Goal: Use online tool/utility: Utilize a website feature to perform a specific function

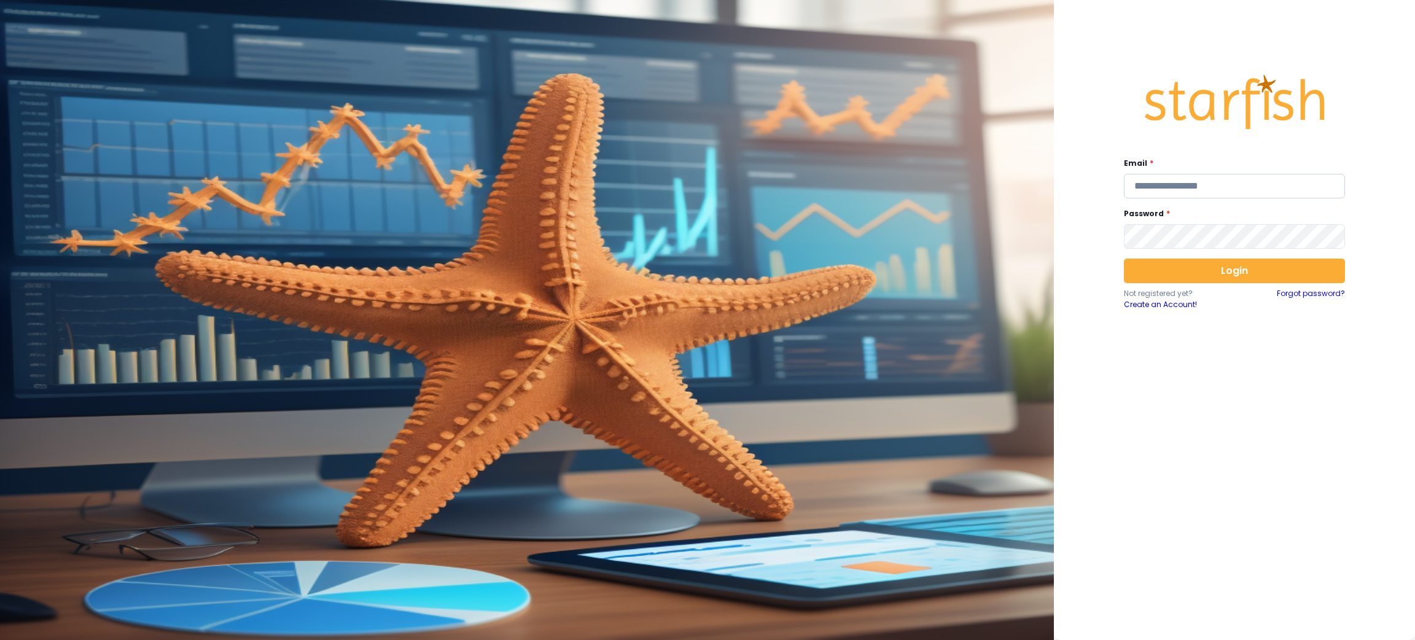
click at [1164, 189] on input "email" at bounding box center [1234, 186] width 221 height 25
click at [1207, 176] on input "email" at bounding box center [1234, 186] width 221 height 25
type input "**********"
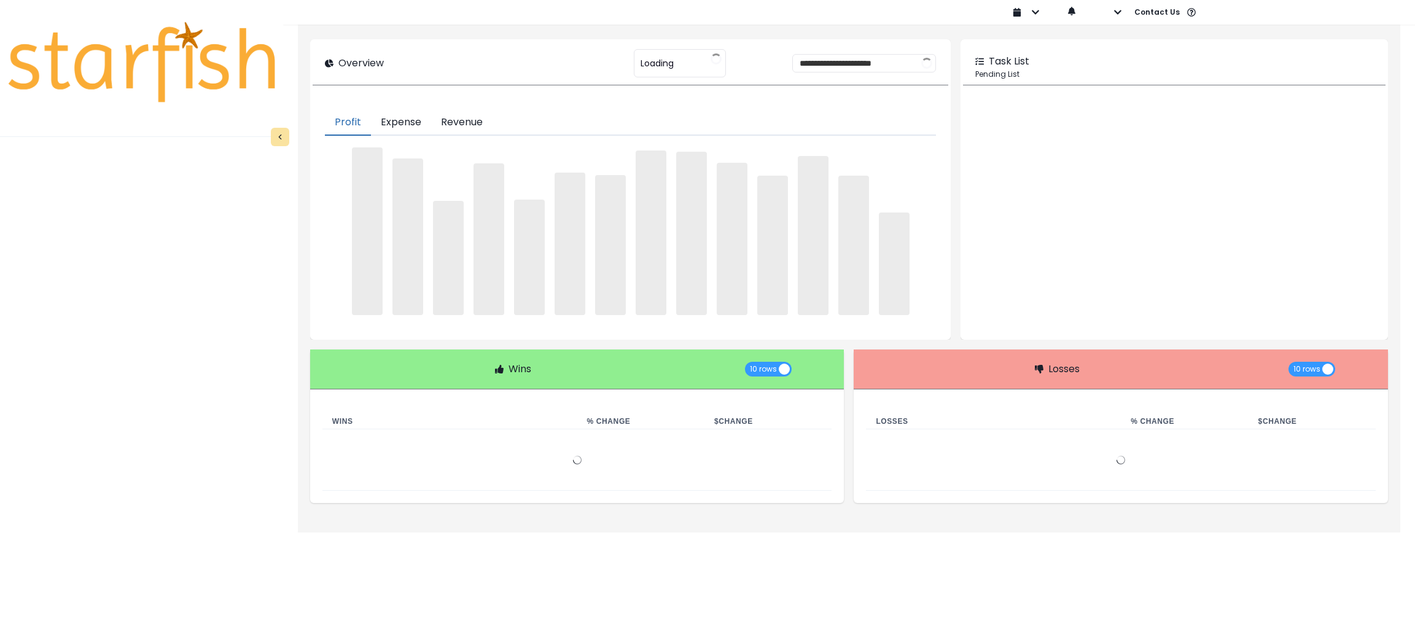
type input "********"
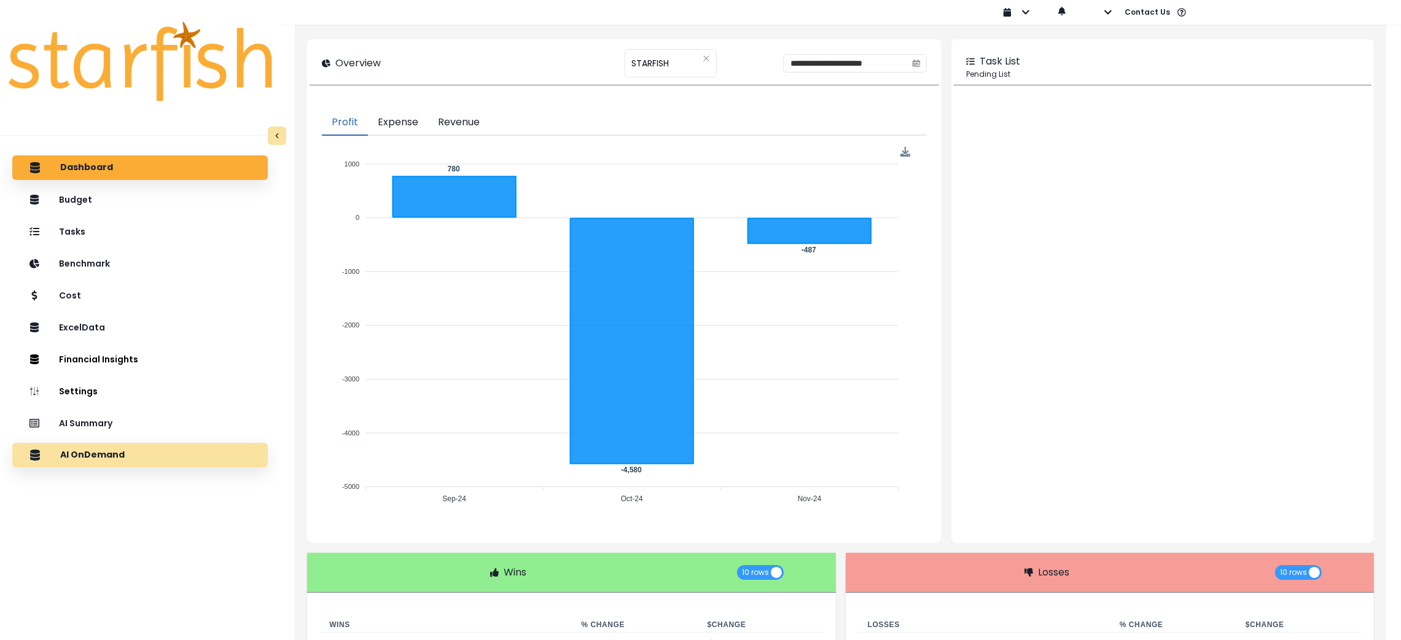
click at [146, 455] on div "AI OnDemand" at bounding box center [140, 455] width 236 height 26
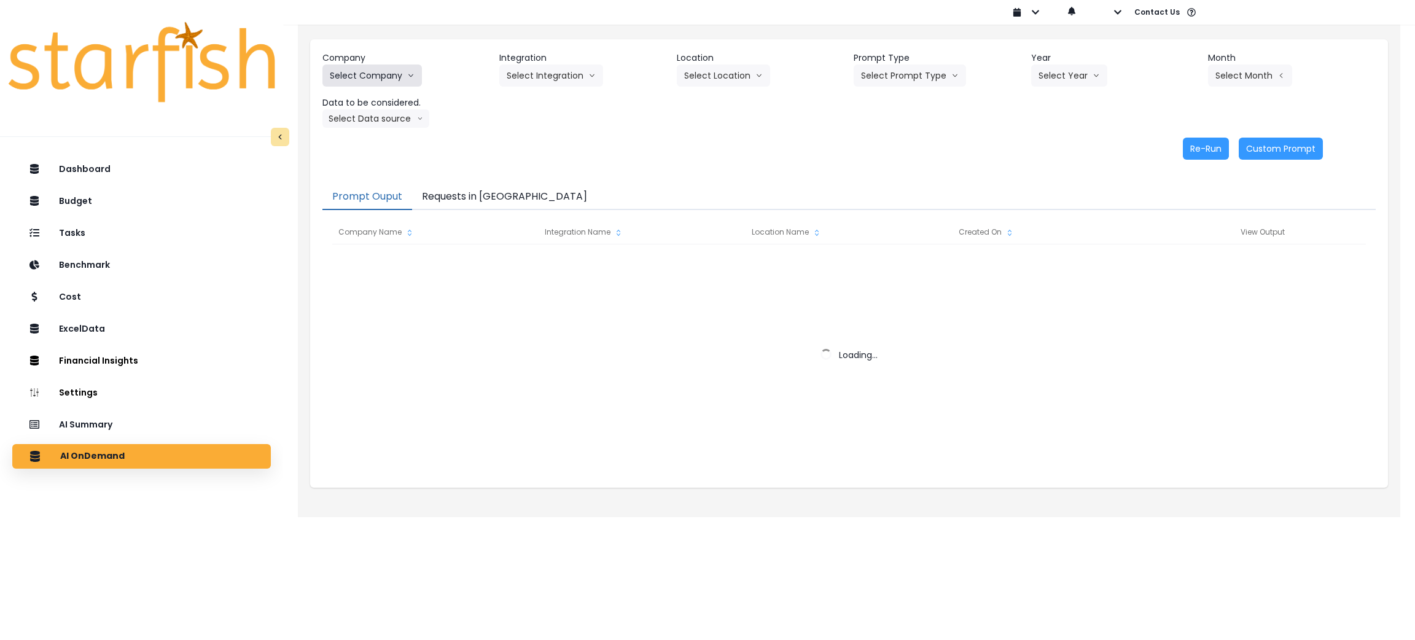
click at [380, 68] on button "Select Company" at bounding box center [373, 76] width 100 height 22
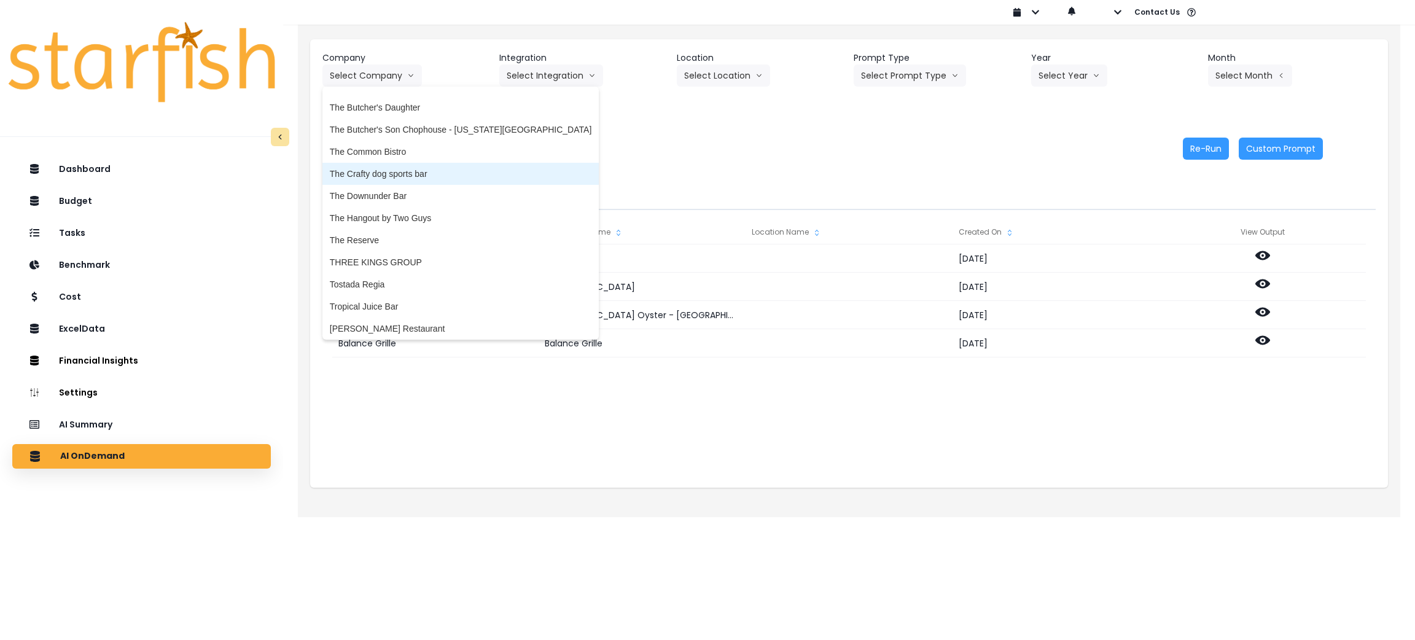
scroll to position [2672, 0]
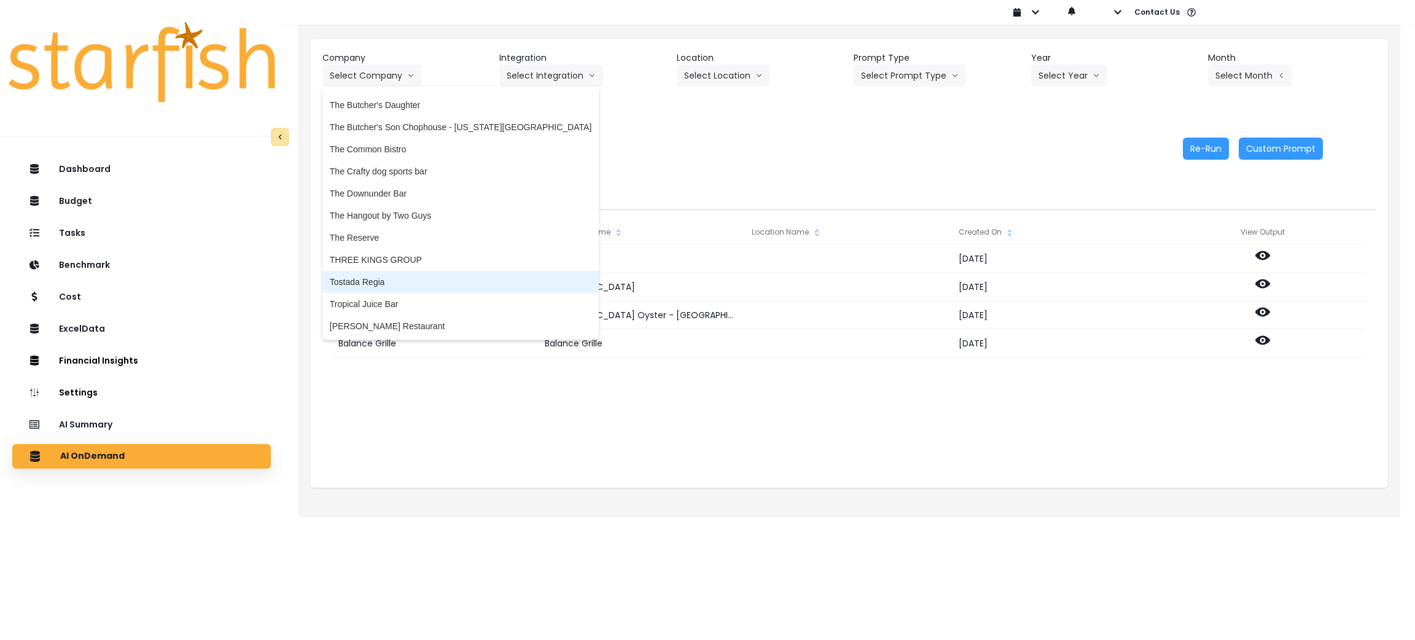
click at [405, 278] on span "Tostada Regia" at bounding box center [461, 282] width 262 height 12
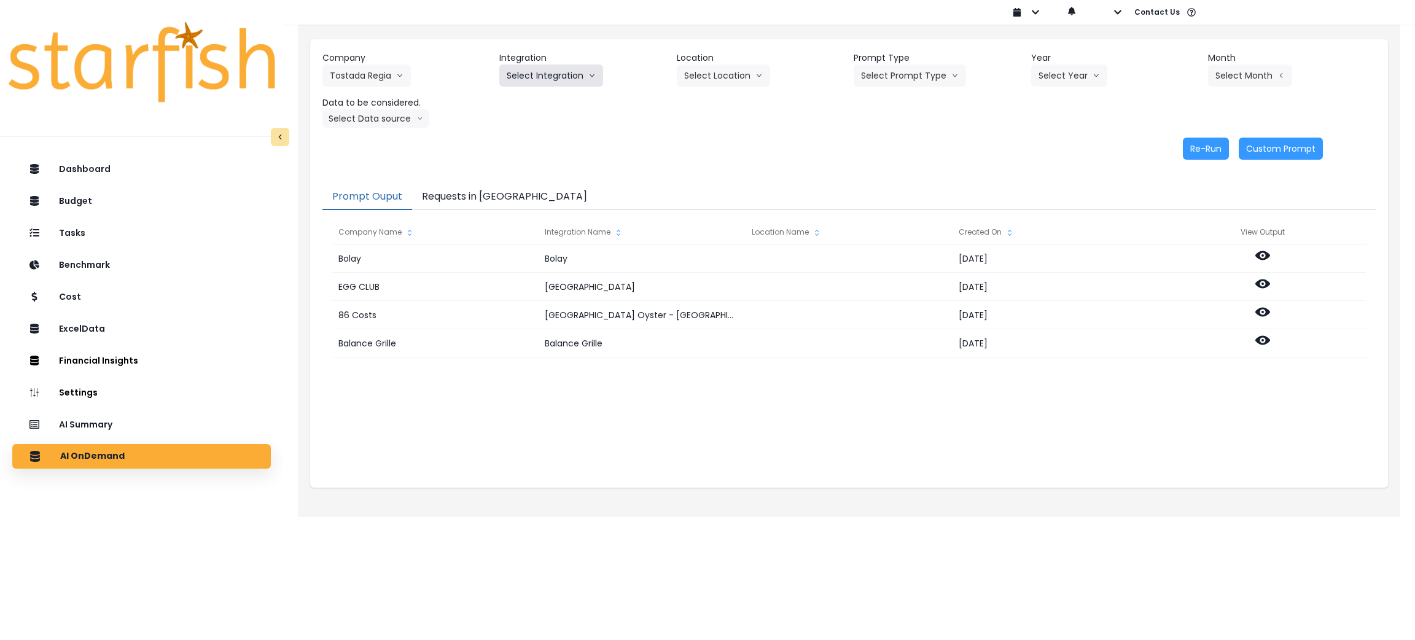
click at [538, 66] on button "Select Integration" at bounding box center [551, 76] width 104 height 22
click at [528, 104] on span "Restaurant365" at bounding box center [535, 101] width 57 height 12
click at [756, 69] on icon "arrow down line" at bounding box center [759, 75] width 7 height 12
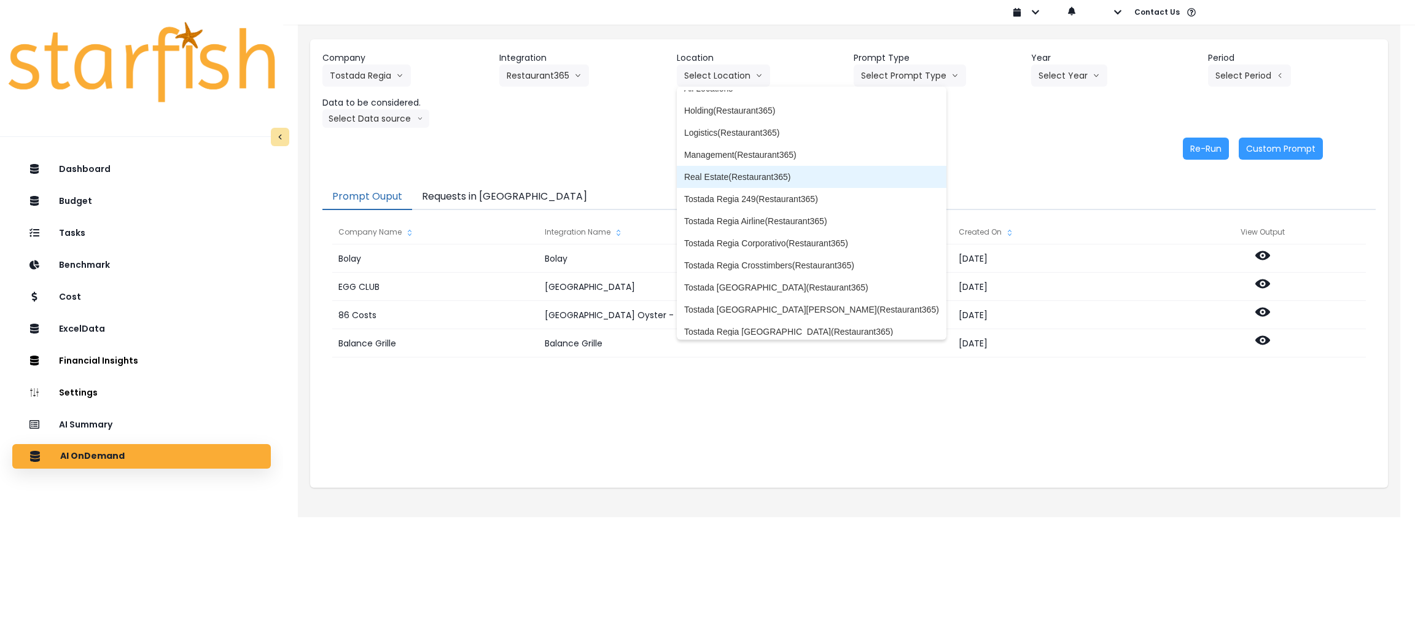
scroll to position [0, 0]
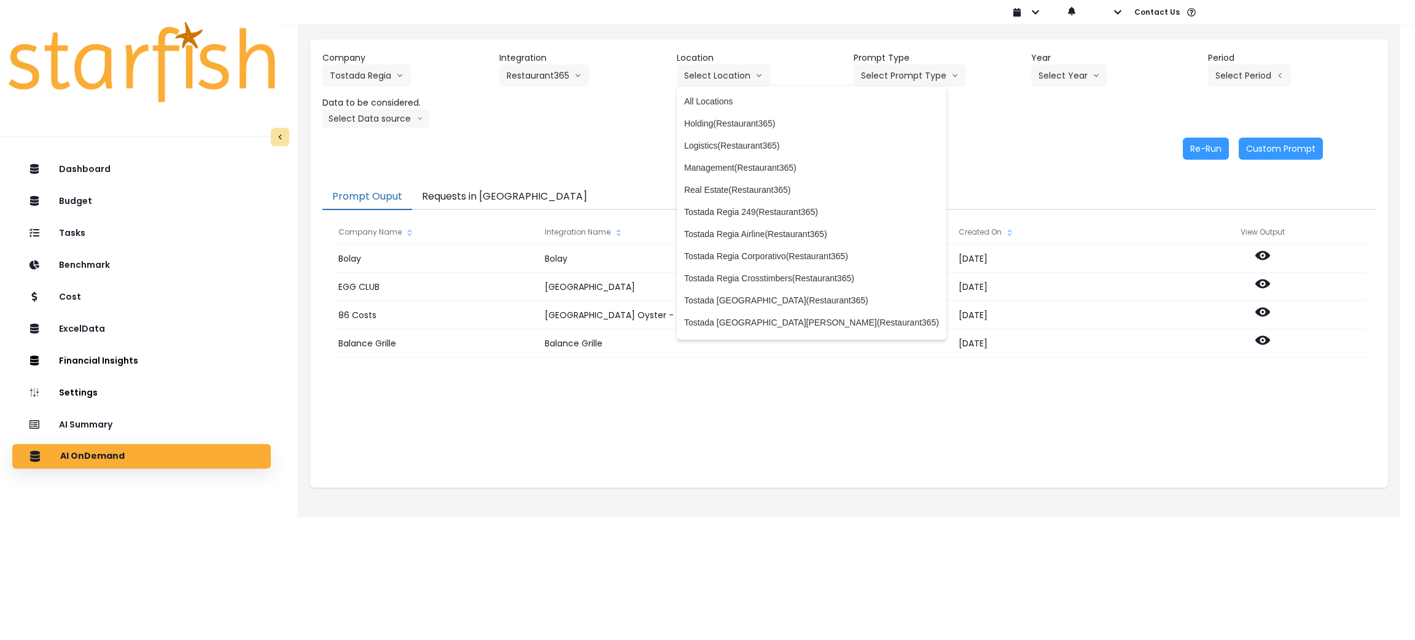
click at [956, 176] on div "Prompt Ouput Requests in Queue Company Name Integration Name Location Name Crea…" at bounding box center [849, 330] width 1078 height 316
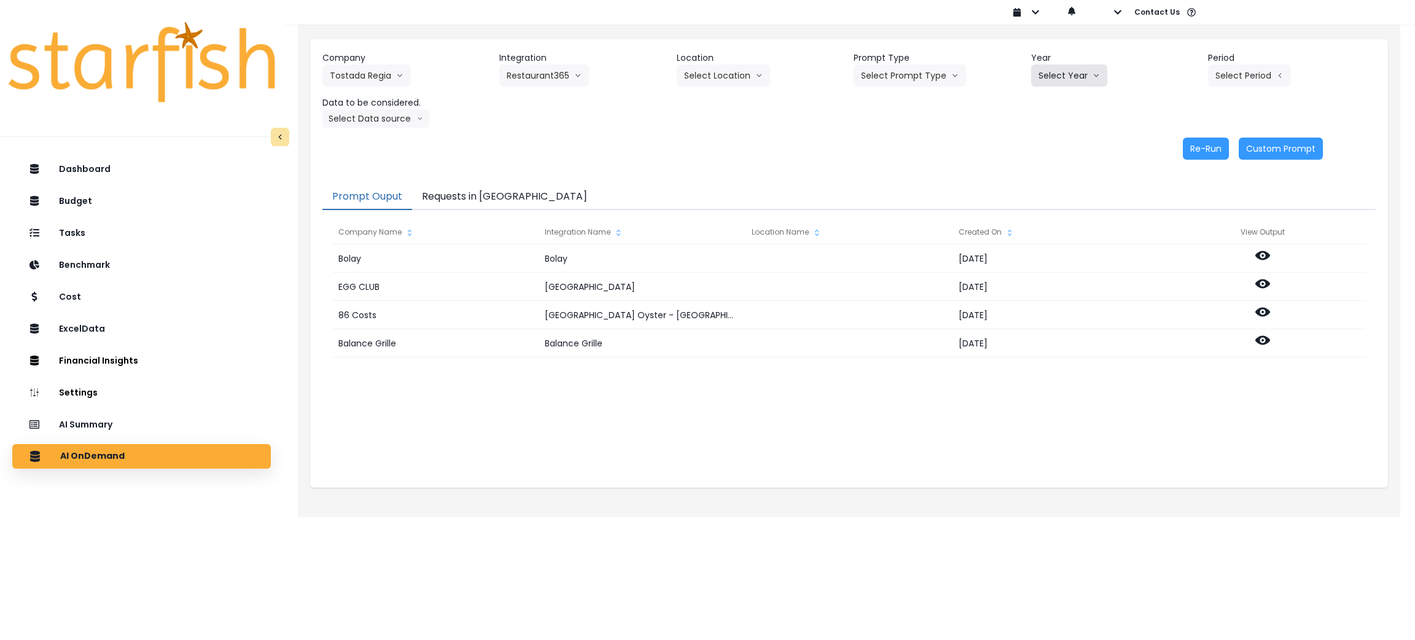
click at [1055, 80] on button "Select Year" at bounding box center [1069, 76] width 76 height 22
click at [1050, 144] on span "2025" at bounding box center [1048, 145] width 19 height 12
click at [920, 80] on button "Select Prompt Type" at bounding box center [910, 76] width 112 height 22
click at [893, 164] on span "Monthly Summary" at bounding box center [895, 168] width 69 height 12
click at [1245, 72] on button "Select Period" at bounding box center [1249, 76] width 83 height 22
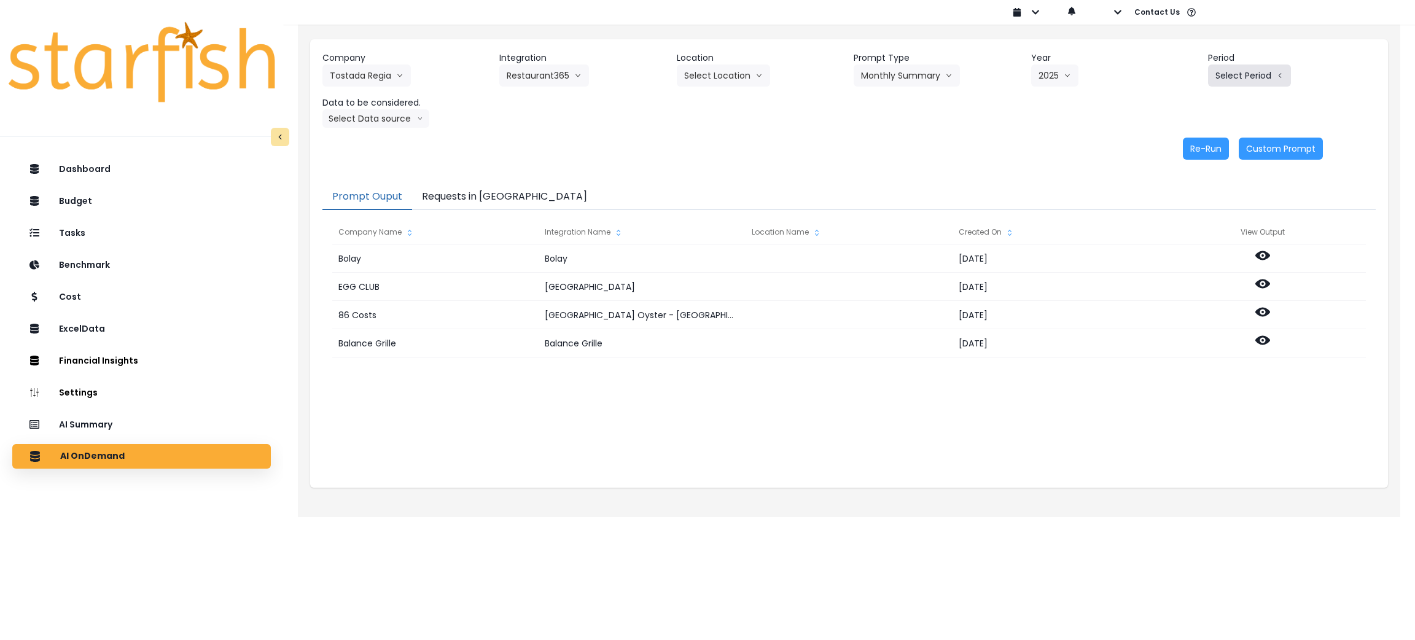
click at [1267, 80] on button "Select Period" at bounding box center [1249, 76] width 83 height 22
click at [1186, 229] on span "P8" at bounding box center [1193, 234] width 15 height 12
click at [386, 114] on button "Select Data source" at bounding box center [376, 118] width 107 height 18
click at [370, 167] on span "Location Analysis" at bounding box center [371, 164] width 82 height 12
click at [1214, 154] on button "Re-Run" at bounding box center [1206, 149] width 46 height 22
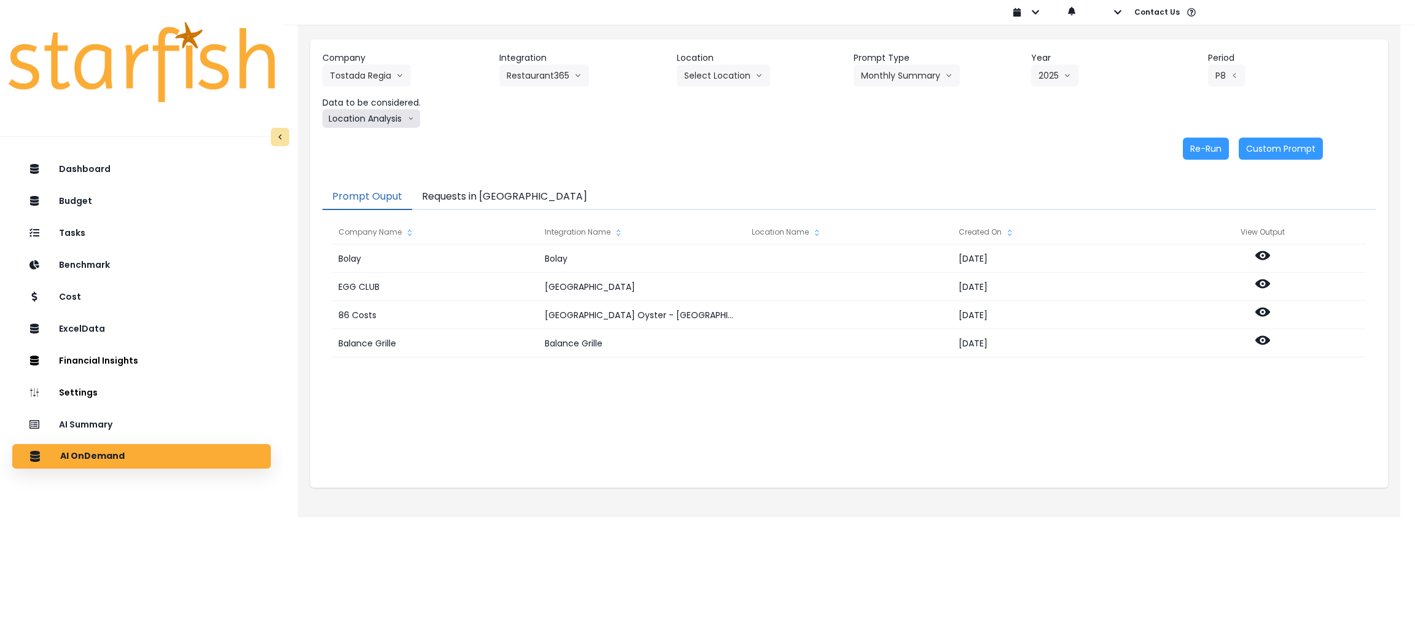
click at [394, 120] on button "Location Analysis" at bounding box center [372, 118] width 98 height 18
click at [374, 150] on li "Comparison overtime" at bounding box center [371, 142] width 96 height 22
click at [1192, 145] on button "Re-Run" at bounding box center [1206, 149] width 46 height 22
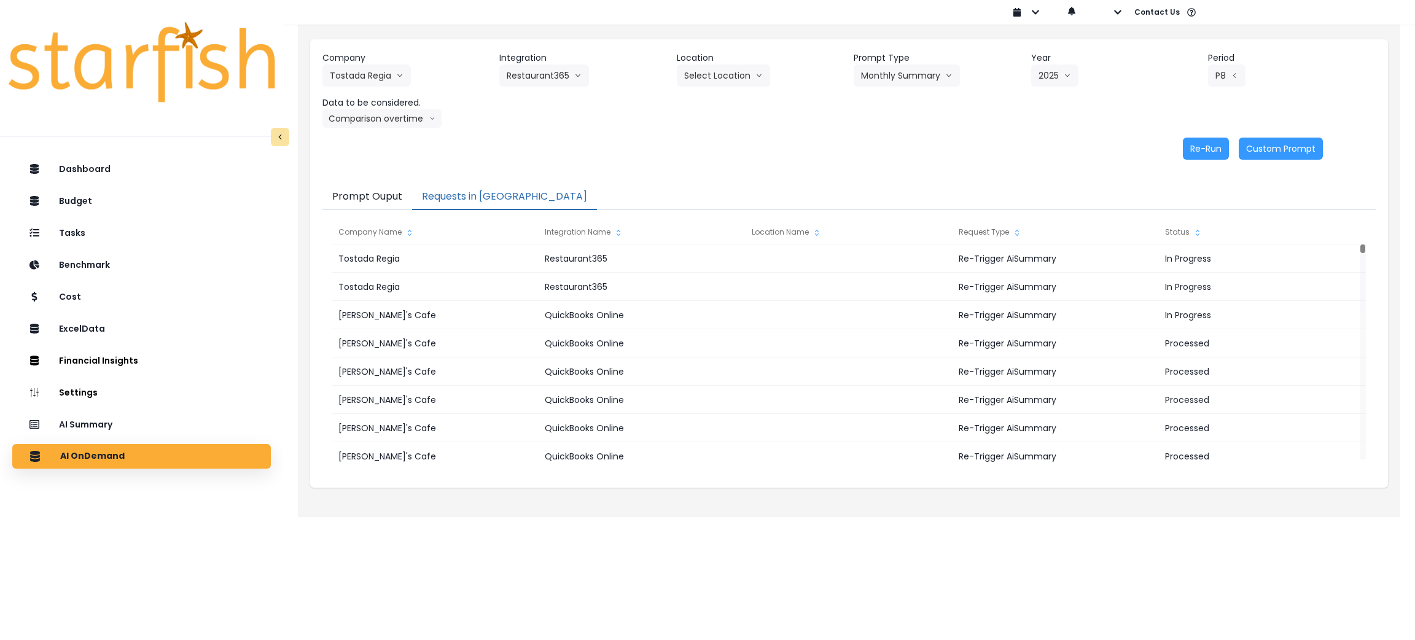
click at [480, 190] on button "Requests in [GEOGRAPHIC_DATA]" at bounding box center [504, 197] width 185 height 26
click at [61, 420] on p "AI Summary" at bounding box center [88, 424] width 57 height 11
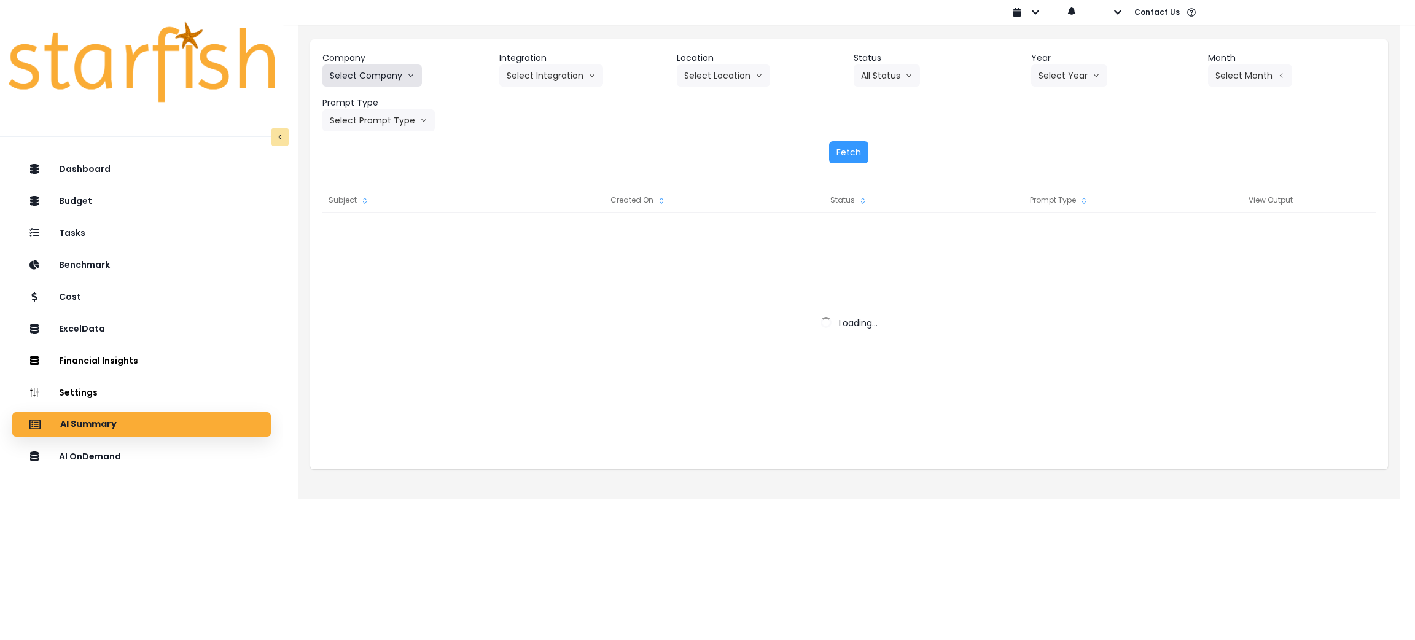
click at [393, 65] on button "Select Company" at bounding box center [373, 76] width 100 height 22
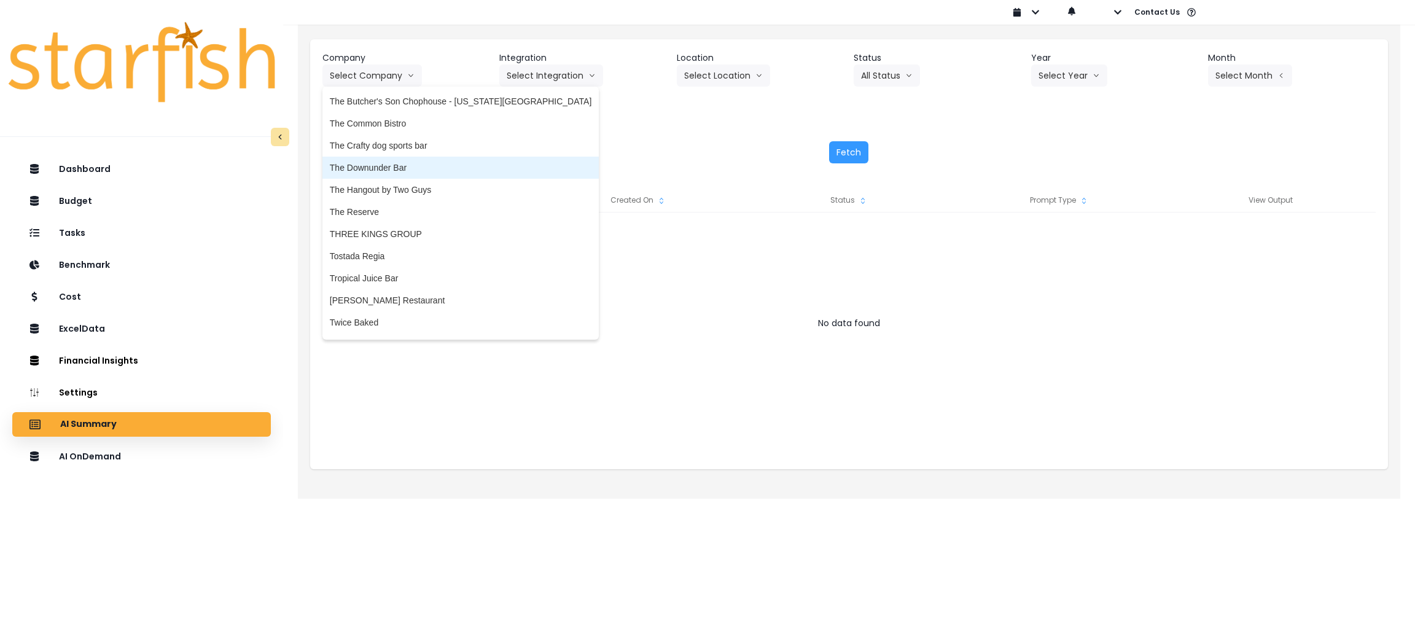
scroll to position [2756, 0]
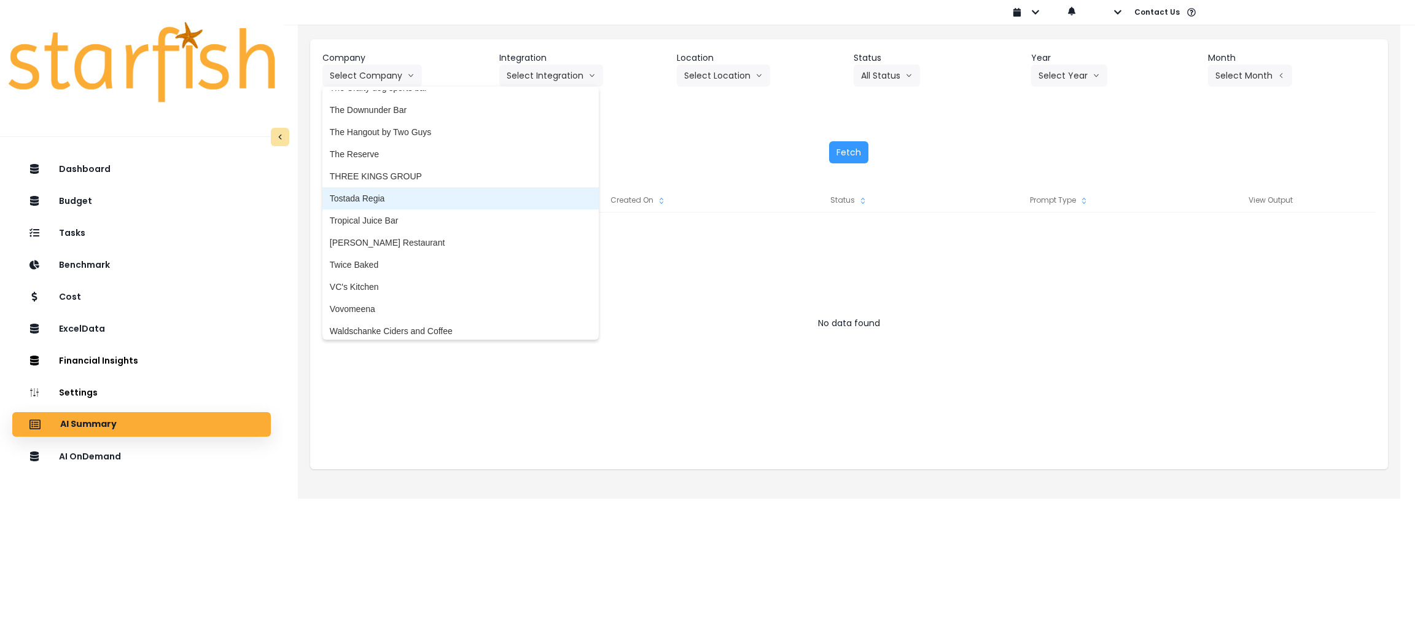
click at [369, 195] on span "Tostada Regia" at bounding box center [461, 198] width 262 height 12
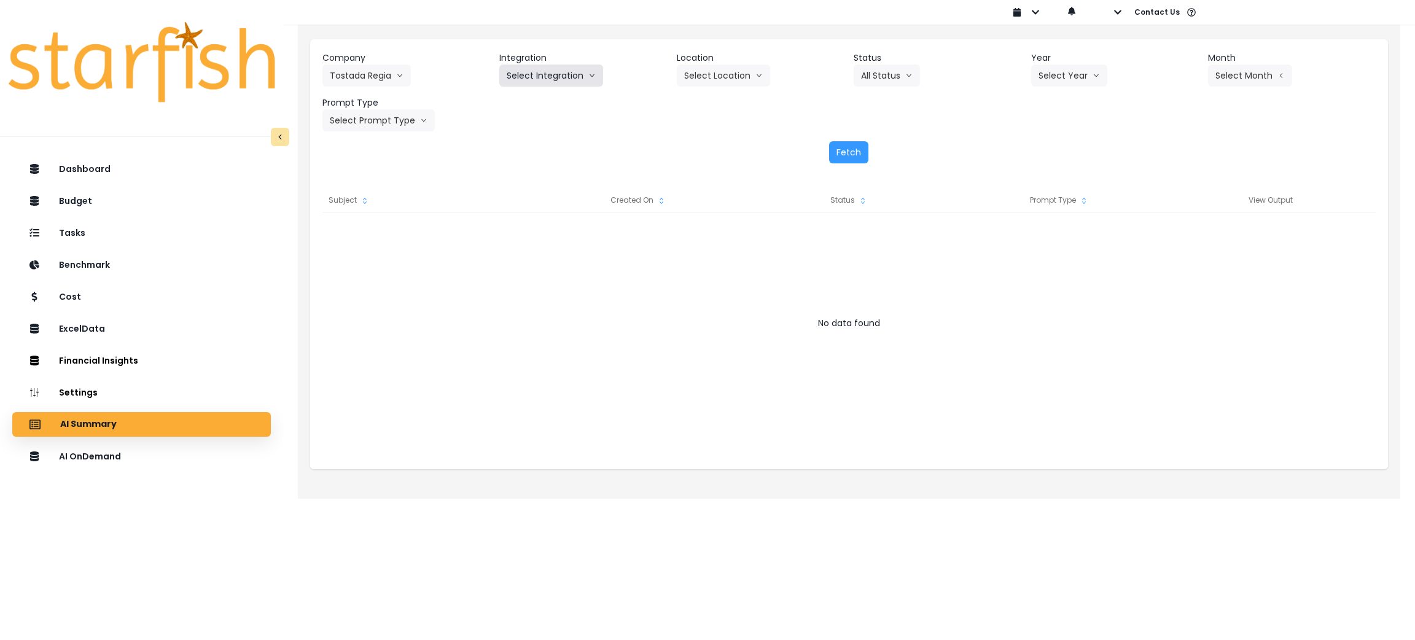
click at [552, 71] on button "Select Integration" at bounding box center [551, 76] width 104 height 22
click at [530, 98] on span "Restaurant365" at bounding box center [535, 101] width 57 height 12
click at [1070, 72] on button "Select Year" at bounding box center [1069, 76] width 76 height 22
click at [1048, 140] on span "2025" at bounding box center [1048, 145] width 19 height 12
click at [1239, 77] on button "Select Period" at bounding box center [1249, 76] width 83 height 22
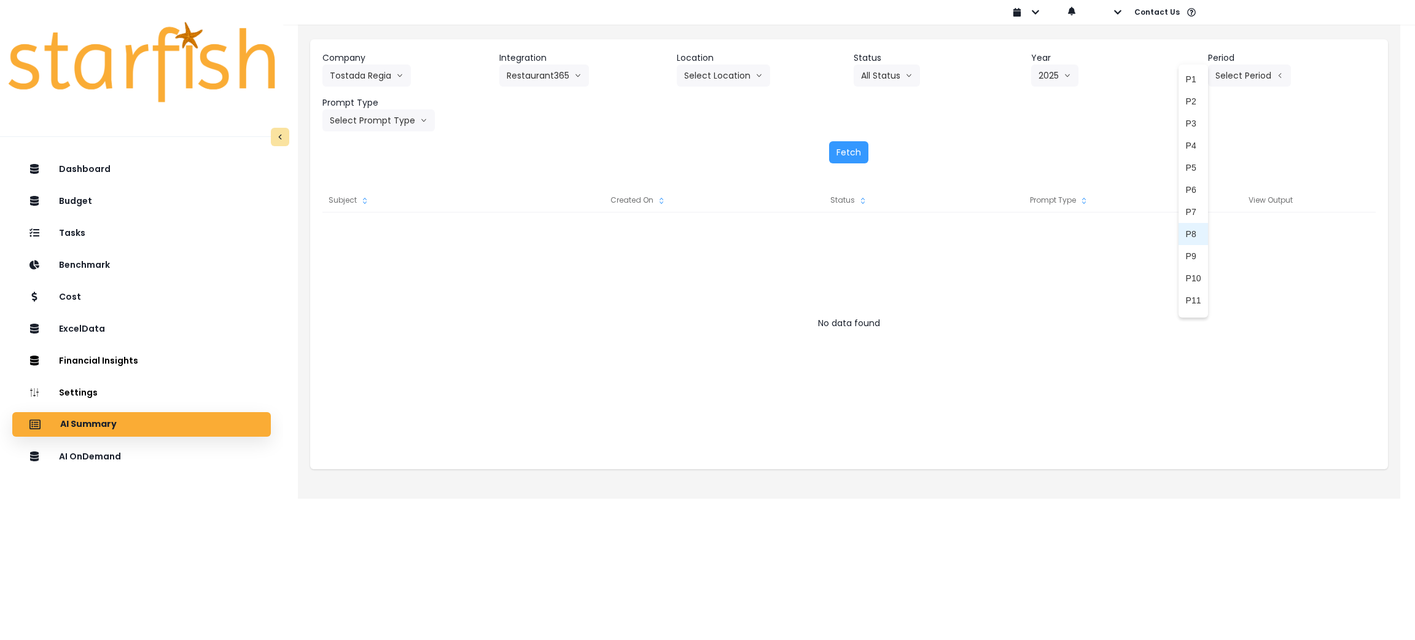
click at [1188, 235] on li "P8" at bounding box center [1194, 234] width 30 height 22
click at [374, 123] on button "Select Prompt Type" at bounding box center [379, 120] width 112 height 22
click at [379, 235] on span "Monthly Summary" at bounding box center [364, 235] width 69 height 12
click at [845, 156] on button "Fetch" at bounding box center [848, 152] width 39 height 22
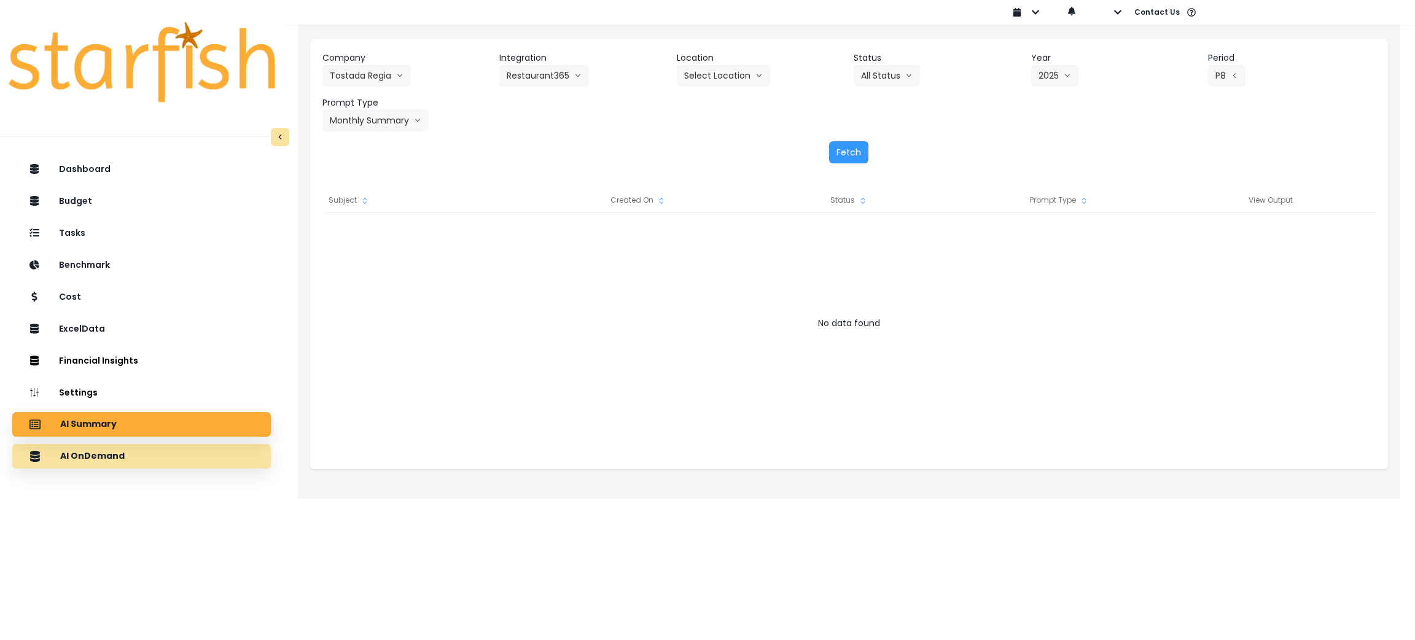
click at [143, 464] on div "AI OnDemand" at bounding box center [141, 457] width 239 height 26
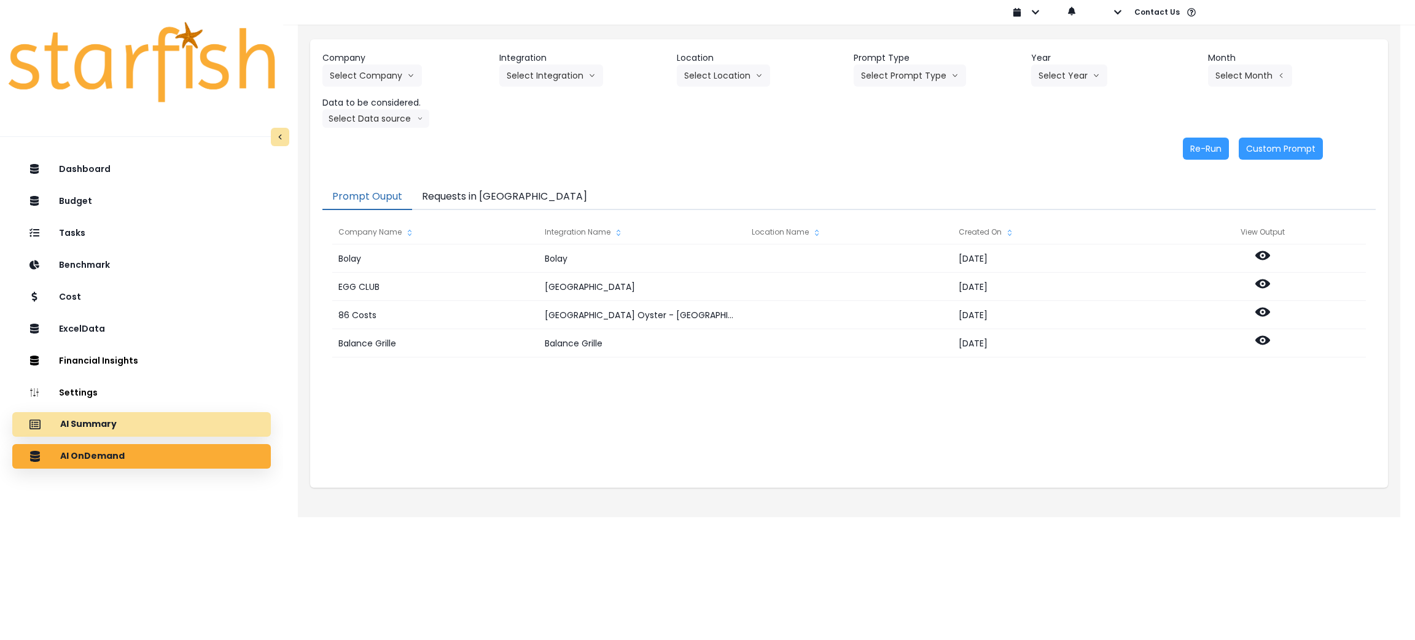
click at [139, 427] on div "AI Summary" at bounding box center [141, 425] width 239 height 26
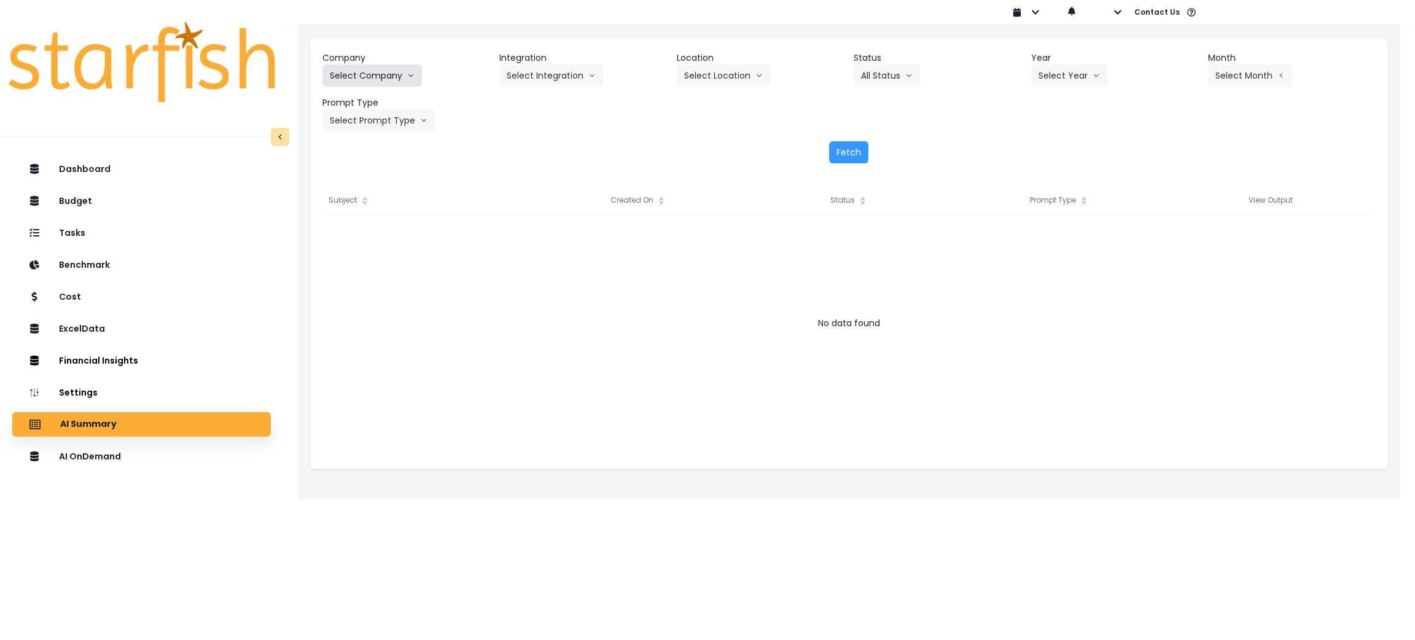
click at [360, 79] on button "Select Company" at bounding box center [373, 76] width 100 height 22
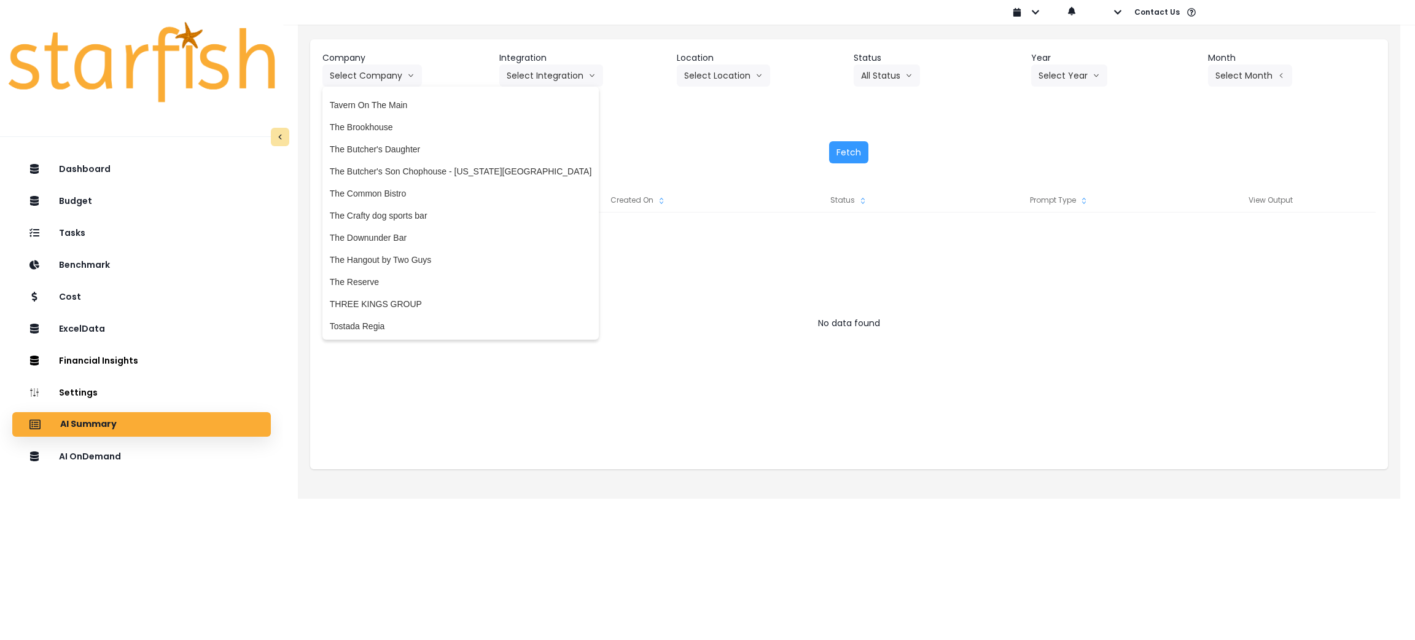
scroll to position [2672, 0]
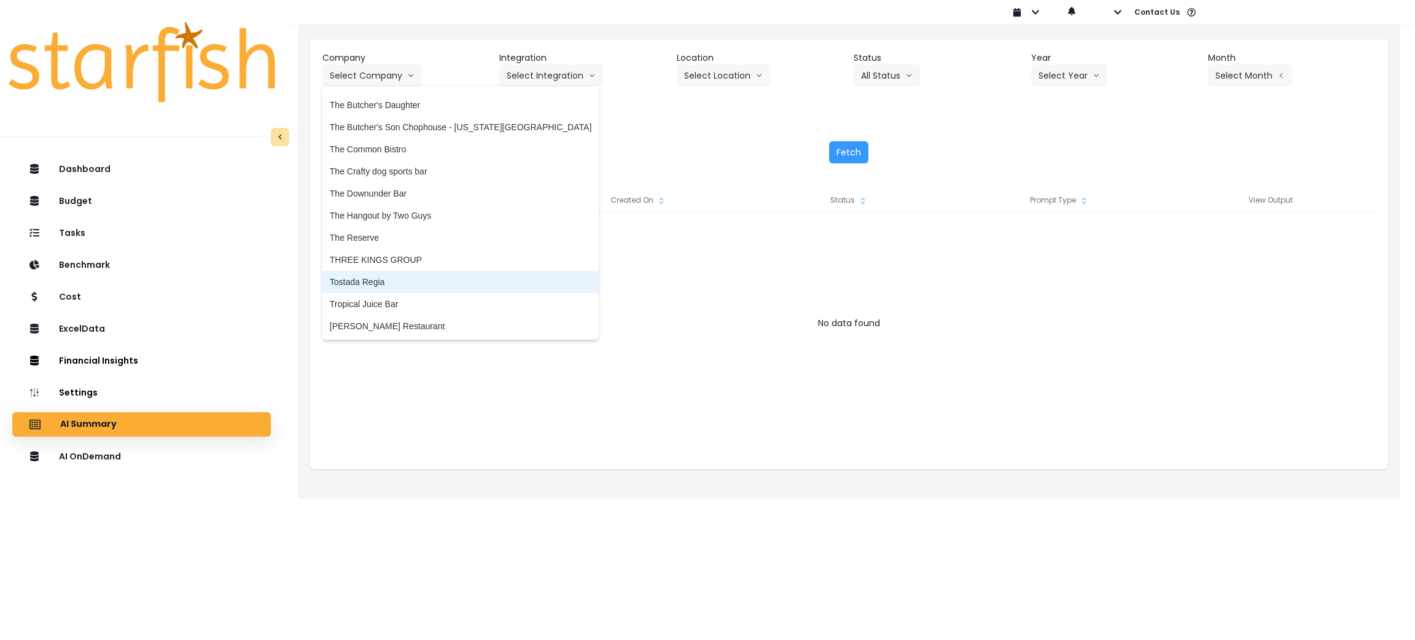
click at [388, 282] on span "Tostada Regia" at bounding box center [461, 282] width 262 height 12
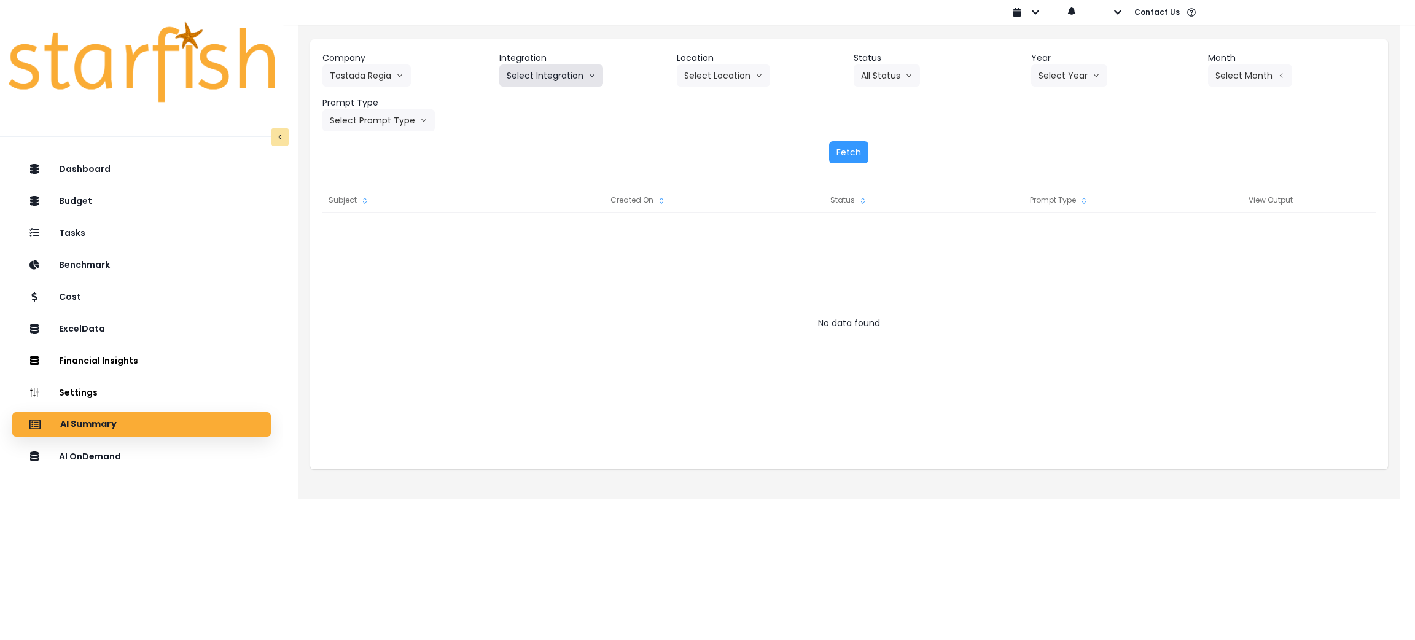
click at [569, 76] on button "Select Integration" at bounding box center [551, 76] width 104 height 22
click at [519, 101] on span "Restaurant365" at bounding box center [535, 101] width 57 height 12
click at [1070, 80] on button "Select Year" at bounding box center [1069, 76] width 76 height 22
click at [1046, 143] on span "2025" at bounding box center [1048, 145] width 19 height 12
click at [1226, 79] on button "Select Period" at bounding box center [1249, 76] width 83 height 22
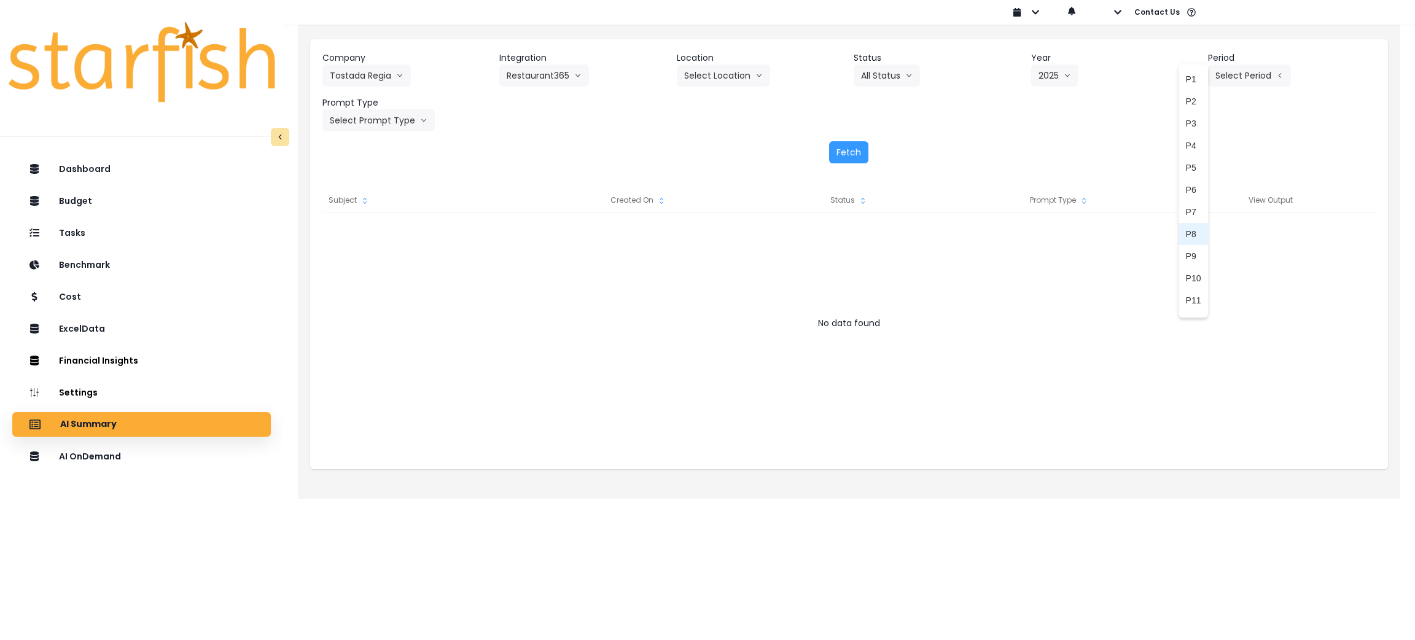
click at [1186, 234] on span "P8" at bounding box center [1193, 234] width 15 height 12
click at [390, 119] on button "Select Prompt Type" at bounding box center [379, 120] width 112 height 22
click at [368, 227] on li "Monthly Summary" at bounding box center [365, 235] width 84 height 22
click at [852, 161] on button "Fetch" at bounding box center [848, 152] width 39 height 22
click at [631, 112] on div "Company Tostada Regia 86 Costs Asti Bagel Cafe Balance Grille Bald Ginger Bar B…" at bounding box center [850, 92] width 1054 height 80
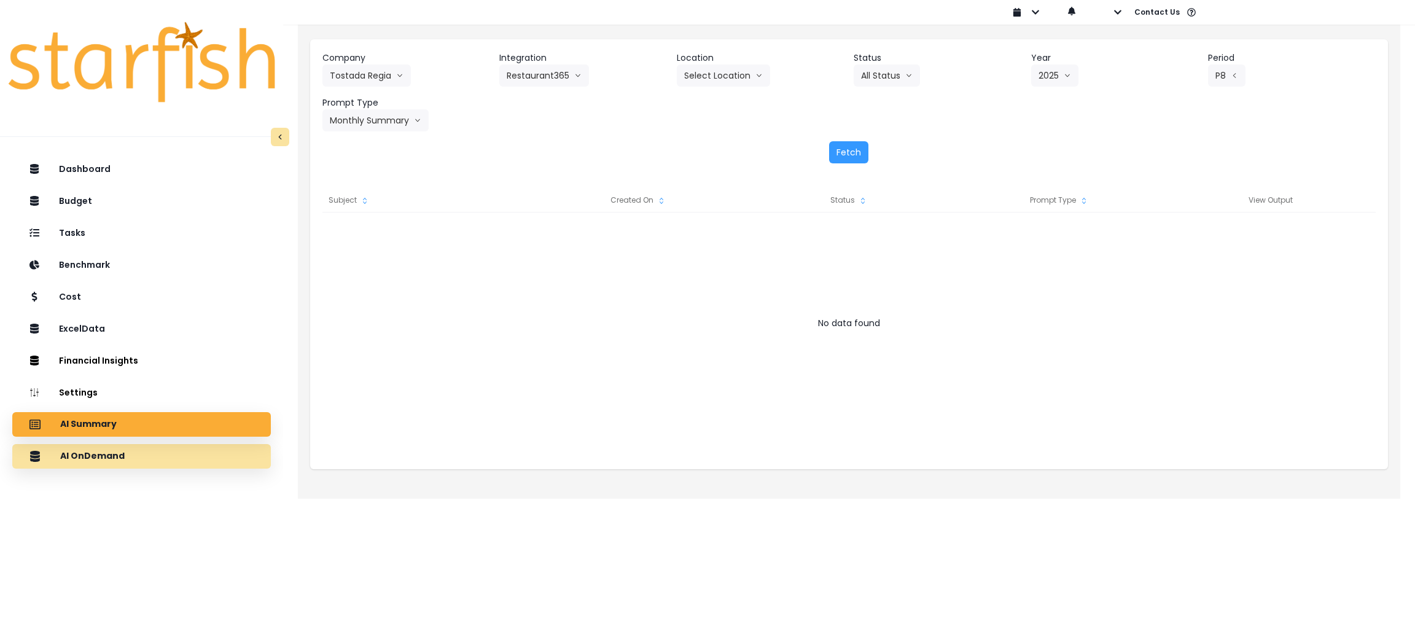
click at [58, 447] on div "AI OnDemand" at bounding box center [141, 457] width 239 height 26
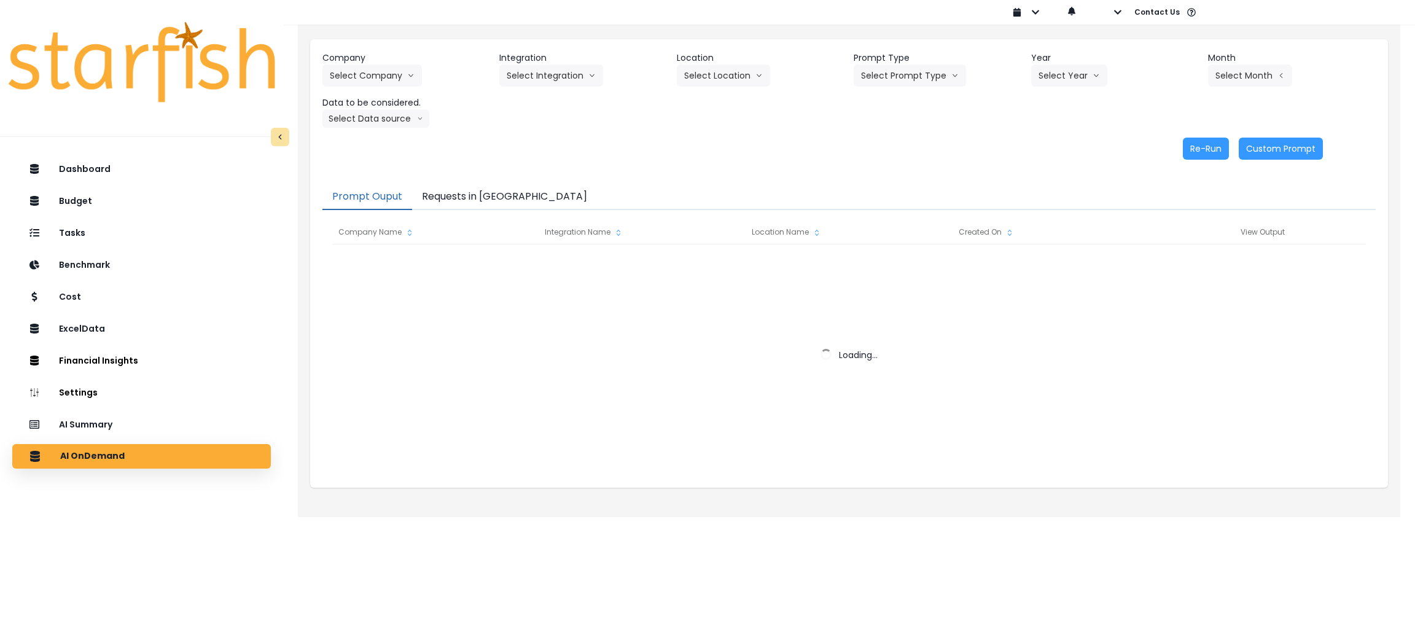
click at [495, 203] on button "Requests in [GEOGRAPHIC_DATA]" at bounding box center [504, 197] width 185 height 26
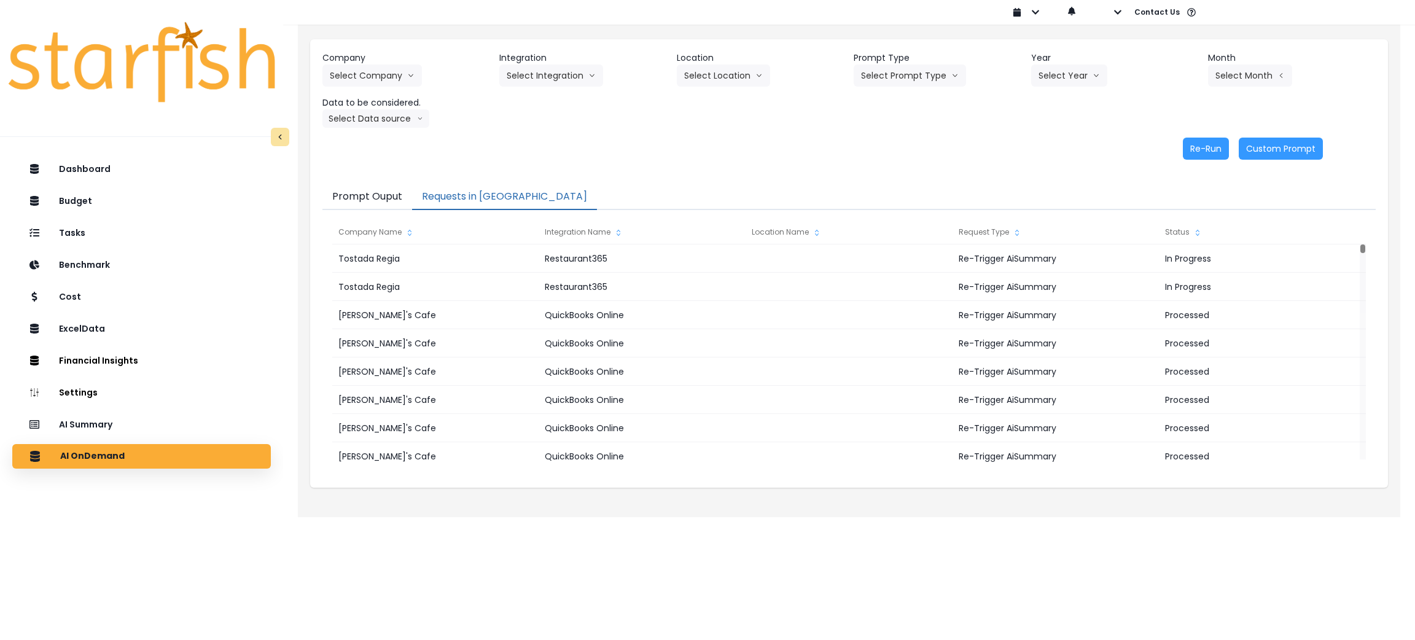
click at [829, 135] on div "Company Select Company 86 Costs Asti Bagel Cafe Balance Grille Bald Ginger Bar …" at bounding box center [849, 105] width 1078 height 133
click at [171, 431] on div "AI Summary" at bounding box center [141, 425] width 239 height 26
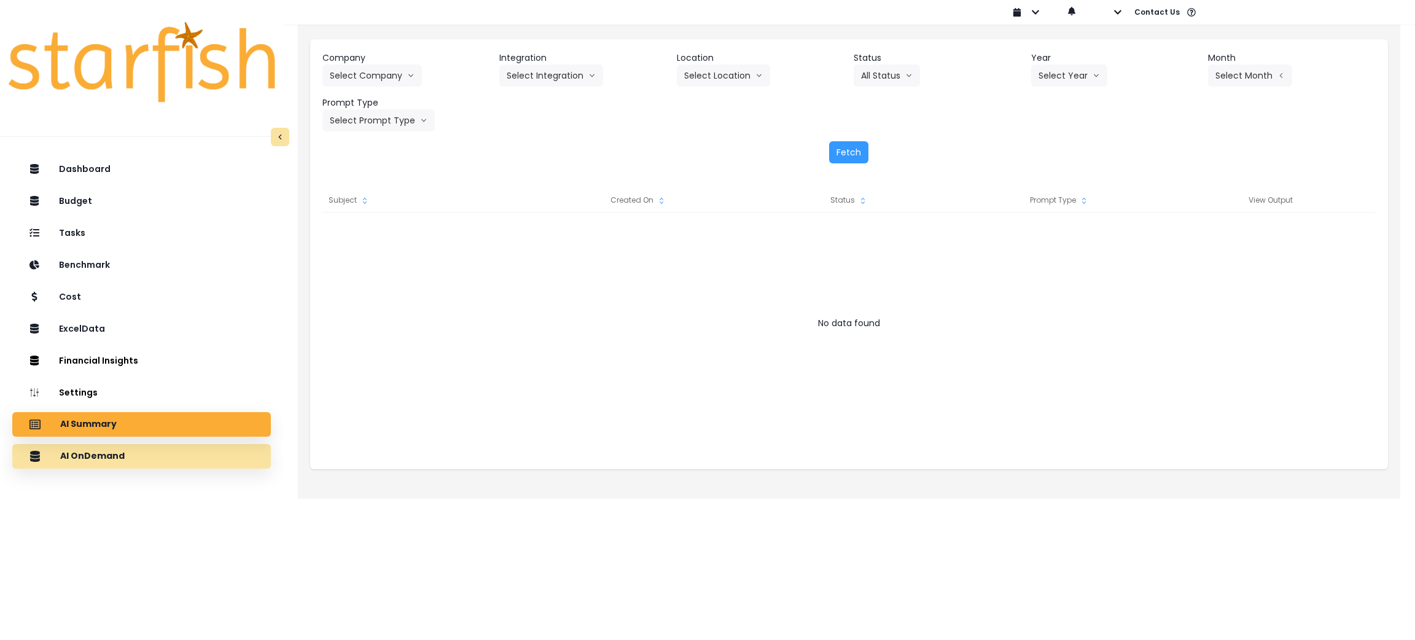
click at [157, 468] on div "AI OnDemand" at bounding box center [141, 457] width 239 height 26
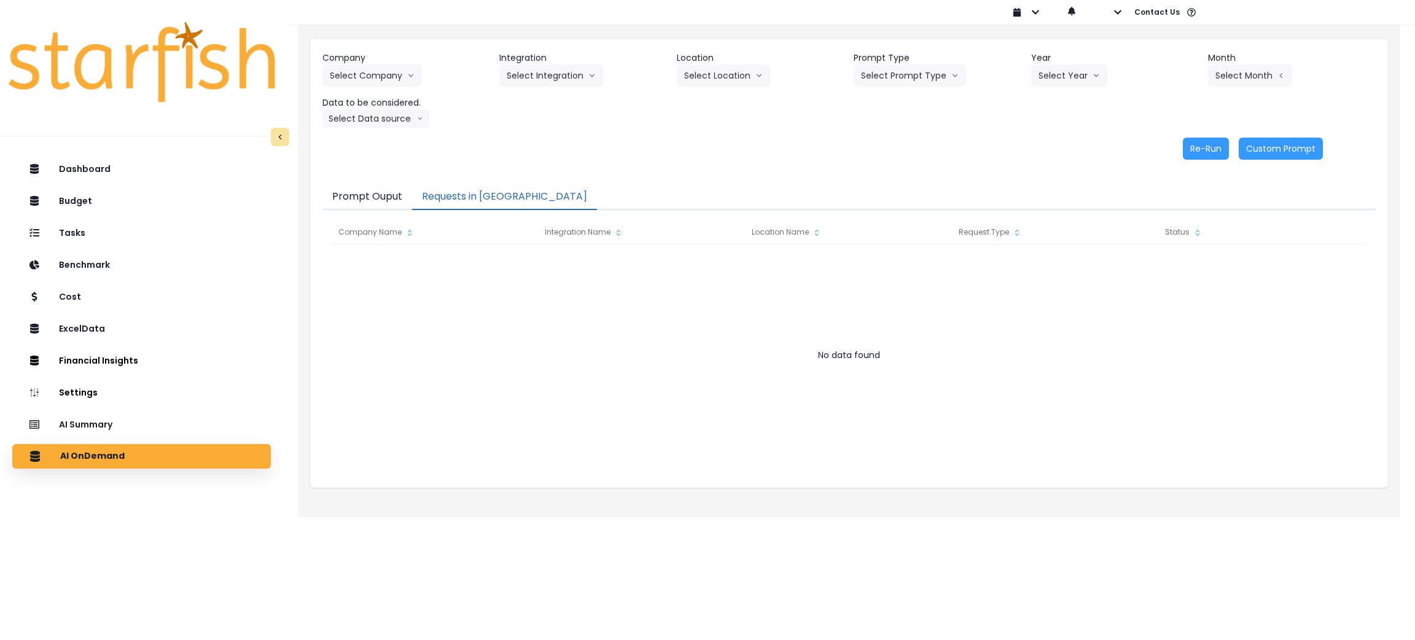
click at [456, 191] on button "Requests in [GEOGRAPHIC_DATA]" at bounding box center [504, 197] width 185 height 26
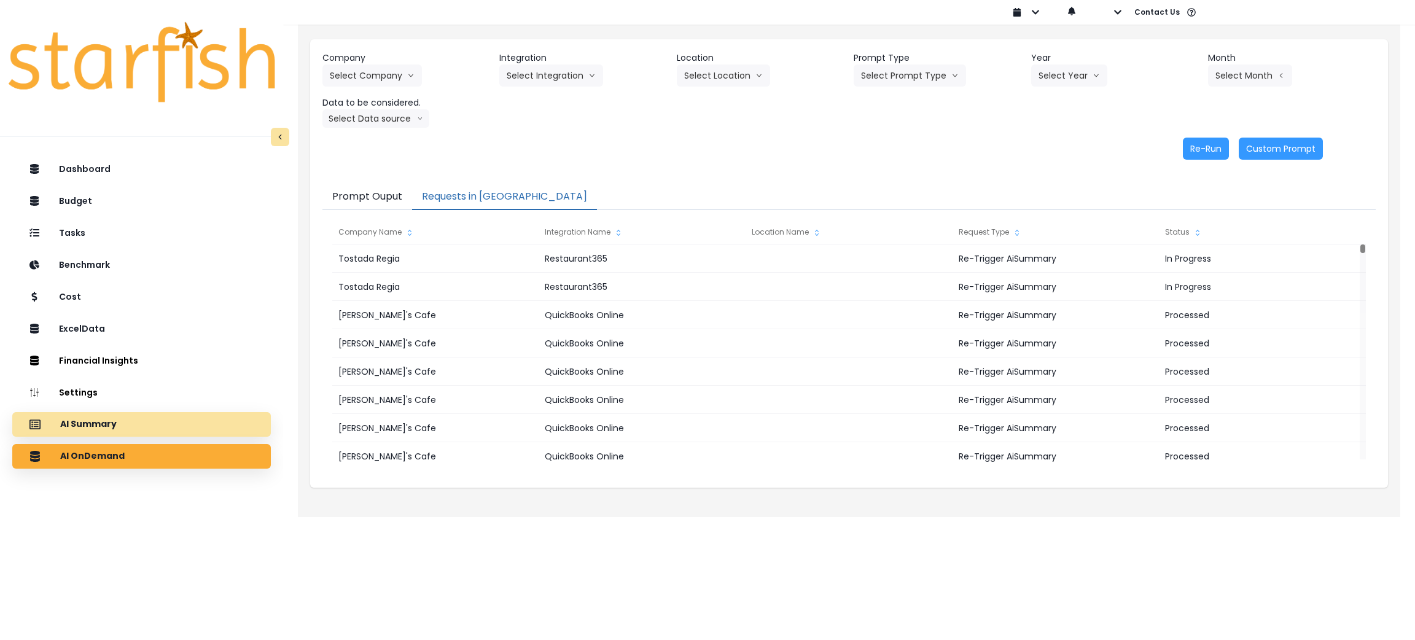
click at [171, 418] on div "AI Summary" at bounding box center [141, 425] width 239 height 26
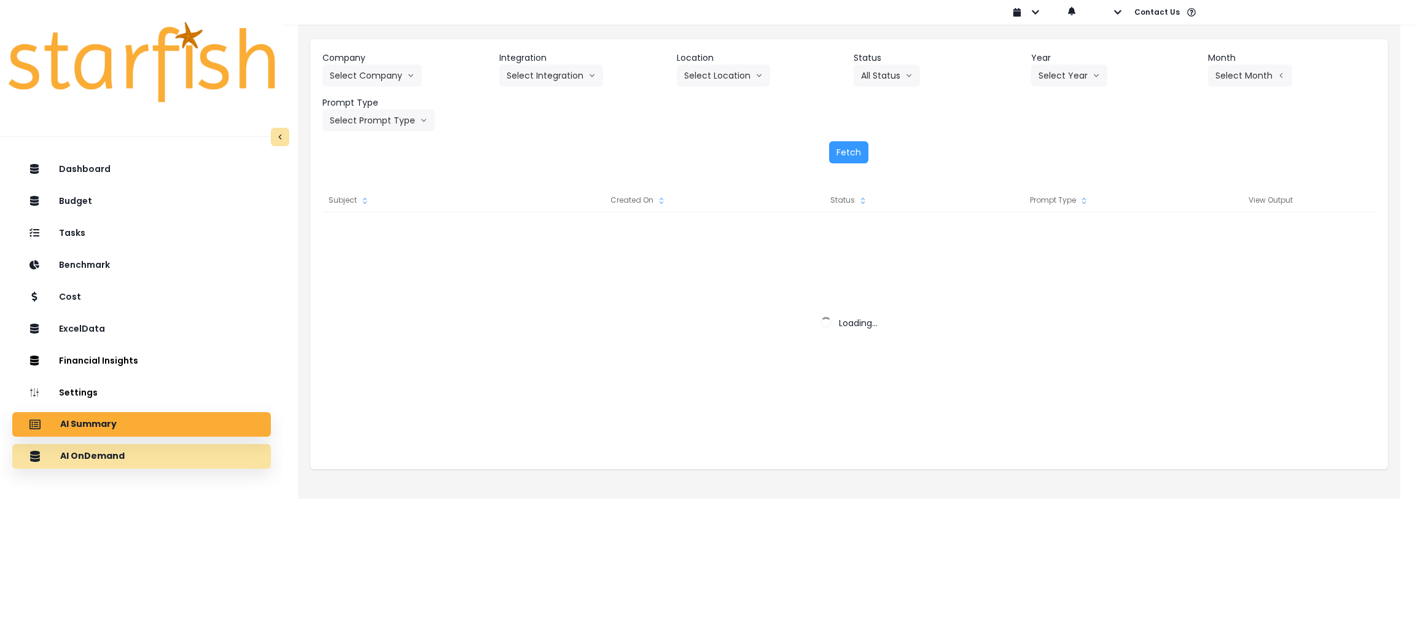
click at [168, 452] on div "AI OnDemand" at bounding box center [141, 457] width 239 height 26
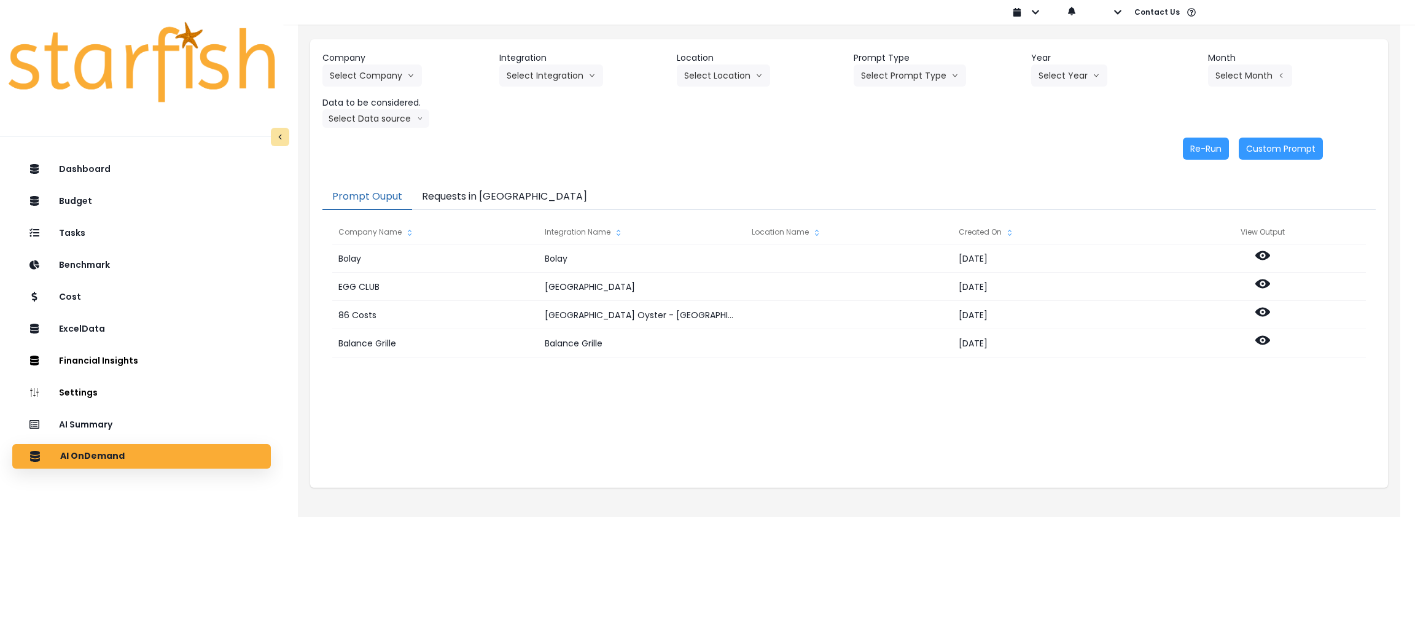
click at [486, 194] on button "Requests in [GEOGRAPHIC_DATA]" at bounding box center [504, 197] width 185 height 26
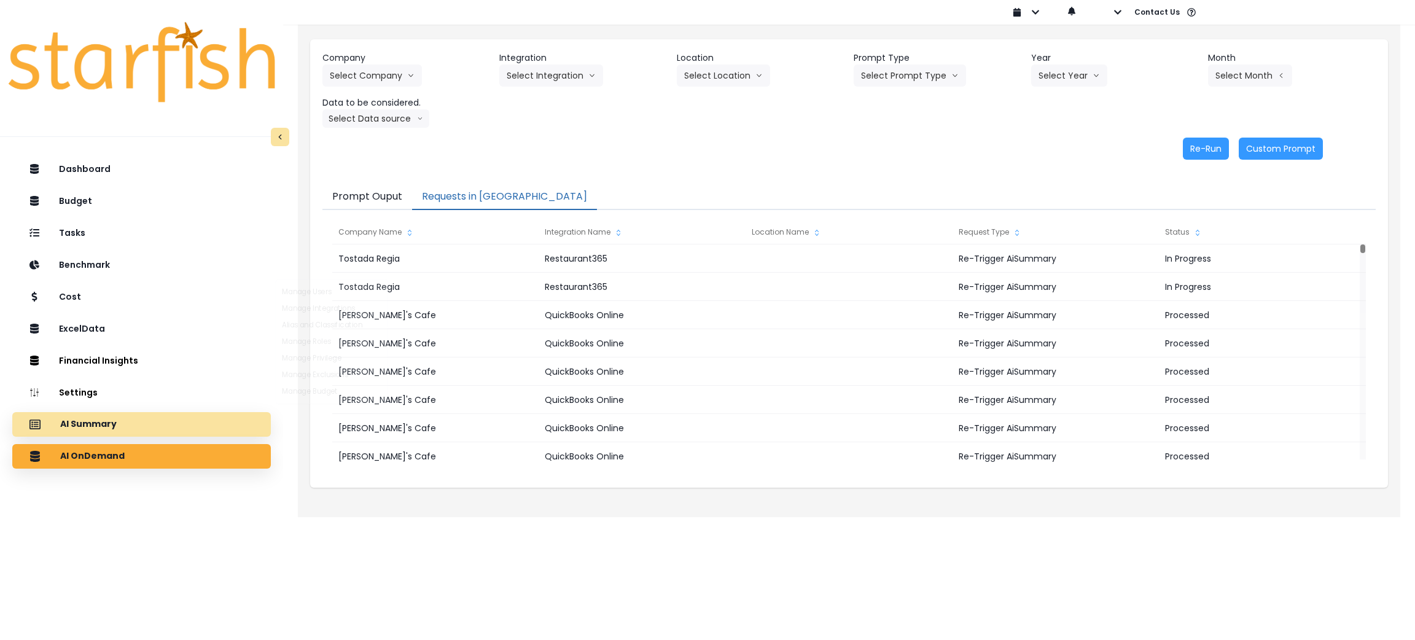
click at [61, 417] on div "AI Summary" at bounding box center [141, 425] width 239 height 26
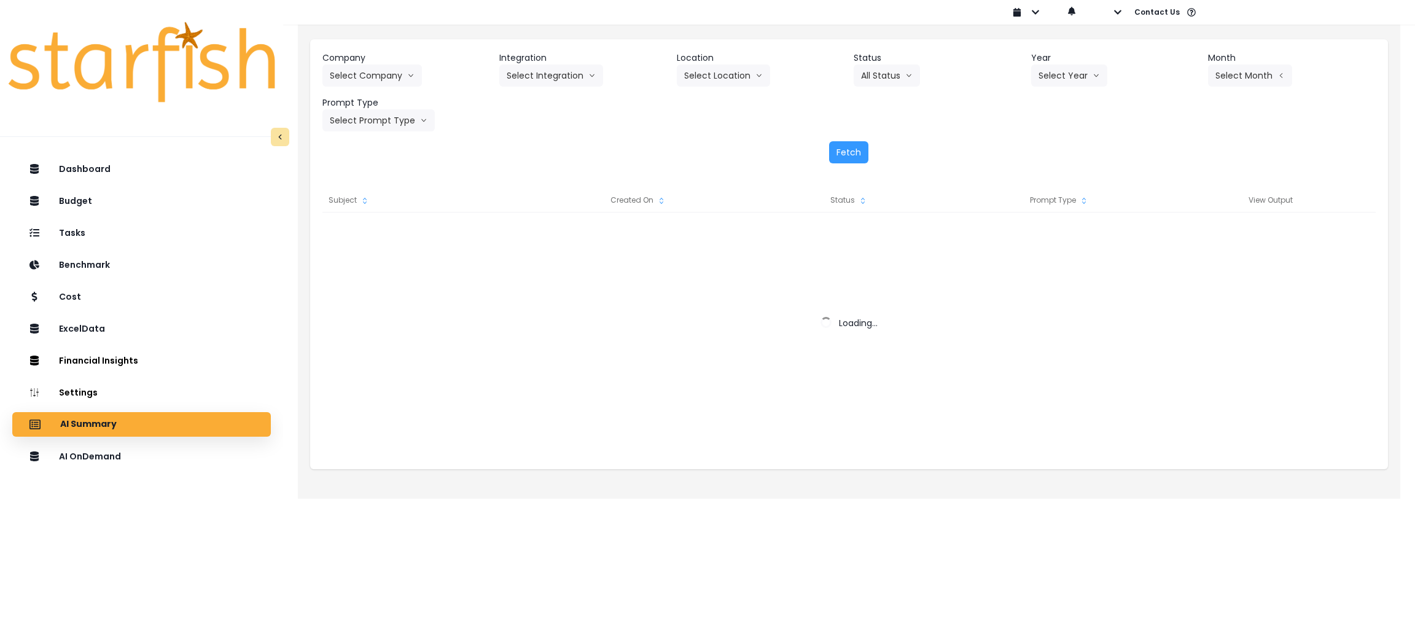
click at [65, 442] on div "Dashboard Budget Tasks Benchmark Cost ExcelData Financial Insights Location Ana…" at bounding box center [141, 428] width 283 height 548
click at [68, 451] on p "AI OnDemand" at bounding box center [92, 456] width 65 height 11
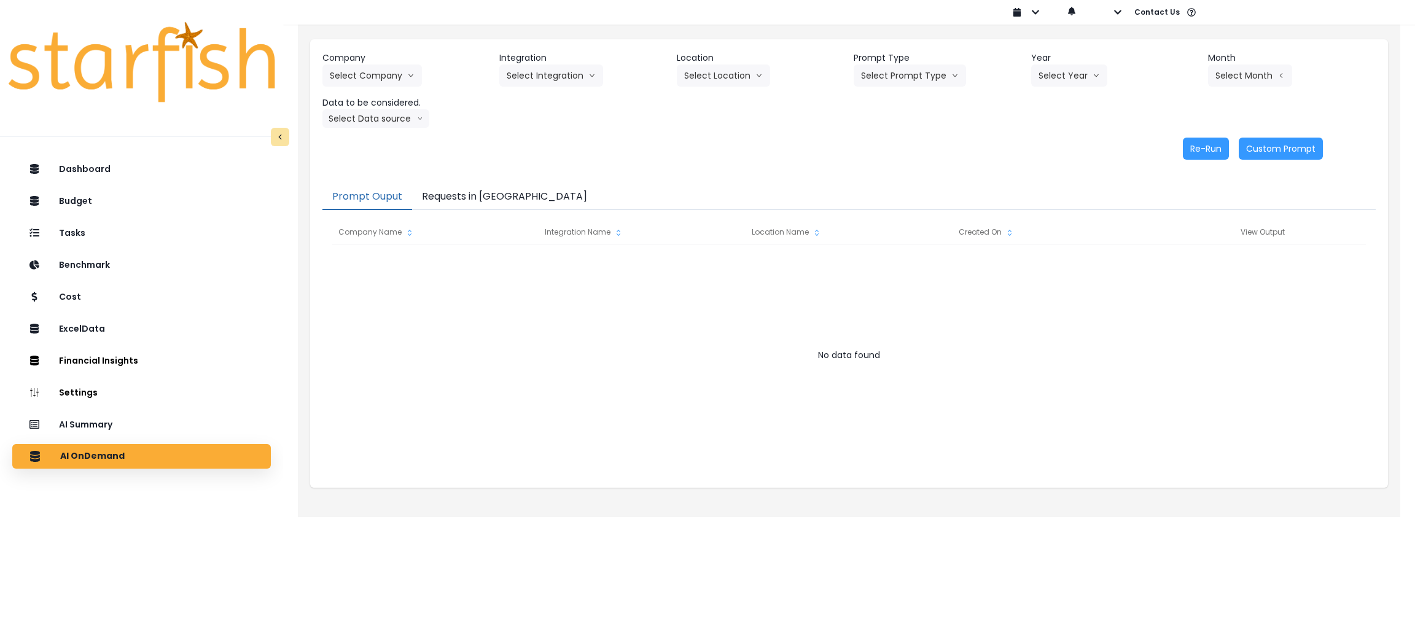
click at [484, 199] on button "Requests in [GEOGRAPHIC_DATA]" at bounding box center [504, 197] width 185 height 26
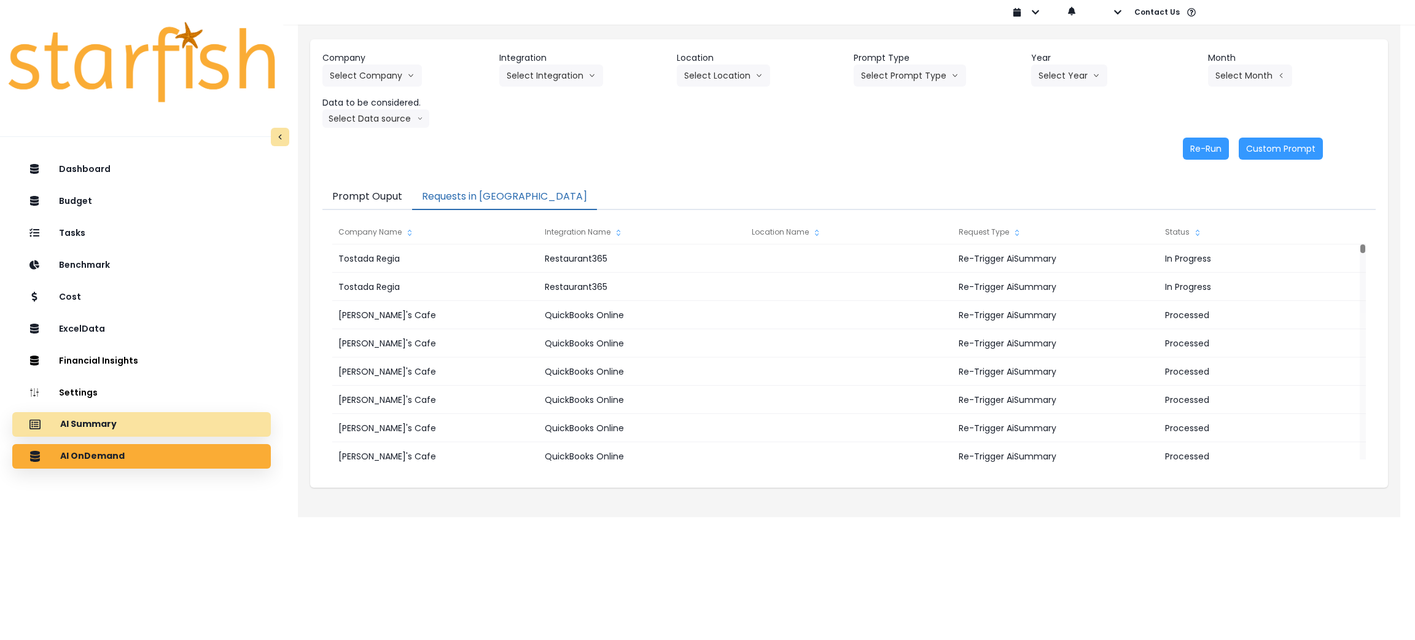
click at [172, 416] on div "AI Summary" at bounding box center [141, 425] width 239 height 26
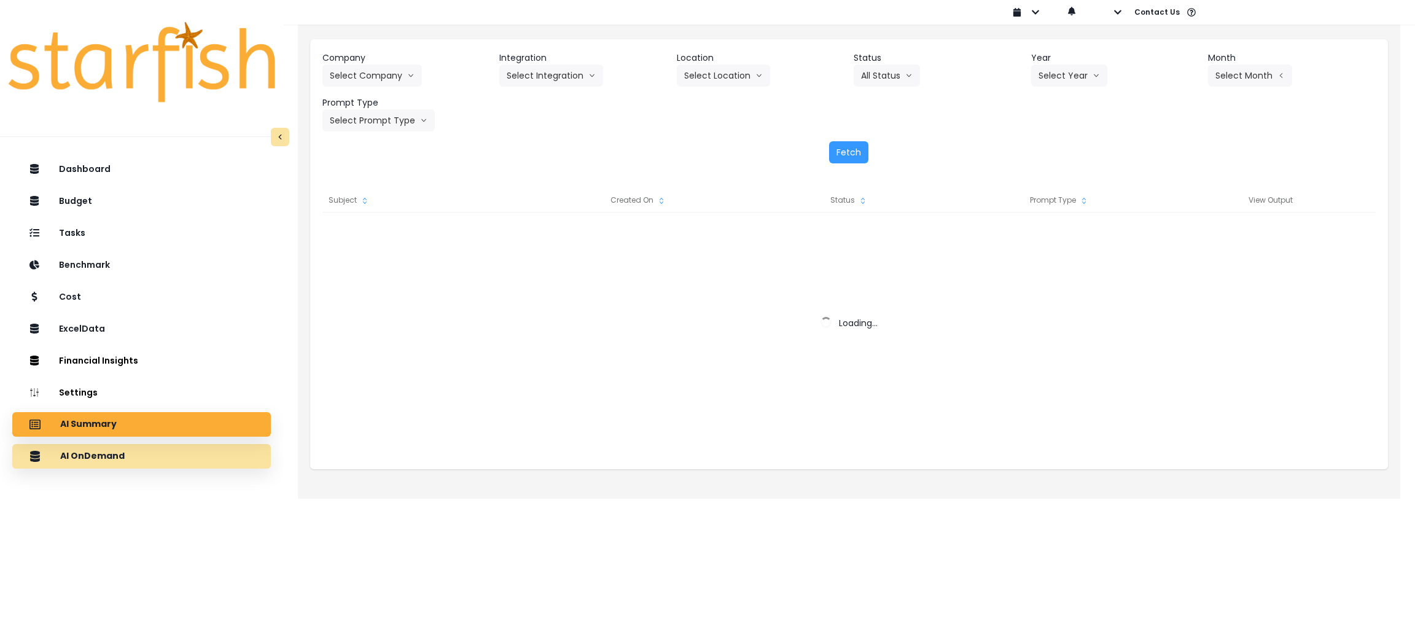
click at [172, 456] on div "AI OnDemand" at bounding box center [141, 457] width 239 height 26
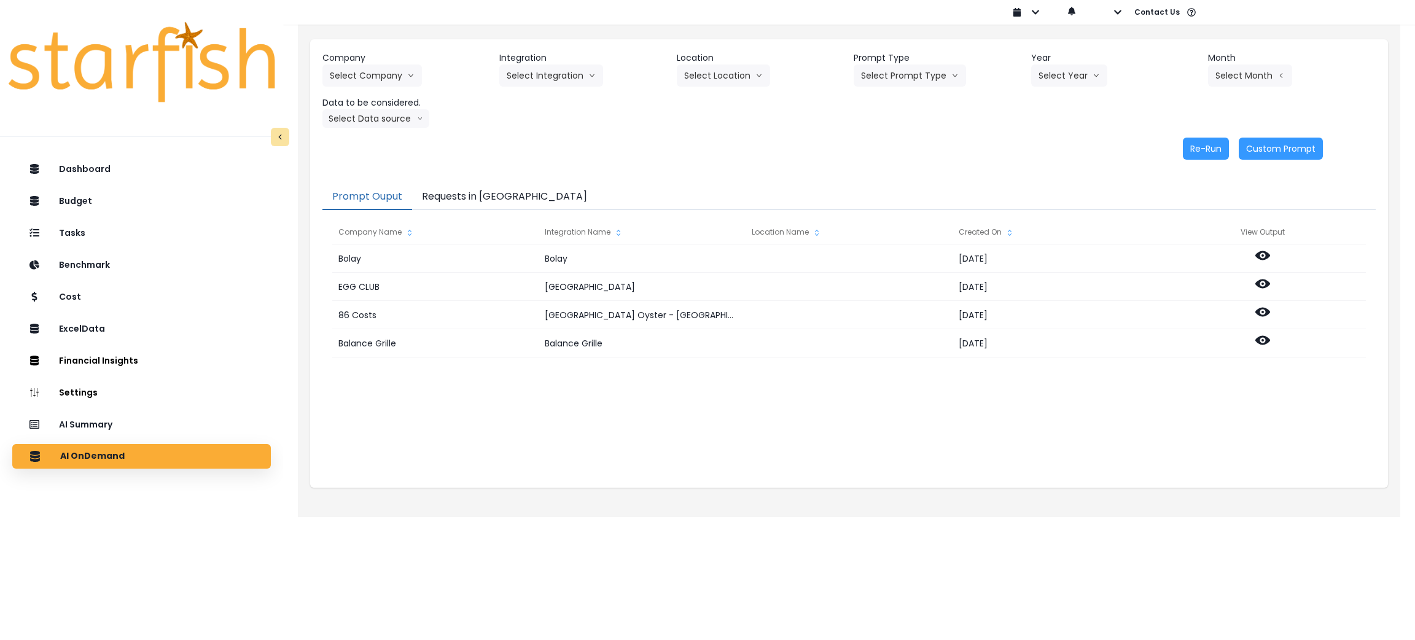
click at [495, 194] on button "Requests in [GEOGRAPHIC_DATA]" at bounding box center [504, 197] width 185 height 26
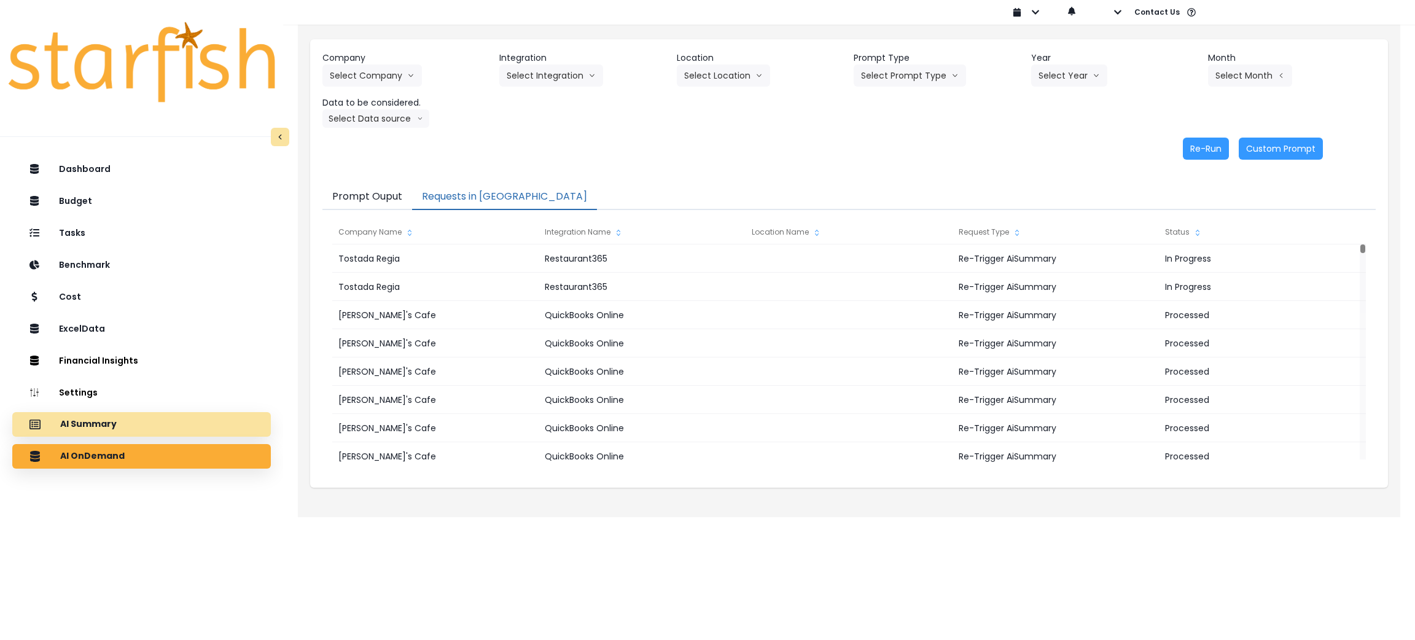
click at [98, 420] on p "AI Summary" at bounding box center [88, 424] width 57 height 11
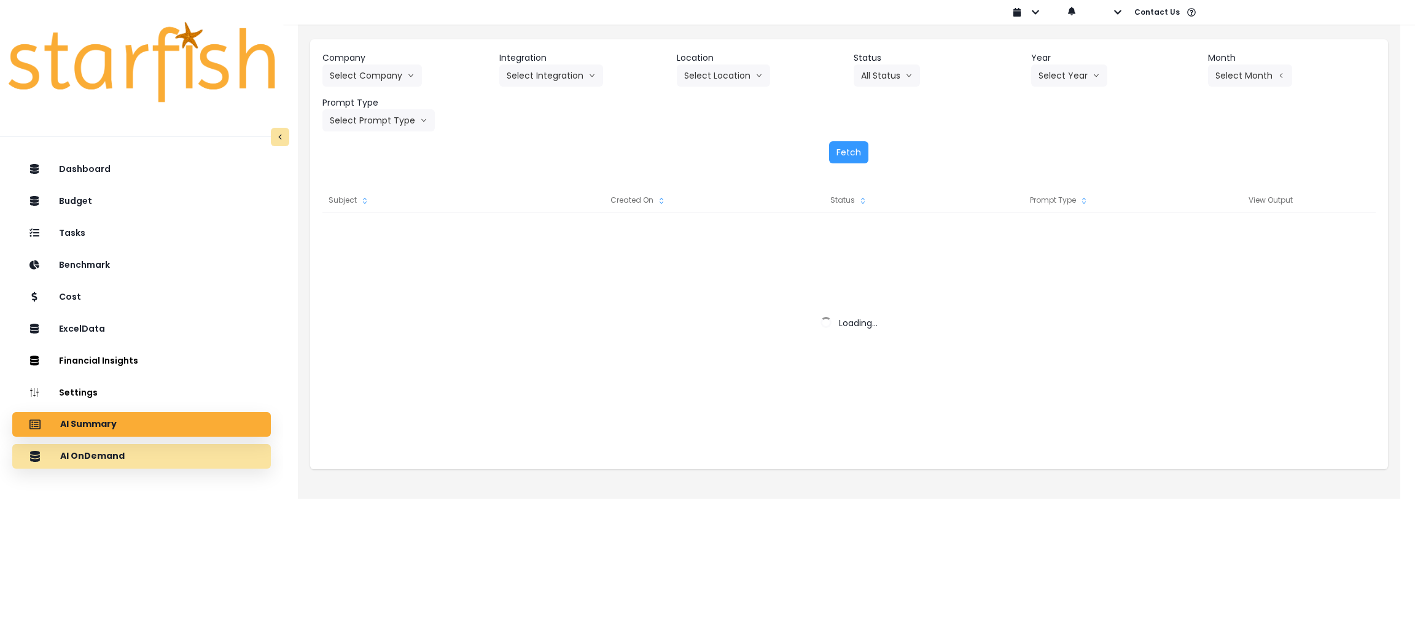
click at [112, 460] on p "AI OnDemand" at bounding box center [92, 456] width 65 height 11
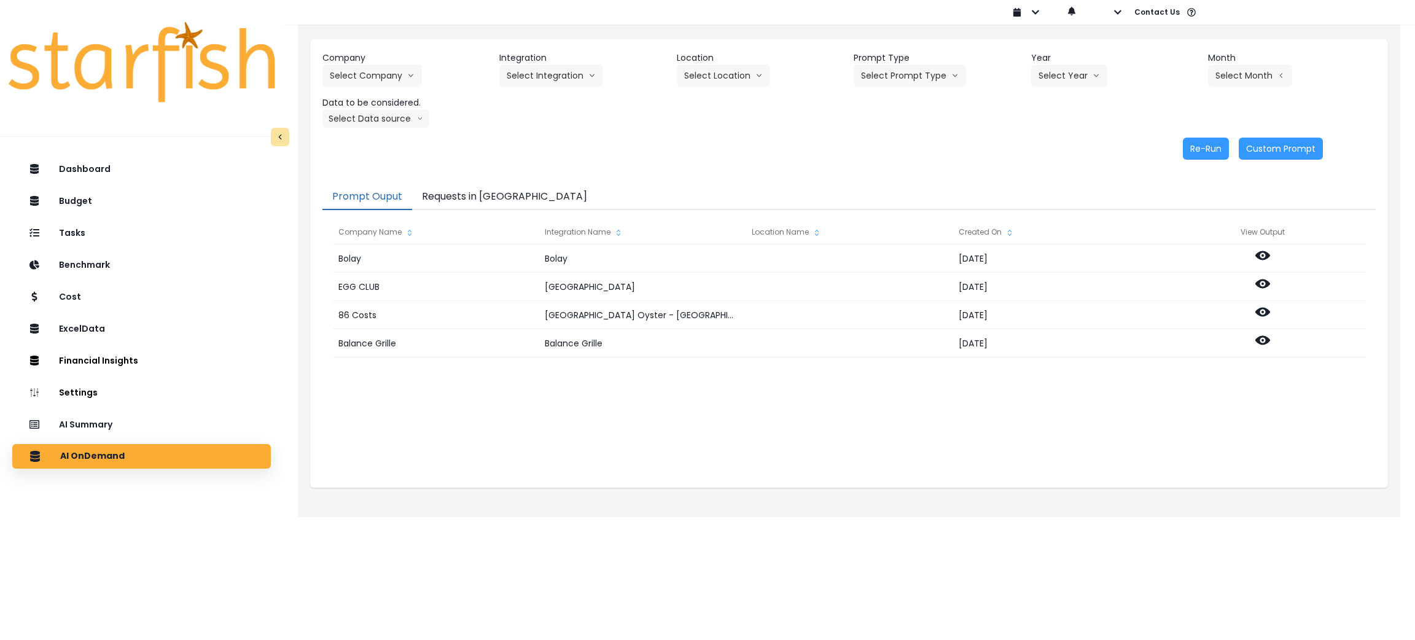
click at [485, 194] on button "Requests in [GEOGRAPHIC_DATA]" at bounding box center [504, 197] width 185 height 26
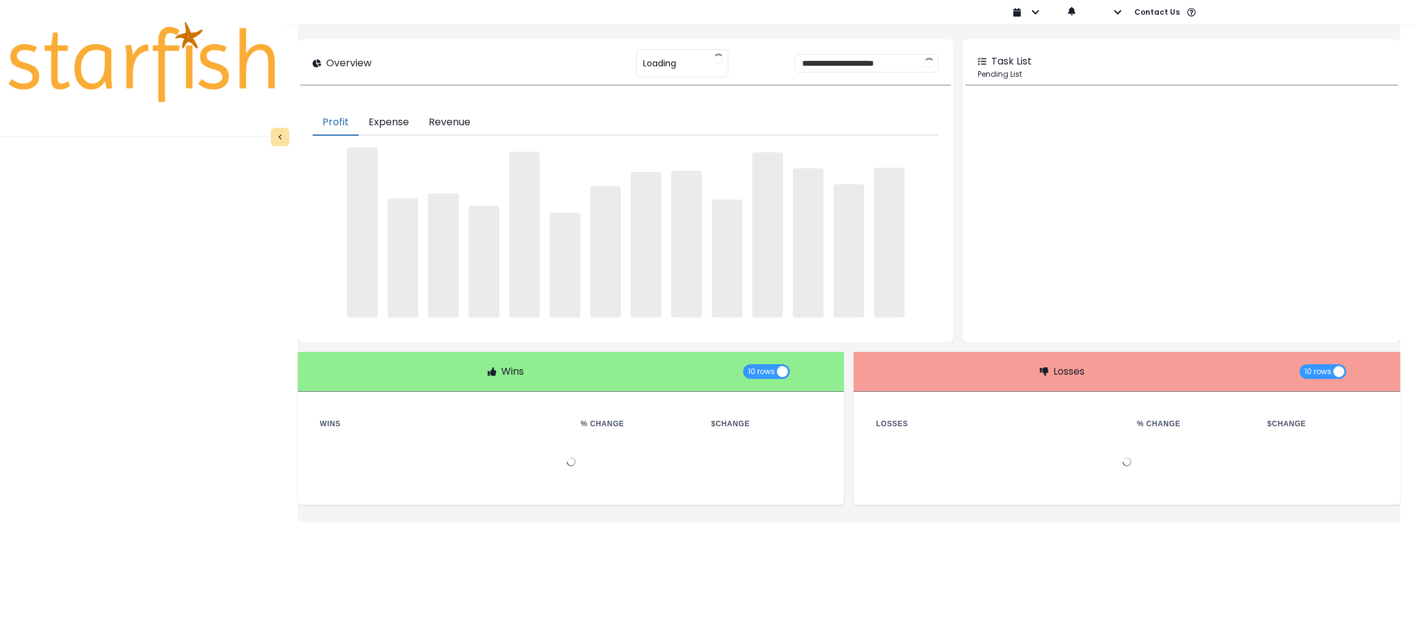
type input "********"
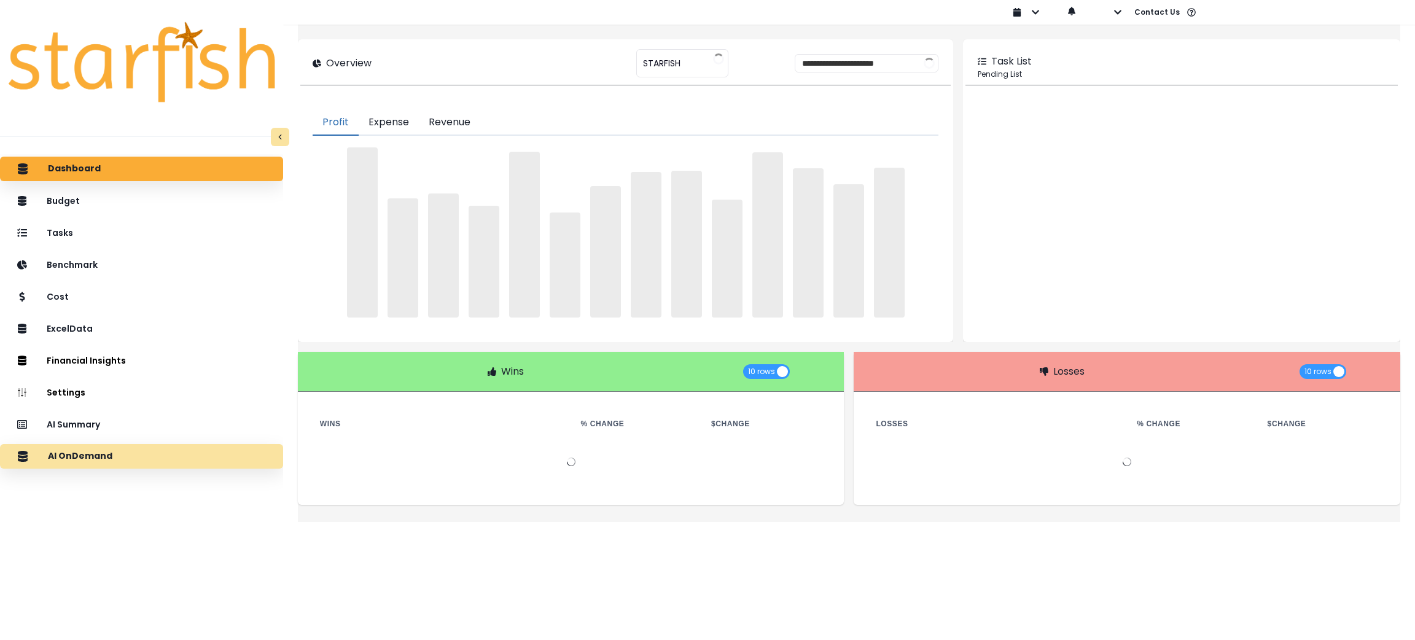
click at [131, 456] on div "AI OnDemand" at bounding box center [142, 457] width 264 height 26
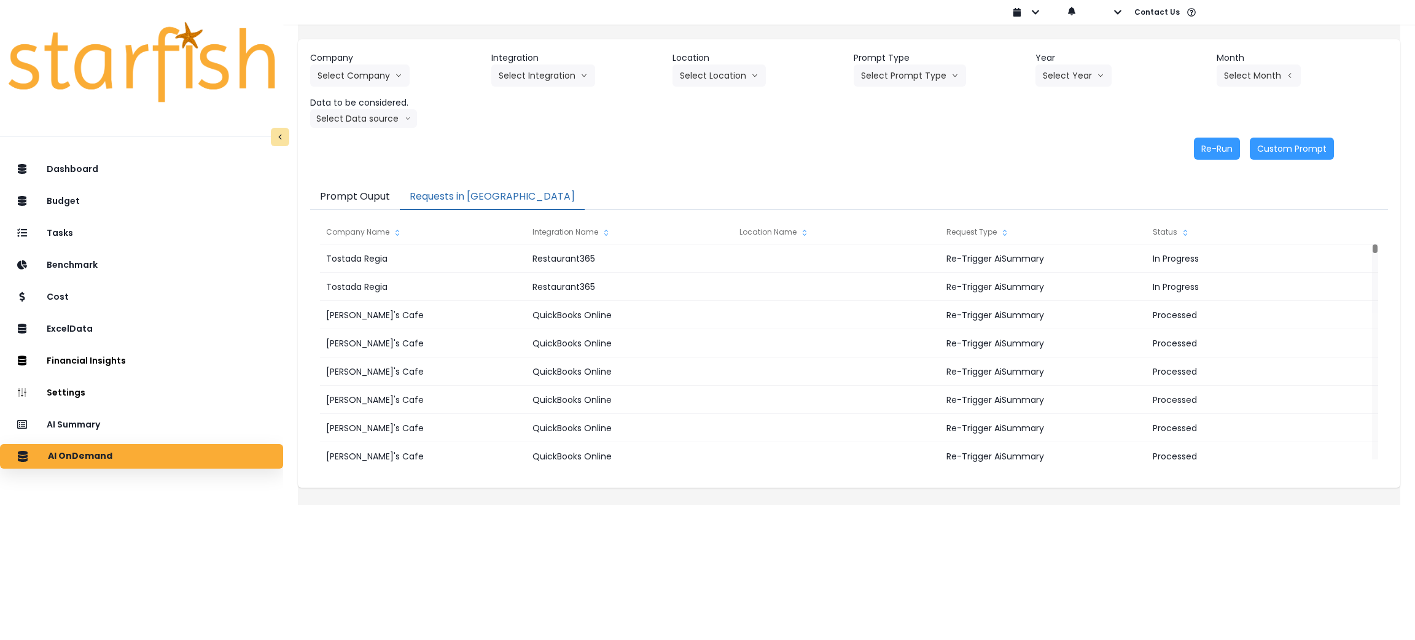
click at [471, 191] on button "Requests in Queue" at bounding box center [492, 197] width 185 height 26
click at [141, 436] on div "AI Summary" at bounding box center [142, 425] width 264 height 26
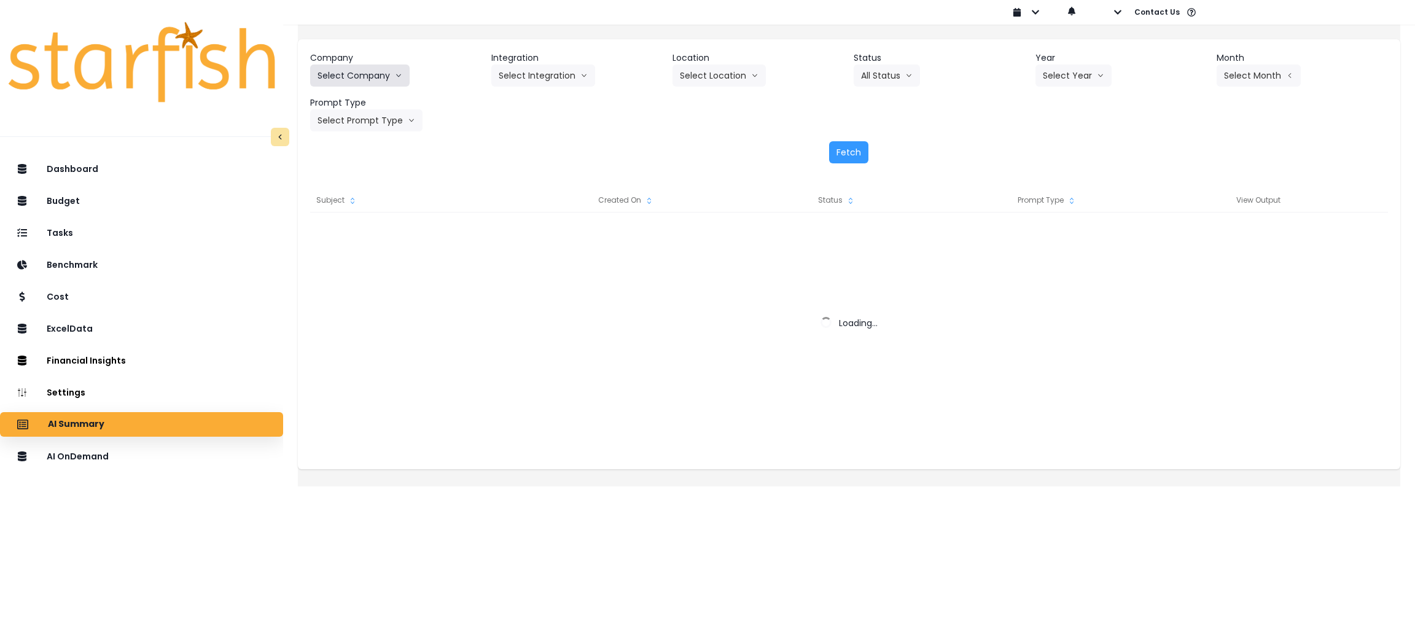
click at [402, 76] on button "Select Company" at bounding box center [360, 76] width 100 height 22
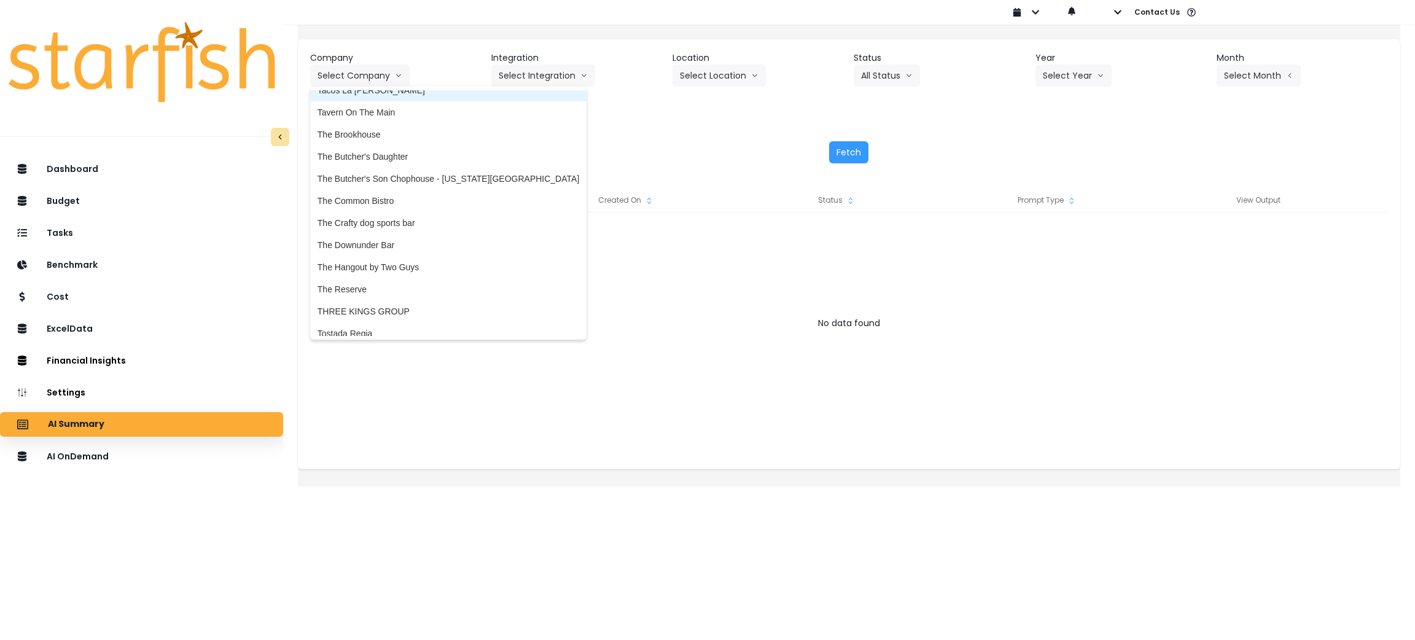
scroll to position [2672, 0]
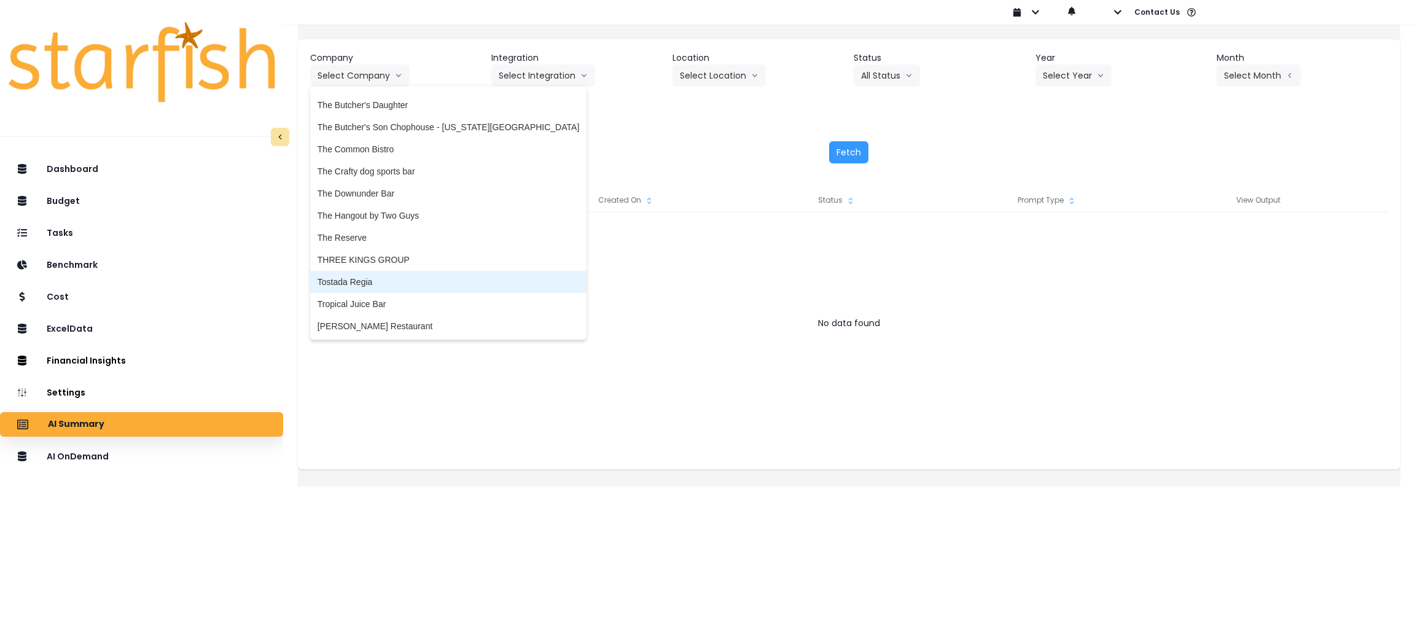
click at [388, 276] on span "Tostada Regia" at bounding box center [449, 282] width 262 height 12
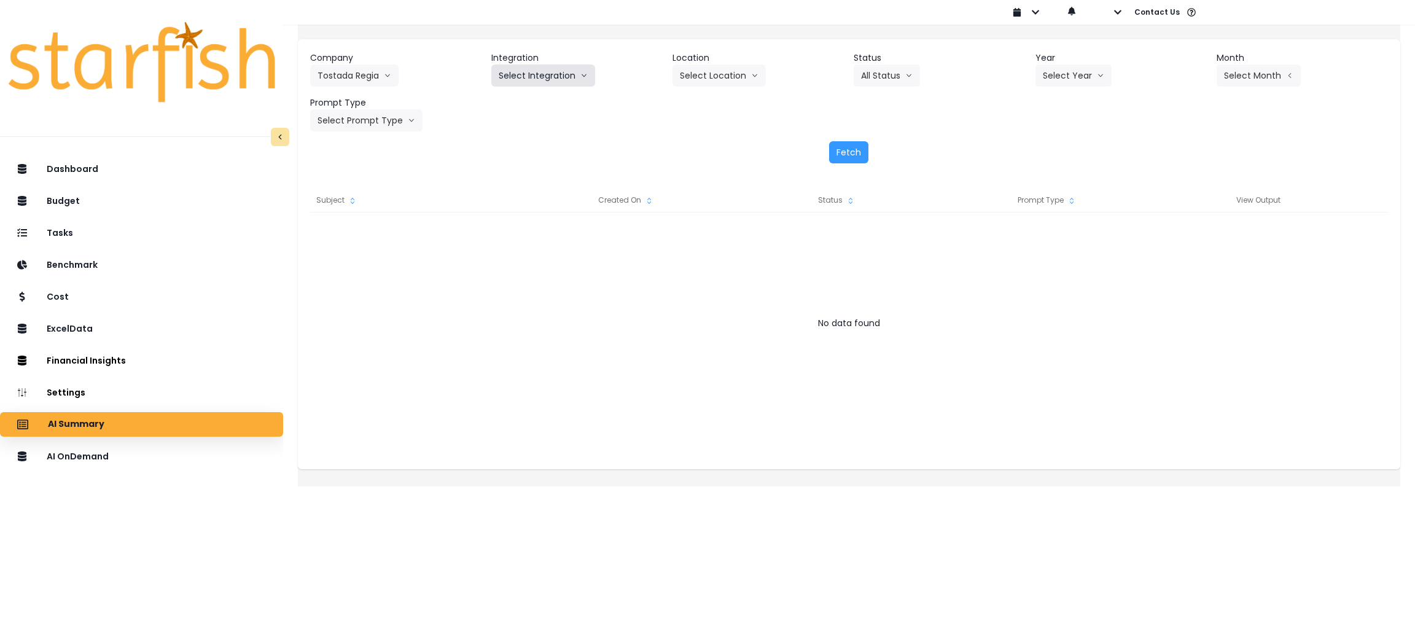
click at [563, 69] on button "Select Integration" at bounding box center [543, 76] width 104 height 22
click at [536, 97] on span "Restaurant365" at bounding box center [527, 101] width 57 height 12
click at [1097, 69] on icon "arrow down line" at bounding box center [1100, 75] width 7 height 12
click at [1044, 143] on span "2025" at bounding box center [1052, 145] width 19 height 12
click at [1241, 74] on button "Select Period" at bounding box center [1258, 76] width 83 height 22
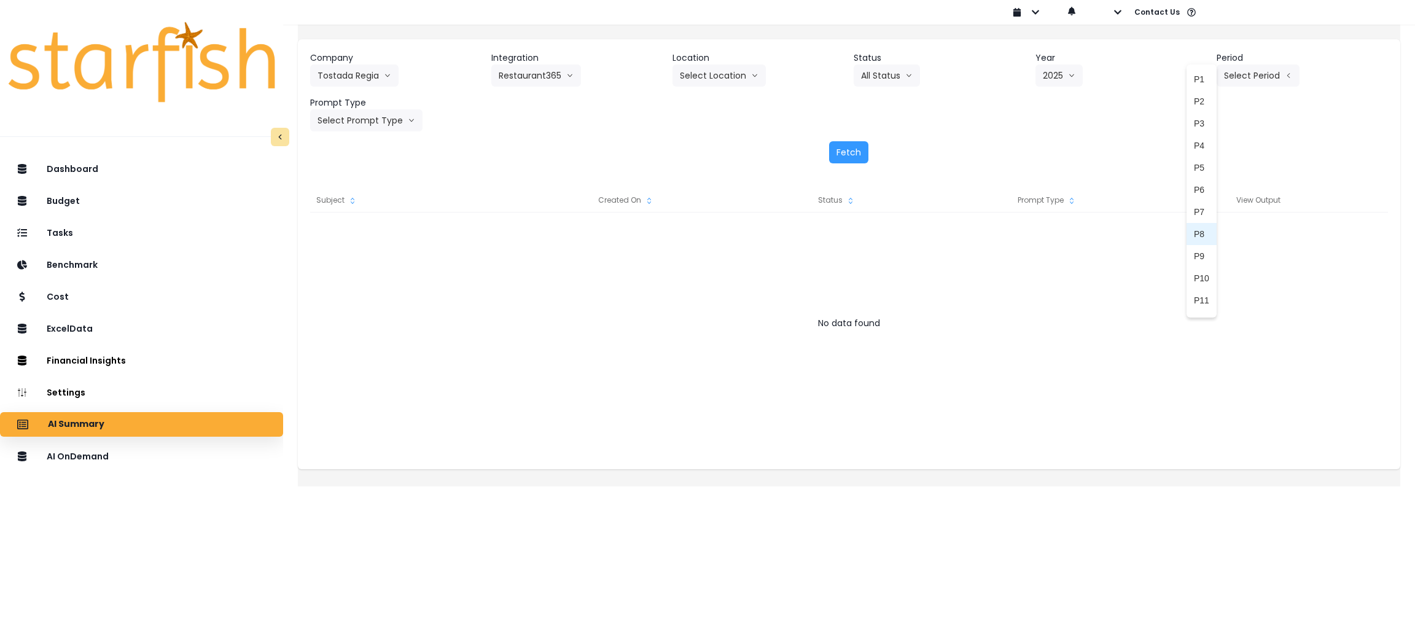
click at [1194, 237] on span "P8" at bounding box center [1201, 234] width 15 height 12
click at [379, 131] on div "Company Tostada Regia 86 Costs Asti Bagel Cafe Balance Grille Bald Ginger Bar B…" at bounding box center [849, 107] width 1103 height 136
click at [385, 125] on button "Select Prompt Type" at bounding box center [366, 120] width 112 height 22
click at [357, 237] on span "Monthly Summary" at bounding box center [352, 235] width 69 height 12
click at [852, 160] on button "Fetch" at bounding box center [848, 152] width 39 height 22
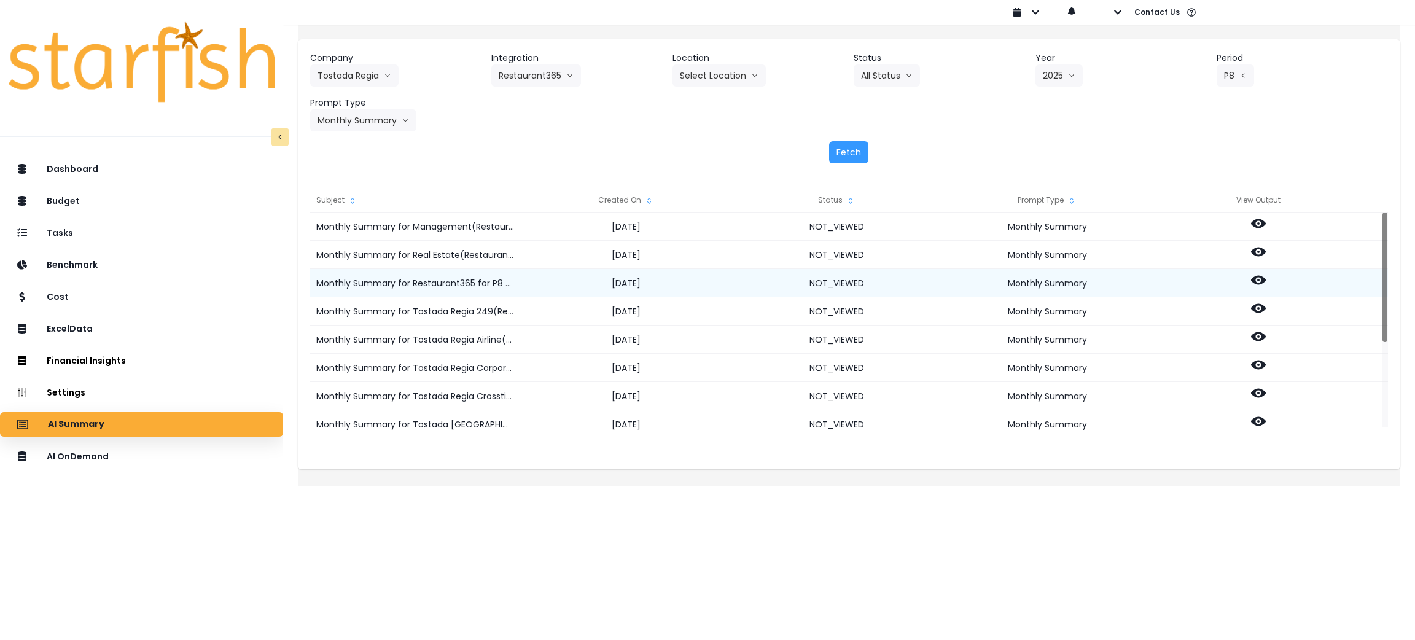
click at [1266, 276] on icon at bounding box center [1258, 280] width 15 height 15
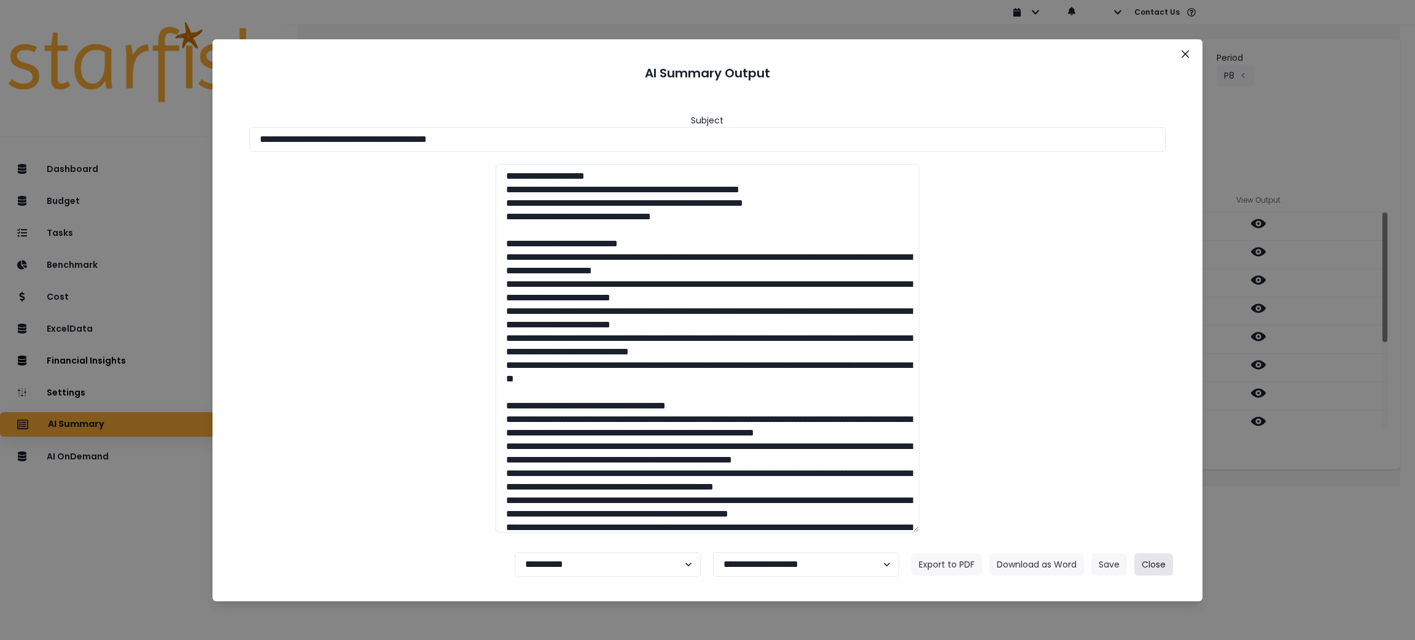
click at [1157, 567] on button "Close" at bounding box center [1154, 565] width 39 height 22
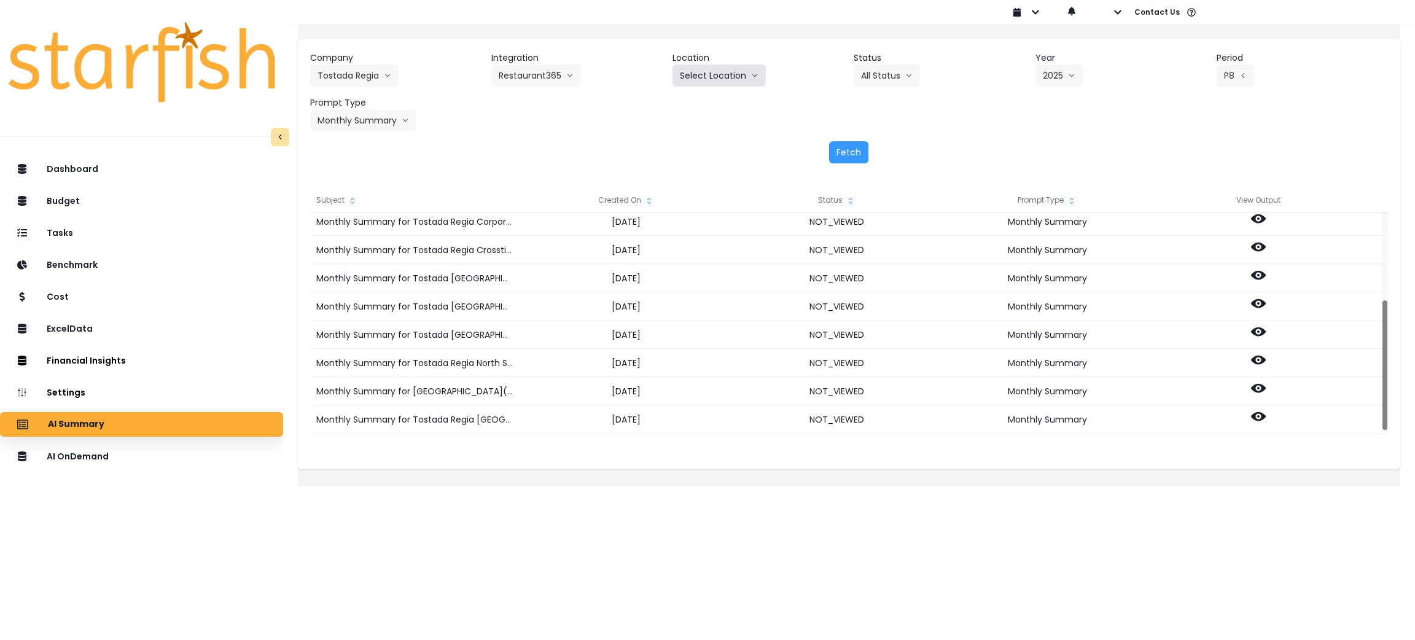
click at [719, 71] on button "Select Location" at bounding box center [719, 76] width 93 height 22
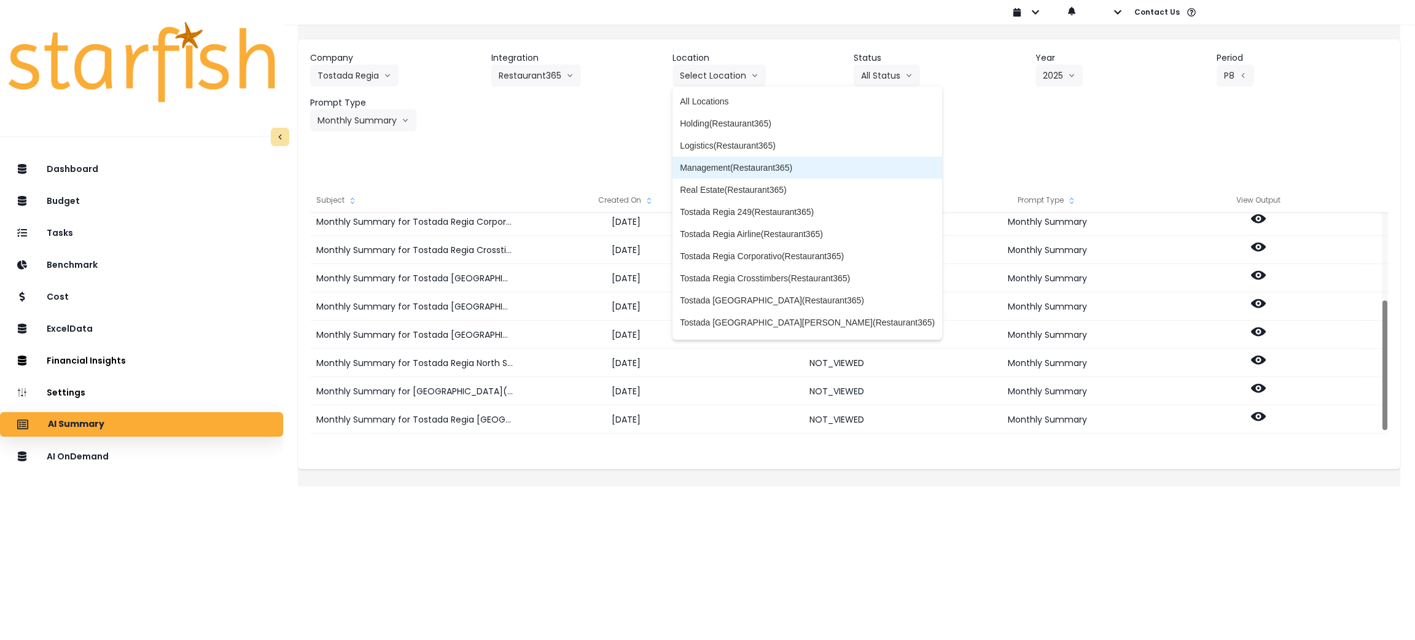
click at [730, 174] on li "Management(Restaurant365)" at bounding box center [808, 168] width 270 height 22
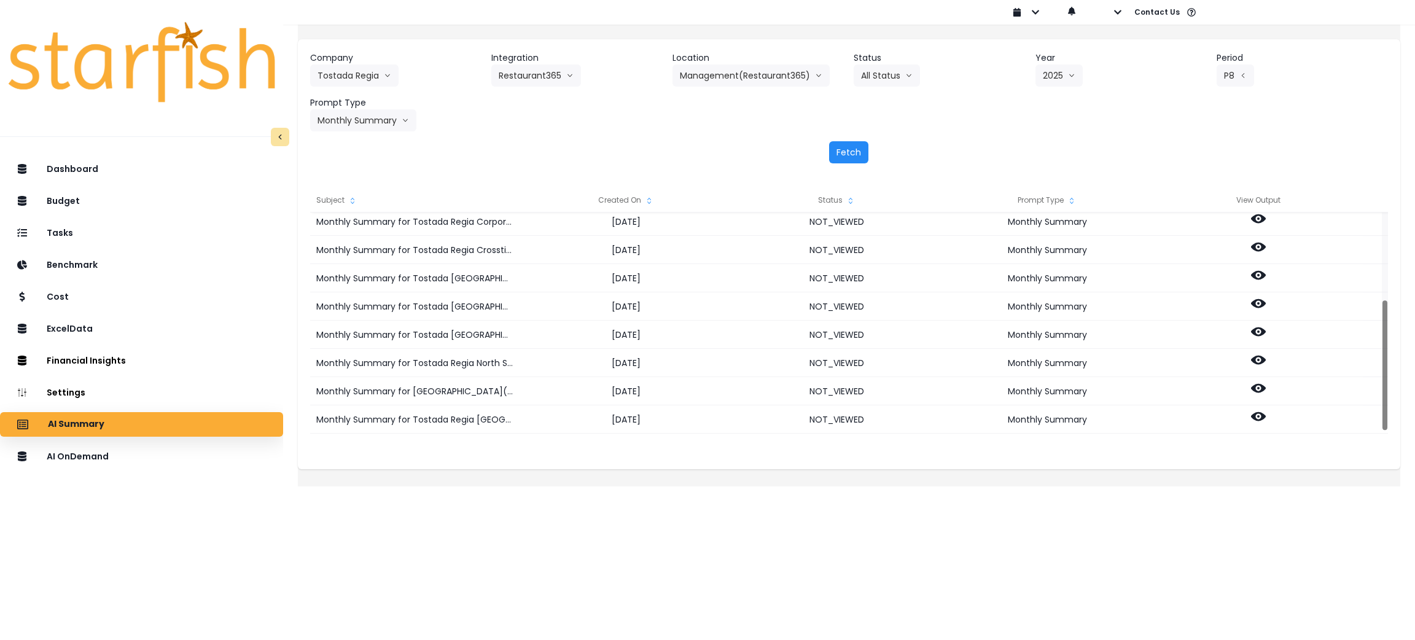
click at [857, 151] on button "Fetch" at bounding box center [848, 152] width 39 height 22
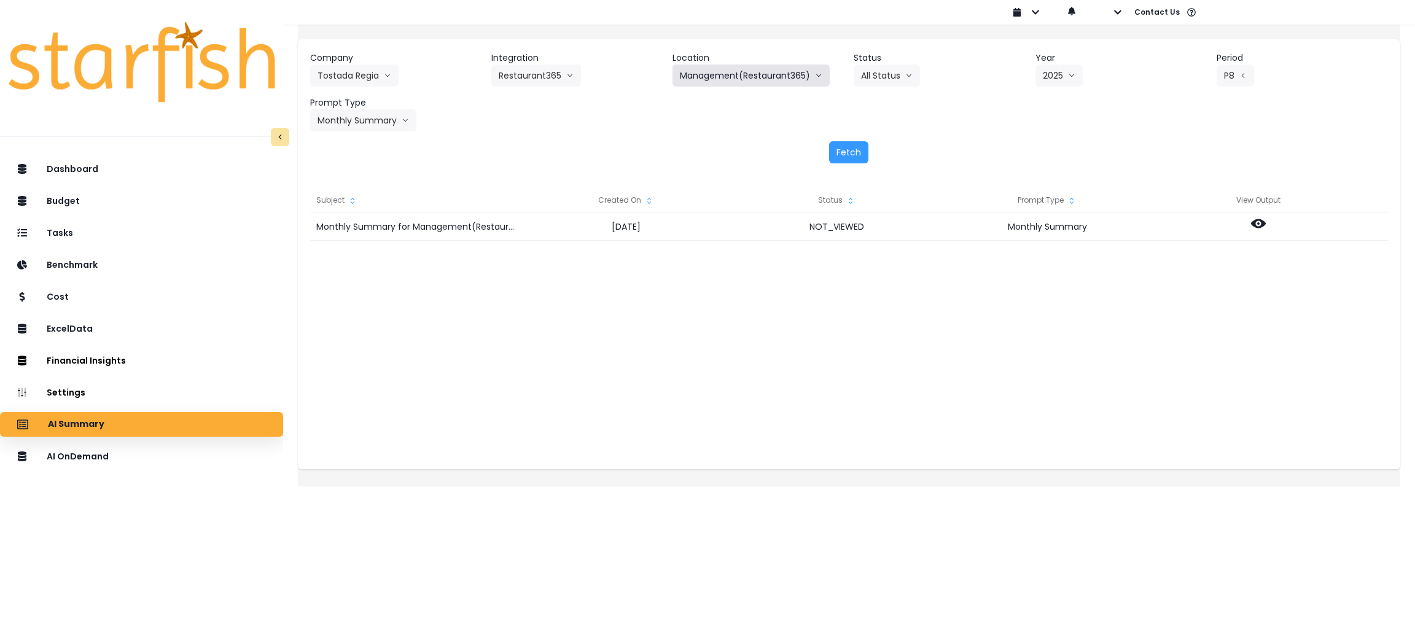
click at [753, 65] on button "Management(Restaurant365)" at bounding box center [751, 76] width 157 height 22
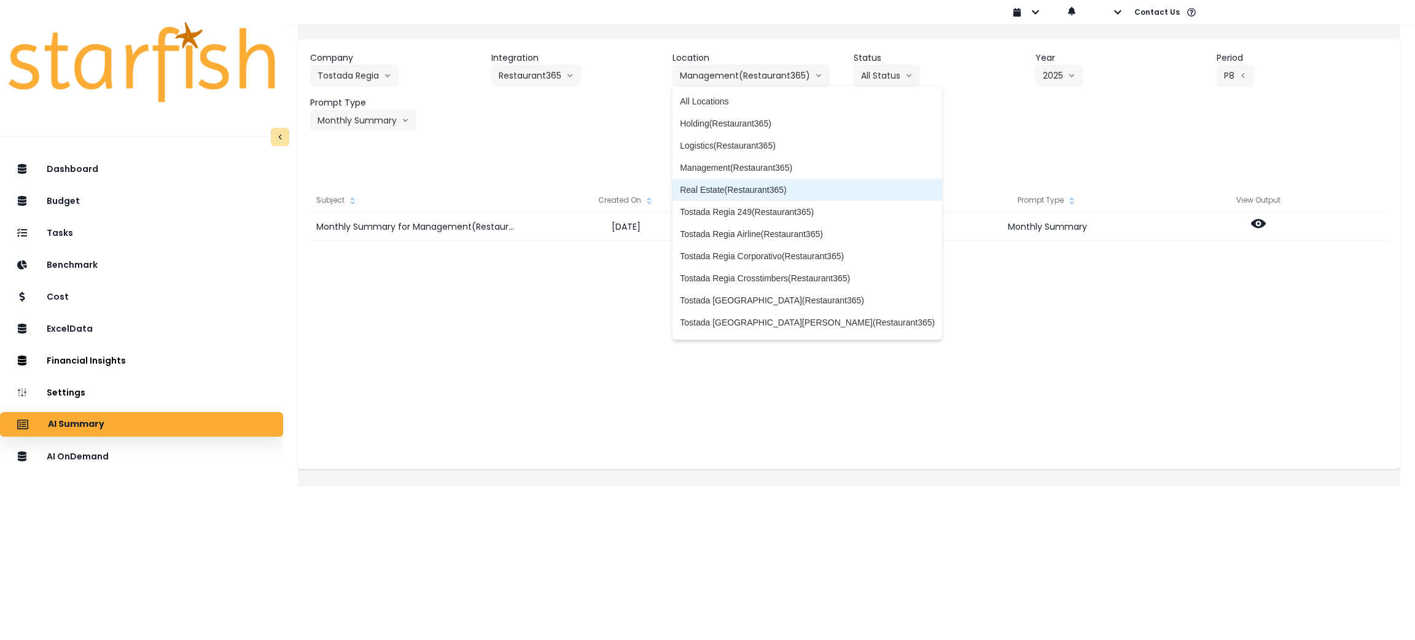
click at [760, 191] on span "Real Estate(Restaurant365)" at bounding box center [807, 190] width 255 height 12
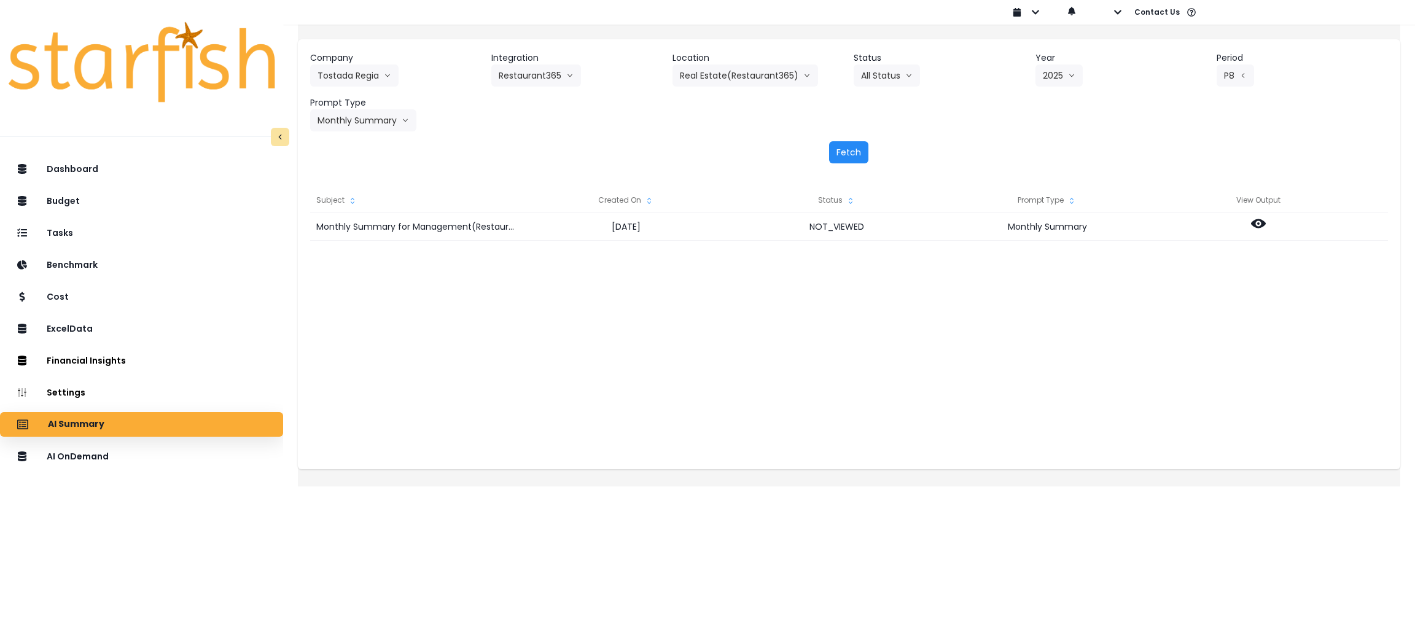
click at [842, 153] on button "Fetch" at bounding box center [848, 152] width 39 height 22
click at [705, 77] on button "Real Estate(Restaurant365)" at bounding box center [746, 76] width 146 height 22
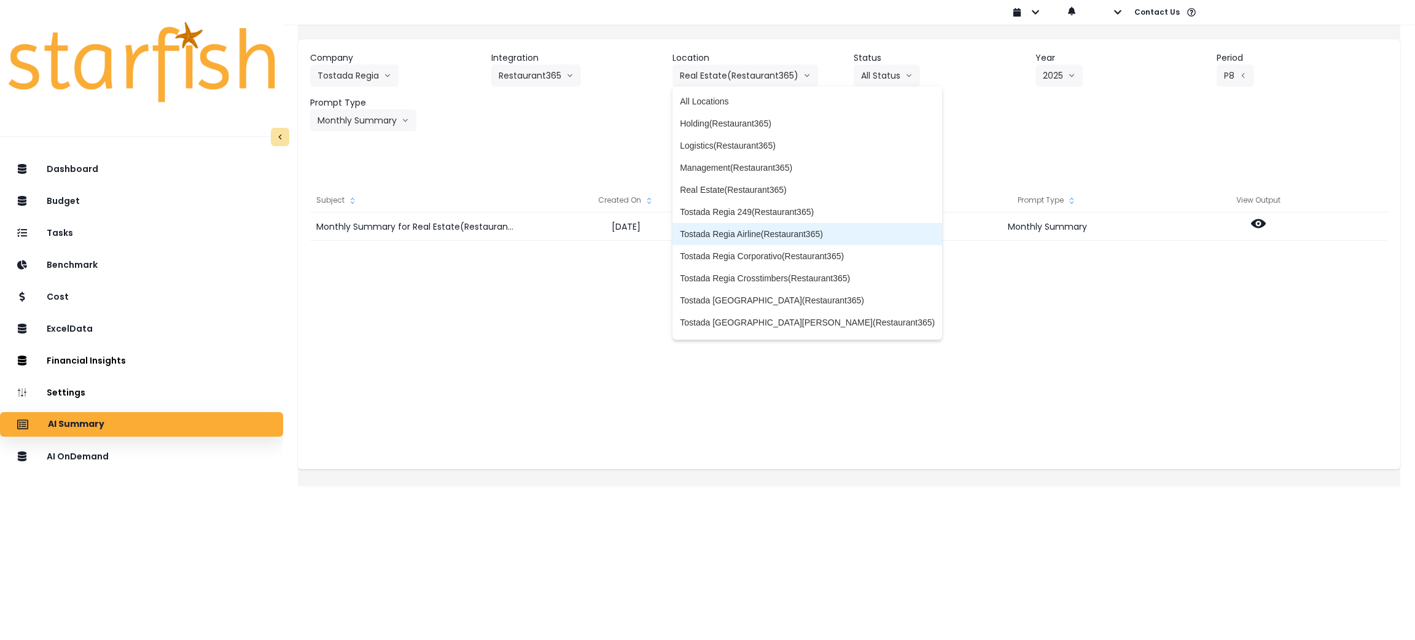
click at [780, 228] on span "Tostada Regia Airline(Restaurant365)" at bounding box center [807, 234] width 255 height 12
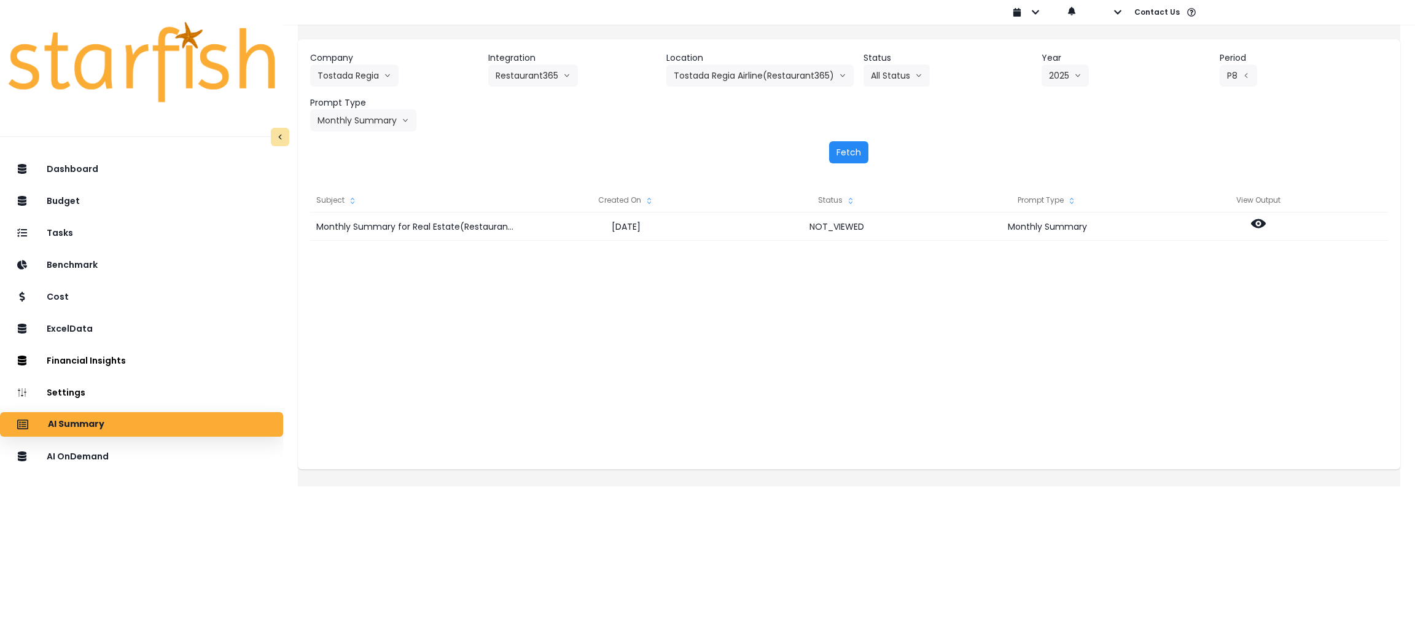
click at [852, 151] on button "Fetch" at bounding box center [848, 152] width 39 height 22
click at [713, 71] on button "Tostada Regia Airline(Restaurant365)" at bounding box center [760, 76] width 187 height 22
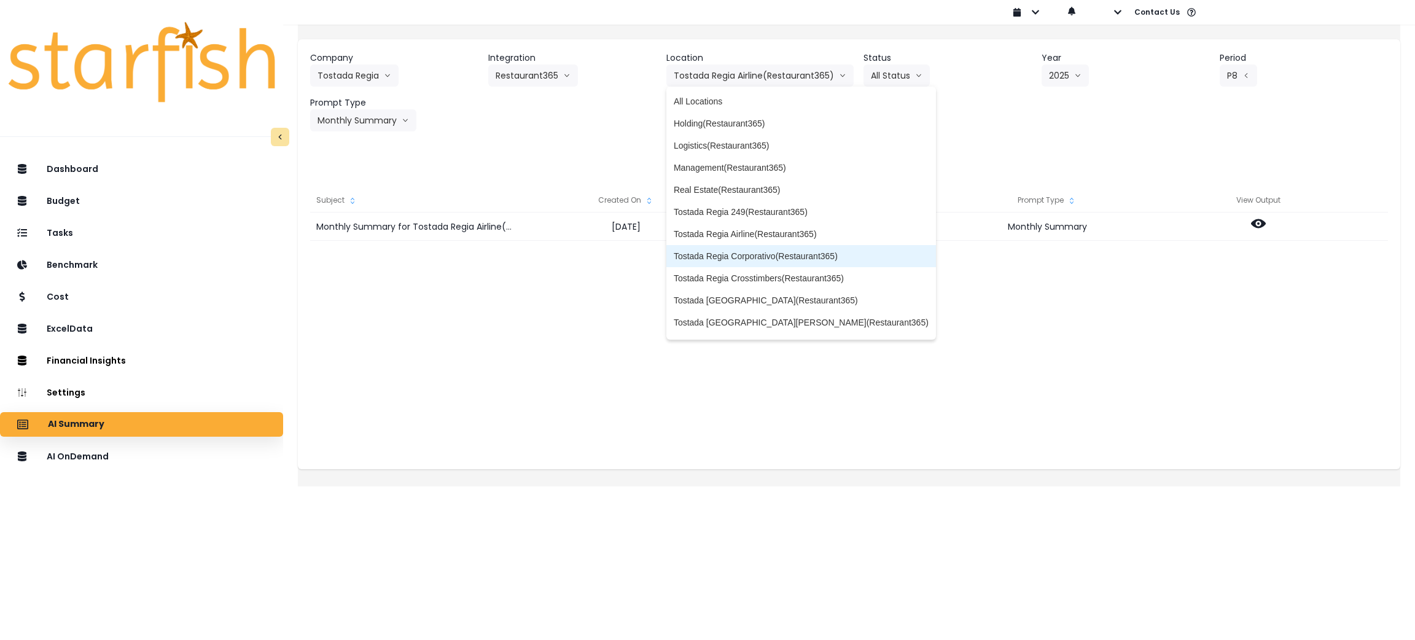
click at [767, 257] on span "Tostada Regia Corporativo(Restaurant365)" at bounding box center [801, 256] width 255 height 12
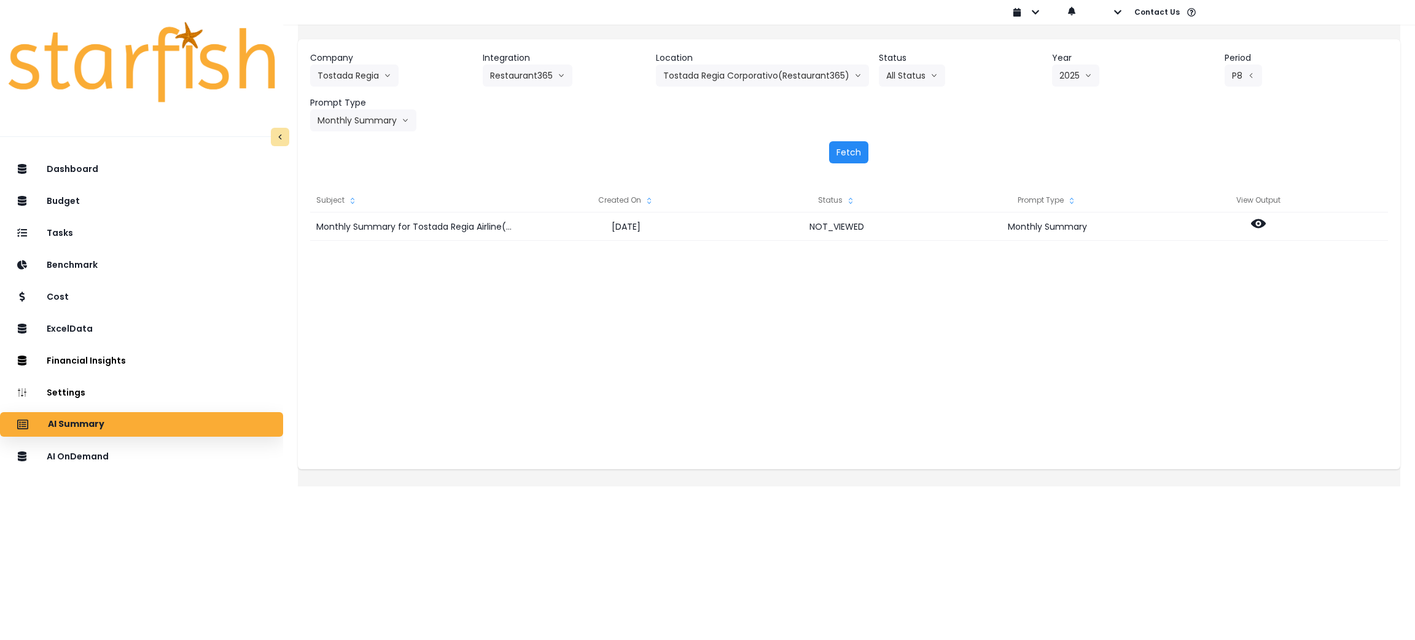
click at [843, 153] on button "Fetch" at bounding box center [848, 152] width 39 height 22
click at [746, 73] on button "Tostada Regia Corporativo(Restaurant365)" at bounding box center [762, 76] width 213 height 22
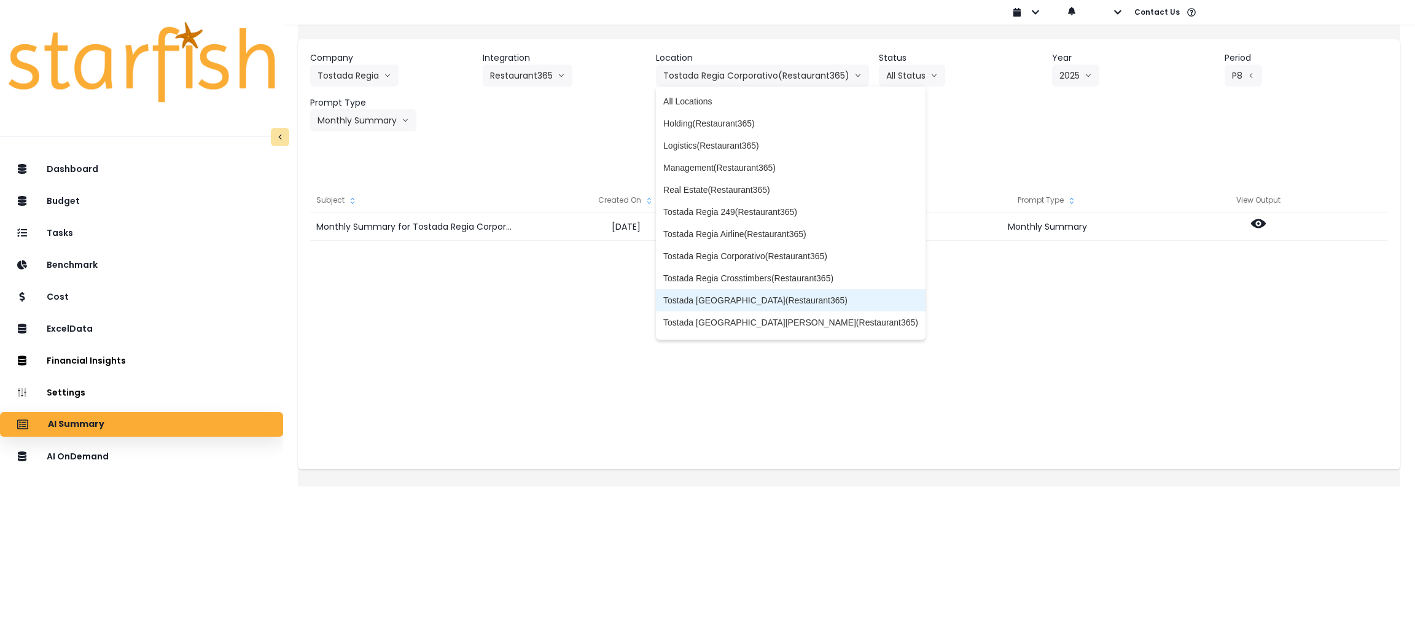
click at [762, 291] on li "Tostada [GEOGRAPHIC_DATA](Restaurant365)" at bounding box center [791, 300] width 270 height 22
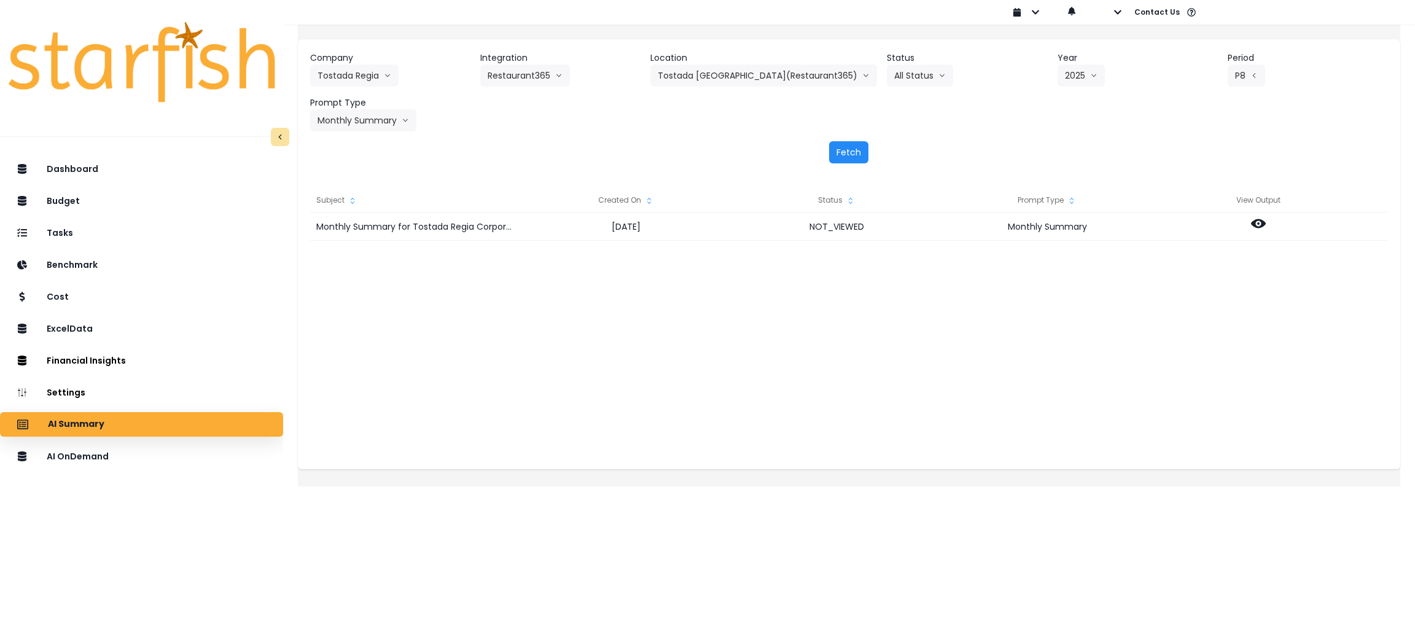
click at [841, 149] on button "Fetch" at bounding box center [848, 152] width 39 height 22
click at [743, 68] on button "Tostada [GEOGRAPHIC_DATA](Restaurant365)" at bounding box center [764, 76] width 227 height 22
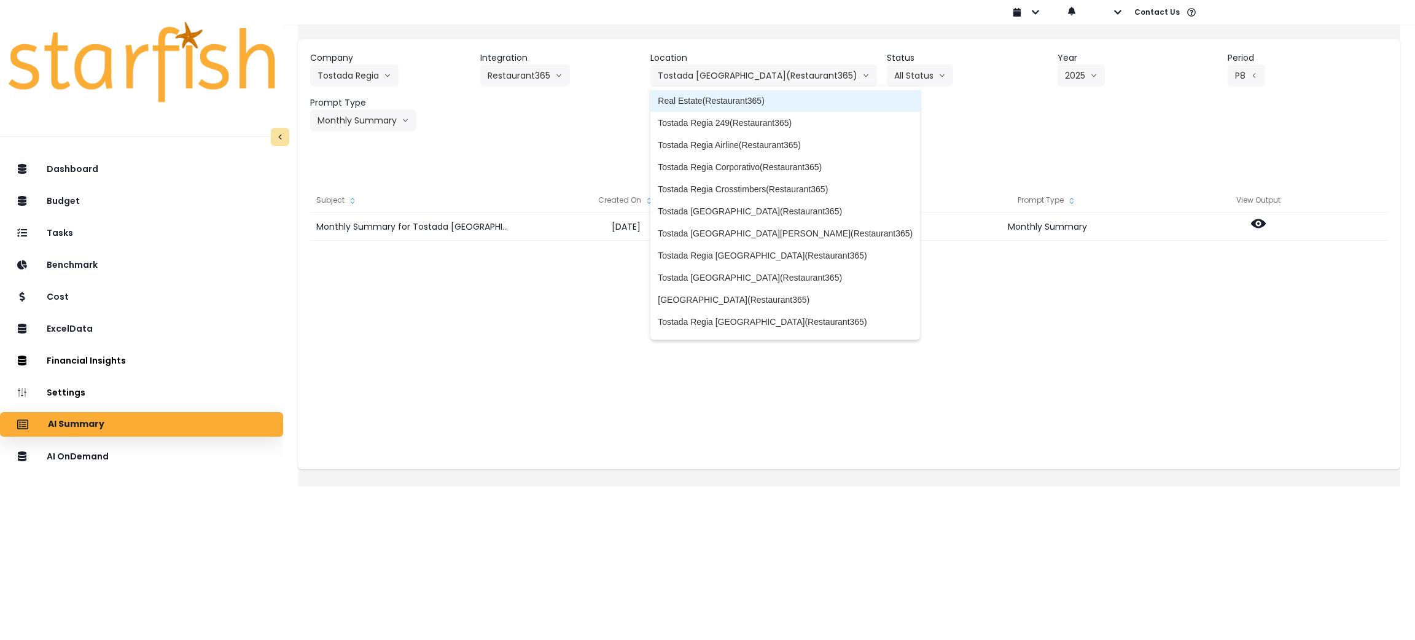
scroll to position [92, 0]
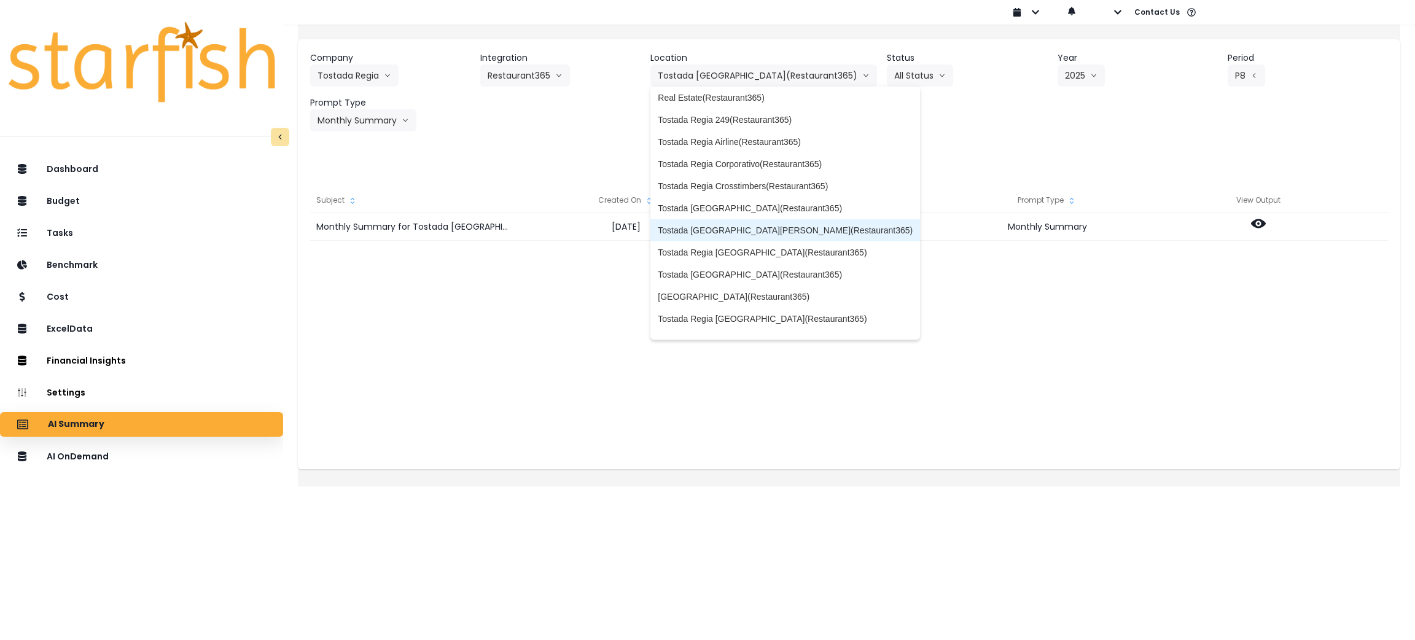
click at [754, 229] on span "Tostada [GEOGRAPHIC_DATA][PERSON_NAME](Restaurant365)" at bounding box center [785, 230] width 255 height 12
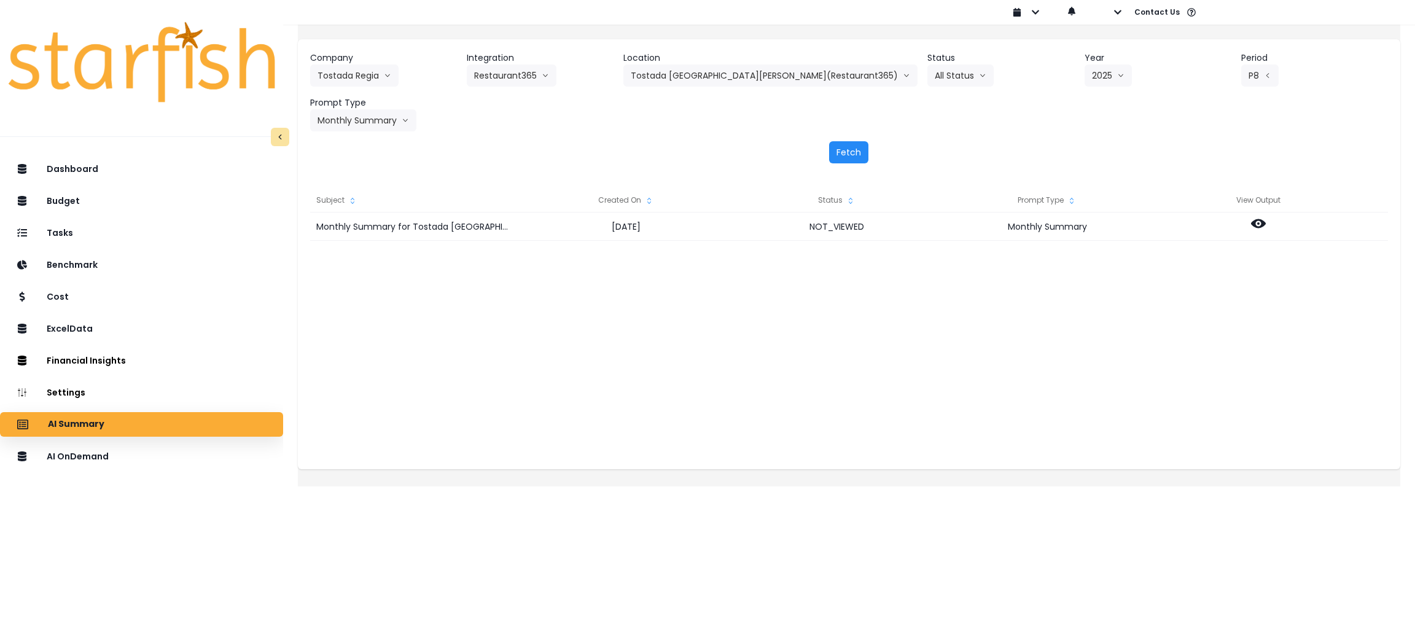
click at [839, 147] on button "Fetch" at bounding box center [848, 152] width 39 height 22
click at [769, 66] on button "Tostada [GEOGRAPHIC_DATA][PERSON_NAME](Restaurant365)" at bounding box center [771, 76] width 294 height 22
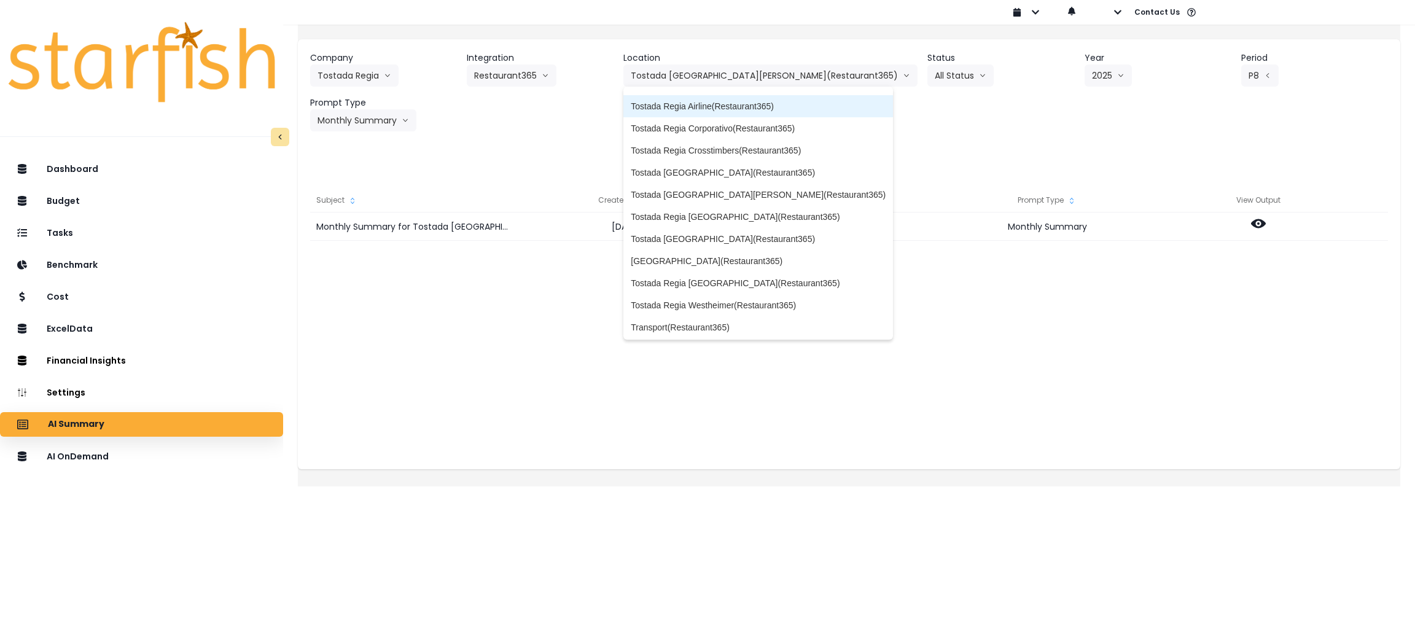
scroll to position [130, 0]
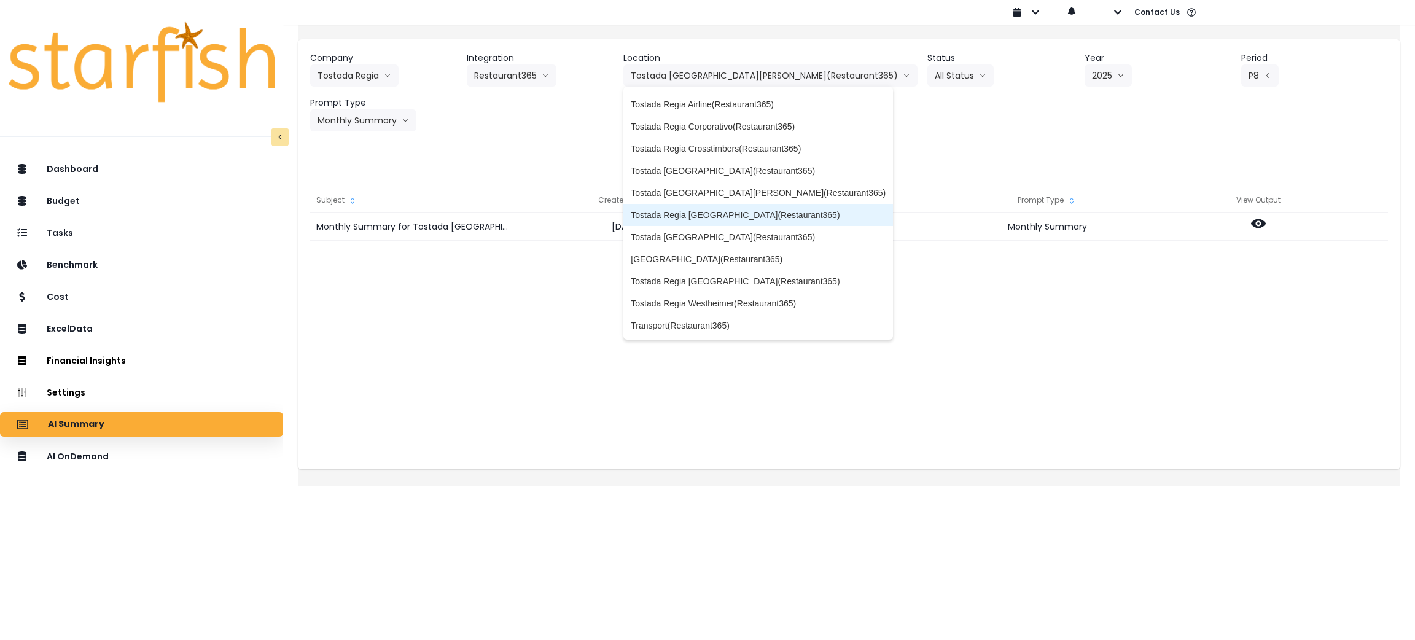
click at [777, 214] on span "Tostada Regia [GEOGRAPHIC_DATA](Restaurant365)" at bounding box center [758, 215] width 255 height 12
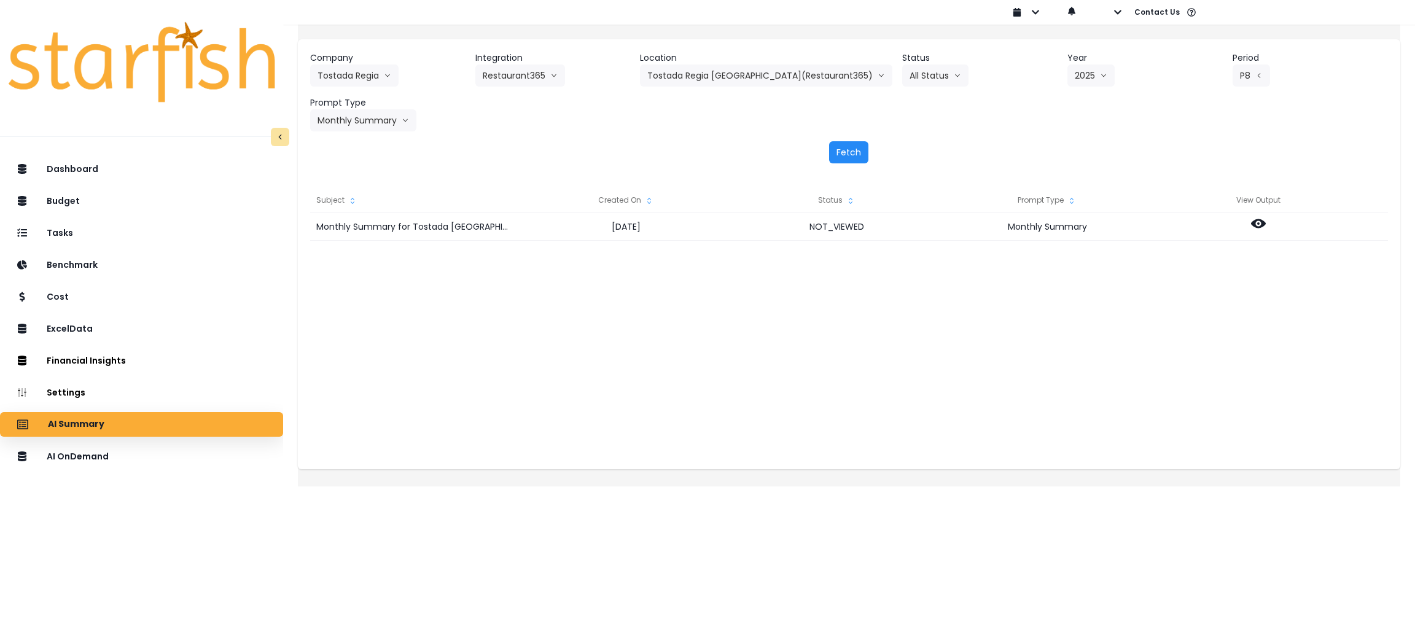
click at [856, 154] on button "Fetch" at bounding box center [848, 152] width 39 height 22
click at [720, 70] on button "Tostada Regia [GEOGRAPHIC_DATA](Restaurant365)" at bounding box center [766, 76] width 252 height 22
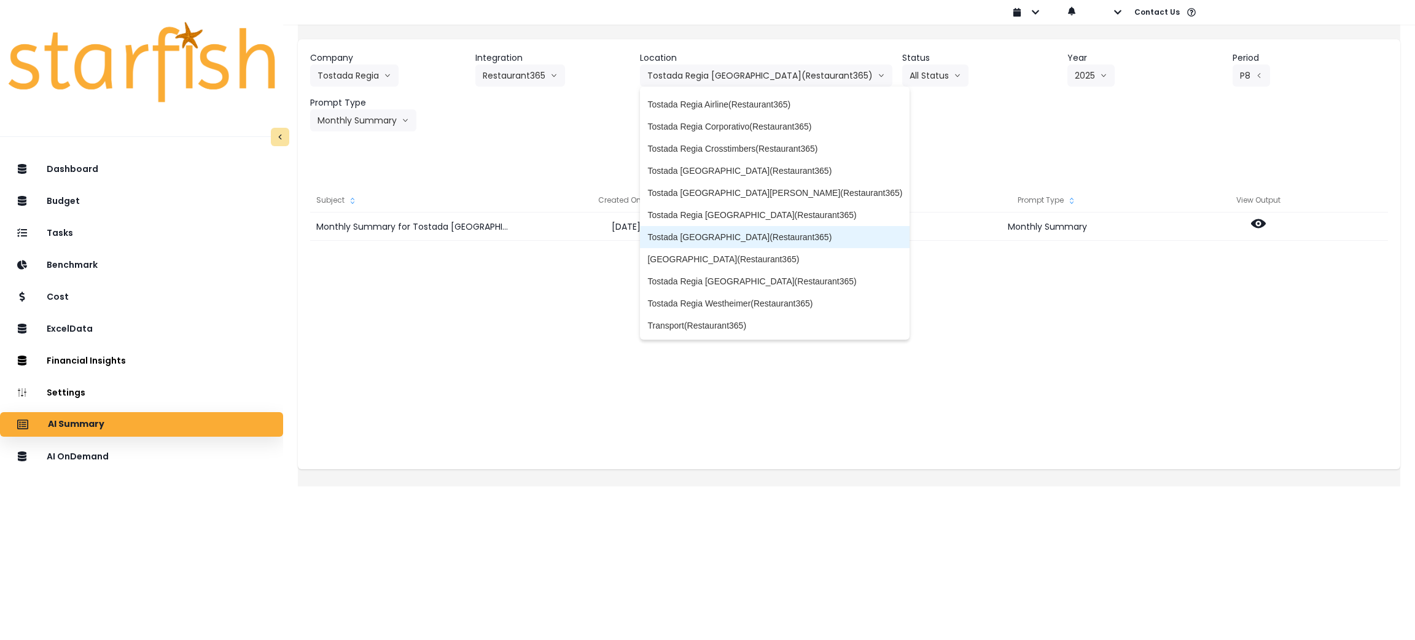
click at [751, 236] on span "Tostada [GEOGRAPHIC_DATA](Restaurant365)" at bounding box center [775, 237] width 255 height 12
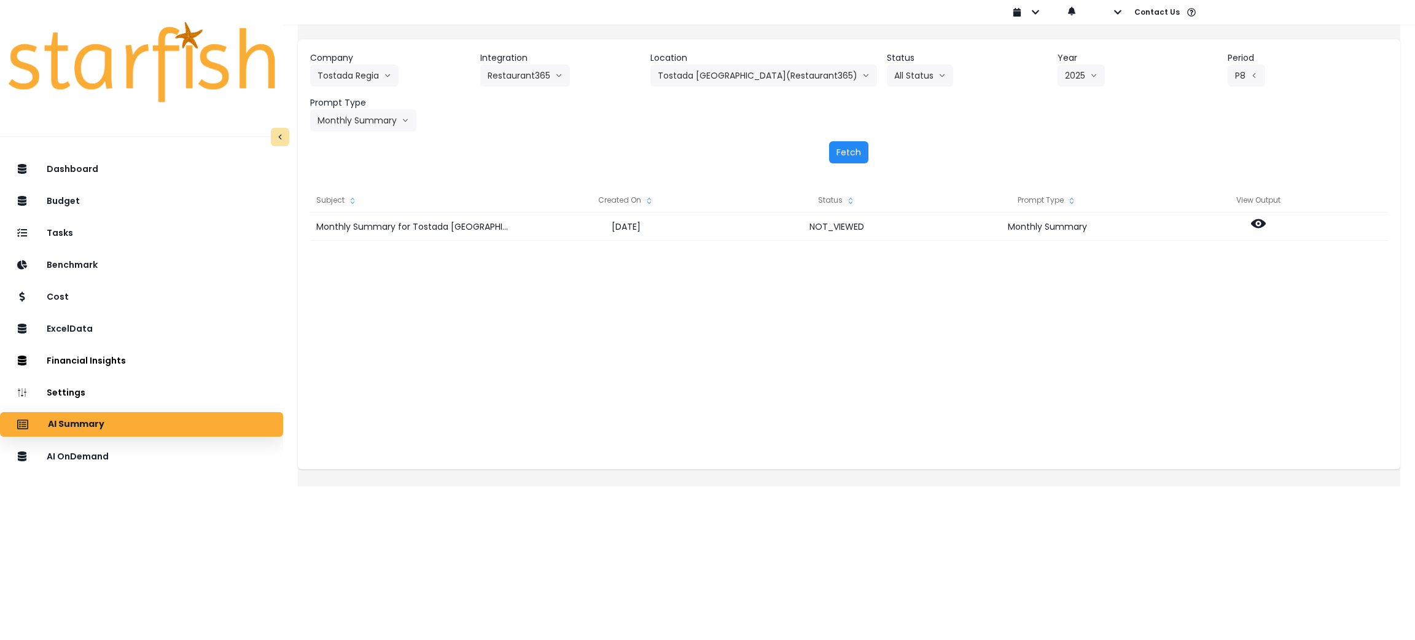
click at [845, 155] on button "Fetch" at bounding box center [848, 152] width 39 height 22
click at [749, 77] on button "Tostada [GEOGRAPHIC_DATA](Restaurant365)" at bounding box center [764, 76] width 227 height 22
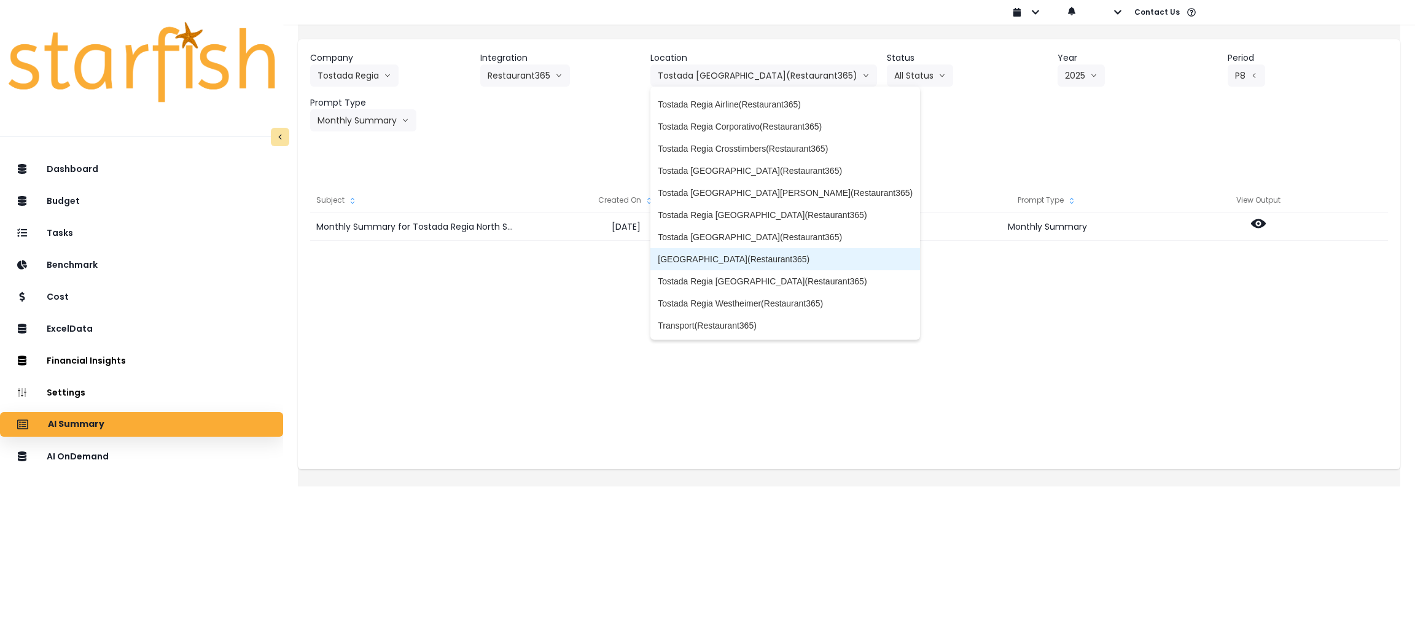
click at [765, 264] on span "[GEOGRAPHIC_DATA](Restaurant365)" at bounding box center [785, 259] width 255 height 12
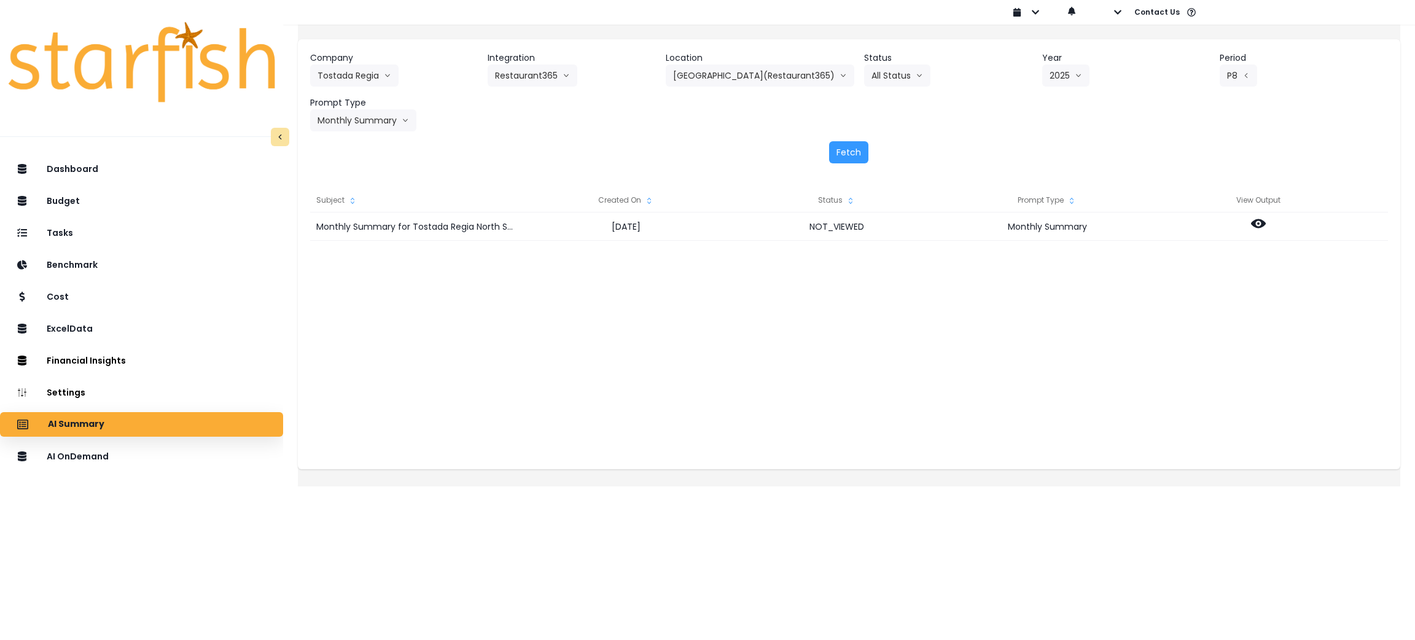
click at [842, 166] on div "Company Tostada Regia 86 Costs Asti Bagel Cafe Balance Grille Bald Ginger Bar B…" at bounding box center [849, 107] width 1103 height 136
click at [842, 158] on button "Fetch" at bounding box center [848, 152] width 39 height 22
click at [739, 68] on button "[GEOGRAPHIC_DATA](Restaurant365)" at bounding box center [760, 76] width 189 height 22
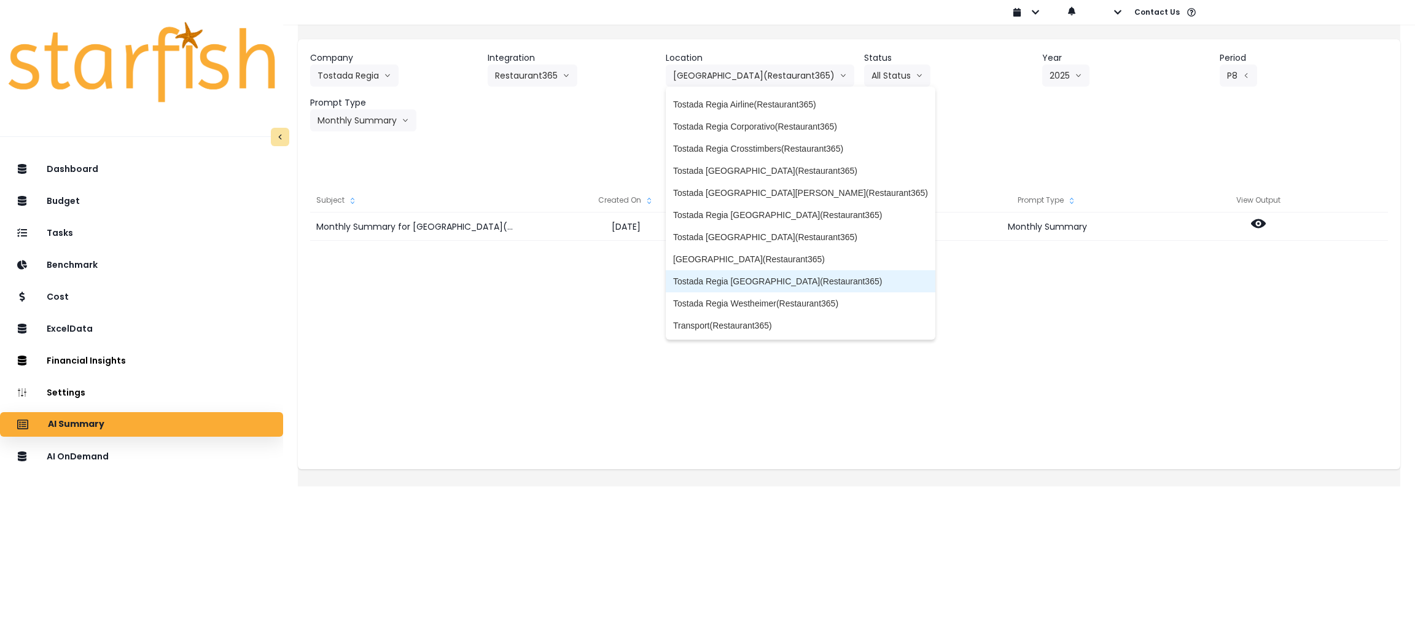
click at [779, 272] on li "Tostada Regia [GEOGRAPHIC_DATA](Restaurant365)" at bounding box center [801, 281] width 270 height 22
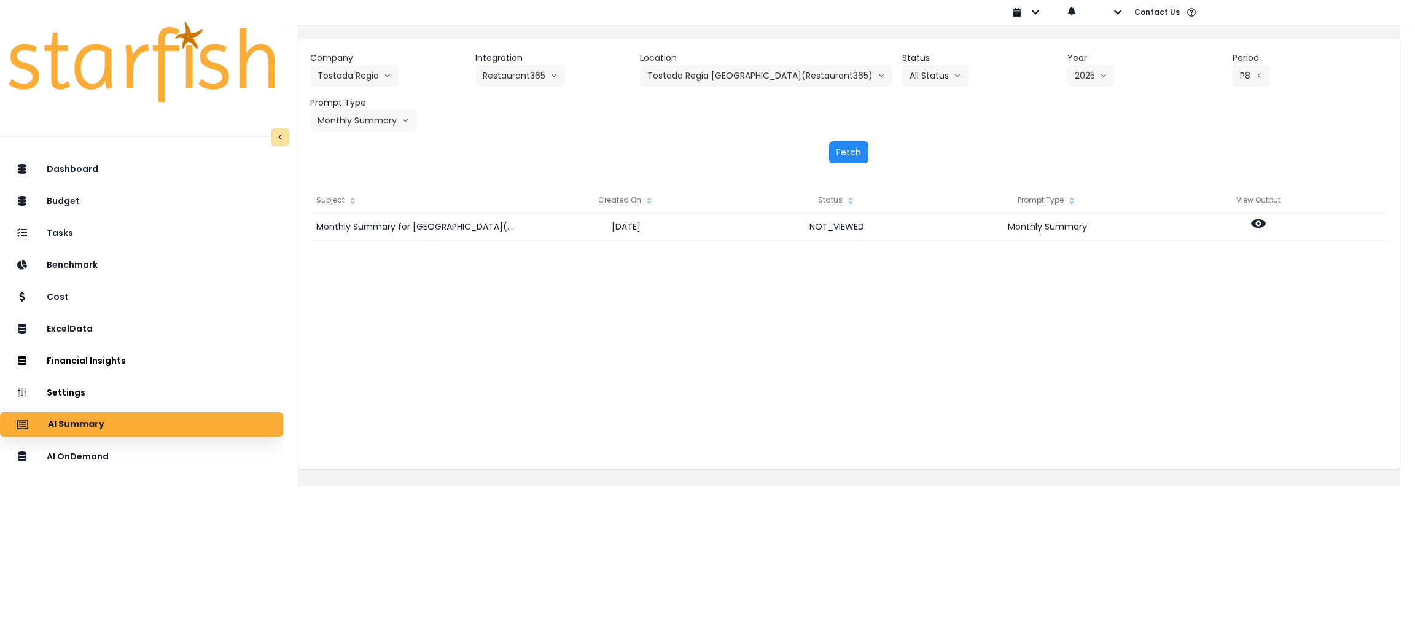
click at [856, 154] on button "Fetch" at bounding box center [848, 152] width 39 height 22
click at [740, 74] on button "Tostada Regia [GEOGRAPHIC_DATA](Restaurant365)" at bounding box center [766, 76] width 252 height 22
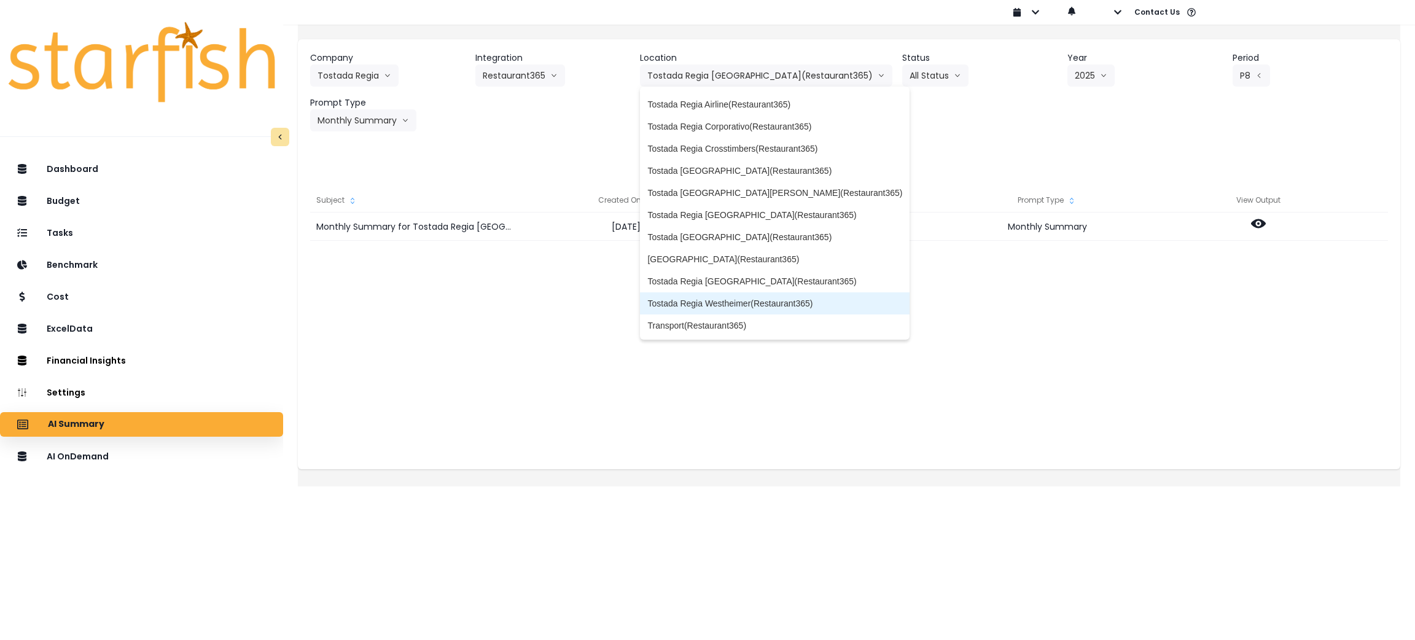
click at [744, 300] on span "Tostada Regia Westheimer(Restaurant365)" at bounding box center [775, 303] width 255 height 12
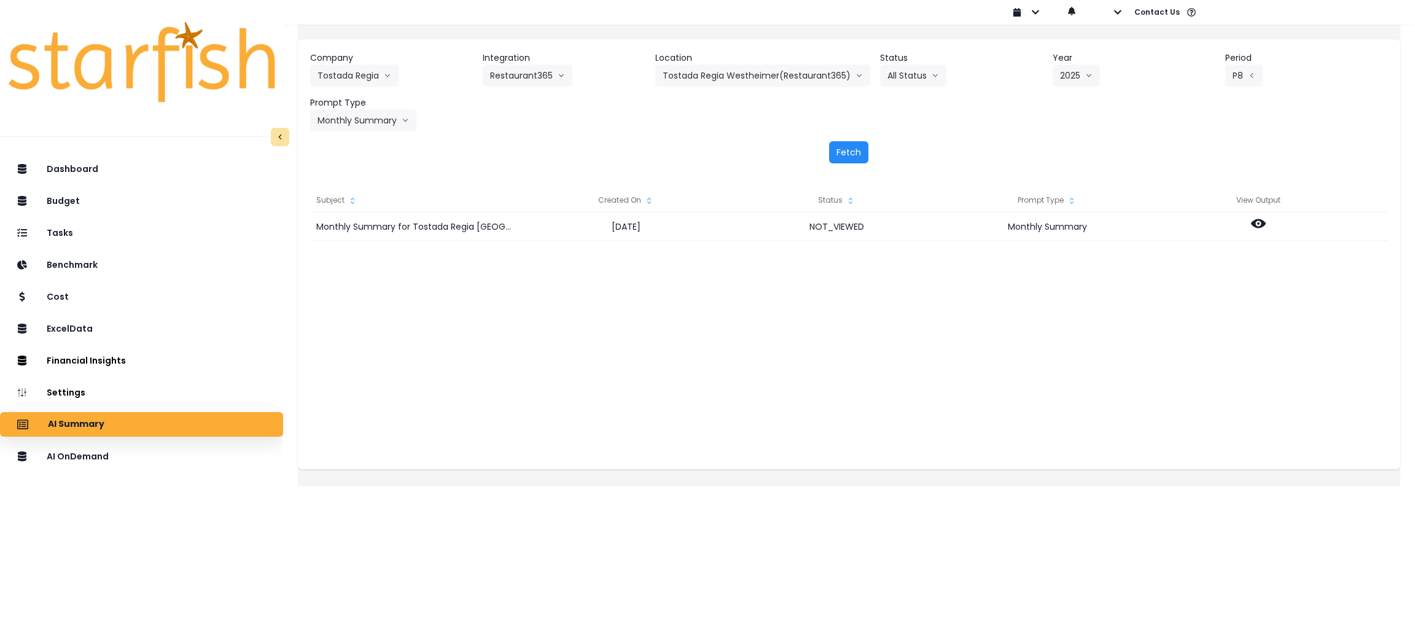
click at [842, 156] on button "Fetch" at bounding box center [848, 152] width 39 height 22
click at [738, 68] on button "Tostada Regia Westheimer(Restaurant365)" at bounding box center [762, 76] width 215 height 22
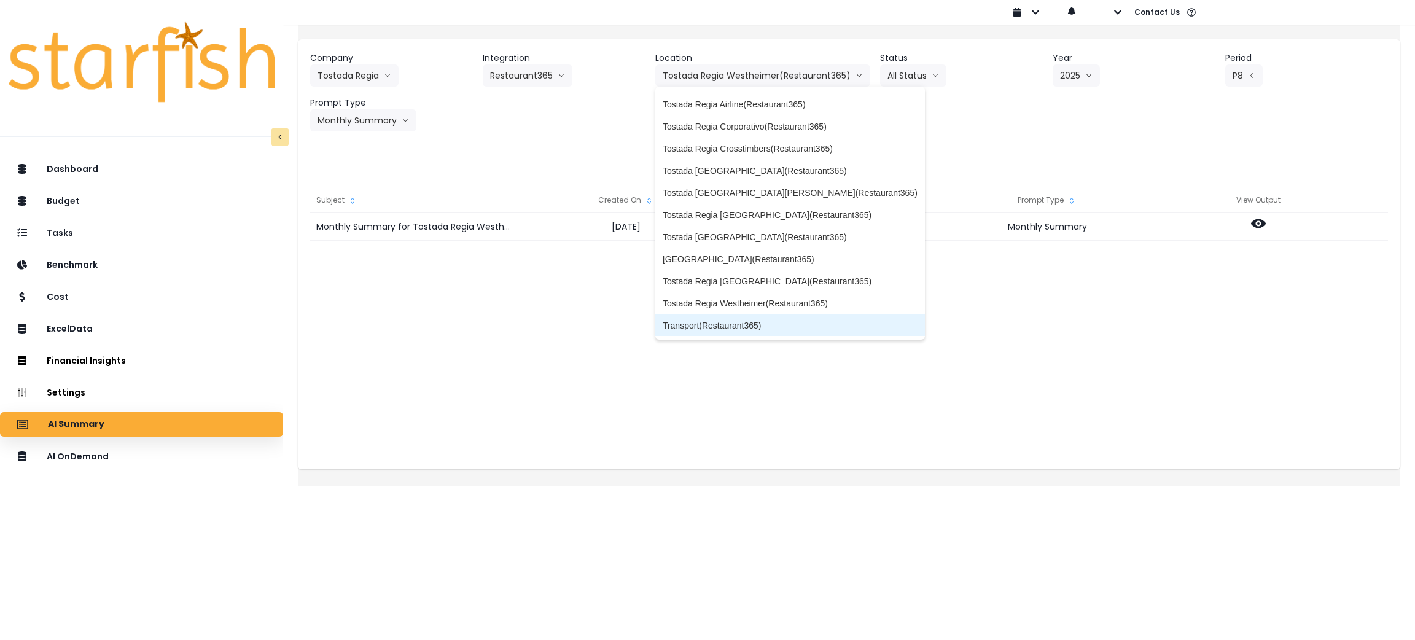
click at [736, 327] on span "Transport(Restaurant365)" at bounding box center [790, 325] width 255 height 12
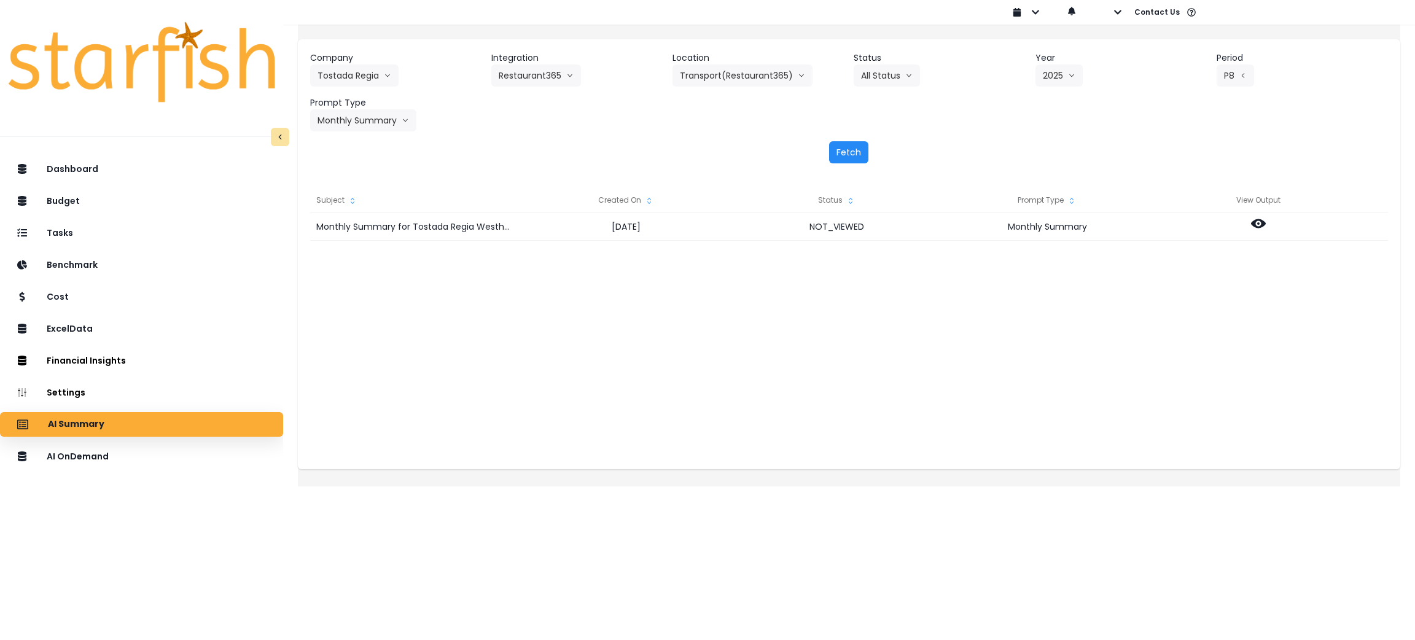
click at [843, 153] on button "Fetch" at bounding box center [848, 152] width 39 height 22
click at [662, 133] on div "Company Tostada Regia 86 Costs Asti Bagel Cafe Balance Grille Bald Ginger Bar B…" at bounding box center [849, 107] width 1103 height 136
click at [618, 393] on div at bounding box center [849, 336] width 1078 height 246
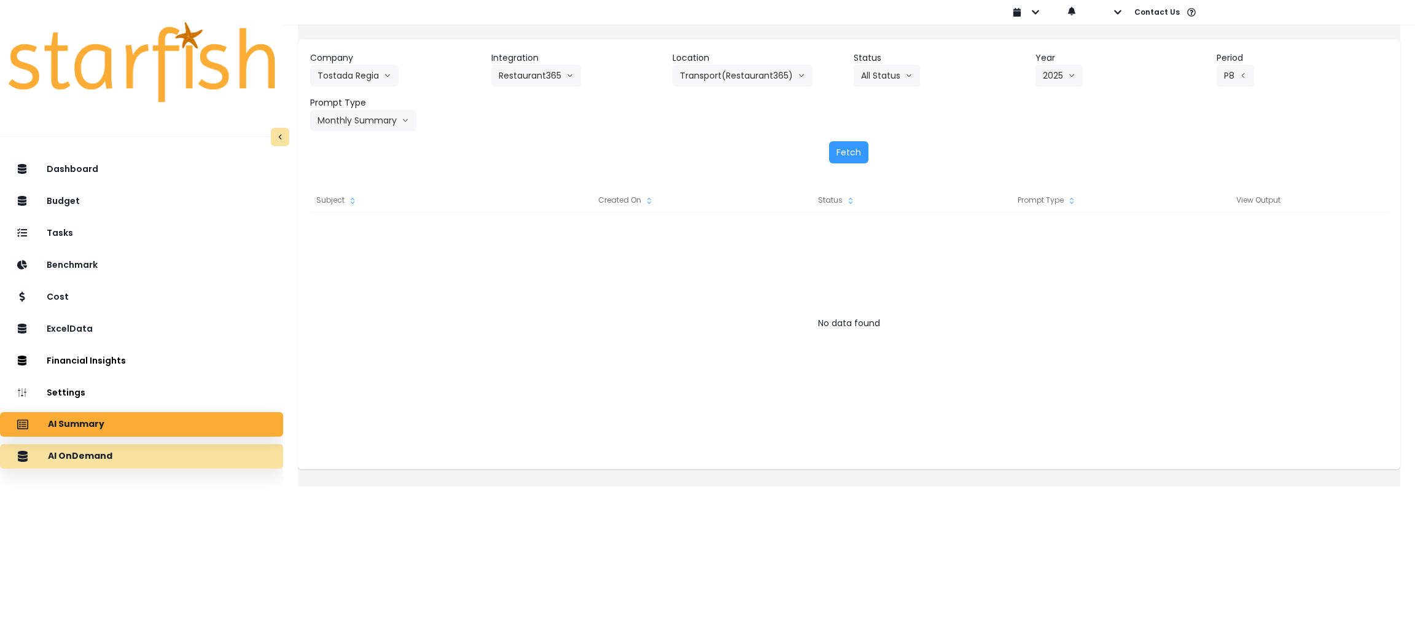
click at [95, 464] on div "AI OnDemand" at bounding box center [142, 457] width 264 height 26
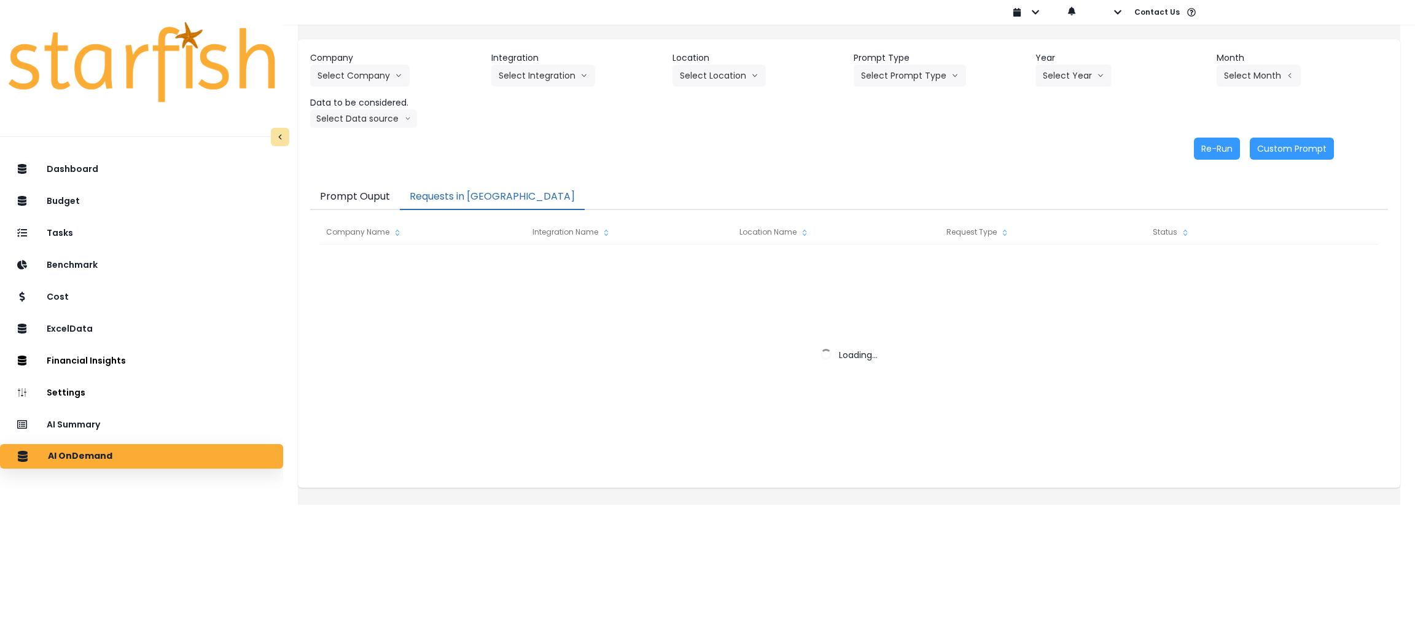
click at [445, 204] on button "Requests in [GEOGRAPHIC_DATA]" at bounding box center [492, 197] width 185 height 26
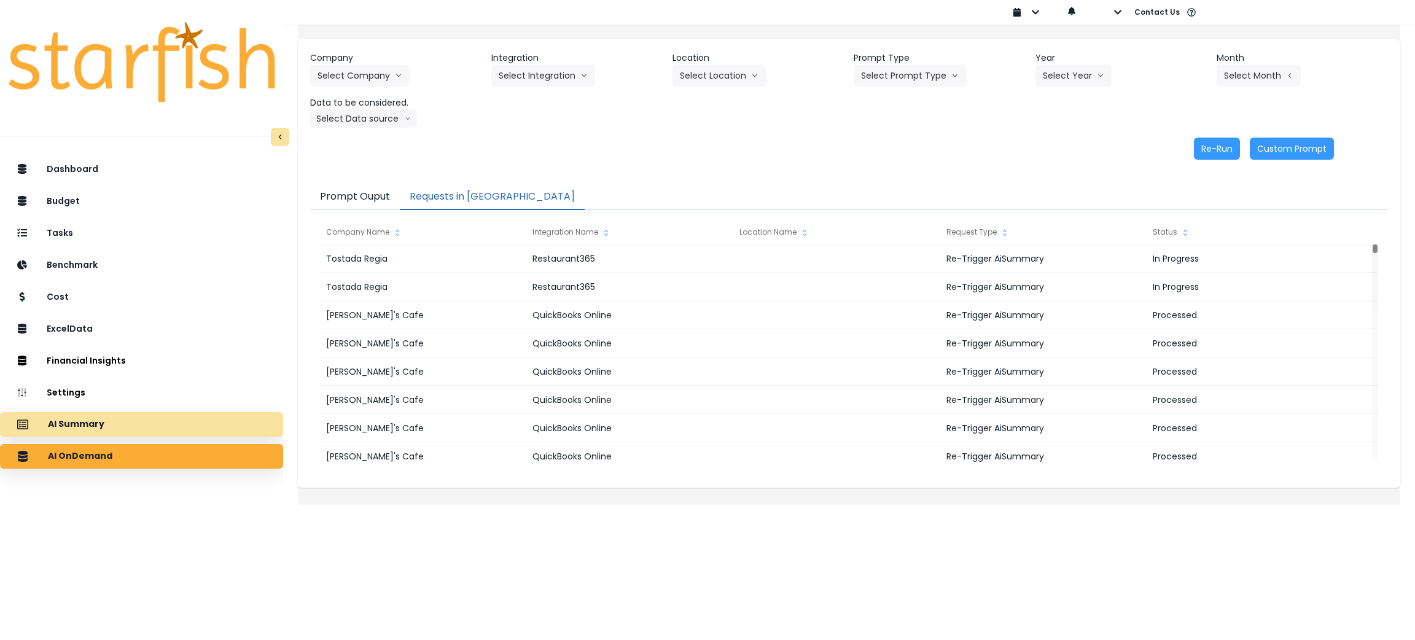
click at [104, 426] on p "AI Summary" at bounding box center [76, 424] width 57 height 11
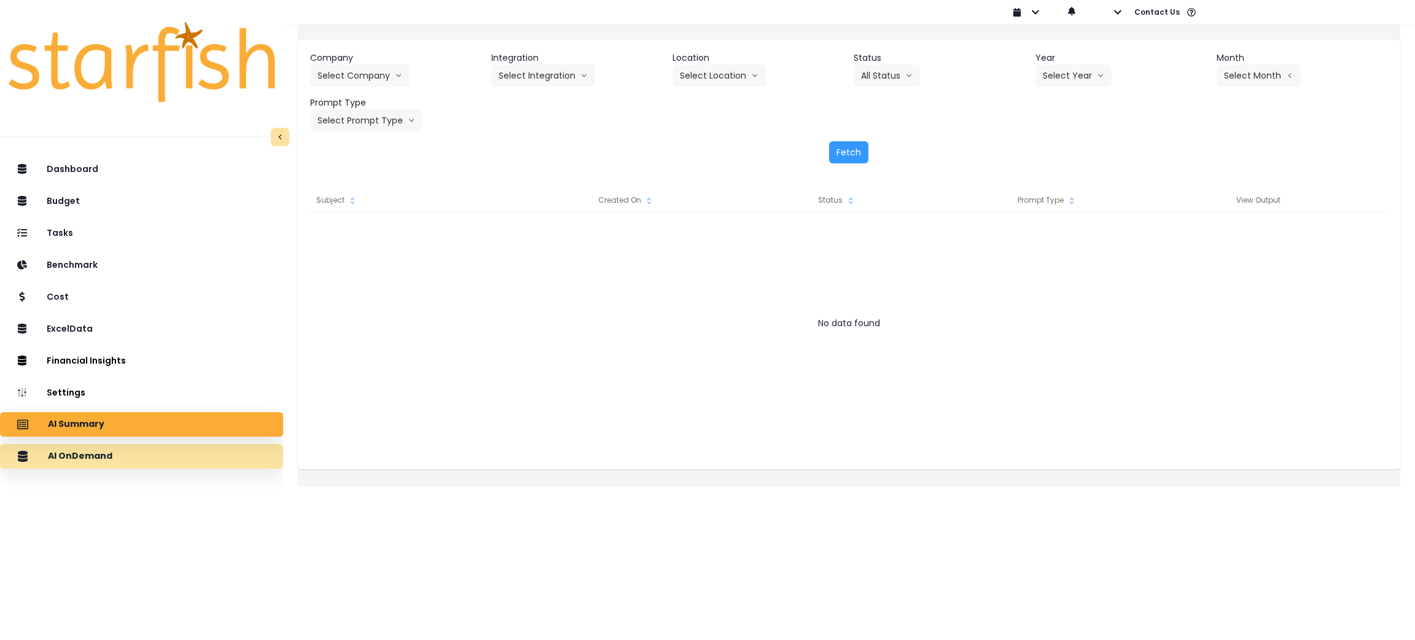
click at [165, 460] on div "AI OnDemand" at bounding box center [142, 457] width 264 height 26
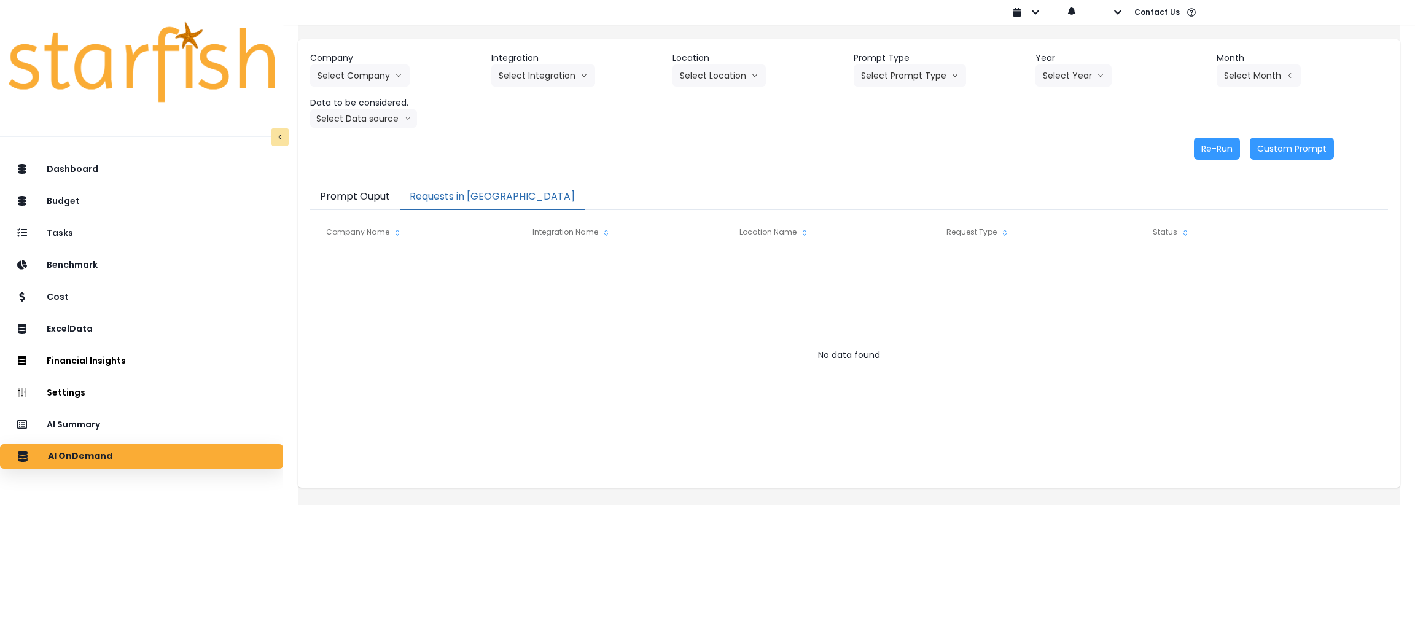
click at [499, 199] on button "Requests in [GEOGRAPHIC_DATA]" at bounding box center [492, 197] width 185 height 26
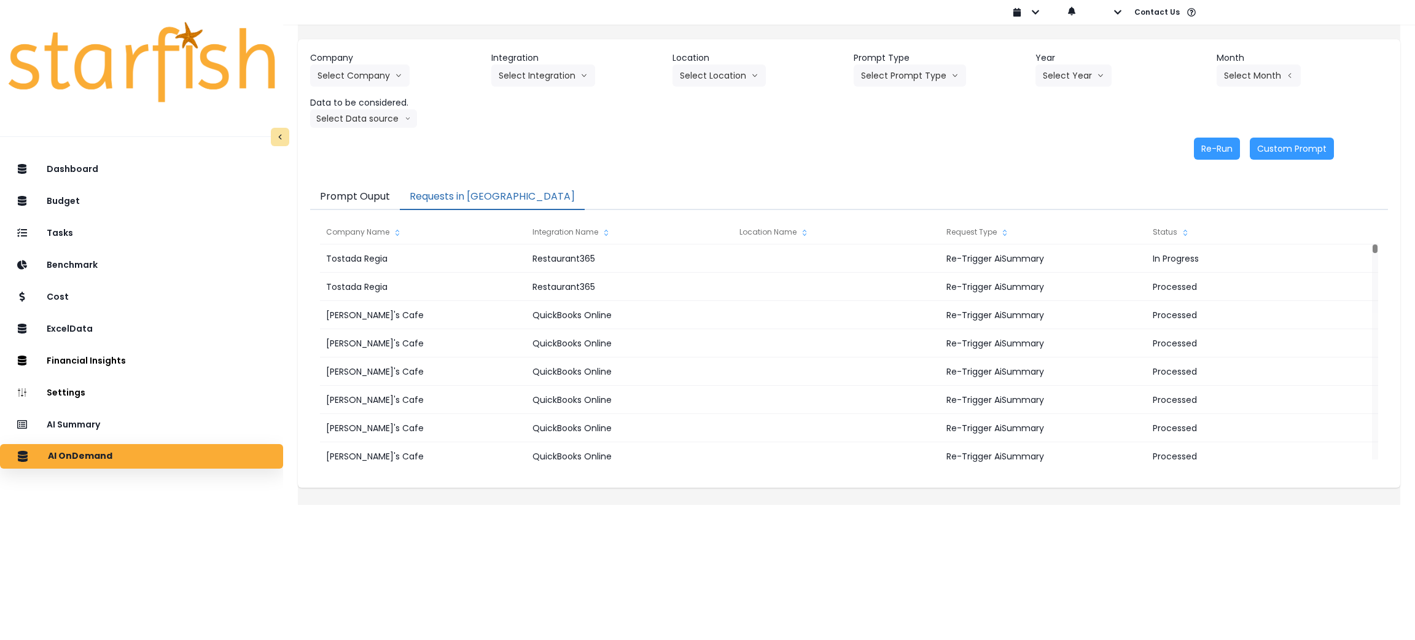
click at [115, 407] on div "Dashboard Budget Tasks Benchmark Cost ExcelData Financial Insights Location Ana…" at bounding box center [141, 428] width 283 height 548
click at [115, 414] on div "AI Summary" at bounding box center [142, 425] width 264 height 26
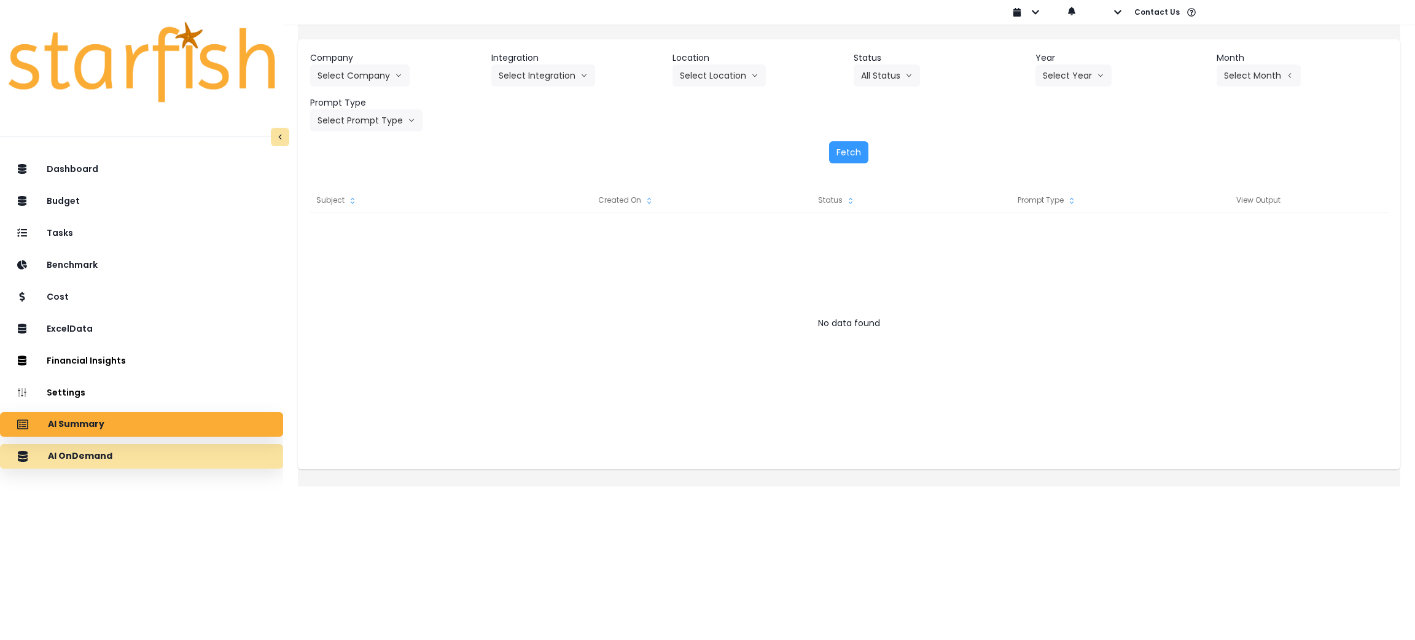
click at [93, 464] on div "AI OnDemand" at bounding box center [142, 457] width 264 height 26
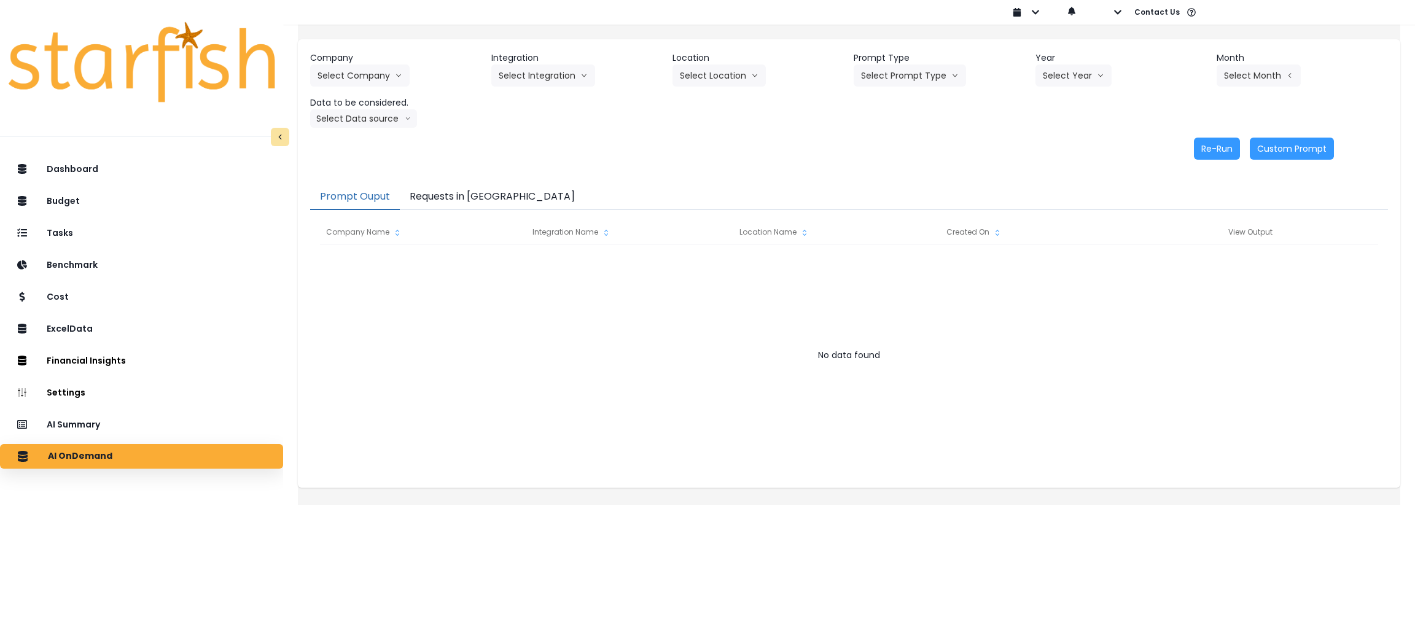
click at [493, 190] on button "Requests in [GEOGRAPHIC_DATA]" at bounding box center [492, 197] width 185 height 26
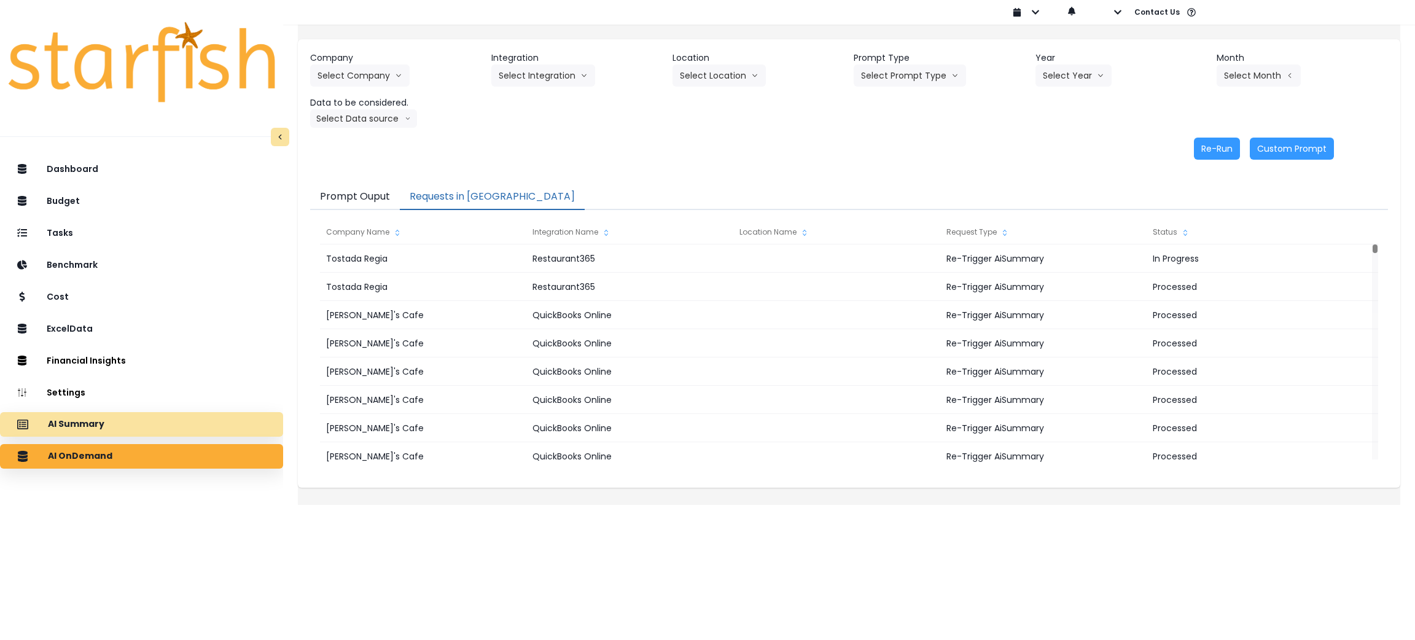
click at [104, 417] on div "AI Summary" at bounding box center [142, 425] width 264 height 26
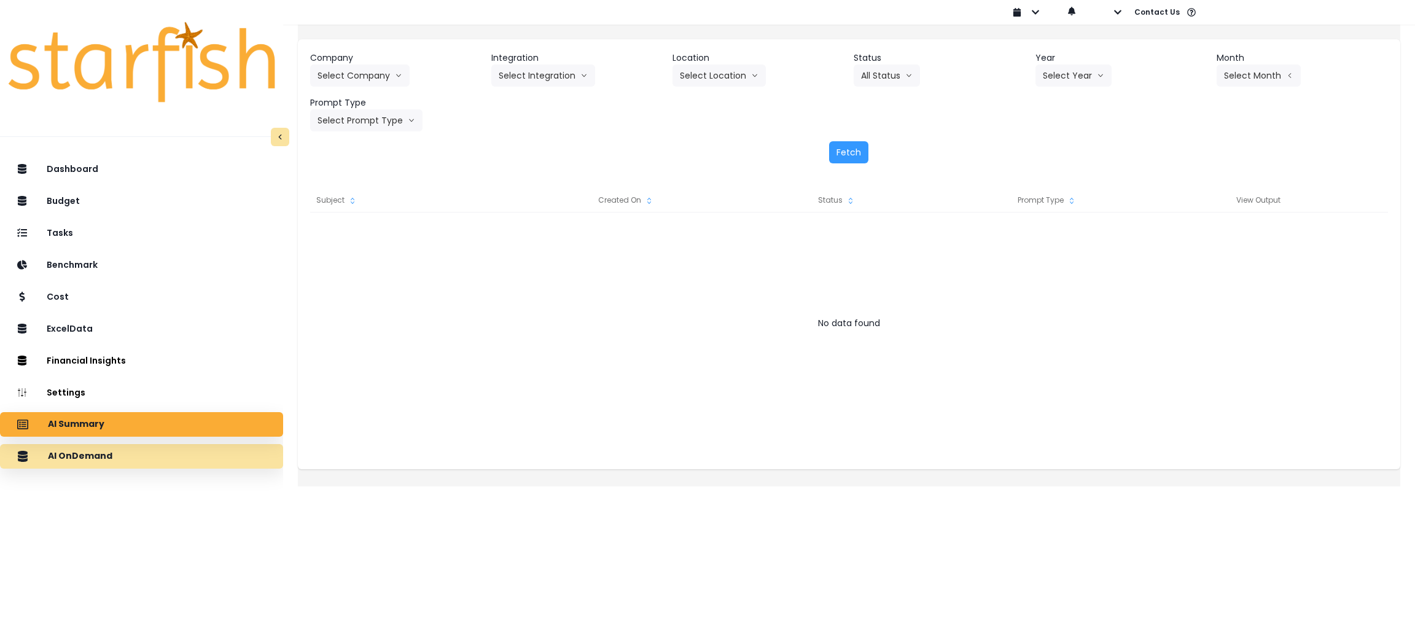
click at [155, 455] on div "AI OnDemand" at bounding box center [142, 457] width 264 height 26
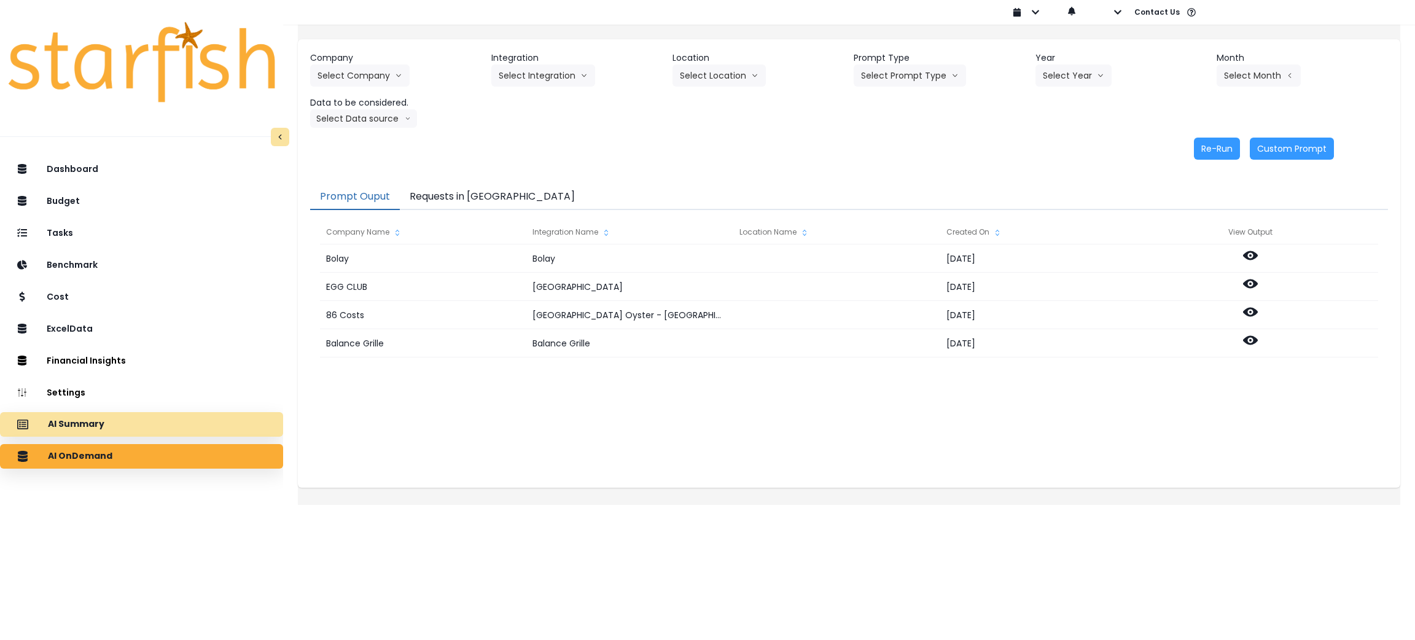
click at [160, 418] on div "AI Summary" at bounding box center [142, 425] width 264 height 26
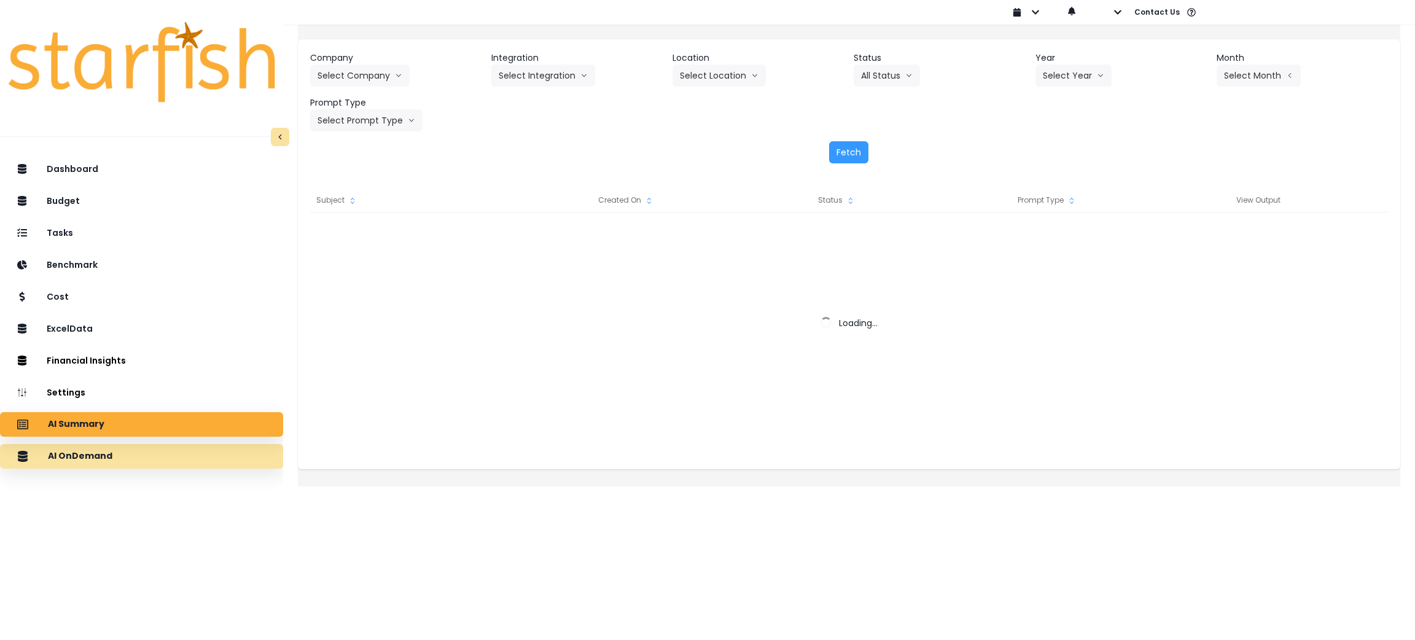
click at [136, 459] on div "AI OnDemand" at bounding box center [142, 457] width 264 height 26
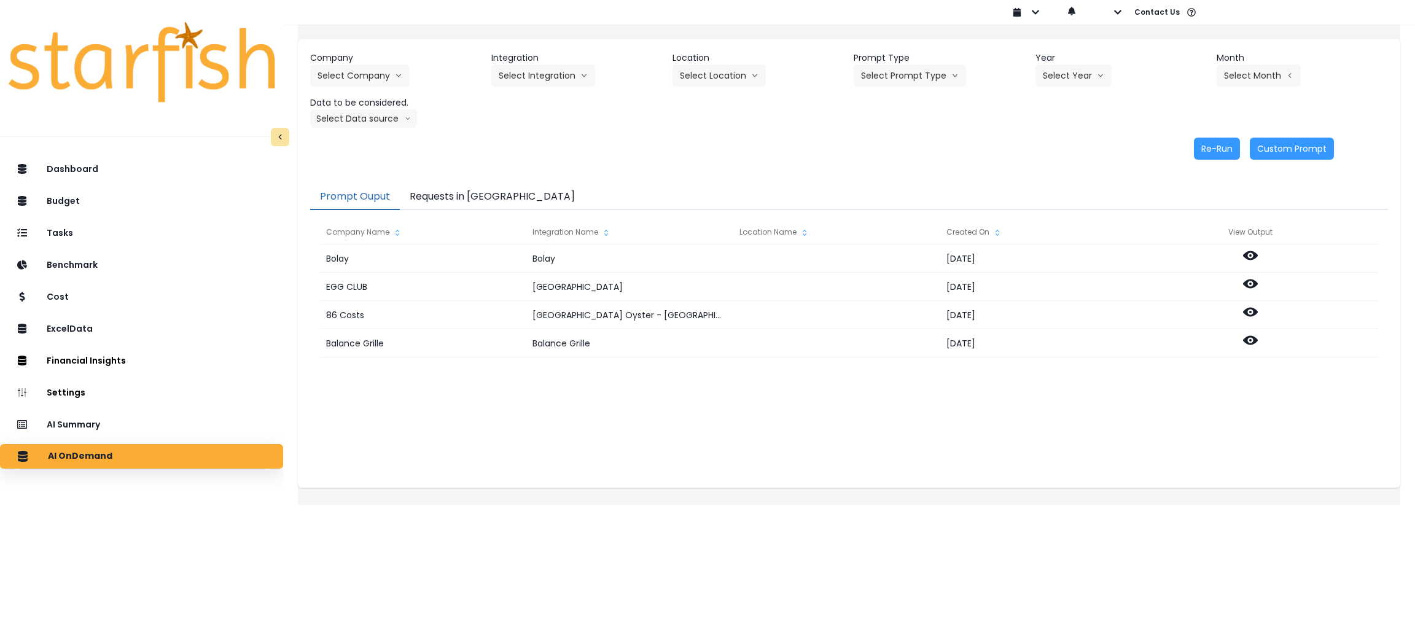
click at [495, 190] on button "Requests in [GEOGRAPHIC_DATA]" at bounding box center [492, 197] width 185 height 26
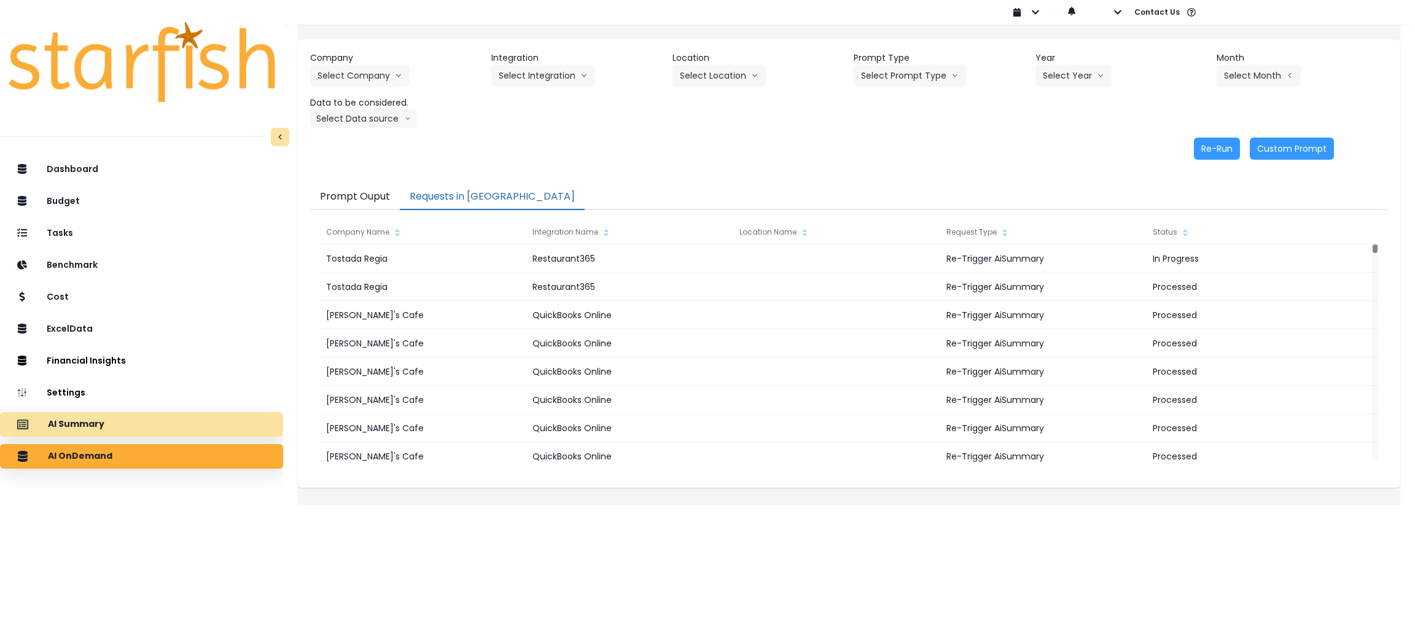
click at [128, 420] on div "AI Summary" at bounding box center [142, 425] width 264 height 26
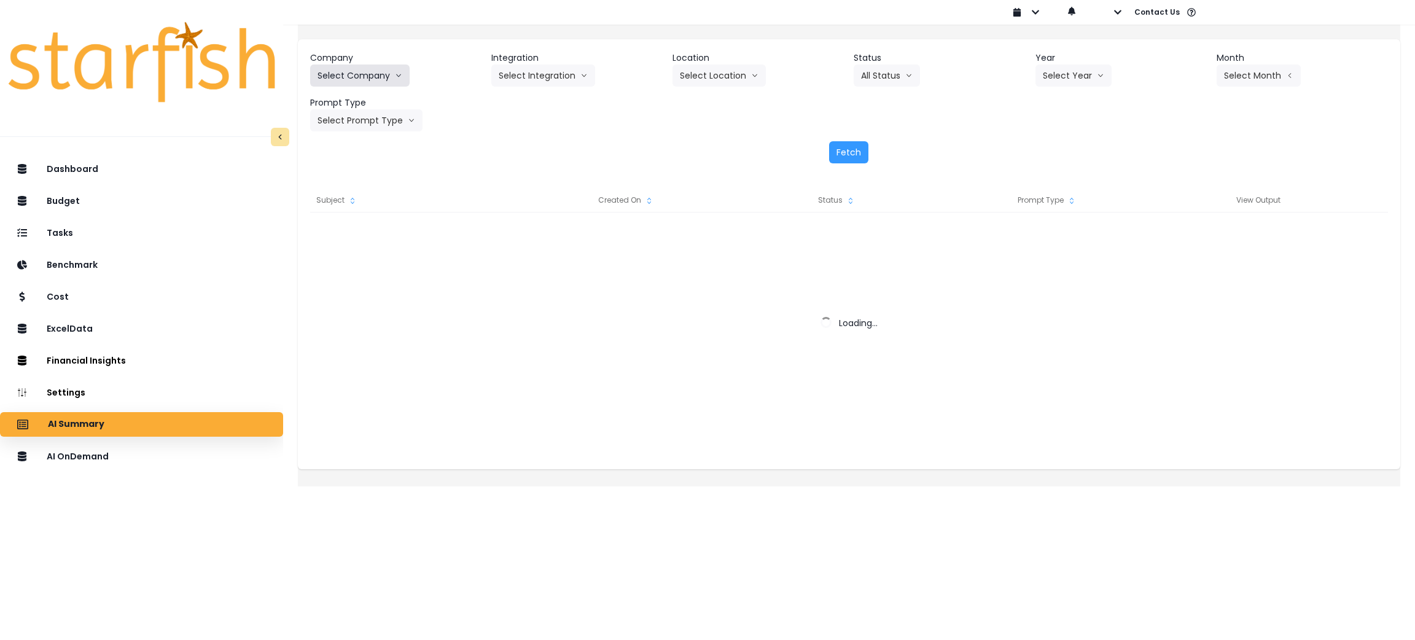
click at [401, 75] on button "Select Company" at bounding box center [360, 76] width 100 height 22
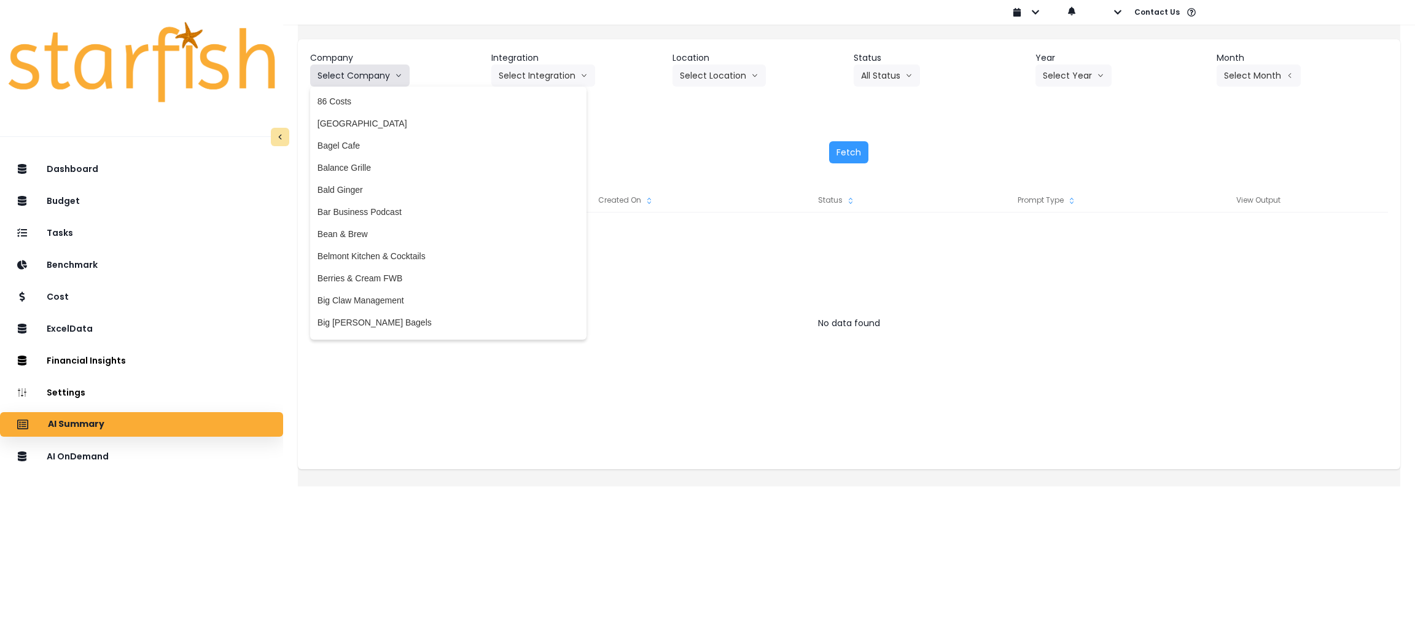
click at [403, 77] on button "Select Company" at bounding box center [360, 76] width 100 height 22
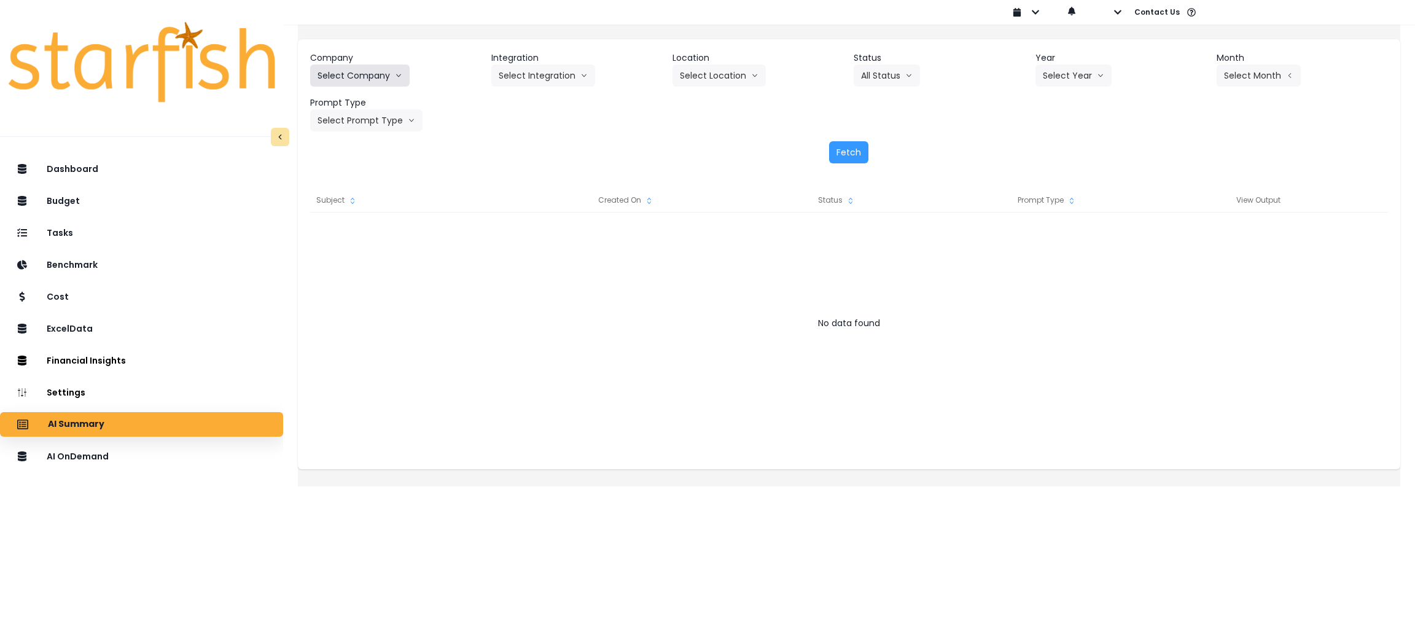
click at [378, 68] on button "Select Company" at bounding box center [360, 76] width 100 height 22
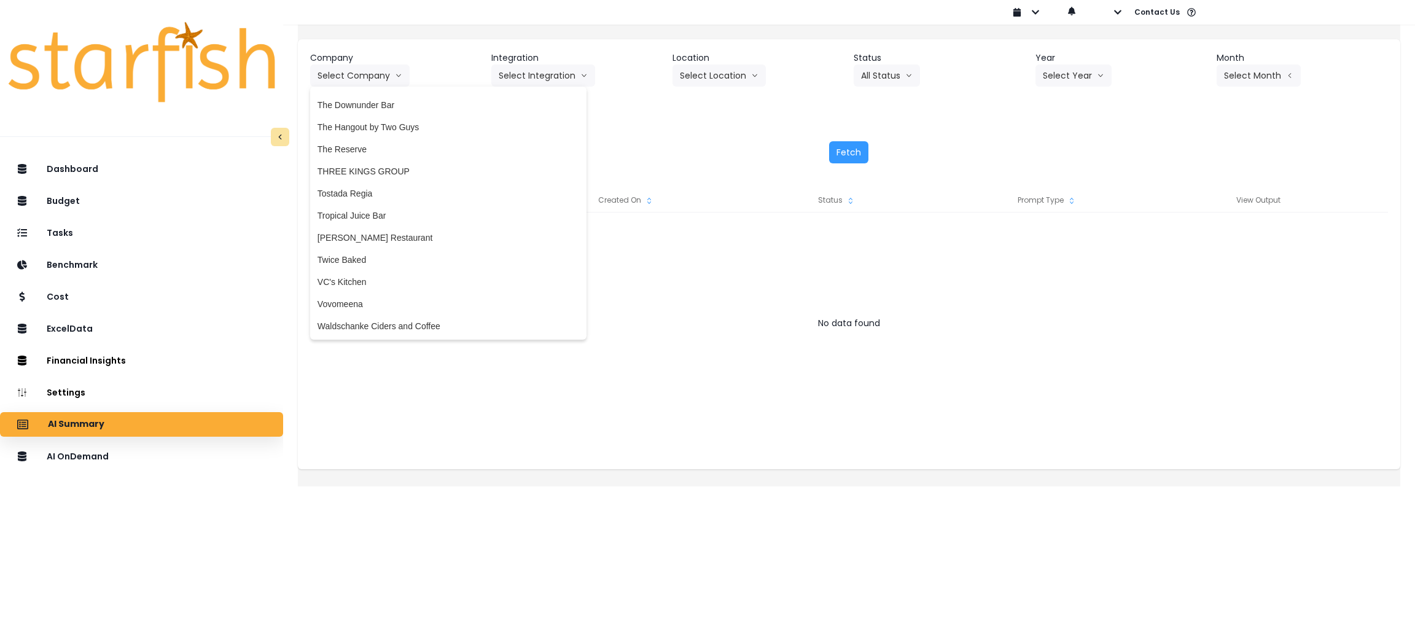
scroll to position [2764, 0]
click at [369, 188] on span "Tostada Regia" at bounding box center [449, 190] width 262 height 12
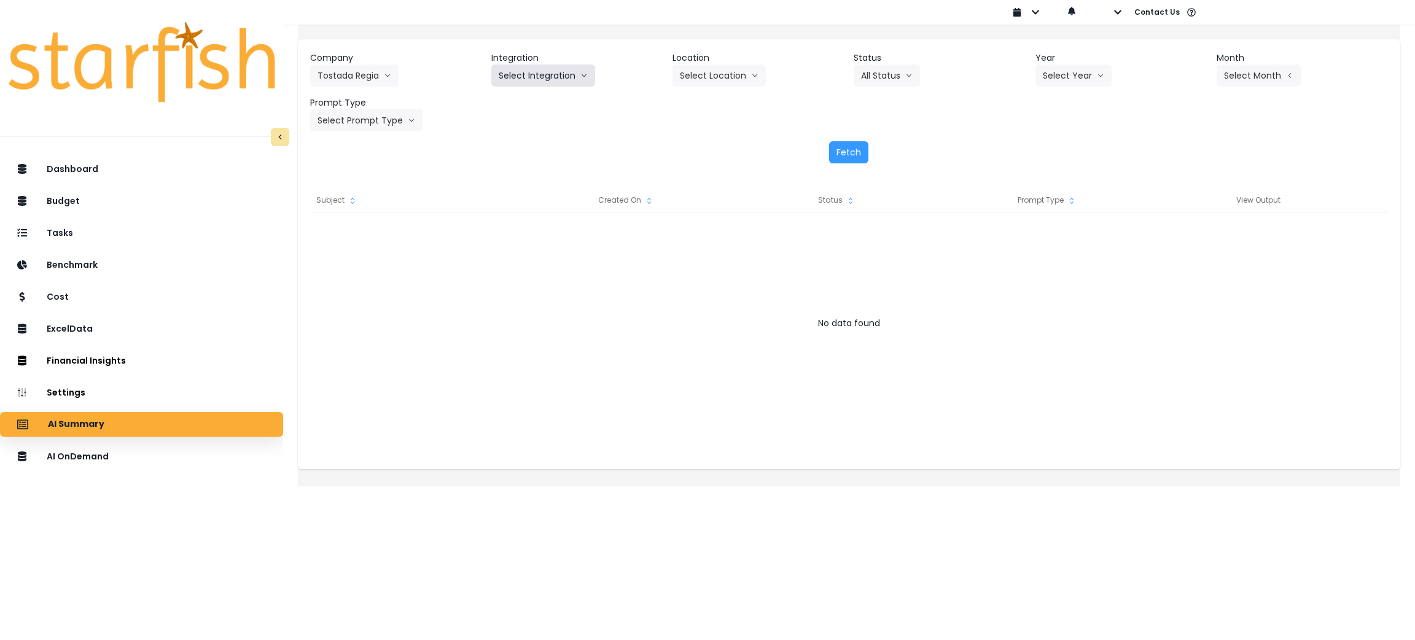
click at [535, 74] on button "Select Integration" at bounding box center [543, 76] width 104 height 22
click at [536, 107] on span "Restaurant365" at bounding box center [527, 101] width 57 height 12
click at [1096, 57] on header "Year" at bounding box center [1121, 58] width 171 height 13
click at [1085, 76] on button "Select Year" at bounding box center [1074, 76] width 76 height 22
click at [1056, 144] on span "2025" at bounding box center [1052, 145] width 19 height 12
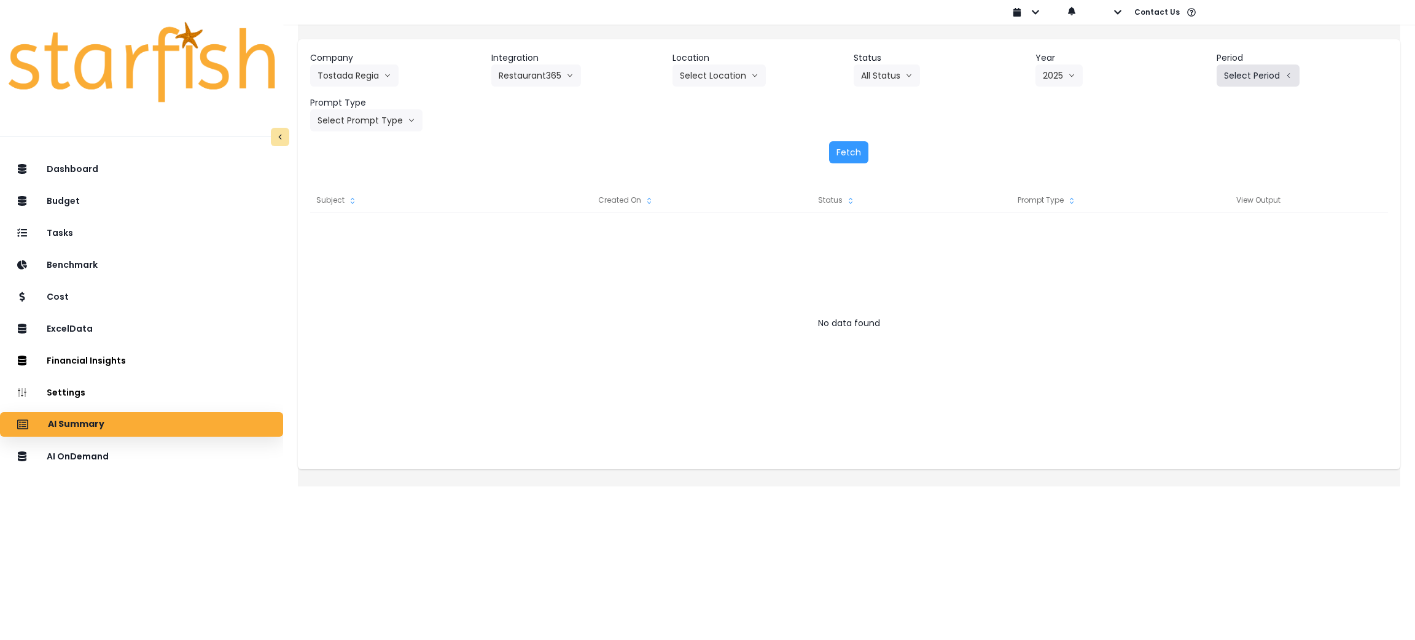
click at [1232, 75] on button "Select Period" at bounding box center [1258, 76] width 83 height 22
click at [1192, 232] on li "P8" at bounding box center [1202, 234] width 30 height 22
click at [380, 122] on button "Select Prompt Type" at bounding box center [366, 120] width 112 height 22
click at [371, 225] on li "Monthly Summary" at bounding box center [352, 235] width 84 height 22
click at [835, 149] on button "Fetch" at bounding box center [848, 152] width 39 height 22
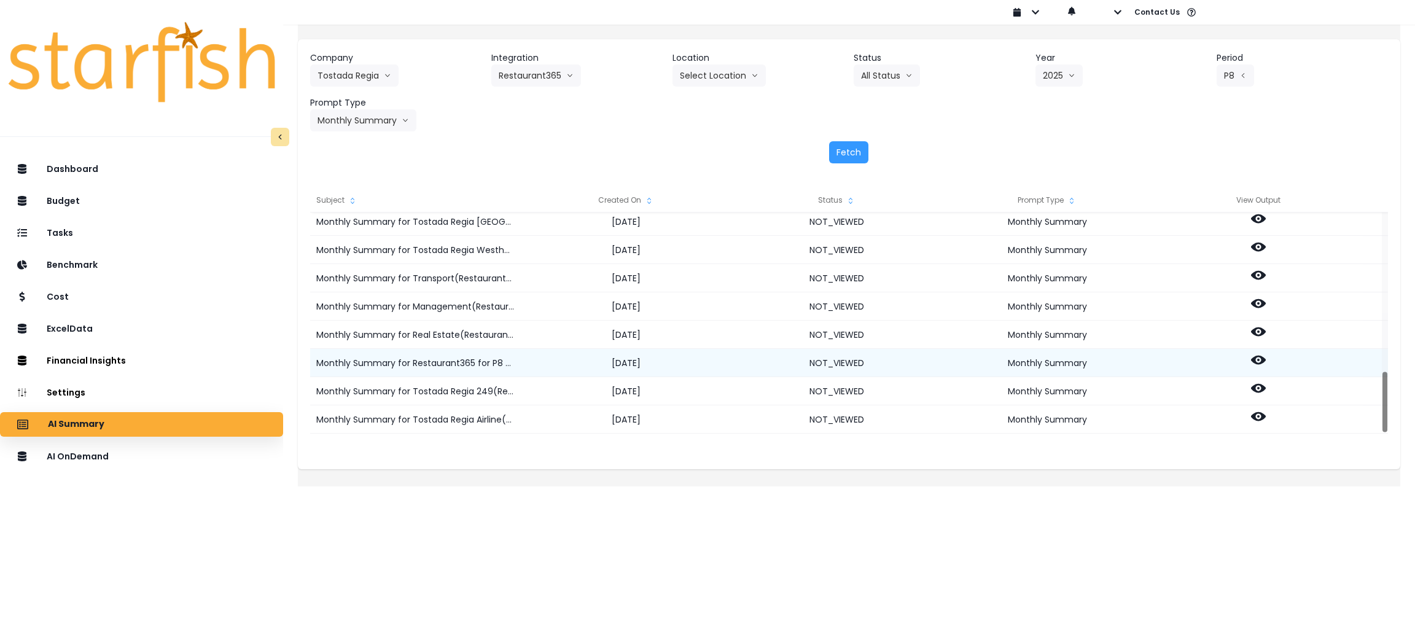
click at [1266, 360] on icon at bounding box center [1258, 360] width 15 height 15
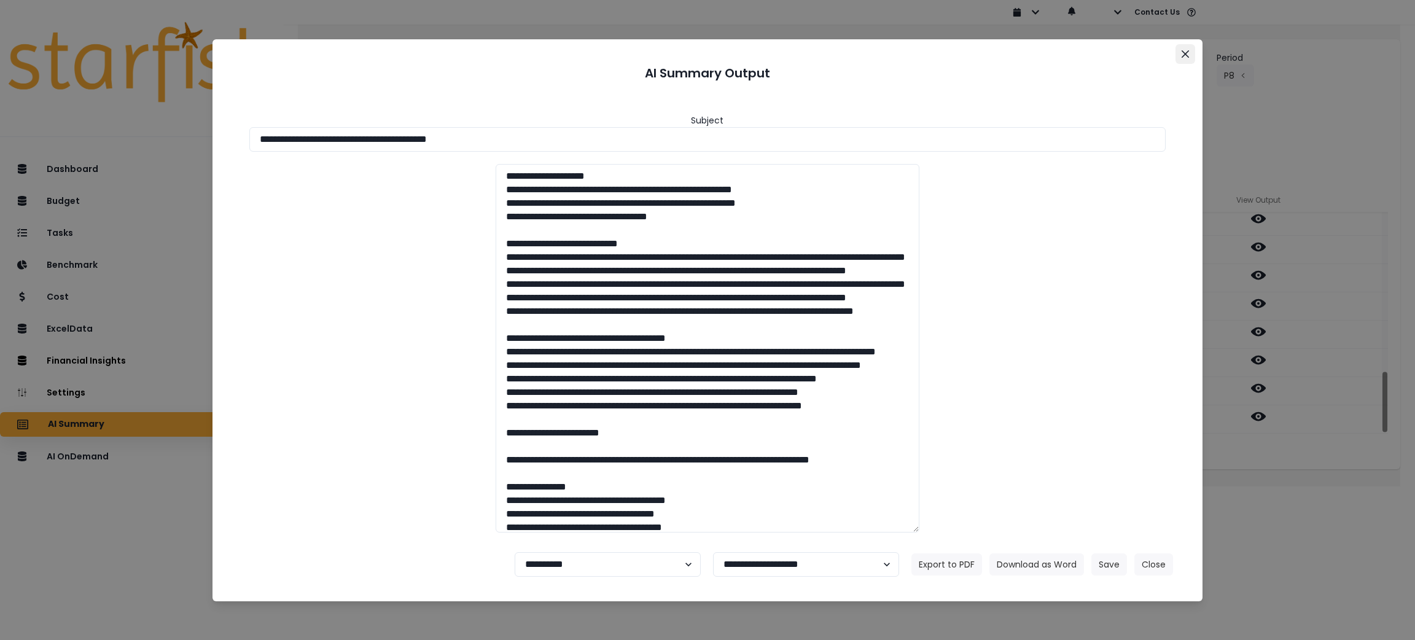
click at [1193, 51] on button "Close" at bounding box center [1186, 54] width 20 height 20
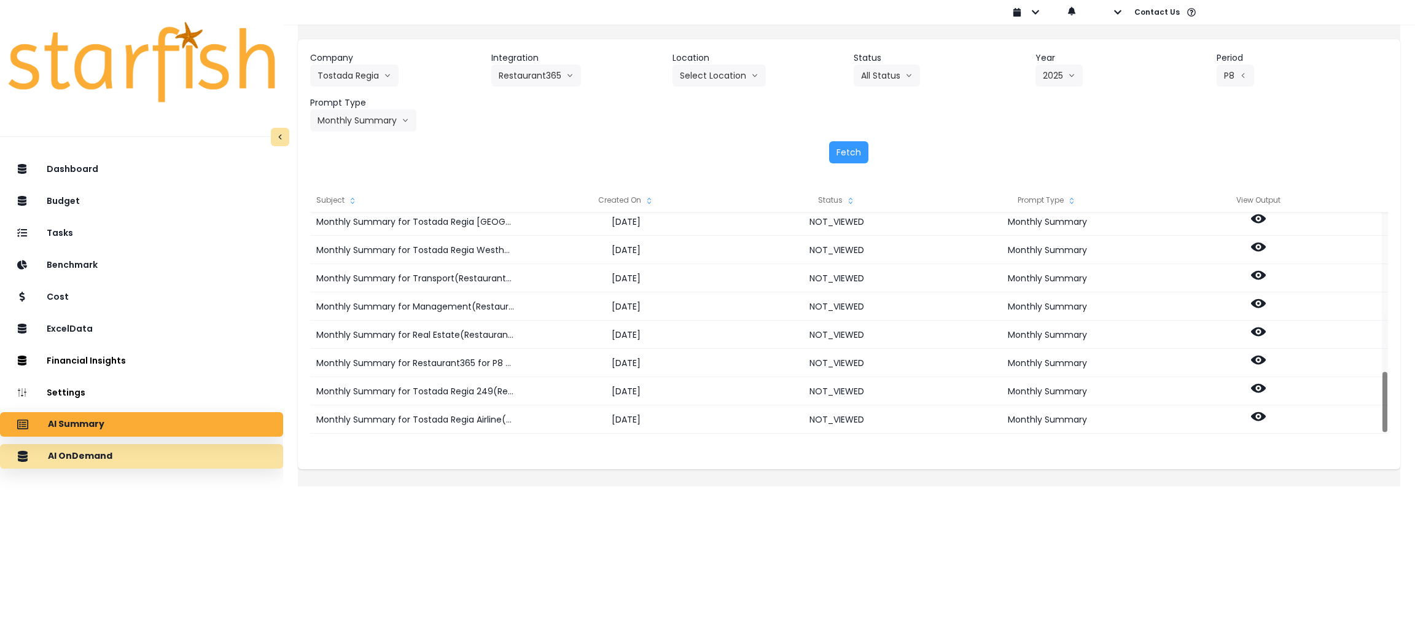
click at [166, 466] on div "AI OnDemand" at bounding box center [142, 457] width 264 height 26
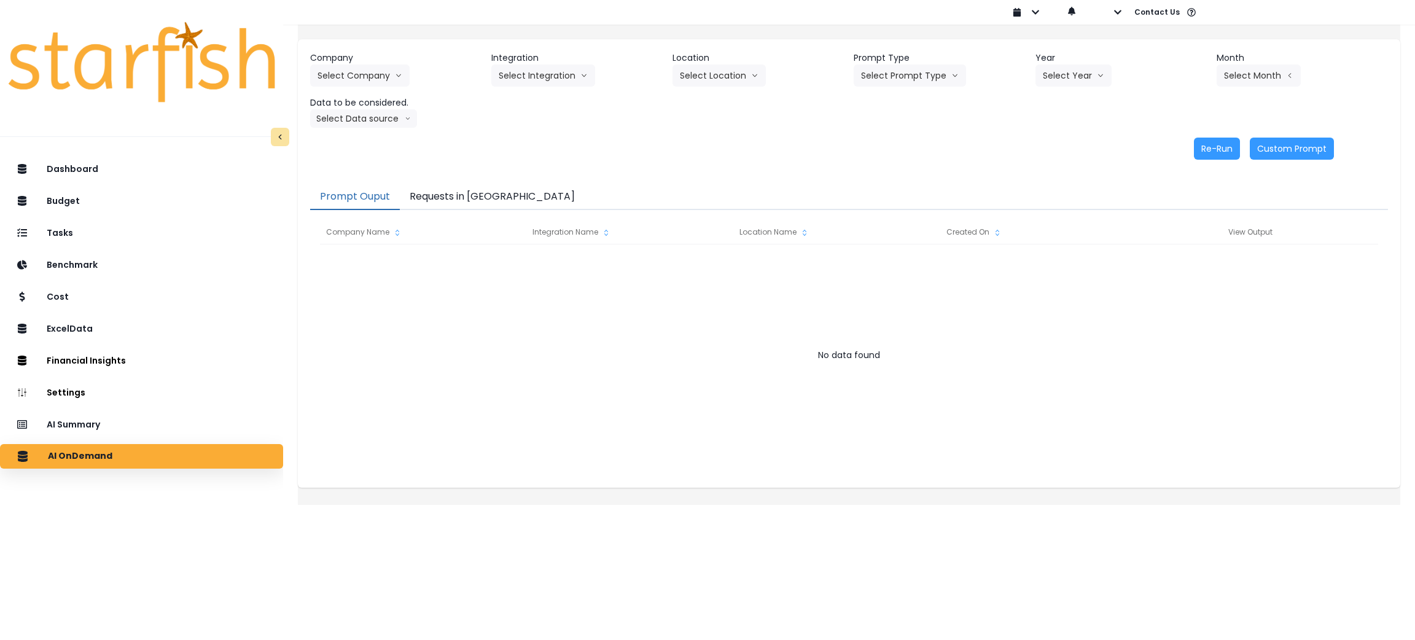
click at [499, 190] on button "Requests in [GEOGRAPHIC_DATA]" at bounding box center [492, 197] width 185 height 26
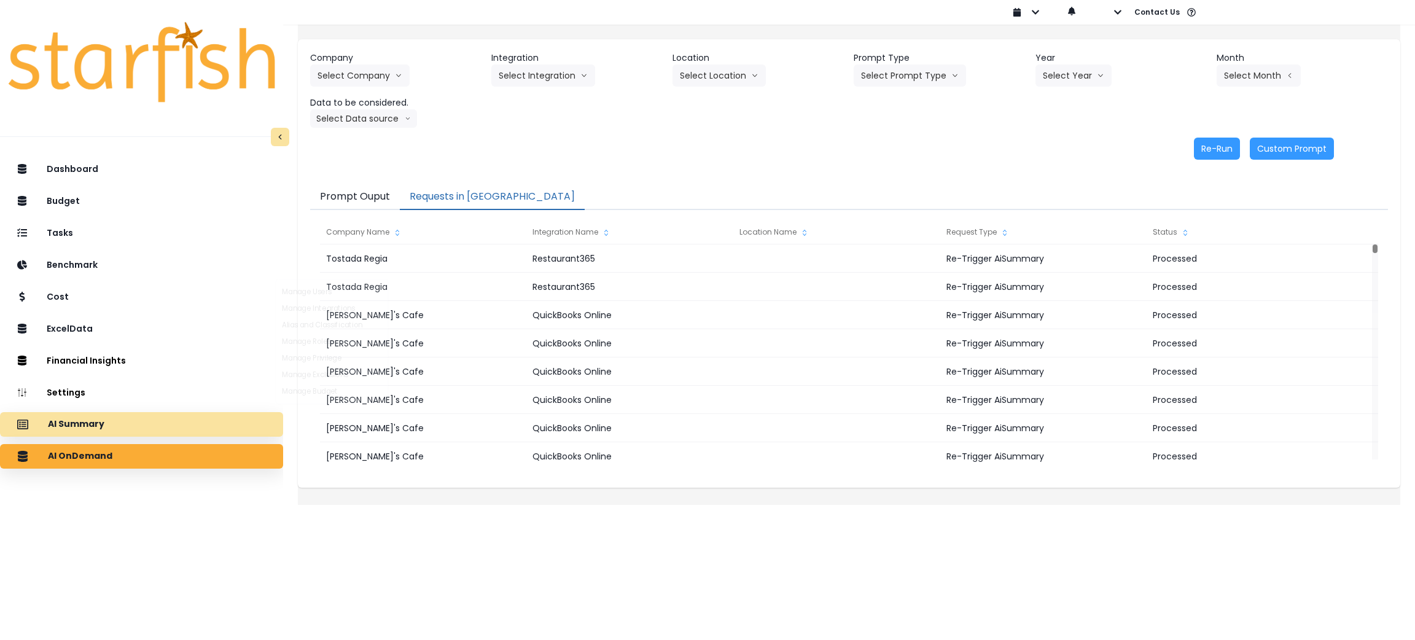
click at [184, 432] on div "AI Summary" at bounding box center [142, 425] width 264 height 26
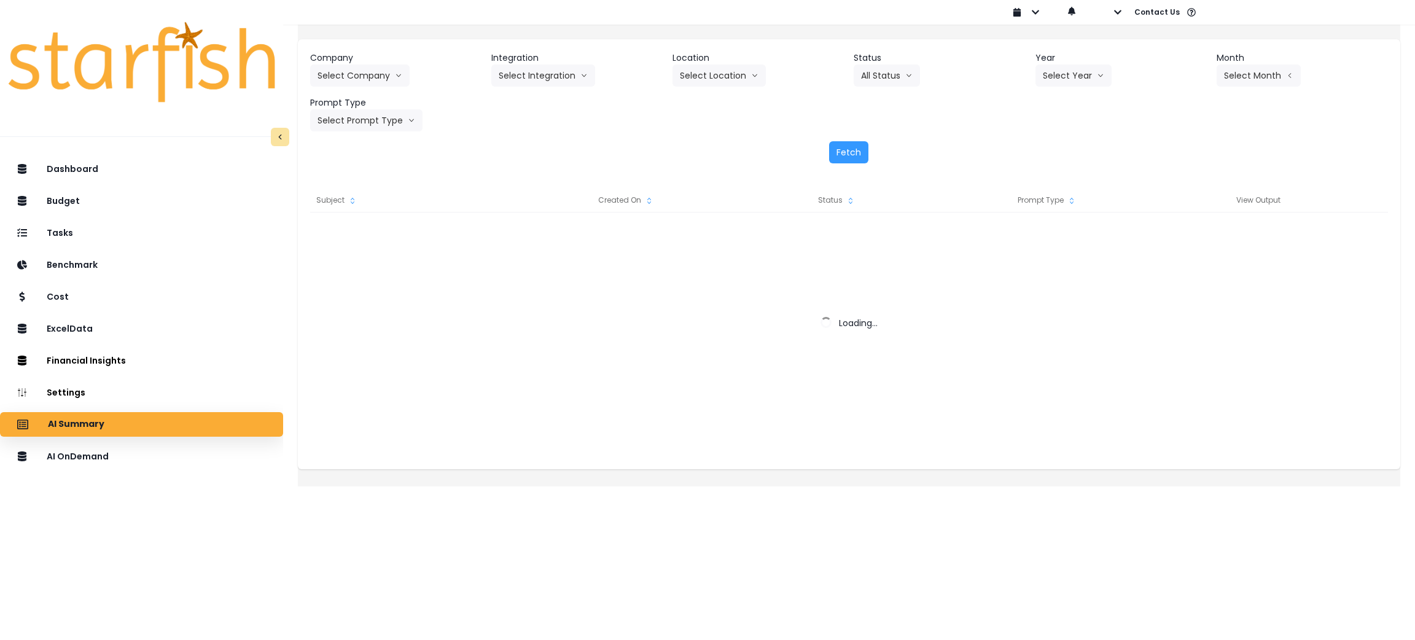
click at [381, 53] on header "Company" at bounding box center [395, 58] width 171 height 13
click at [381, 80] on button "Select Company" at bounding box center [360, 76] width 100 height 22
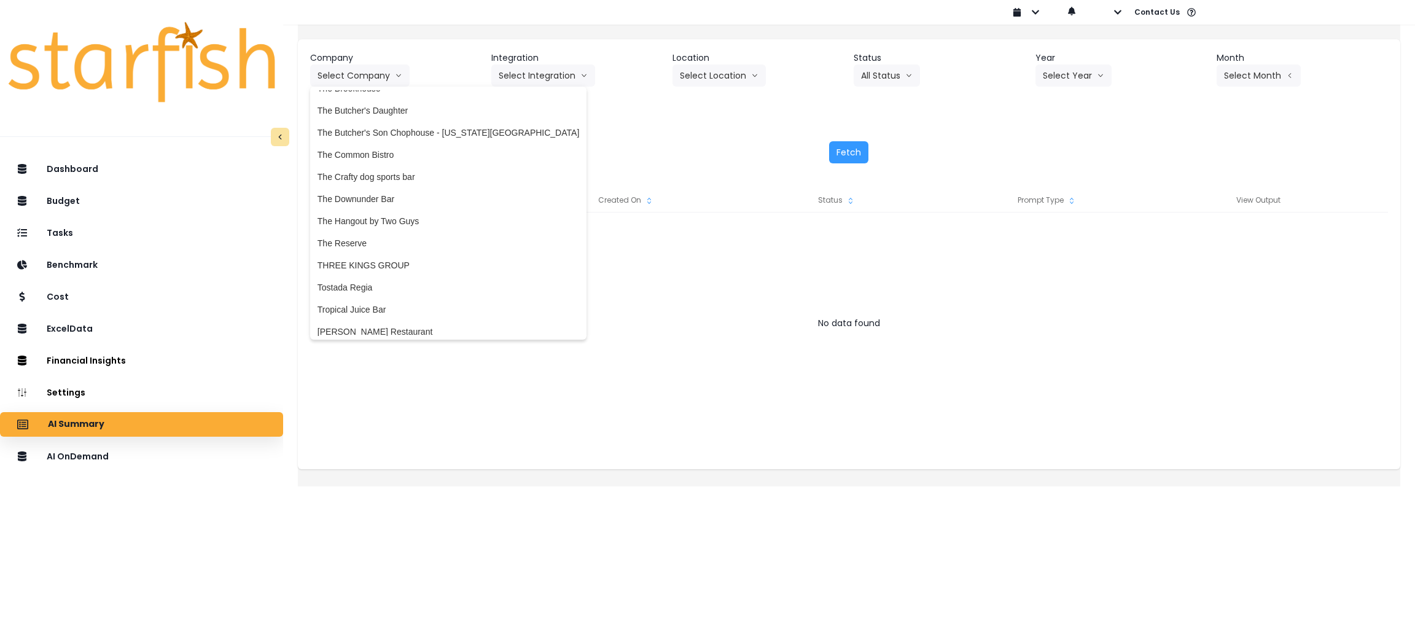
scroll to position [2672, 0]
click at [393, 276] on span "Tostada Regia" at bounding box center [449, 282] width 262 height 12
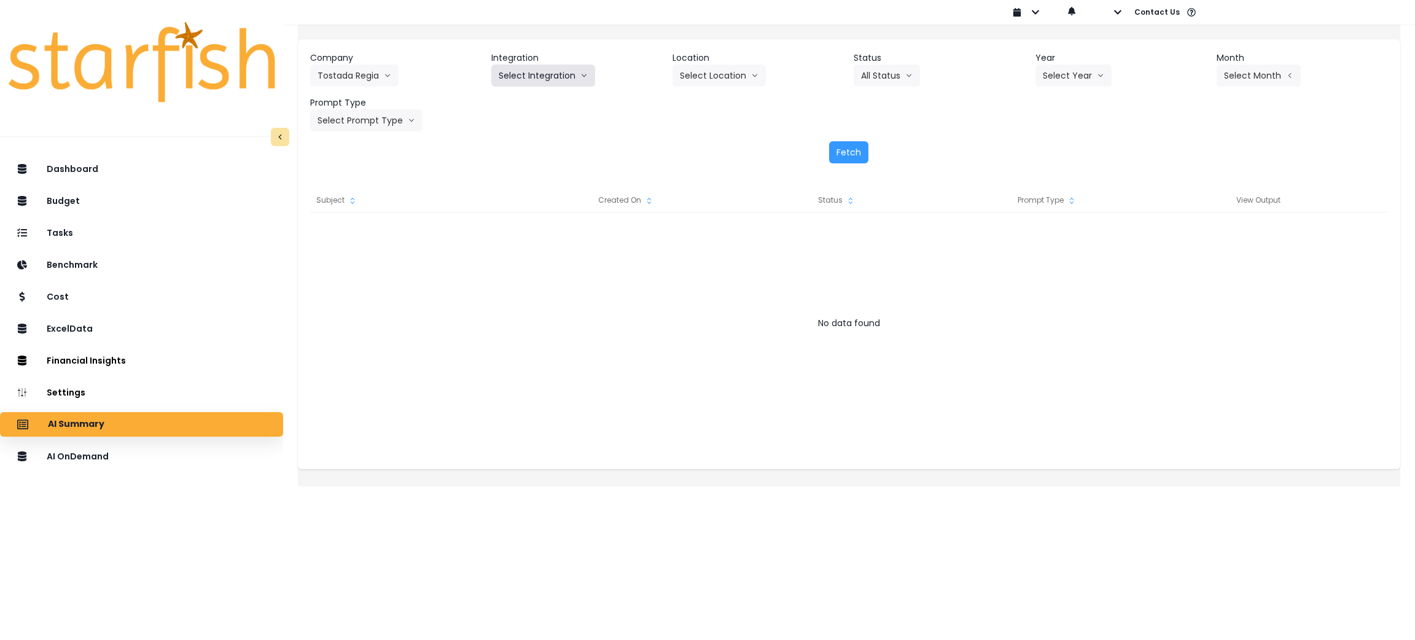
click at [550, 71] on button "Select Integration" at bounding box center [543, 76] width 104 height 22
click at [529, 108] on li "Restaurant365" at bounding box center [526, 101] width 71 height 22
click at [1076, 66] on button "Select Year" at bounding box center [1074, 76] width 76 height 22
click at [1047, 144] on span "2025" at bounding box center [1052, 145] width 19 height 12
click at [1254, 75] on button "Select Period" at bounding box center [1258, 76] width 83 height 22
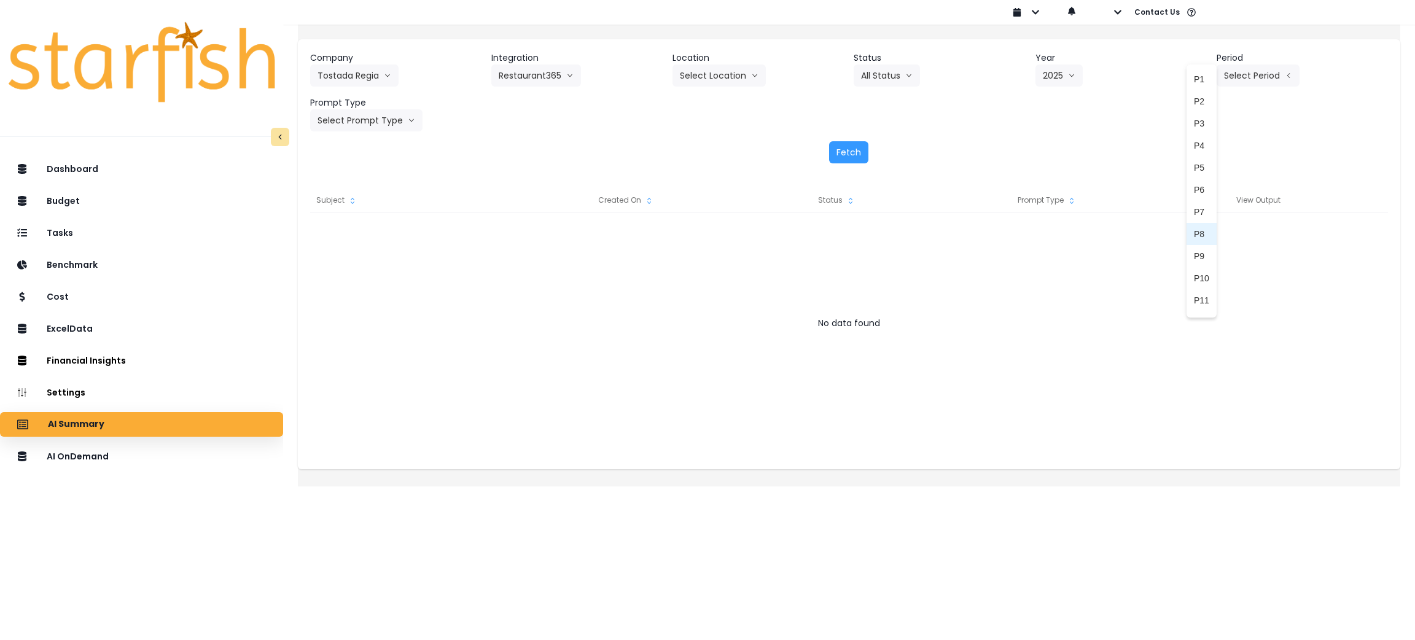
click at [1194, 231] on span "P8" at bounding box center [1201, 234] width 15 height 12
click at [370, 120] on button "Select Prompt Type" at bounding box center [366, 120] width 112 height 22
click at [372, 225] on li "Monthly Summary" at bounding box center [352, 235] width 84 height 22
click at [855, 155] on button "Fetch" at bounding box center [848, 152] width 39 height 22
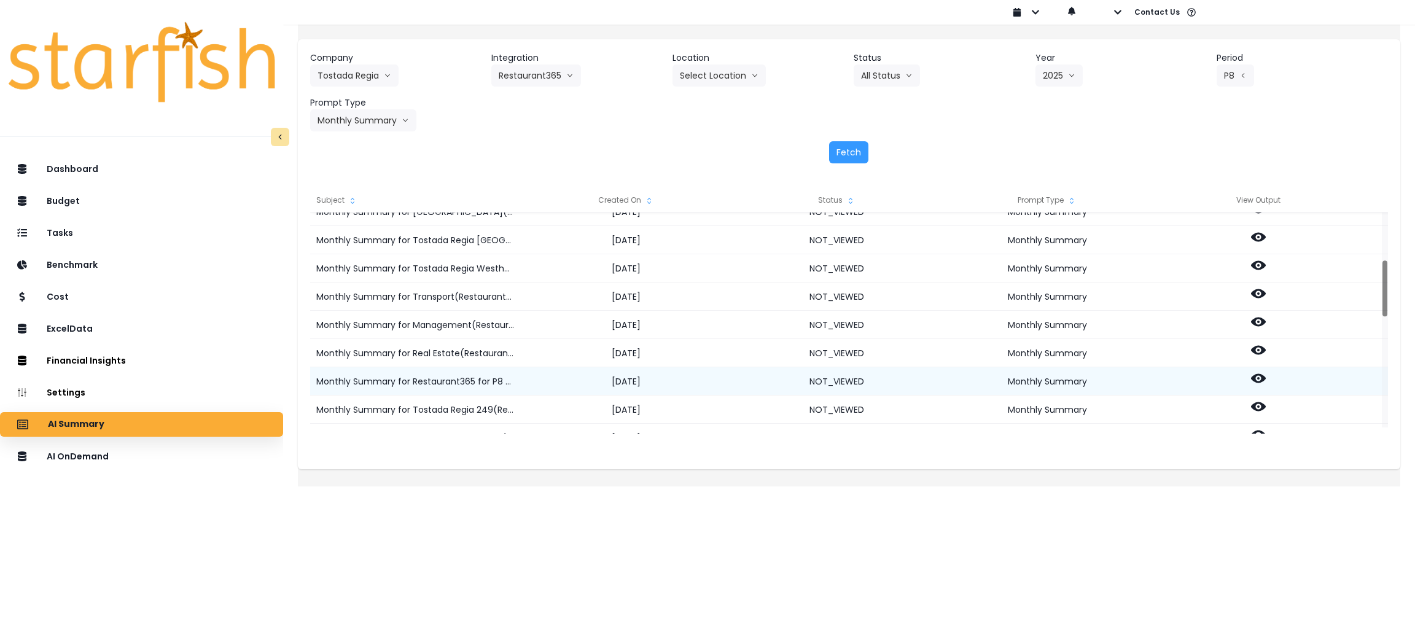
click at [1266, 376] on icon at bounding box center [1258, 378] width 15 height 9
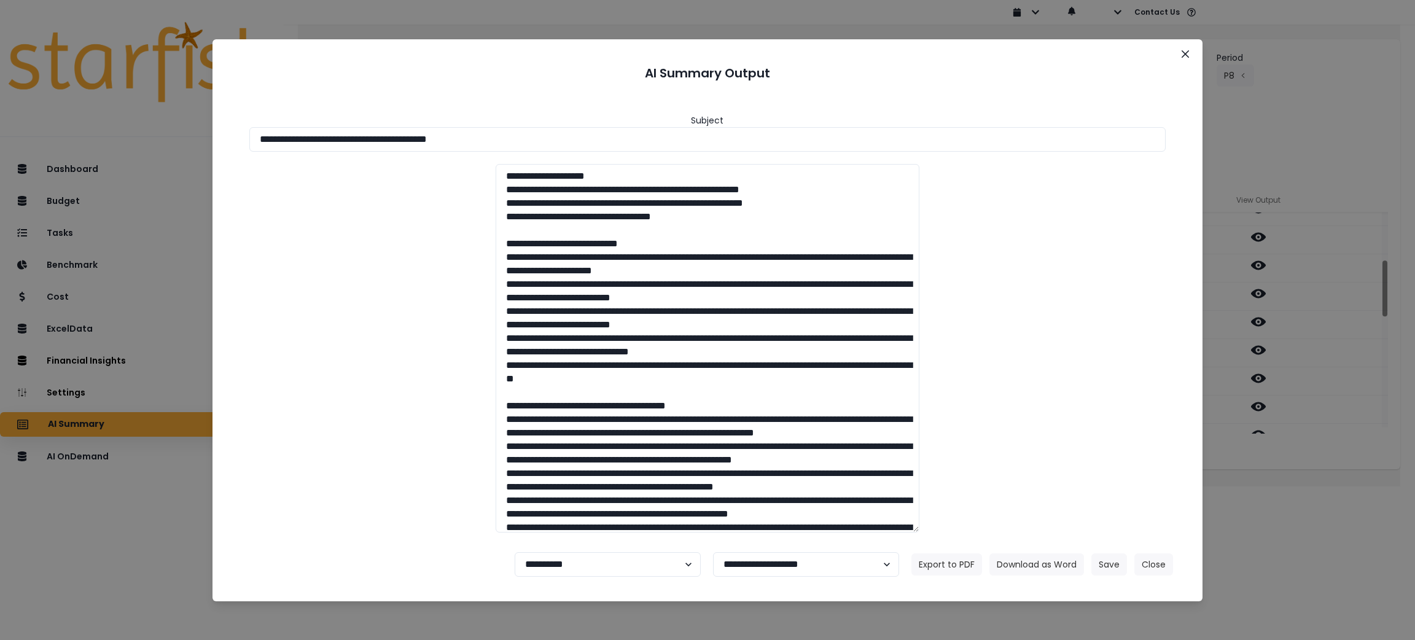
drag, startPoint x: 522, startPoint y: 143, endPoint x: 0, endPoint y: 117, distance: 522.2
click at [0, 117] on div "**********" at bounding box center [707, 320] width 1415 height 640
click at [1022, 554] on button "Download as Word" at bounding box center [1037, 565] width 95 height 22
click at [1345, 116] on div "**********" at bounding box center [707, 320] width 1415 height 640
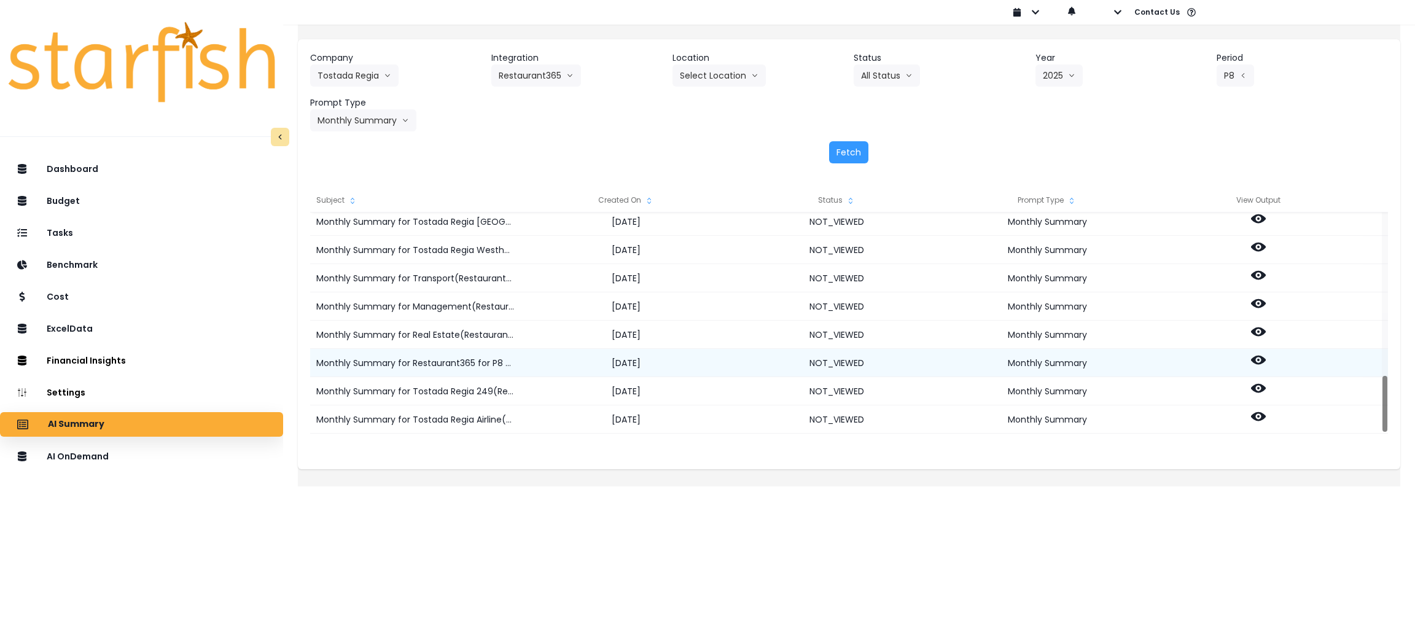
click at [1266, 357] on icon at bounding box center [1258, 360] width 15 height 9
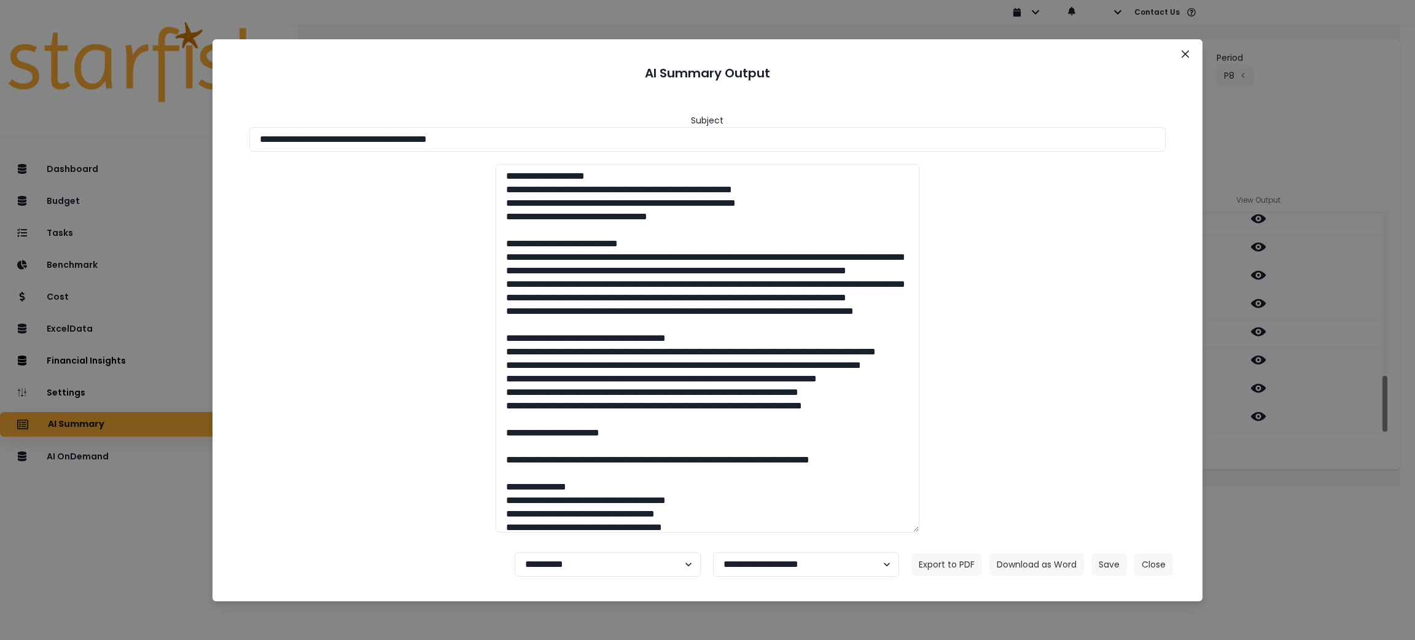
drag, startPoint x: 533, startPoint y: 140, endPoint x: 222, endPoint y: 249, distance: 329.3
click at [0, 142] on div "**********" at bounding box center [707, 320] width 1415 height 640
click at [1045, 566] on button "Download as Word" at bounding box center [1037, 565] width 95 height 22
click at [1159, 561] on button "Close" at bounding box center [1154, 565] width 39 height 22
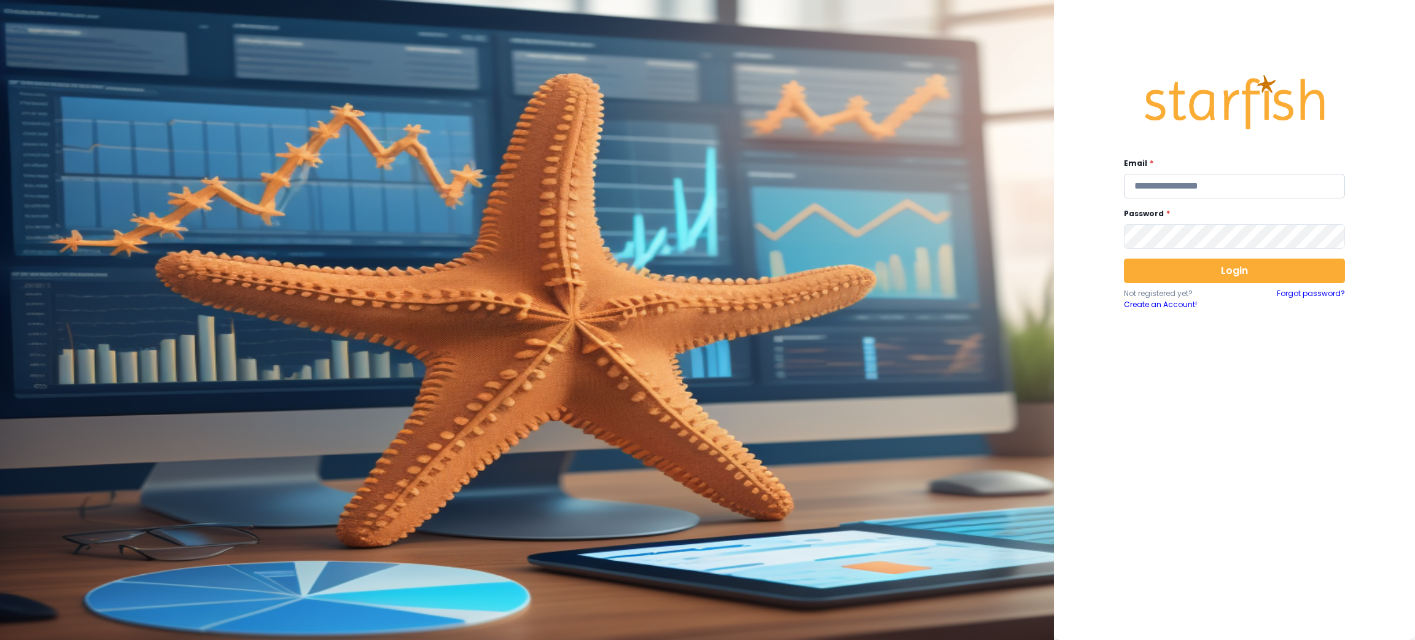
click at [1237, 182] on input "email" at bounding box center [1234, 186] width 221 height 25
type input "**********"
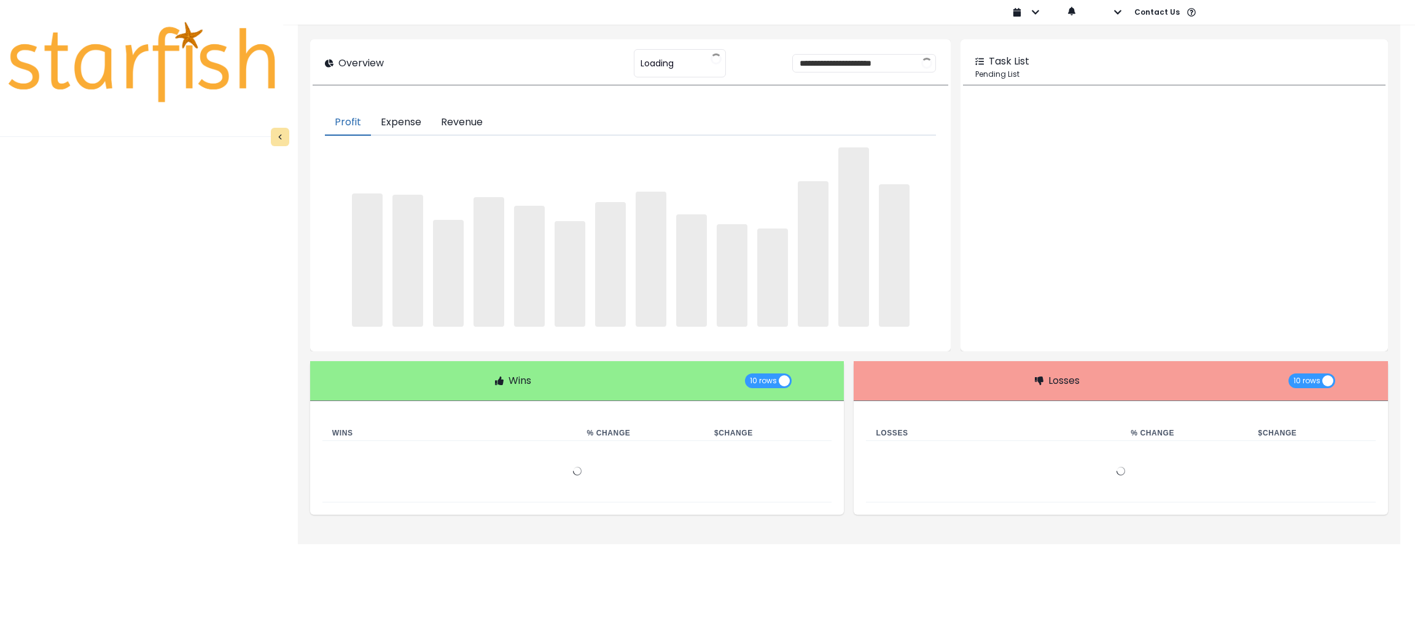
type input "********"
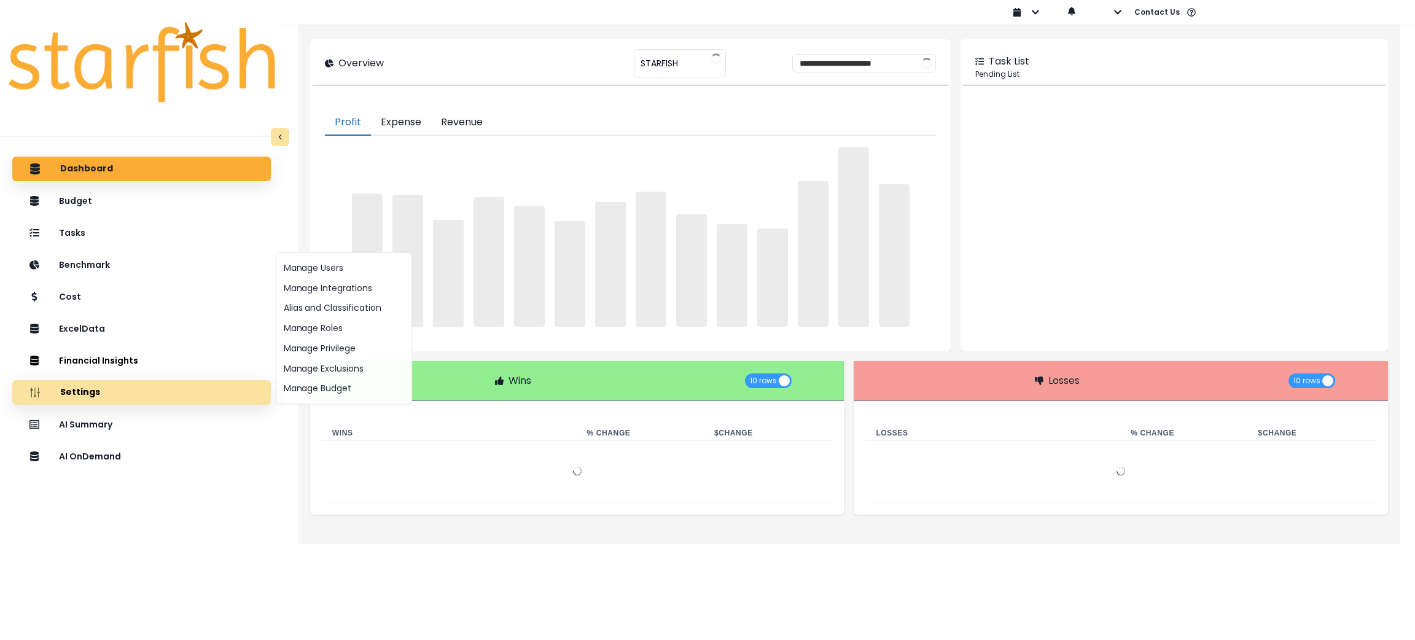
click at [120, 403] on button "Settings" at bounding box center [141, 392] width 259 height 25
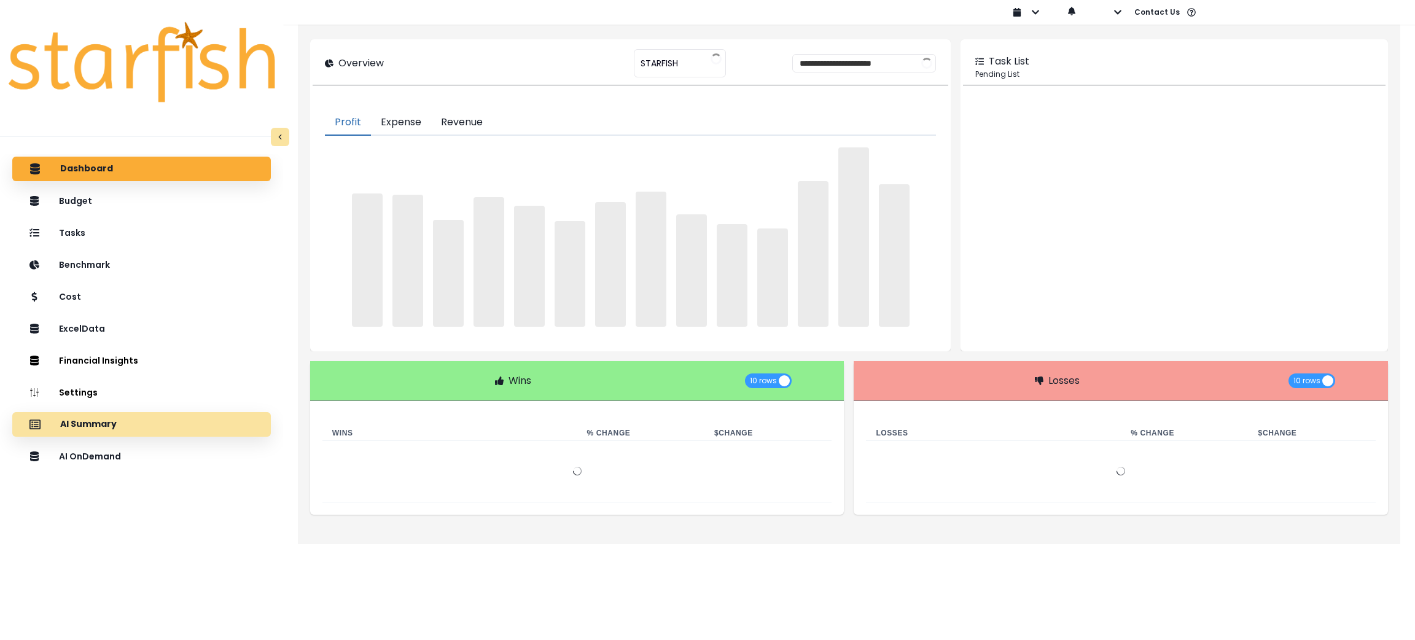
click at [120, 418] on div "AI Summary" at bounding box center [141, 425] width 239 height 26
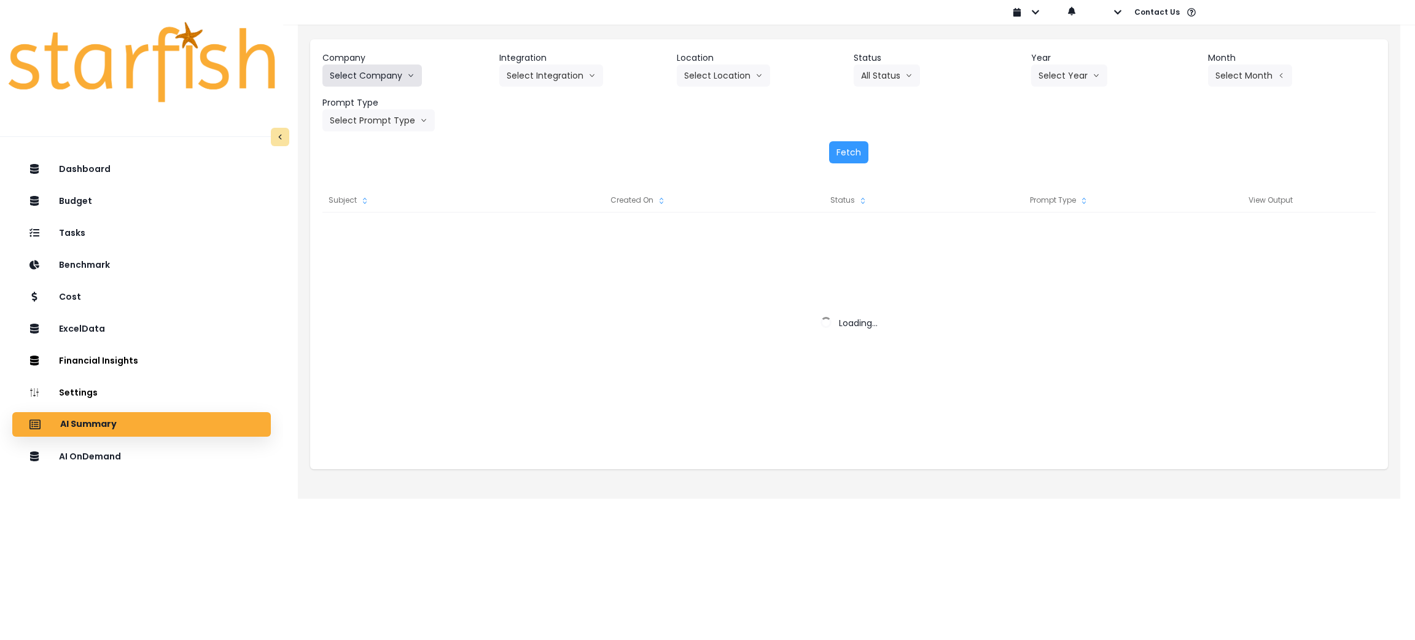
click at [379, 79] on button "Select Company" at bounding box center [373, 76] width 100 height 22
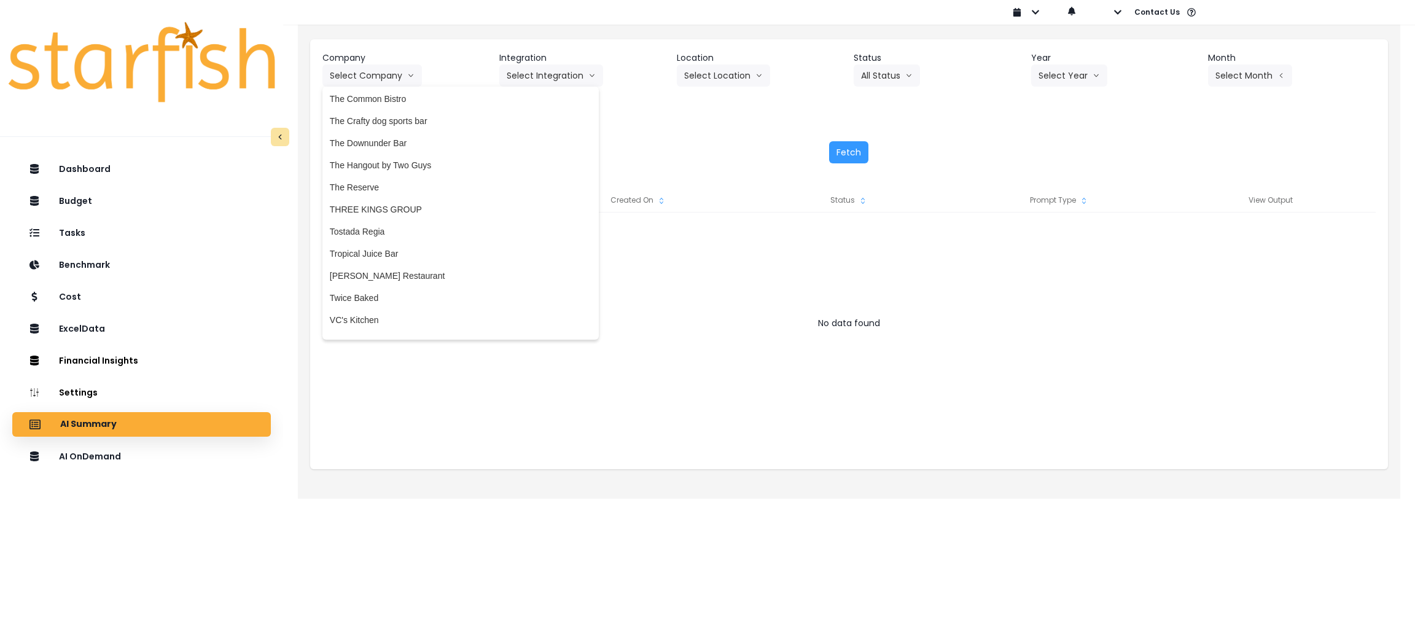
scroll to position [2764, 0]
click at [370, 187] on span "Tostada Regia" at bounding box center [461, 190] width 262 height 12
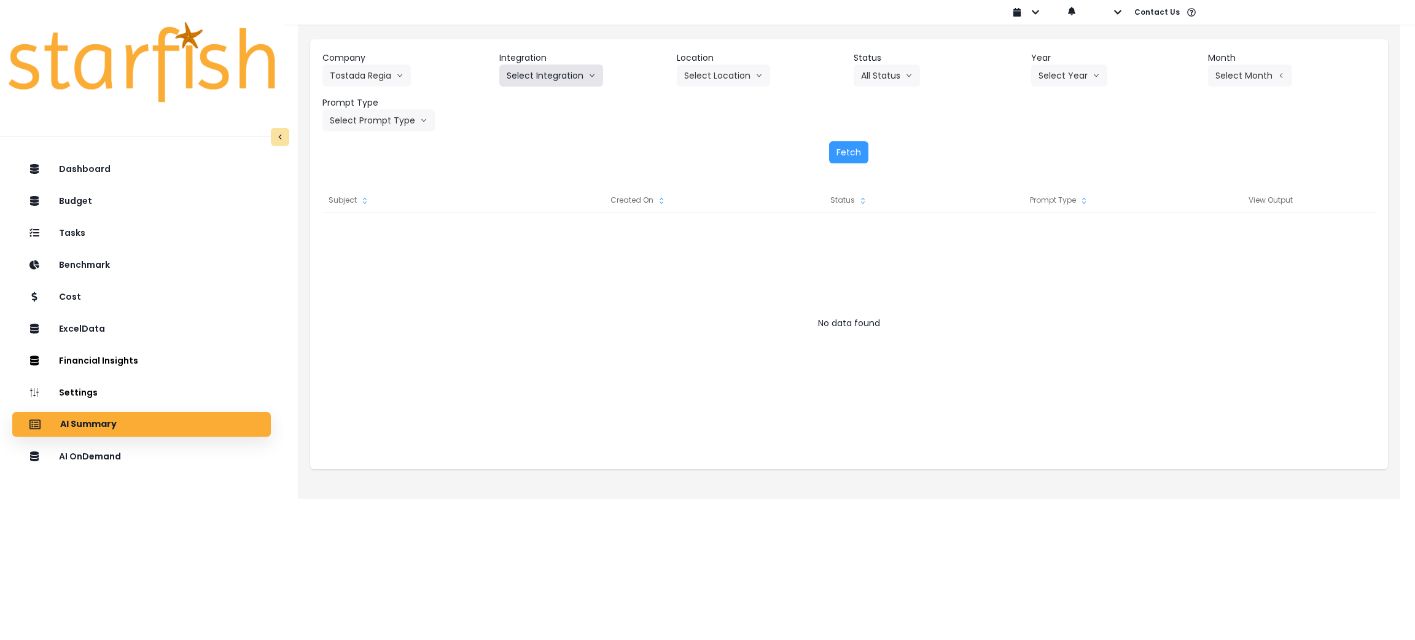
click at [572, 80] on button "Select Integration" at bounding box center [551, 76] width 104 height 22
click at [554, 107] on span "Restaurant365" at bounding box center [535, 101] width 57 height 12
click at [718, 77] on button "Select Location" at bounding box center [723, 76] width 93 height 22
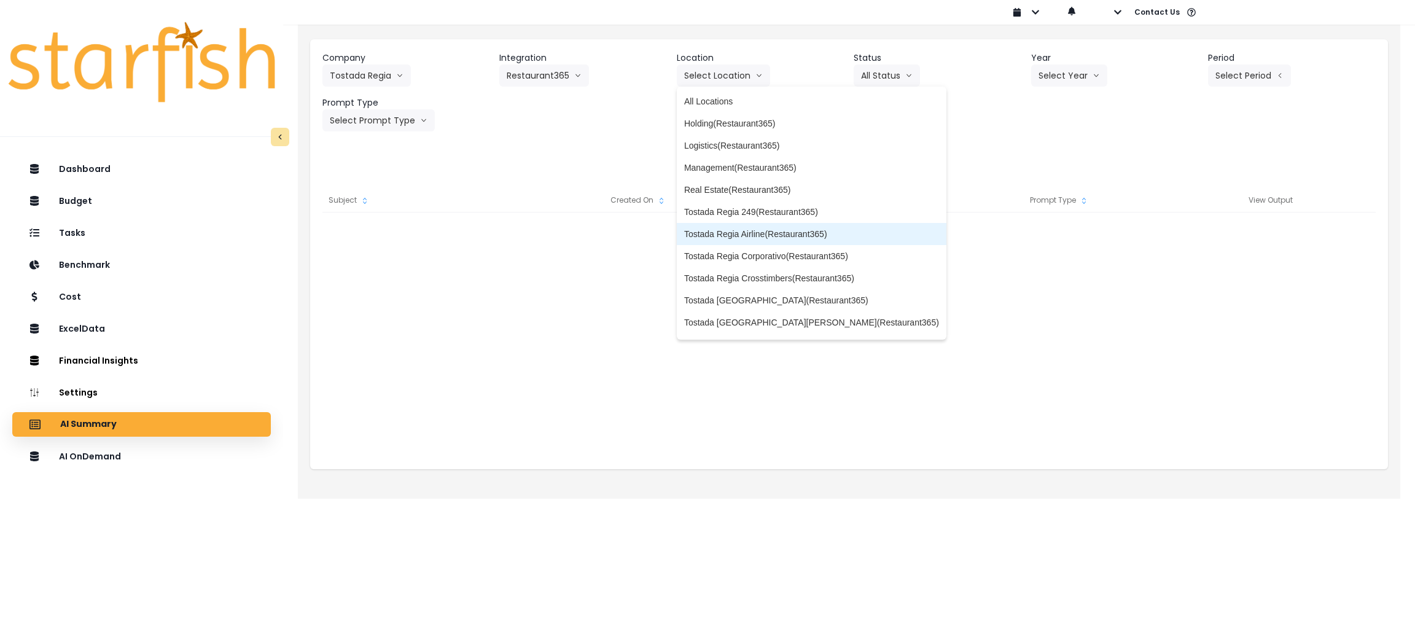
click at [744, 234] on span "Tostada Regia Airline(Restaurant365)" at bounding box center [811, 234] width 255 height 12
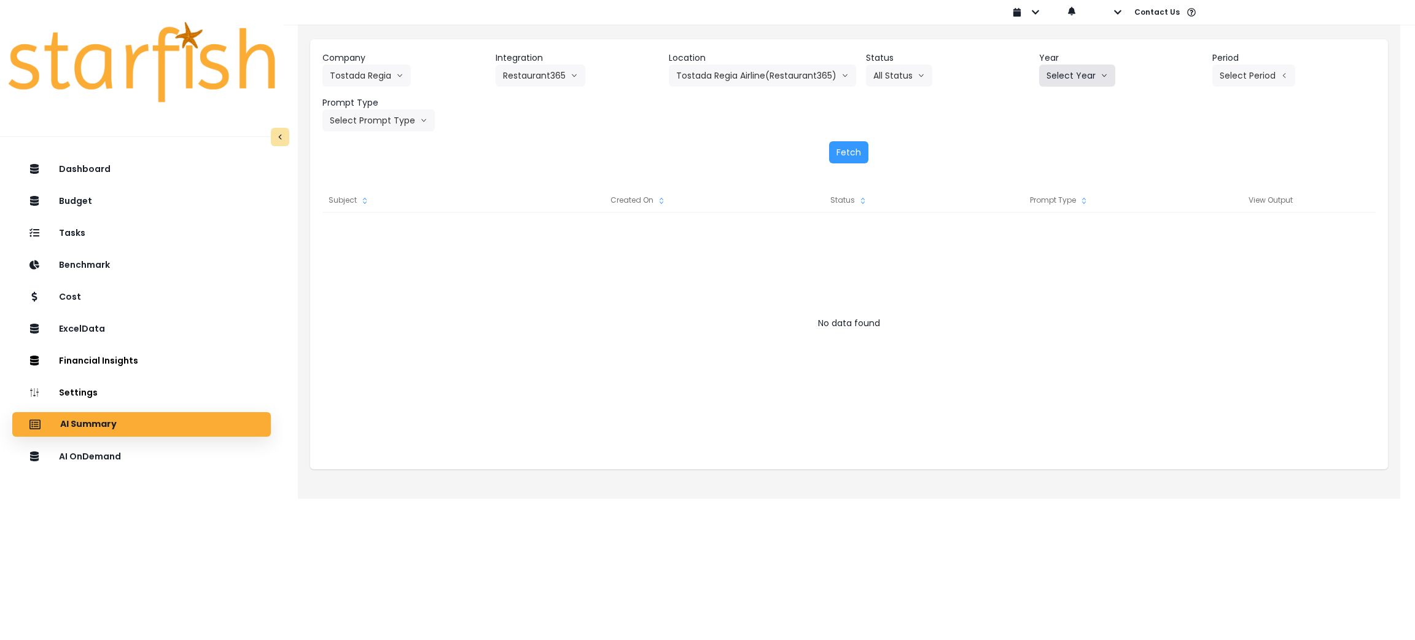
click at [1097, 69] on button "Select Year" at bounding box center [1077, 76] width 76 height 22
click at [1063, 146] on span "2025" at bounding box center [1056, 145] width 19 height 12
click at [1248, 79] on button "Select Period" at bounding box center [1254, 76] width 83 height 22
click at [1186, 224] on li "P8" at bounding box center [1198, 234] width 30 height 22
click at [379, 114] on button "Select Prompt Type" at bounding box center [379, 120] width 112 height 22
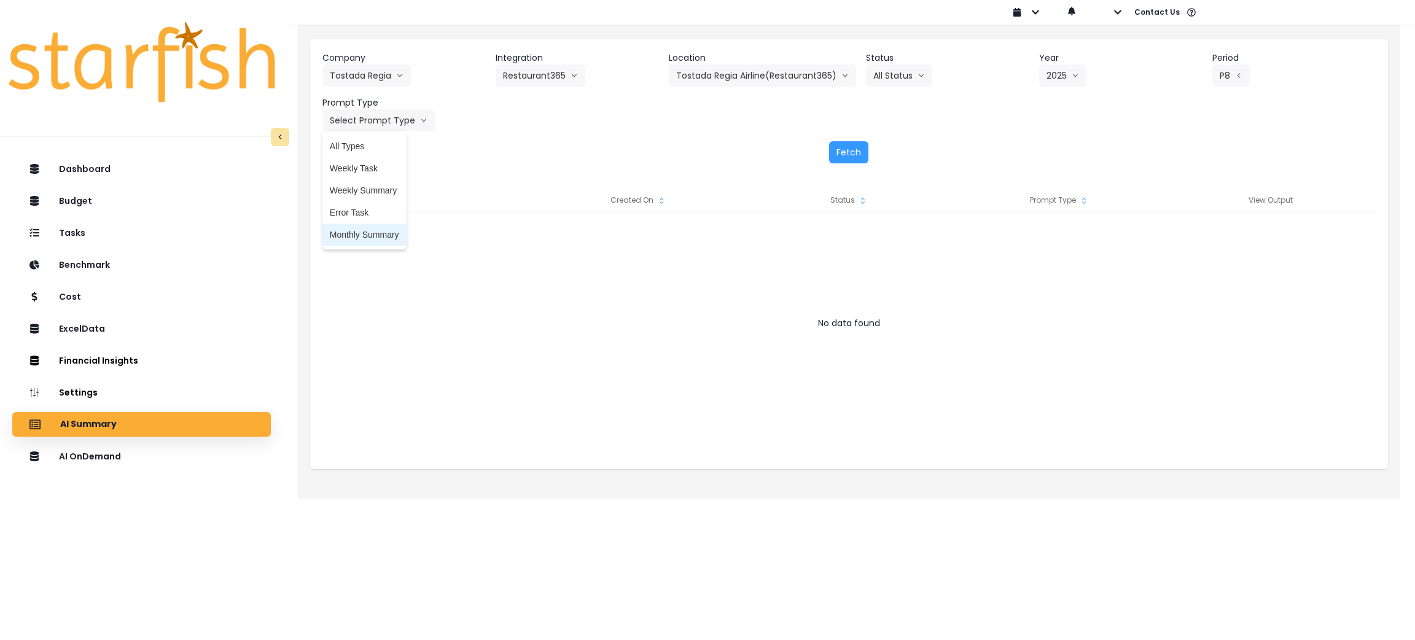
click at [372, 227] on li "Monthly Summary" at bounding box center [365, 235] width 84 height 22
click at [846, 158] on button "Fetch" at bounding box center [848, 152] width 39 height 22
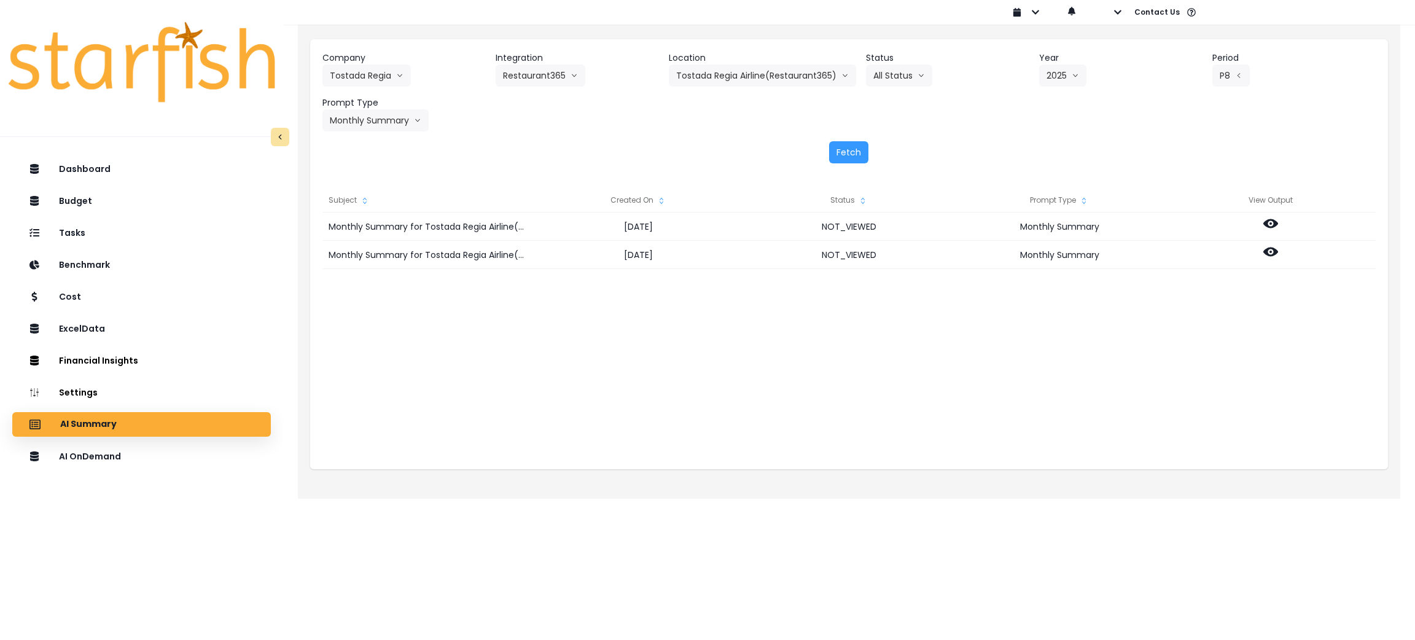
click at [909, 367] on div "Monthly Summary for Tostada Regia Airline(Restaurant365) for P8 2025 2025-09-15…" at bounding box center [850, 336] width 1054 height 246
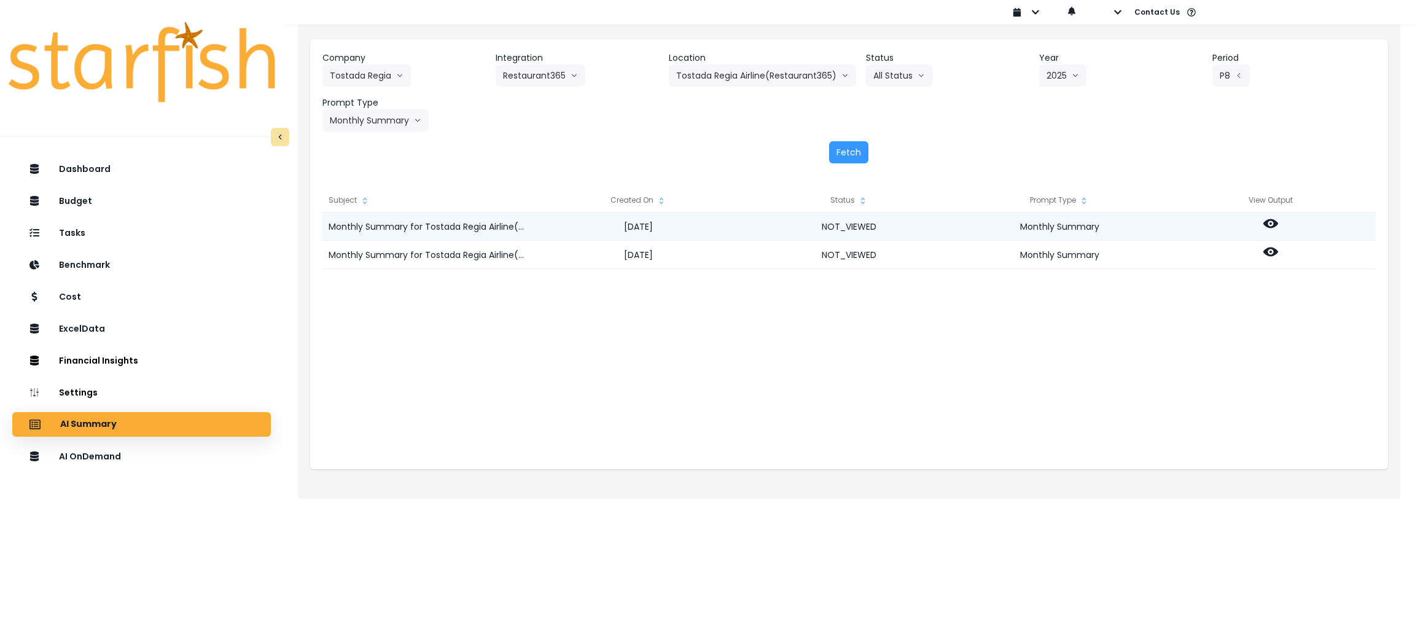
click at [1262, 223] on div at bounding box center [1270, 227] width 211 height 28
click at [1274, 220] on icon at bounding box center [1271, 223] width 15 height 9
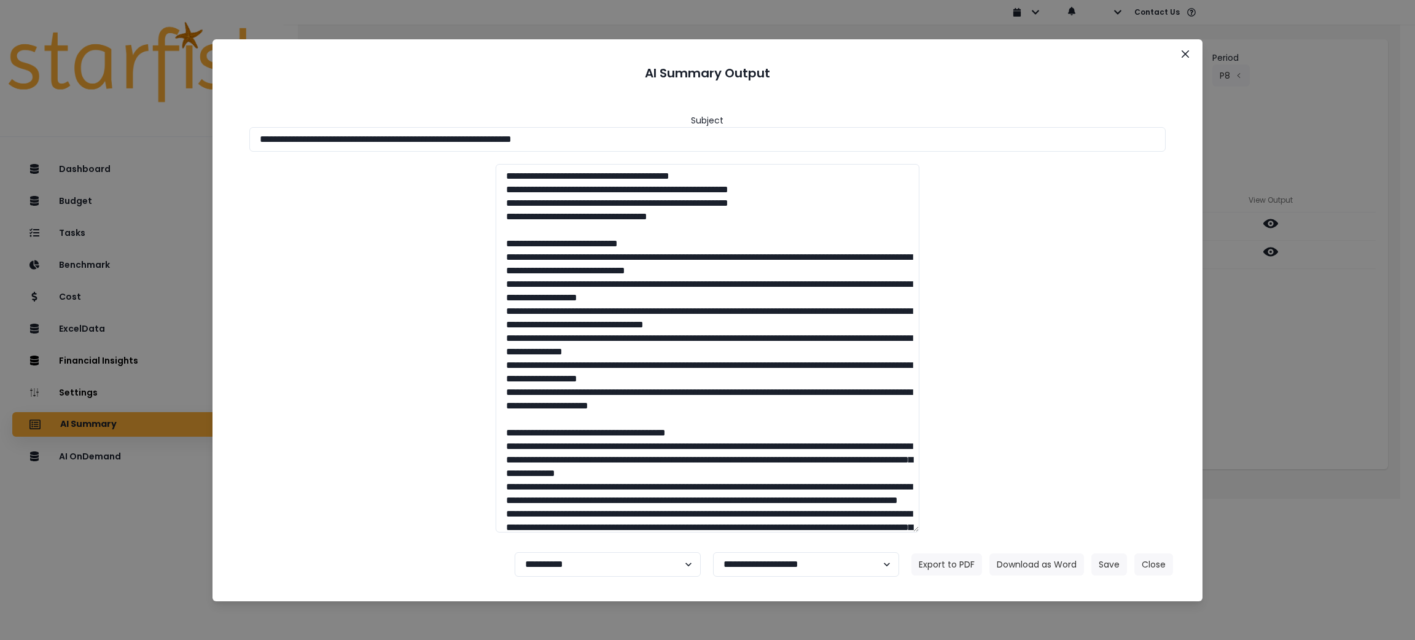
click at [1267, 367] on div "**********" at bounding box center [707, 320] width 1415 height 640
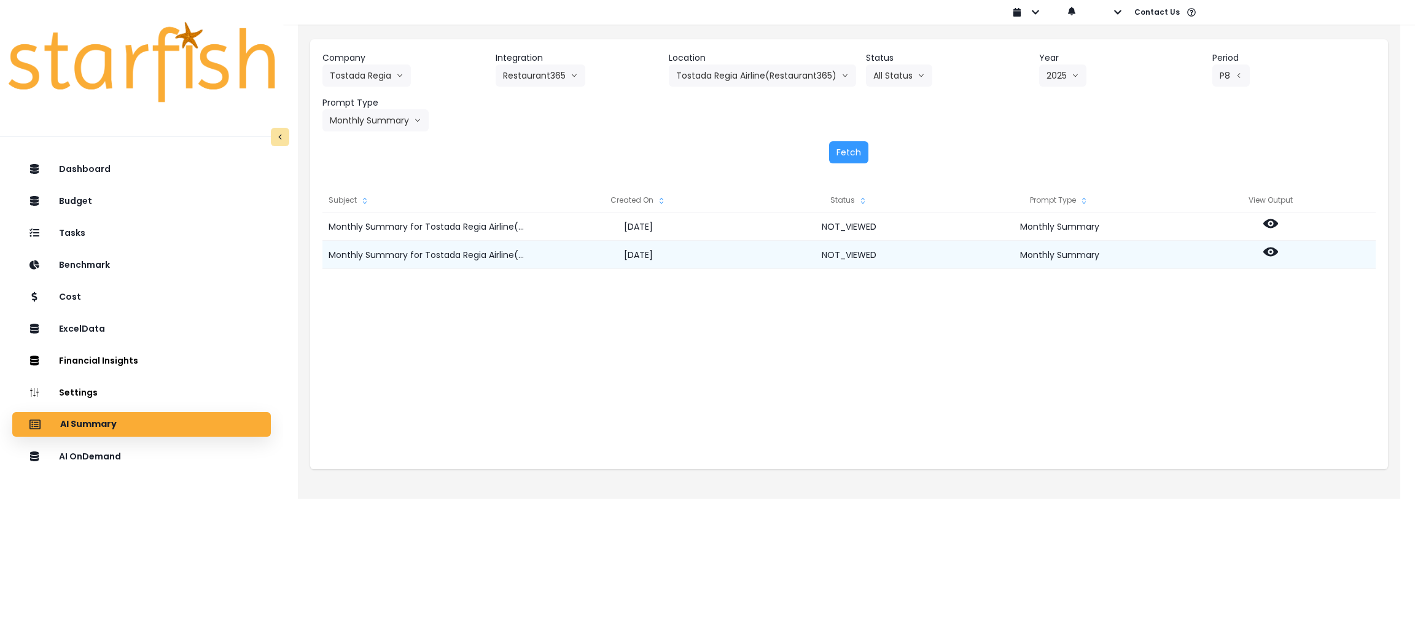
click at [1267, 252] on icon at bounding box center [1271, 252] width 15 height 9
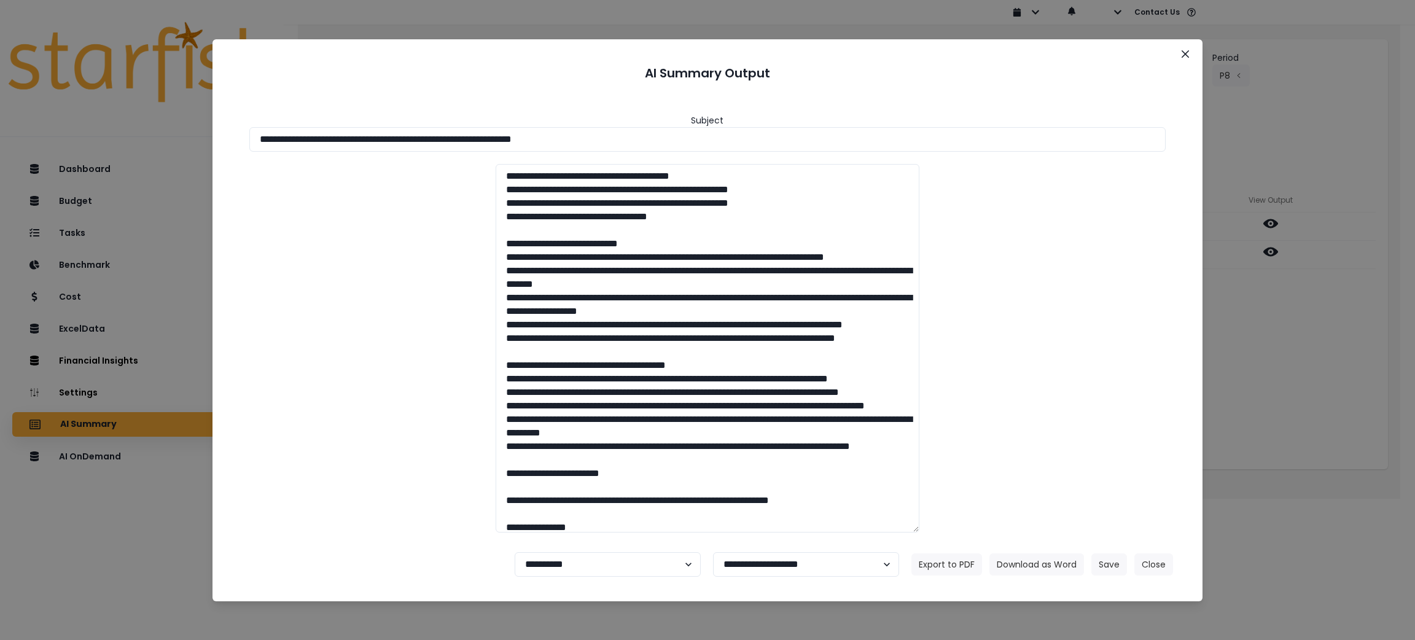
click at [1298, 296] on div "**********" at bounding box center [707, 320] width 1415 height 640
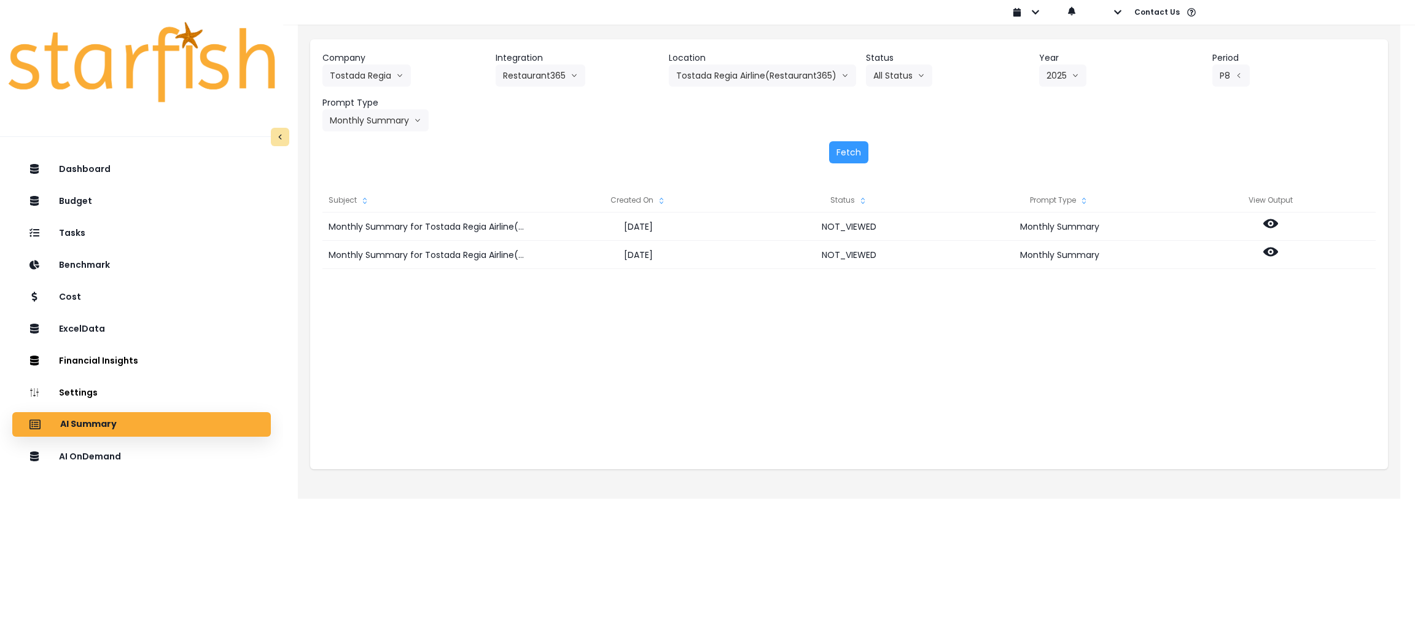
click at [1117, 167] on div "Company Tostada Regia 86 Costs Asti Bagel Cafe Balance Grille Bald Ginger Bar B…" at bounding box center [849, 107] width 1078 height 136
click at [964, 448] on div "Subject Created On Status Prompt Type View Output Monthly Summary for Tostada R…" at bounding box center [849, 323] width 1078 height 294
drag, startPoint x: 694, startPoint y: 448, endPoint x: 699, endPoint y: 437, distance: 12.9
click at [694, 448] on div "Subject Created On Status Prompt Type View Output Monthly Summary for Tostada R…" at bounding box center [849, 323] width 1078 height 294
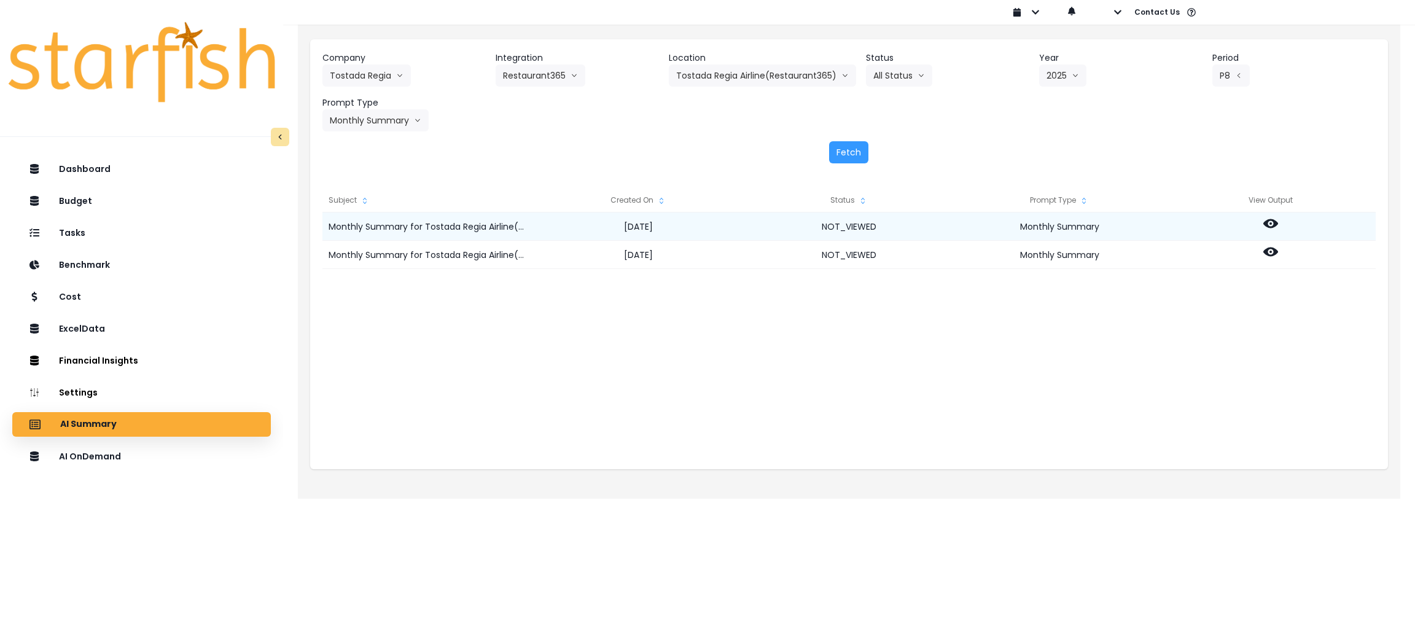
click at [1272, 219] on icon at bounding box center [1271, 223] width 15 height 9
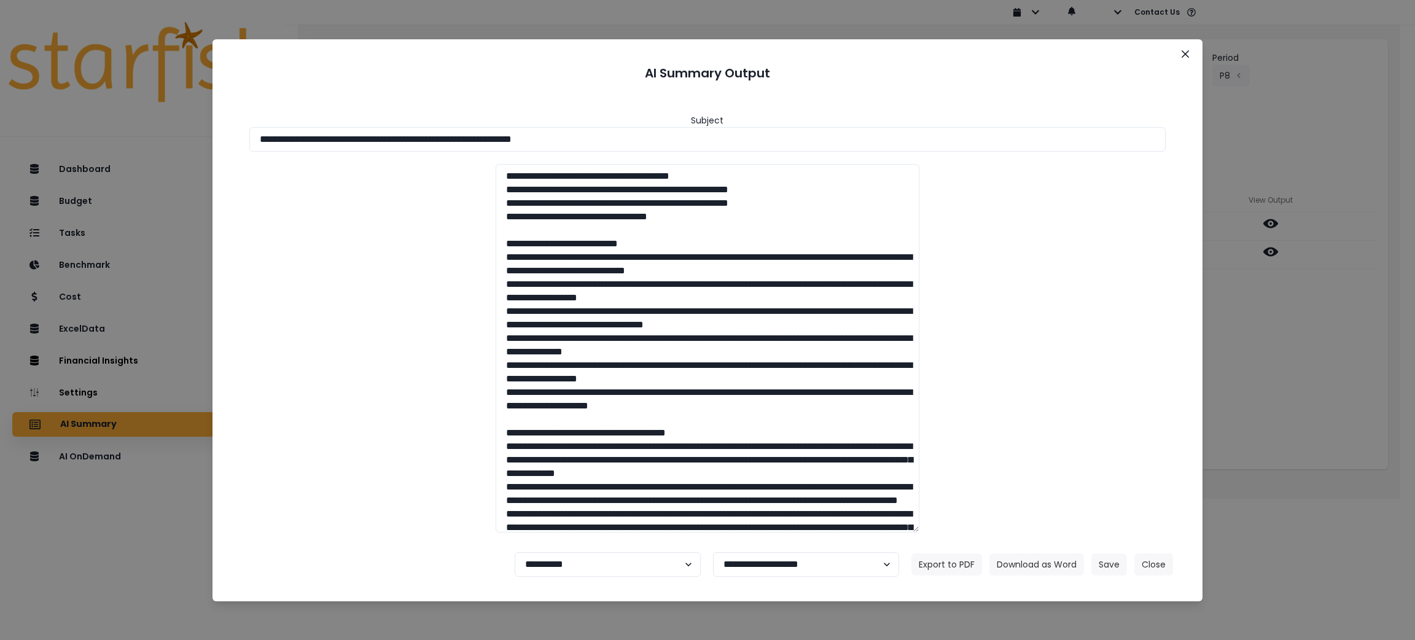
drag, startPoint x: 648, startPoint y: 133, endPoint x: 0, endPoint y: 97, distance: 649.1
click at [0, 97] on div "**********" at bounding box center [707, 320] width 1415 height 640
click at [1046, 563] on button "Download as Word" at bounding box center [1037, 565] width 95 height 22
click at [1152, 563] on button "Close" at bounding box center [1154, 565] width 39 height 22
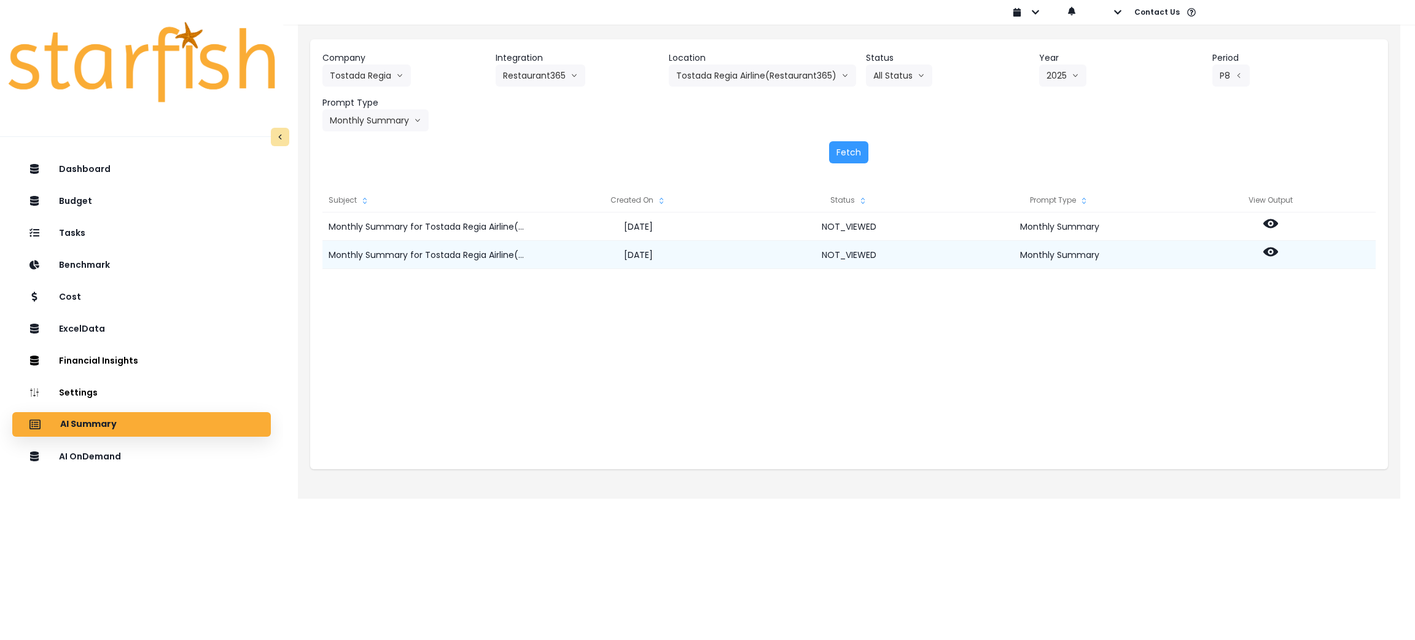
click at [1269, 252] on icon at bounding box center [1271, 252] width 15 height 15
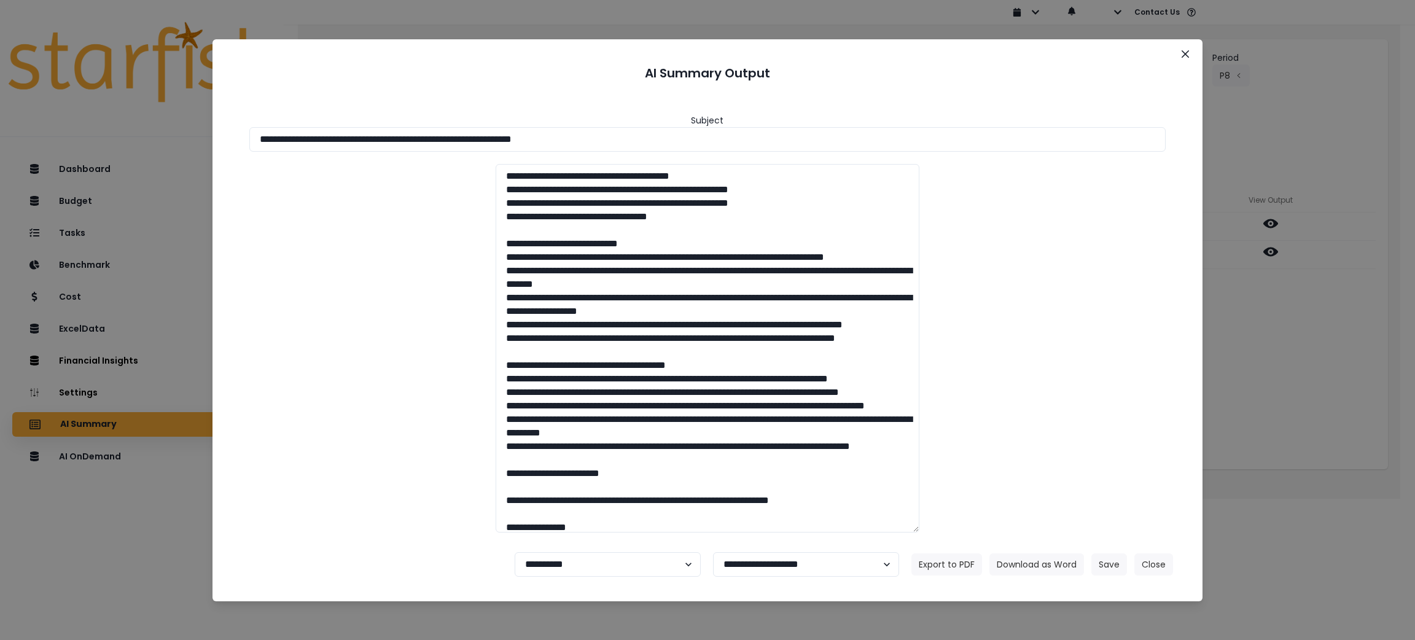
drag, startPoint x: 611, startPoint y: 138, endPoint x: 0, endPoint y: 138, distance: 611.3
click at [0, 138] on div "**********" at bounding box center [707, 320] width 1415 height 640
click at [1043, 568] on button "Download as Word" at bounding box center [1037, 565] width 95 height 22
click at [1153, 564] on button "Close" at bounding box center [1154, 565] width 39 height 22
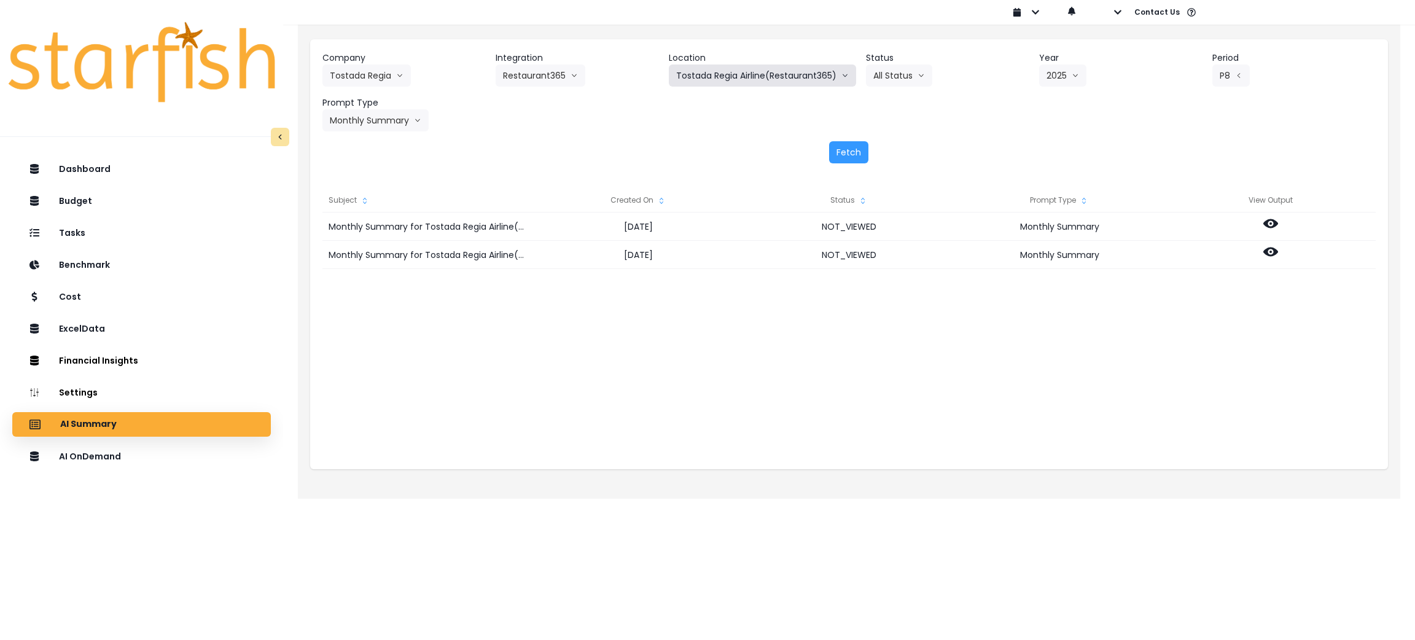
click at [762, 79] on button "Tostada Regia Airline(Restaurant365)" at bounding box center [762, 76] width 187 height 22
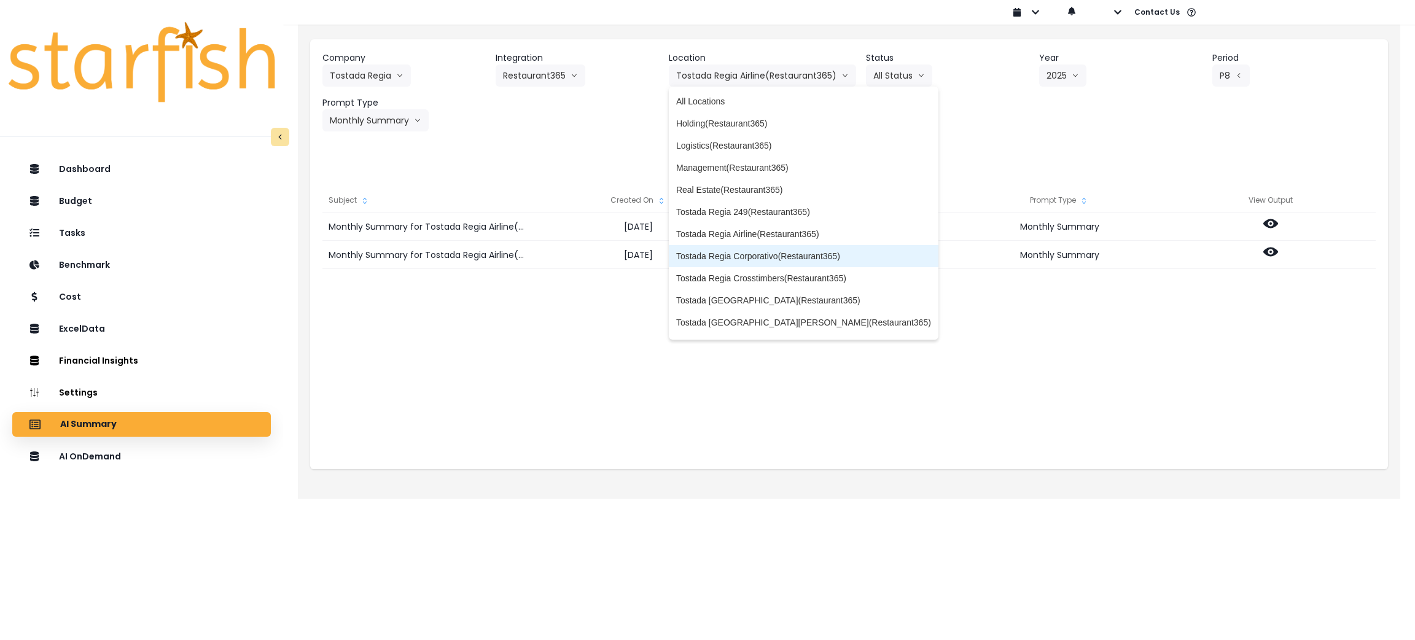
click at [761, 254] on span "Tostada Regia Corporativo(Restaurant365)" at bounding box center [803, 256] width 255 height 12
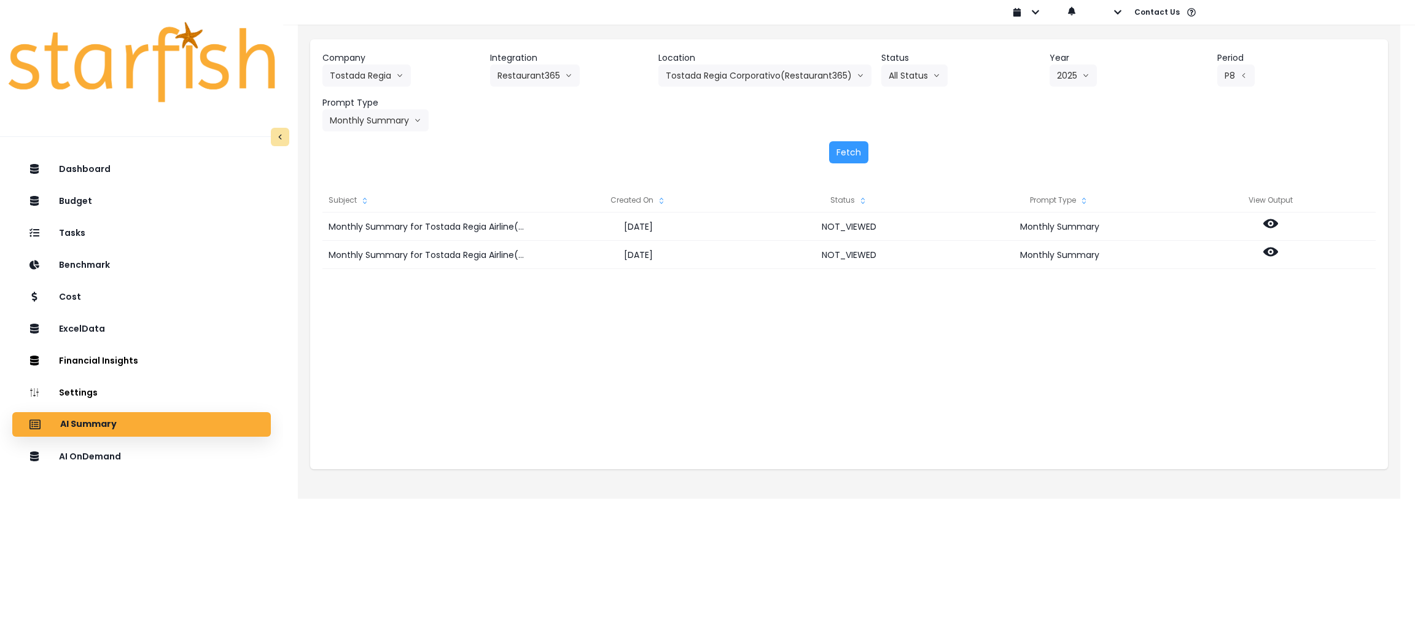
click at [832, 139] on div "Company Tostada Regia 86 Costs Asti Bagel Cafe Balance Grille Bald Ginger Bar B…" at bounding box center [849, 107] width 1078 height 136
click at [838, 146] on button "Fetch" at bounding box center [848, 152] width 39 height 22
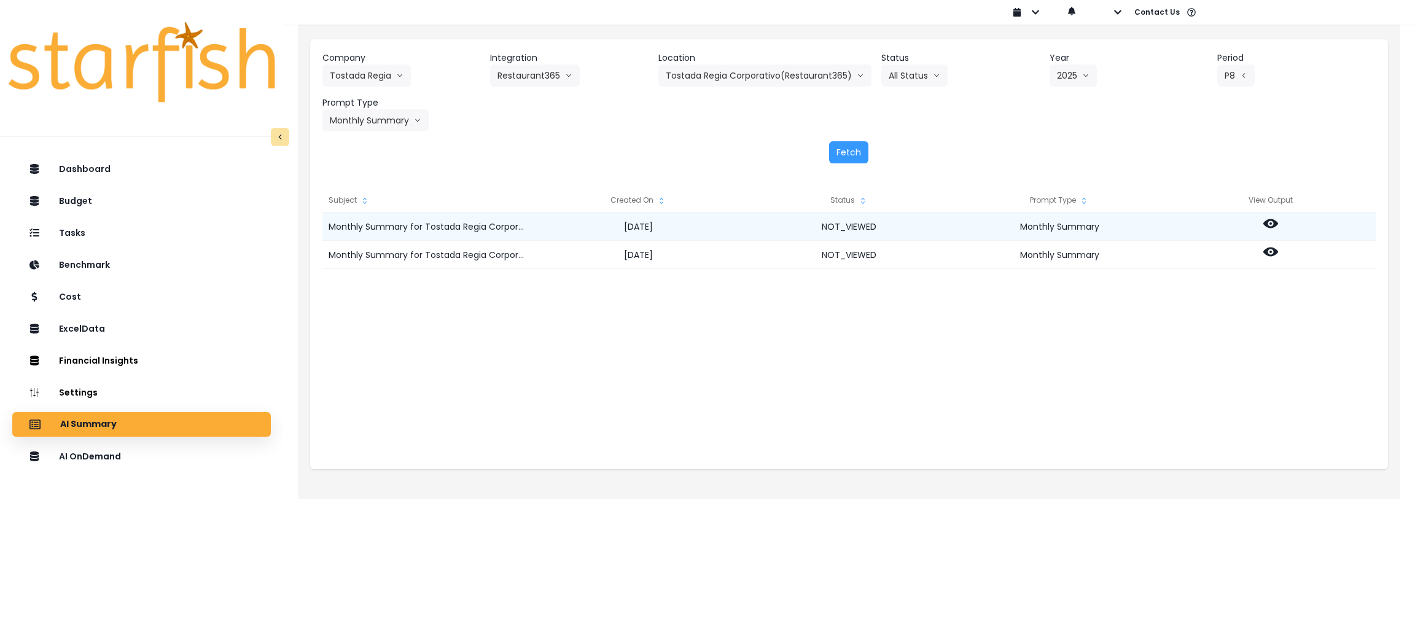
click at [1267, 224] on icon at bounding box center [1271, 223] width 15 height 9
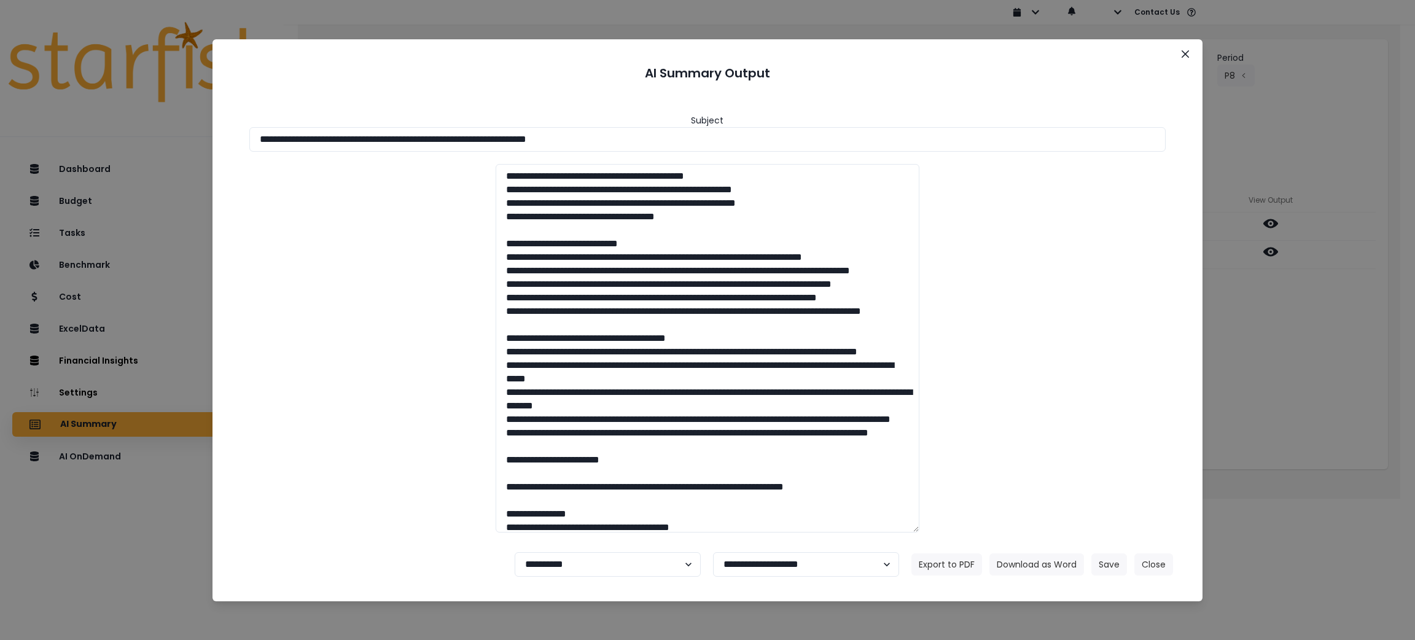
drag, startPoint x: 662, startPoint y: 143, endPoint x: 0, endPoint y: 87, distance: 664.6
click at [0, 87] on div "**********" at bounding box center [707, 320] width 1415 height 640
click at [1022, 554] on button "Download as Word" at bounding box center [1037, 565] width 95 height 22
drag, startPoint x: 1292, startPoint y: 379, endPoint x: 1283, endPoint y: 364, distance: 17.6
click at [1292, 379] on div "**********" at bounding box center [707, 320] width 1415 height 640
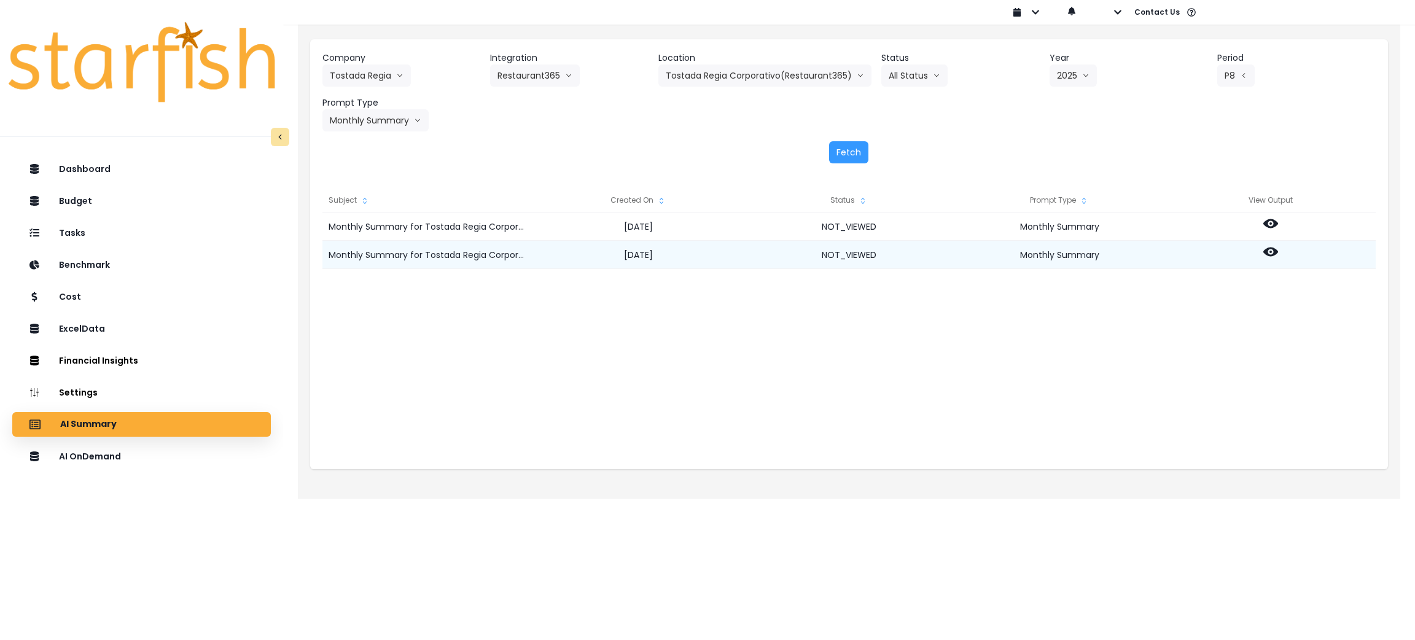
click at [1272, 256] on icon at bounding box center [1271, 252] width 15 height 9
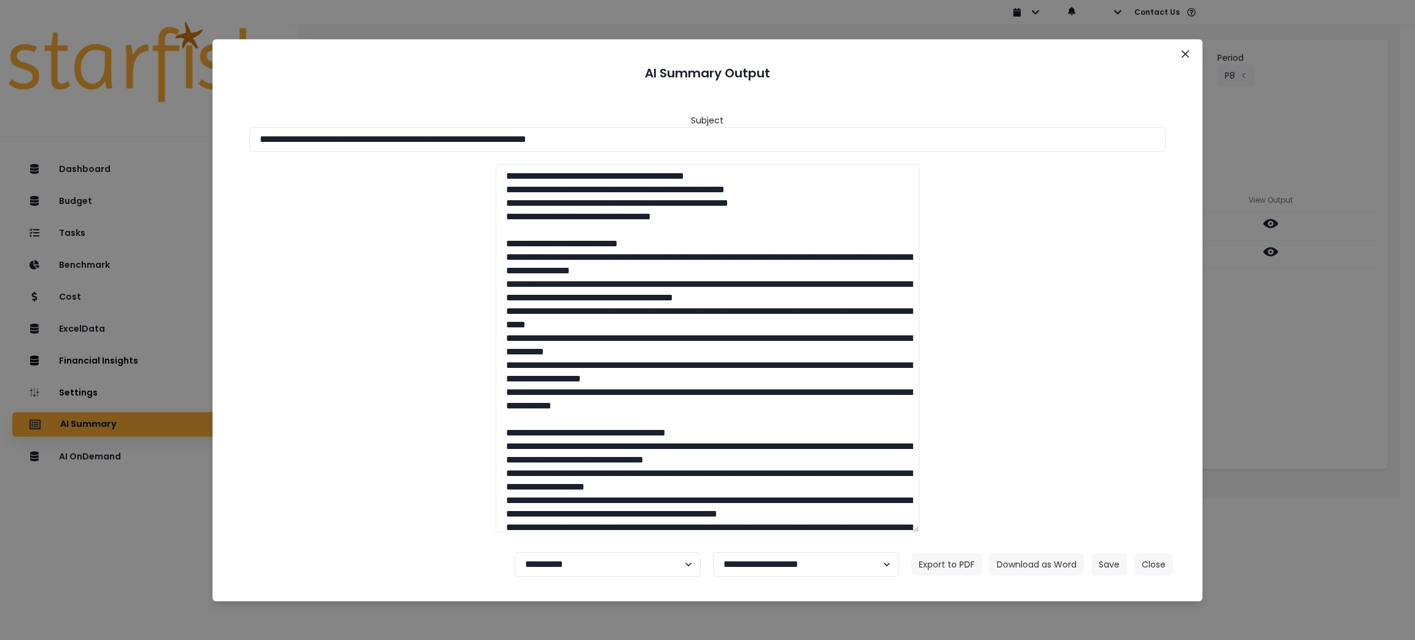
drag, startPoint x: 698, startPoint y: 140, endPoint x: 0, endPoint y: 96, distance: 699.9
click at [0, 96] on div "**********" at bounding box center [707, 320] width 1415 height 640
click at [1052, 560] on button "Download as Word" at bounding box center [1037, 565] width 95 height 22
click at [1280, 564] on div "**********" at bounding box center [707, 320] width 1415 height 640
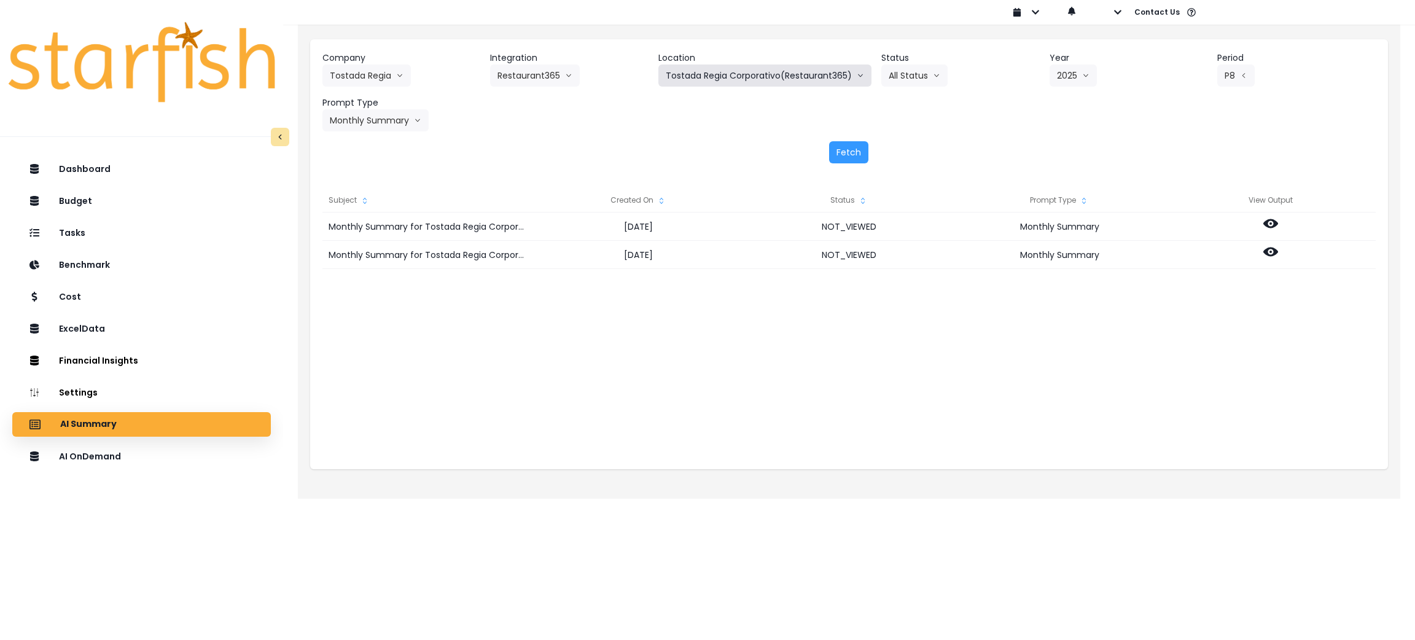
click at [769, 80] on button "Tostada Regia Corporativo(Restaurant365)" at bounding box center [765, 76] width 213 height 22
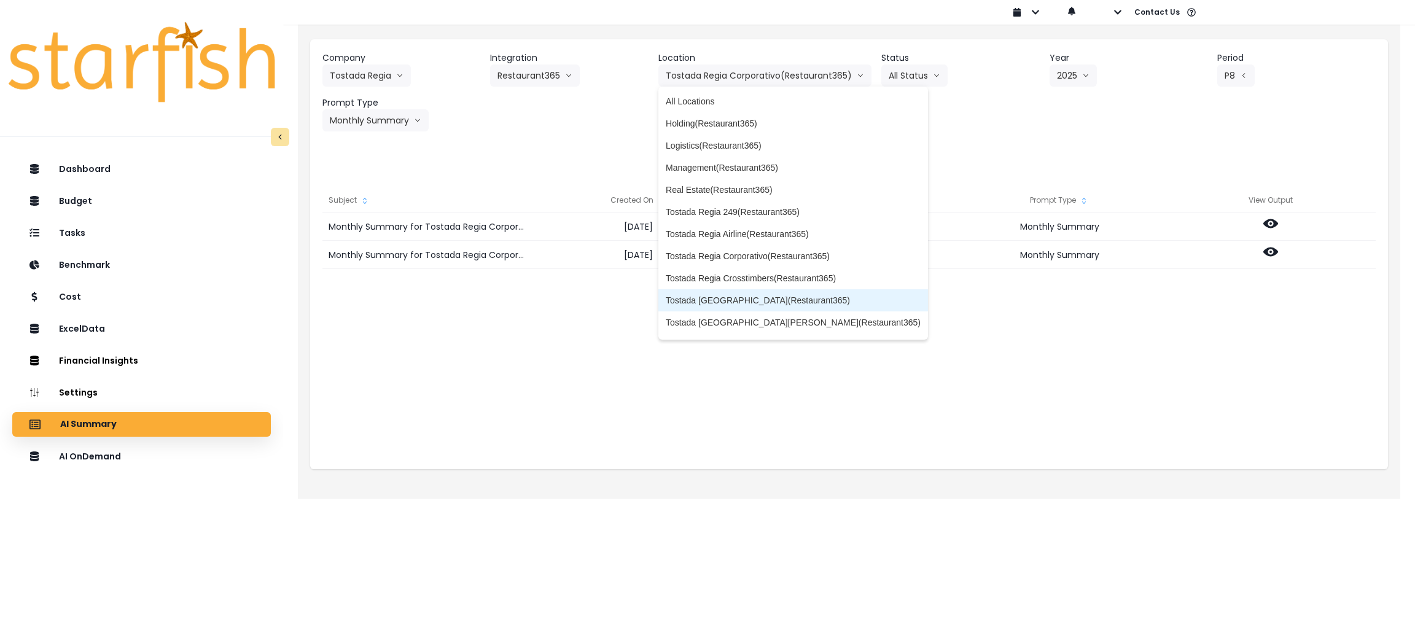
click at [760, 300] on span "Tostada [GEOGRAPHIC_DATA](Restaurant365)" at bounding box center [793, 300] width 255 height 12
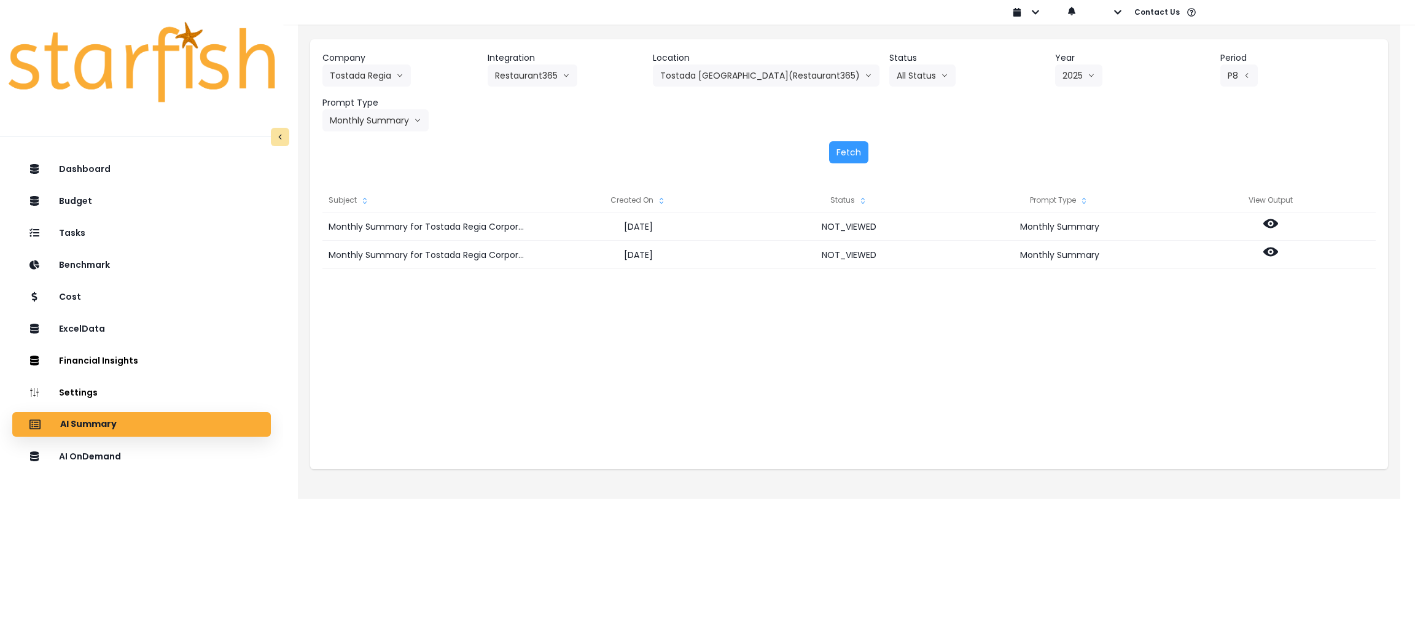
click at [1012, 138] on div "Company Tostada Regia 86 Costs Asti Bagel Cafe Balance Grille Bald Ginger Bar B…" at bounding box center [849, 107] width 1078 height 136
click at [840, 143] on button "Fetch" at bounding box center [848, 152] width 39 height 22
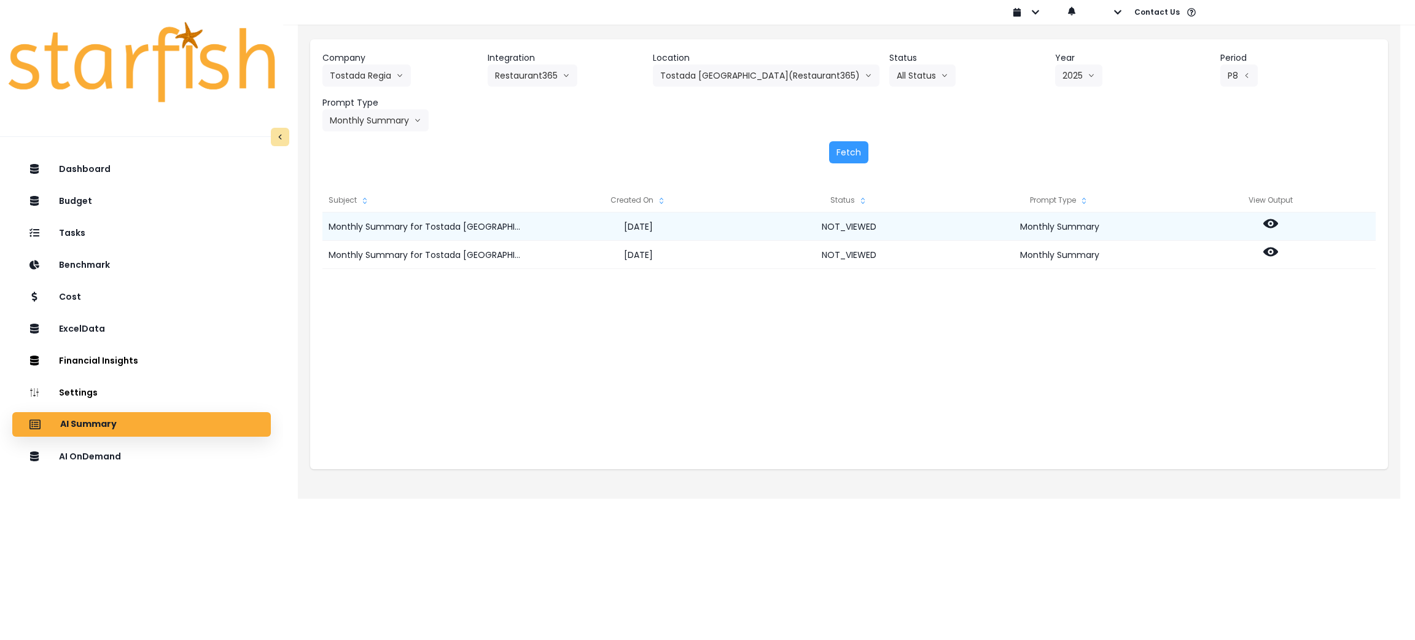
click at [1266, 222] on icon at bounding box center [1271, 223] width 15 height 9
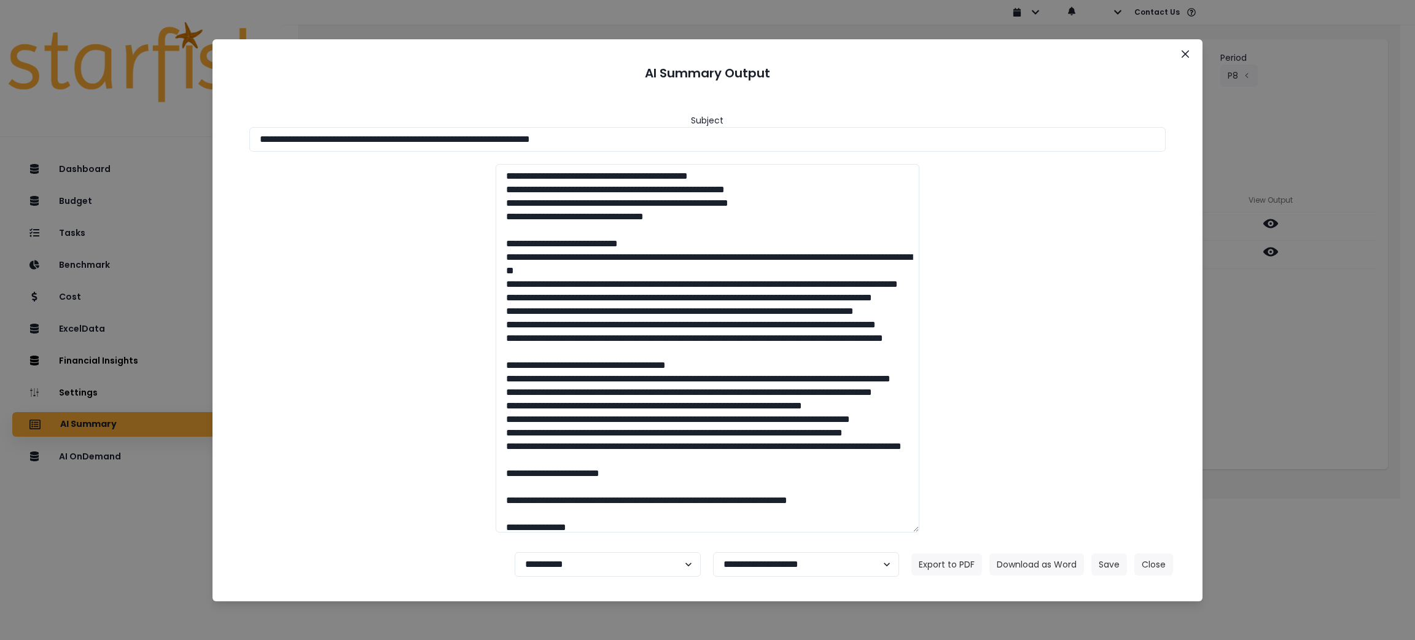
drag, startPoint x: 705, startPoint y: 133, endPoint x: 0, endPoint y: 76, distance: 707.6
click at [0, 76] on div "**********" at bounding box center [707, 320] width 1415 height 640
click at [1044, 569] on button "Download as Word" at bounding box center [1037, 565] width 95 height 22
drag, startPoint x: 1346, startPoint y: 378, endPoint x: 1297, endPoint y: 300, distance: 92.2
click at [1346, 378] on div "**********" at bounding box center [707, 320] width 1415 height 640
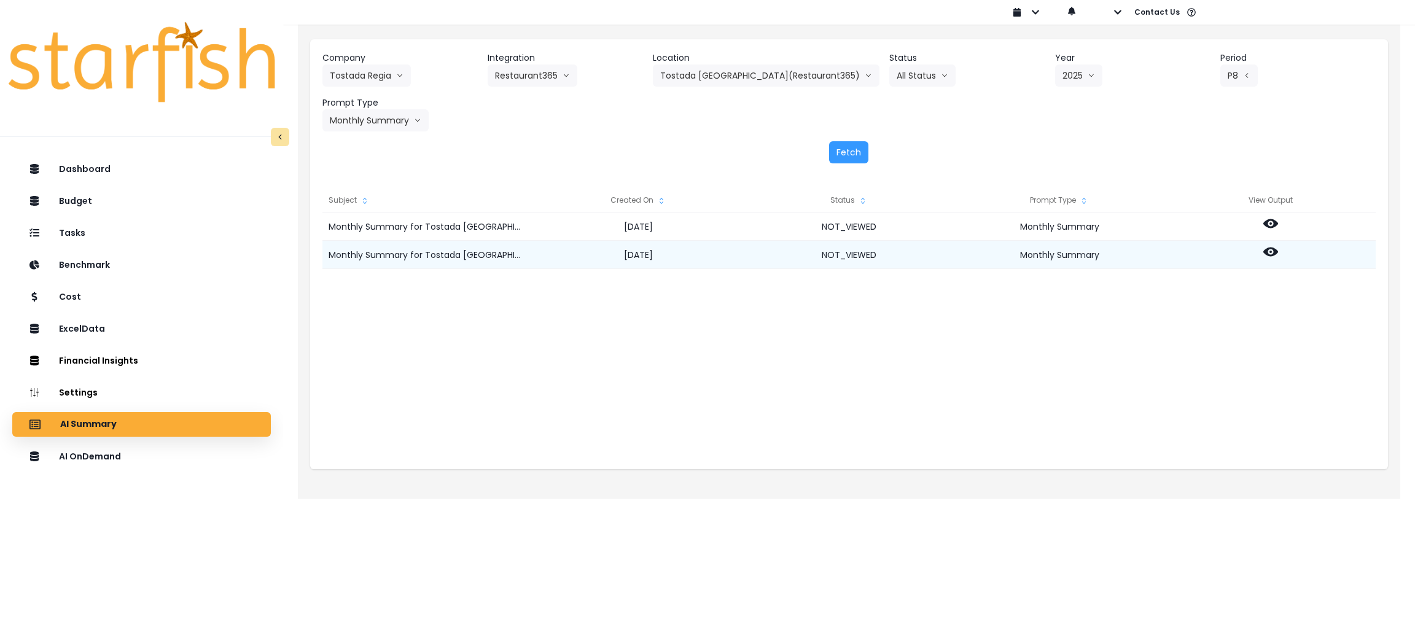
click at [1275, 250] on icon at bounding box center [1271, 252] width 15 height 9
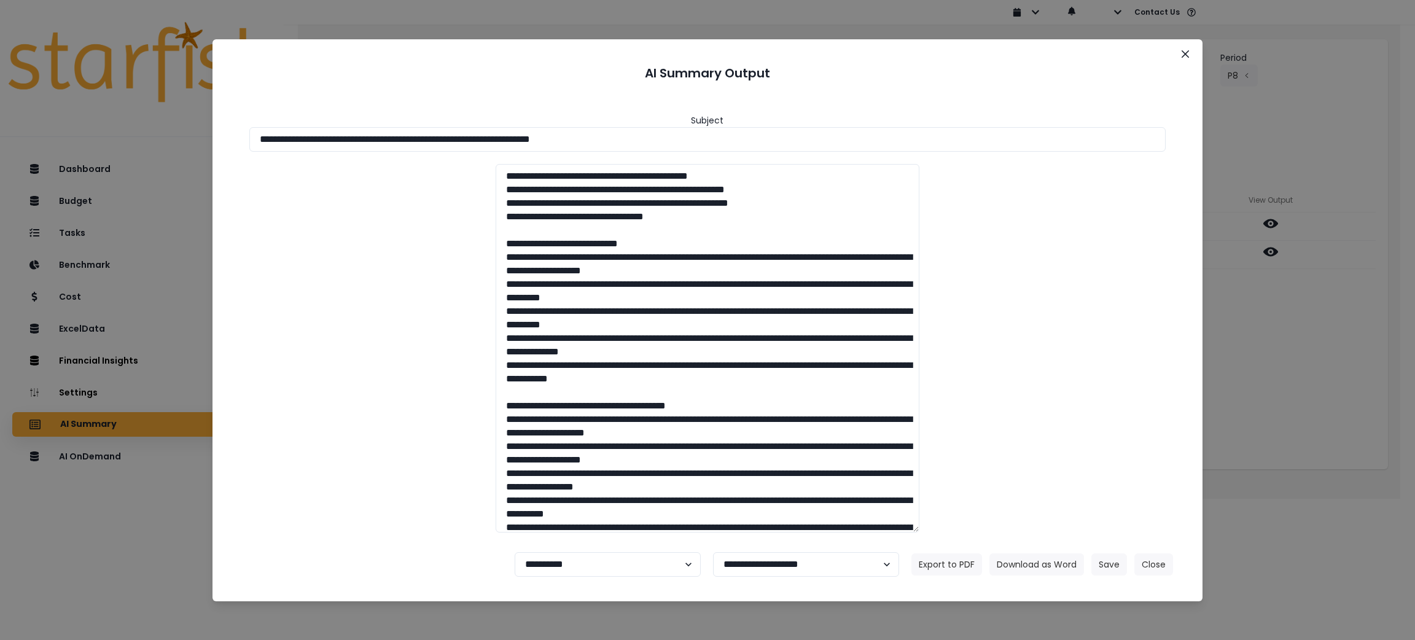
drag, startPoint x: 687, startPoint y: 141, endPoint x: 145, endPoint y: 190, distance: 544.6
click at [57, 115] on div "**********" at bounding box center [707, 320] width 1415 height 640
click at [1042, 566] on button "Download as Word" at bounding box center [1037, 565] width 95 height 22
click at [1162, 571] on button "Close" at bounding box center [1154, 565] width 39 height 22
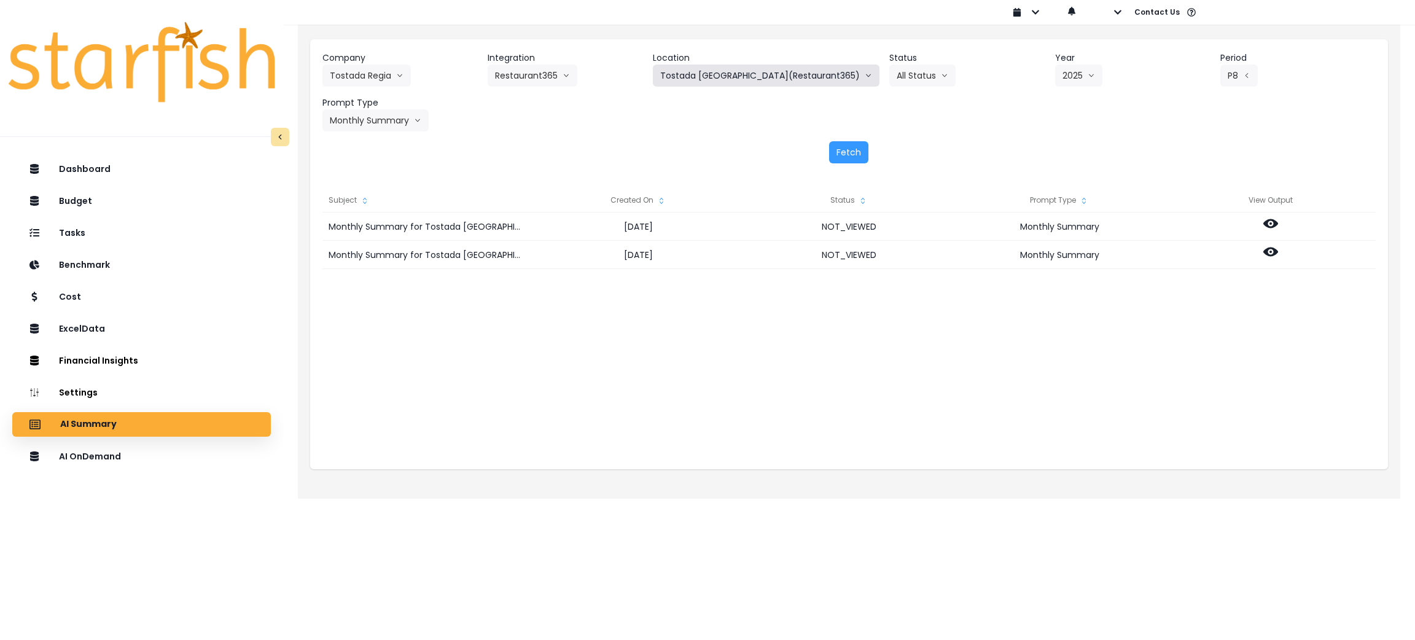
click at [770, 73] on button "Tostada [GEOGRAPHIC_DATA](Restaurant365)" at bounding box center [766, 76] width 227 height 22
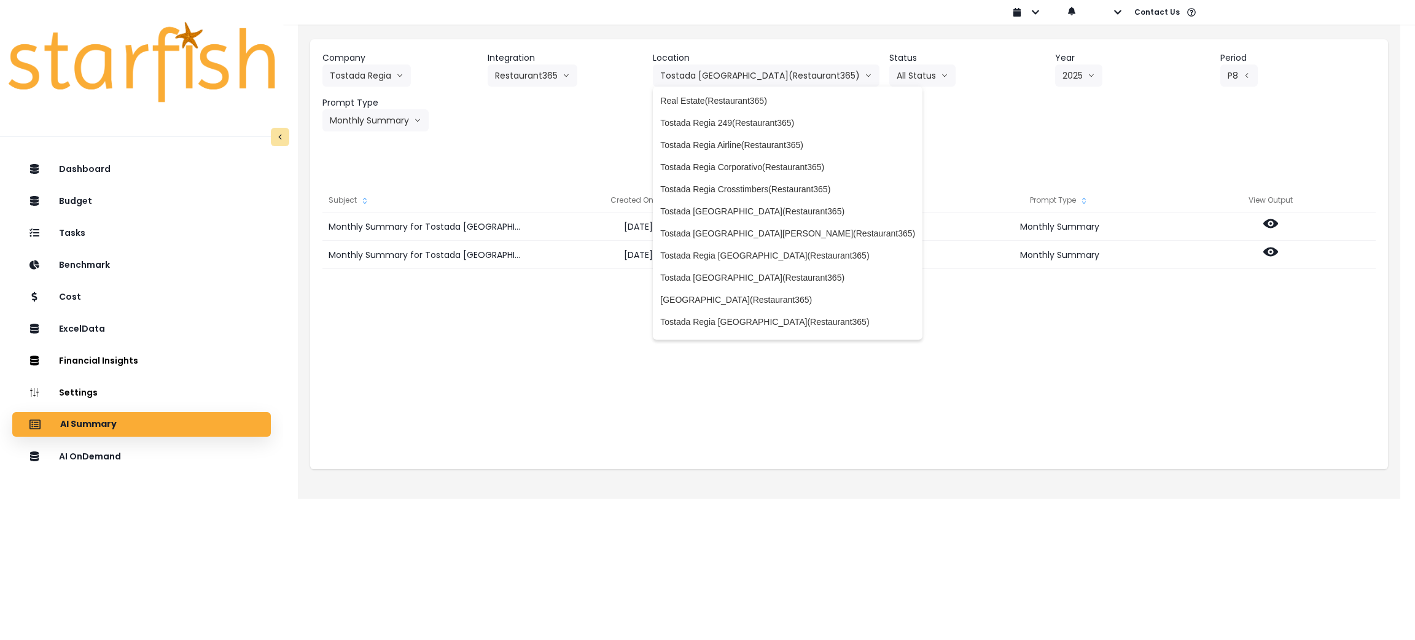
scroll to position [92, 0]
click at [738, 232] on span "Tostada [GEOGRAPHIC_DATA][PERSON_NAME](Restaurant365)" at bounding box center [787, 230] width 255 height 12
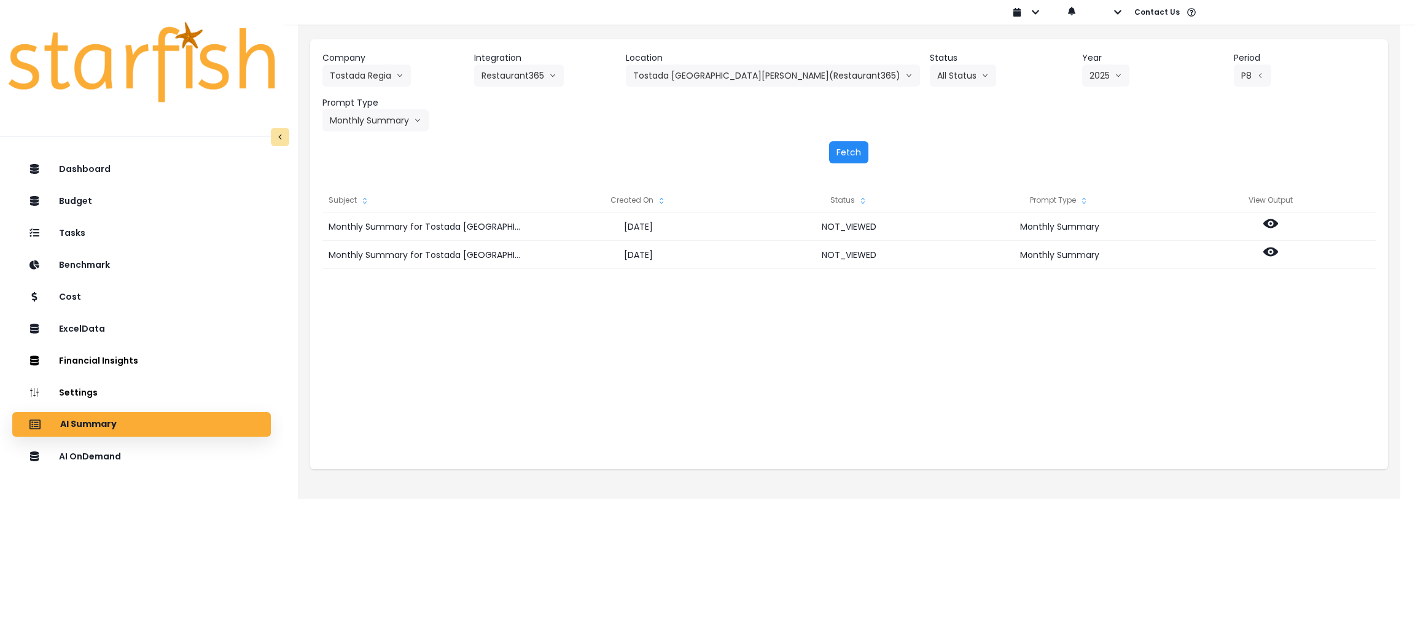
click at [848, 149] on button "Fetch" at bounding box center [848, 152] width 39 height 22
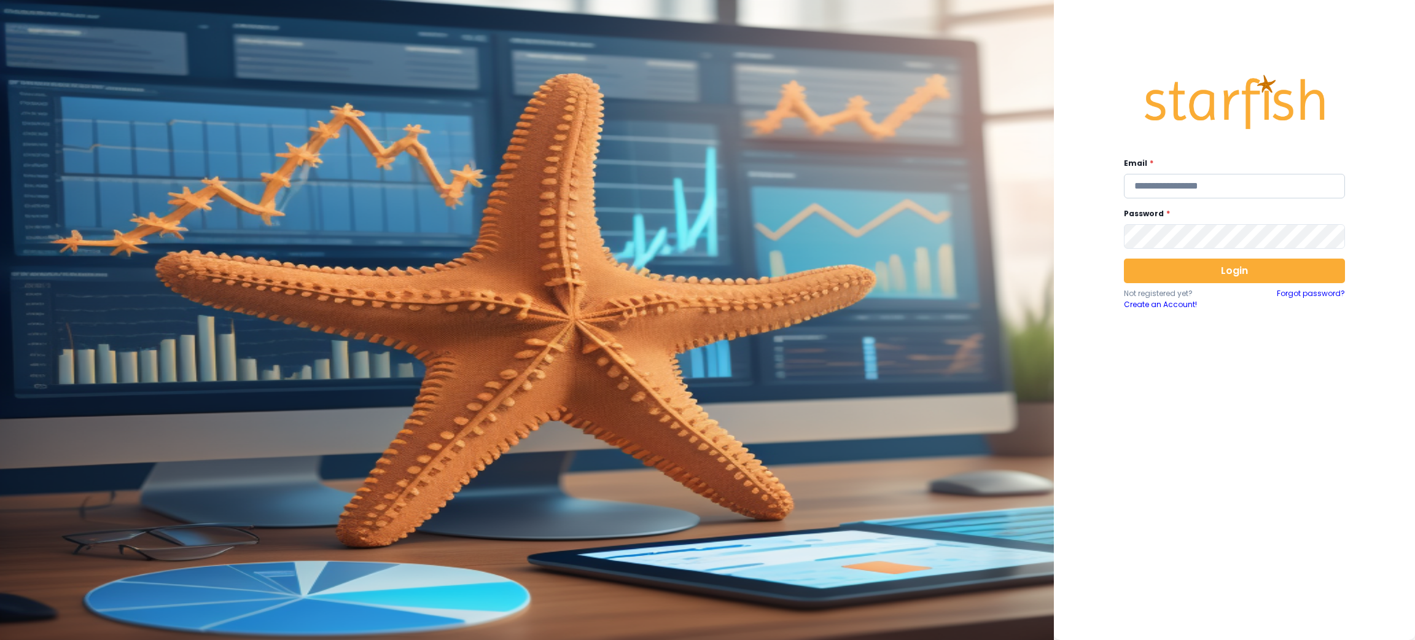
click at [1230, 186] on input "email" at bounding box center [1234, 186] width 221 height 25
click at [1216, 179] on input "email" at bounding box center [1234, 186] width 221 height 25
type input "**********"
click at [1051, 228] on div "**********" at bounding box center [707, 320] width 1415 height 640
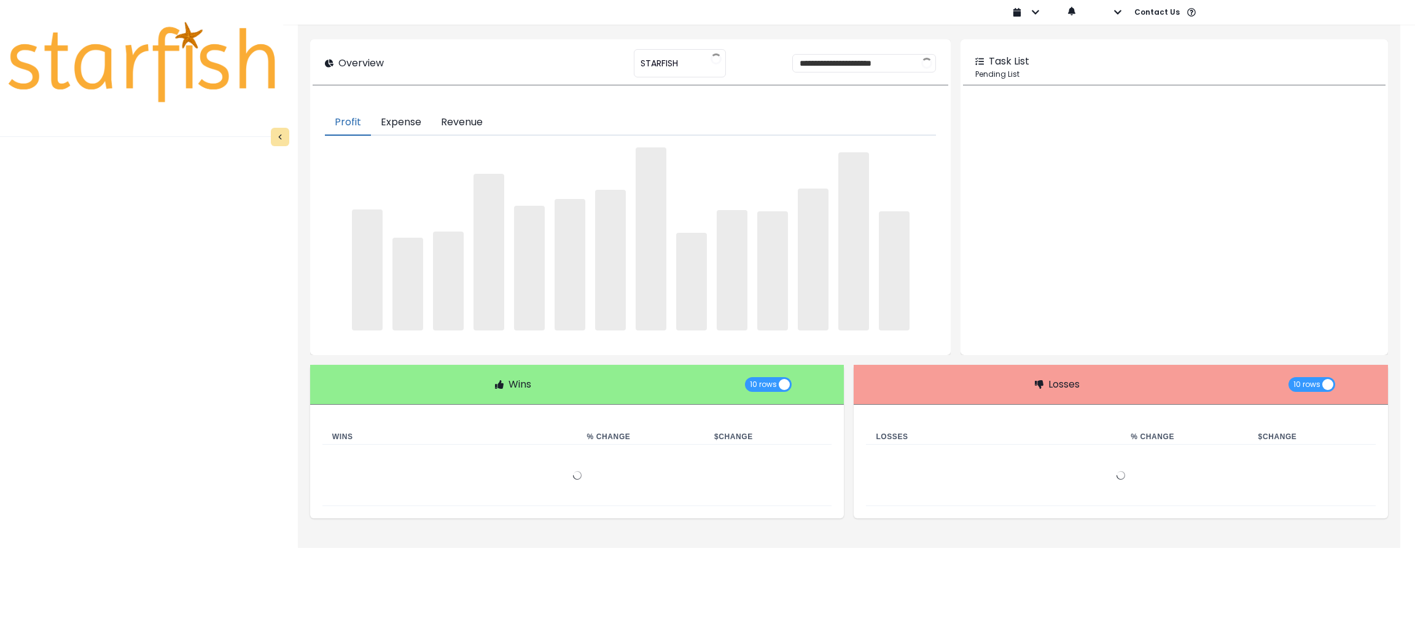
type input "********"
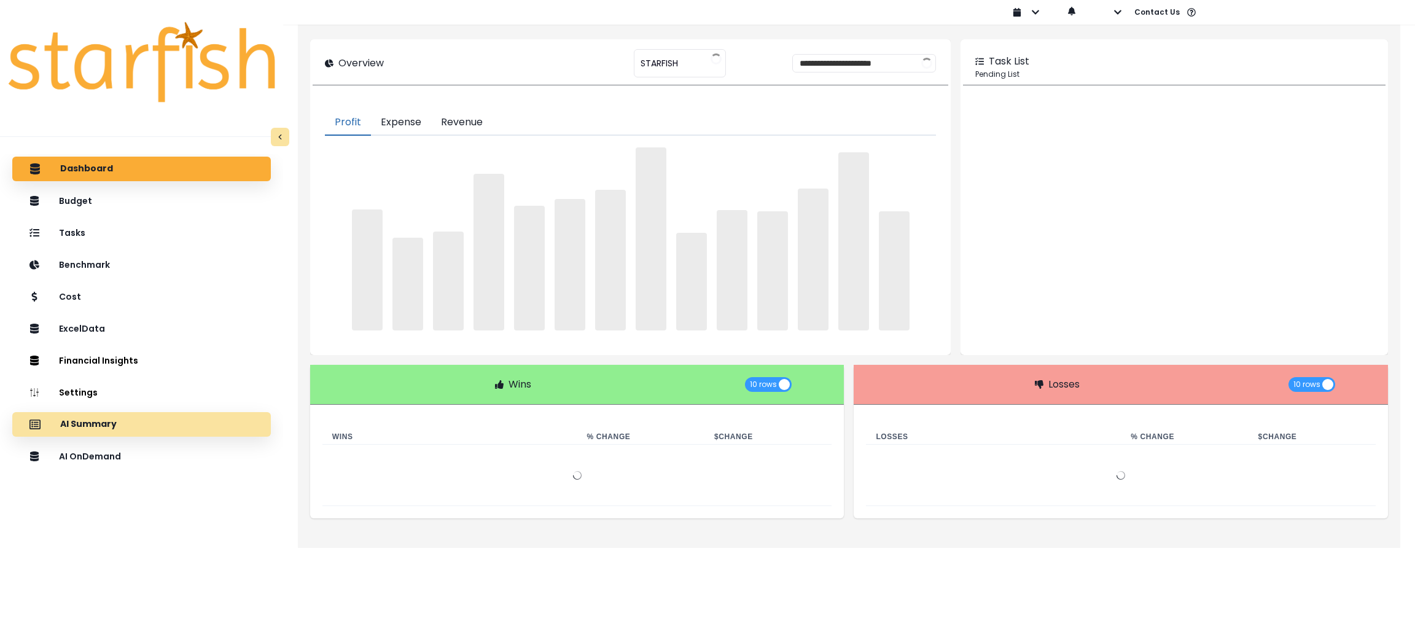
click at [149, 432] on div "AI Summary" at bounding box center [141, 425] width 239 height 26
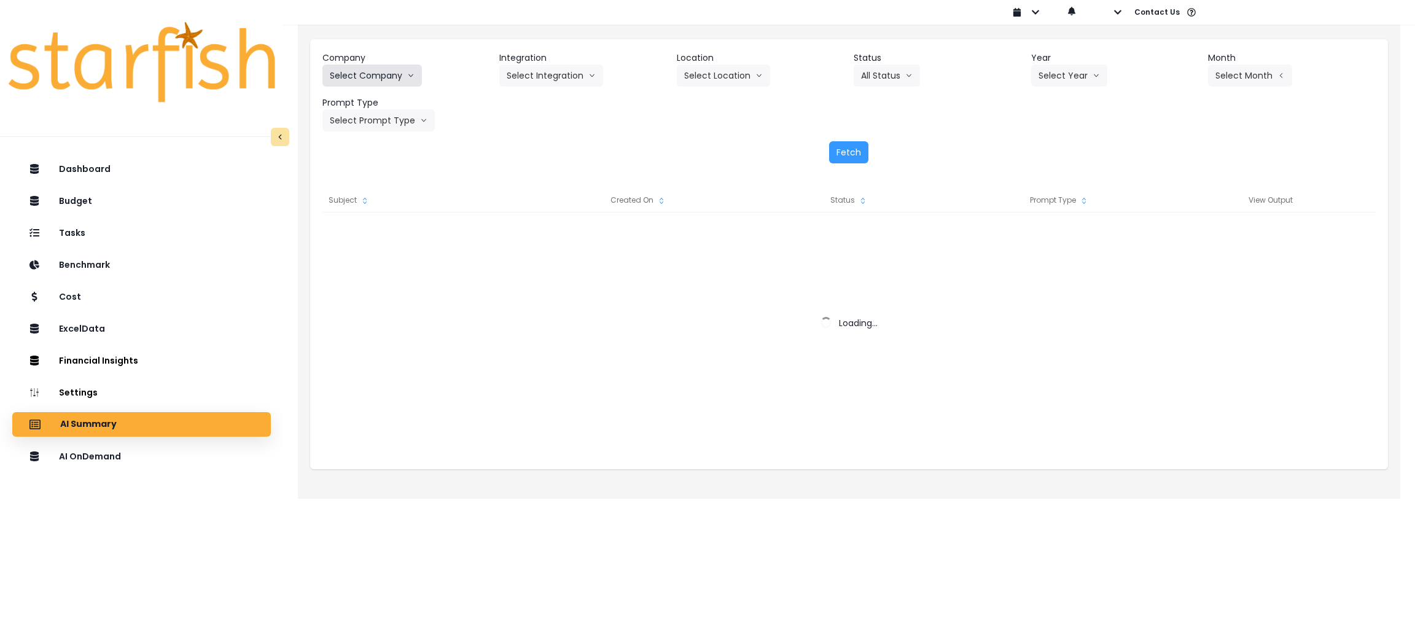
click at [403, 73] on button "Select Company" at bounding box center [373, 76] width 100 height 22
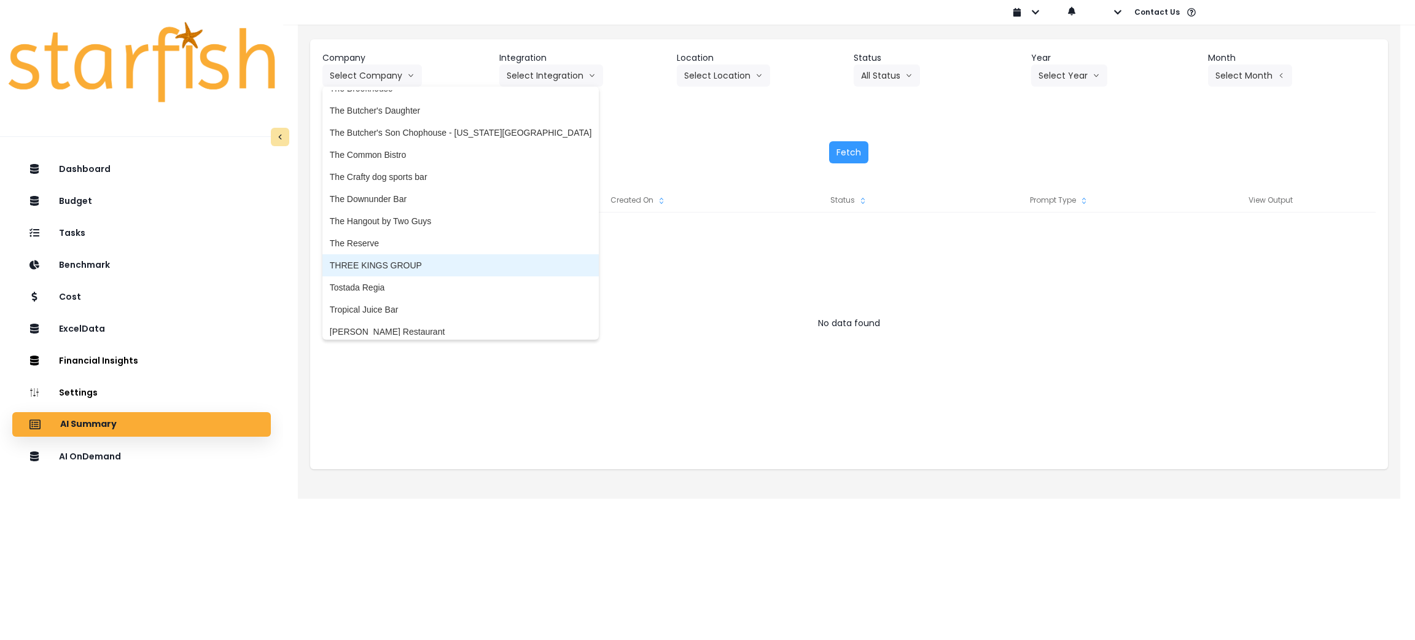
scroll to position [2672, 0]
click at [389, 285] on span "Tostada Regia" at bounding box center [461, 282] width 262 height 12
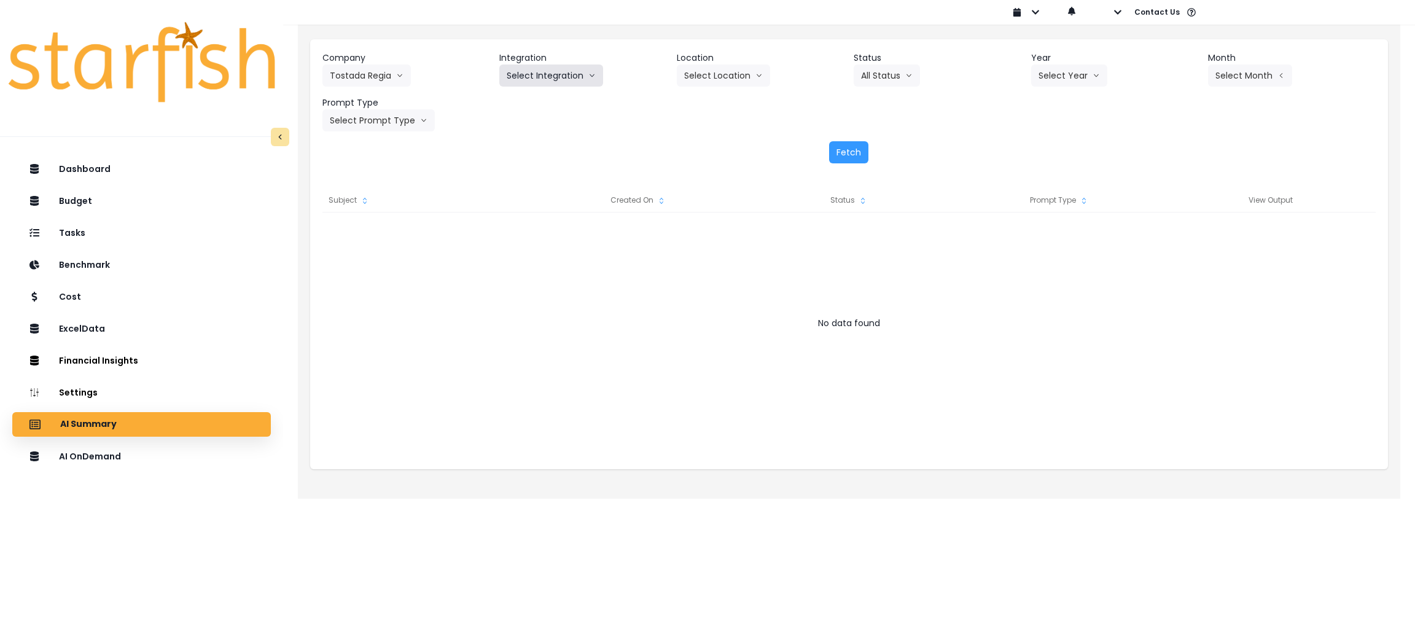
click at [541, 84] on button "Select Integration" at bounding box center [551, 76] width 104 height 22
click at [537, 101] on span "Restaurant365" at bounding box center [535, 101] width 57 height 12
click at [749, 77] on button "Select Location" at bounding box center [723, 76] width 93 height 22
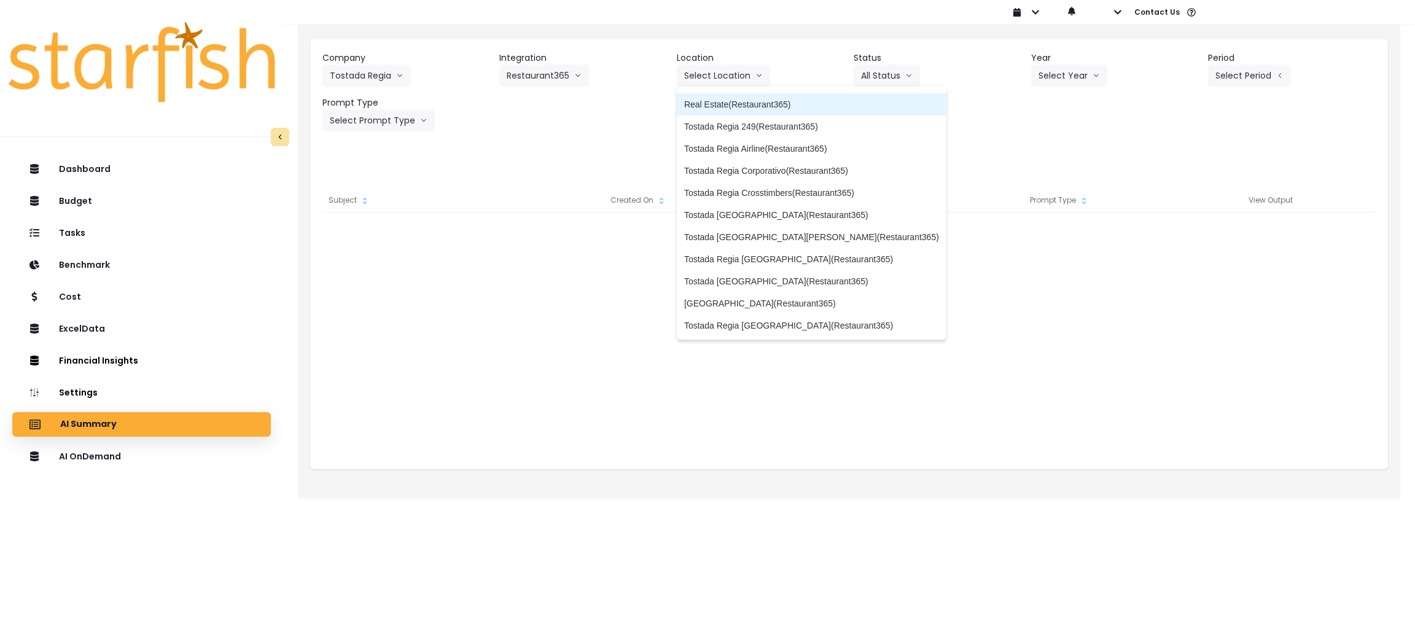
scroll to position [92, 0]
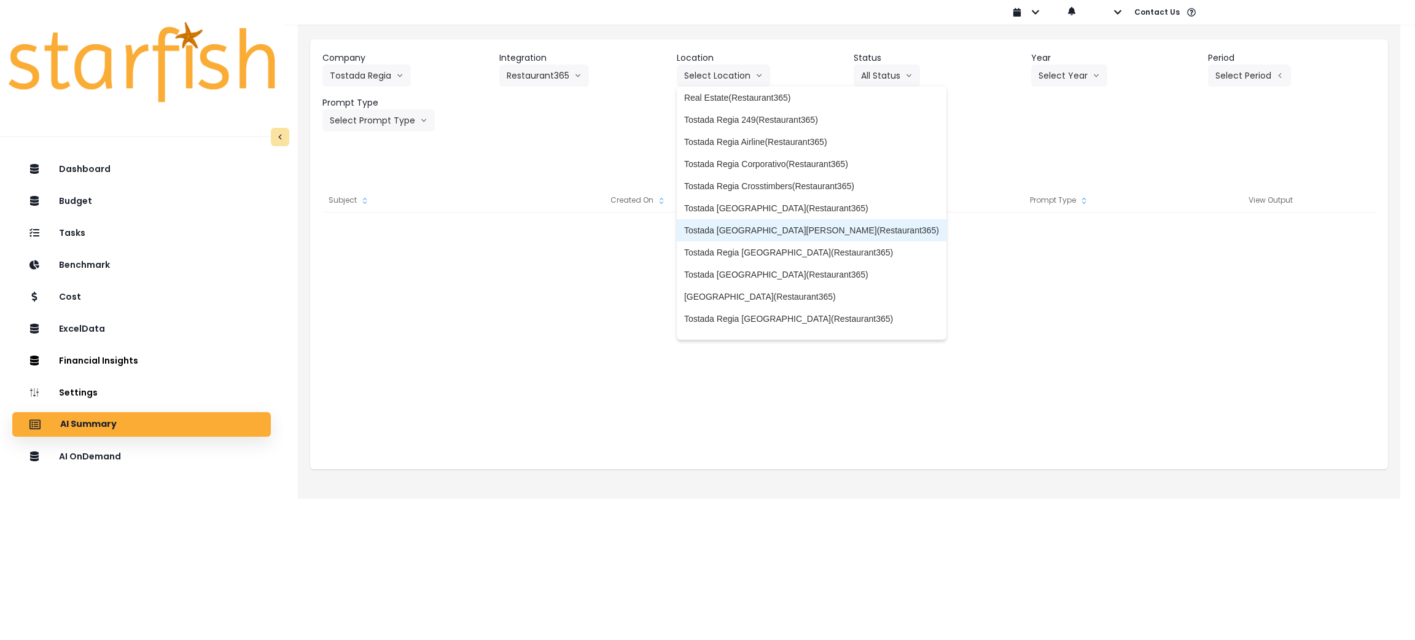
click at [769, 237] on li "Tostada [GEOGRAPHIC_DATA][PERSON_NAME](Restaurant365)" at bounding box center [812, 230] width 270 height 22
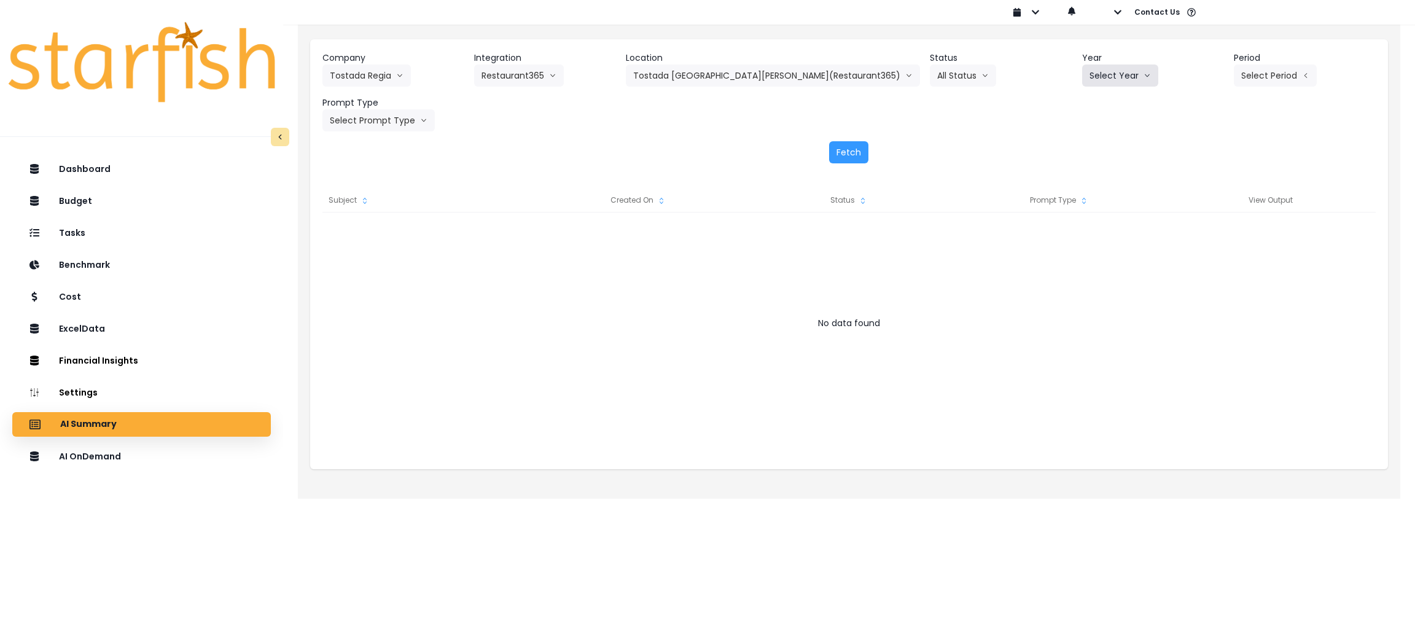
click at [1088, 75] on button "Select Year" at bounding box center [1120, 76] width 76 height 22
click at [1090, 139] on span "2025" at bounding box center [1099, 145] width 19 height 12
click at [1239, 66] on button "Select Period" at bounding box center [1275, 76] width 83 height 22
click at [1204, 234] on li "P8" at bounding box center [1219, 234] width 30 height 22
click at [383, 128] on button "Select Prompt Type" at bounding box center [379, 120] width 112 height 22
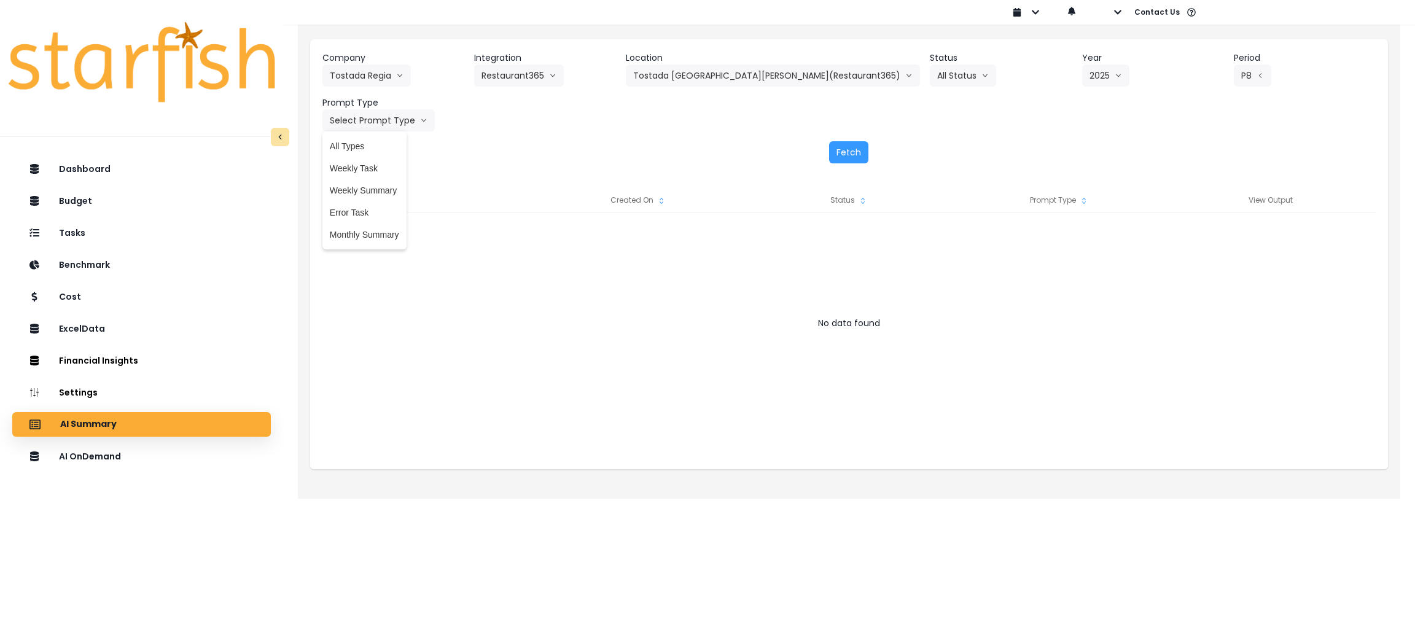
click at [370, 238] on span "Monthly Summary" at bounding box center [364, 235] width 69 height 12
click at [862, 143] on button "Fetch" at bounding box center [848, 152] width 39 height 22
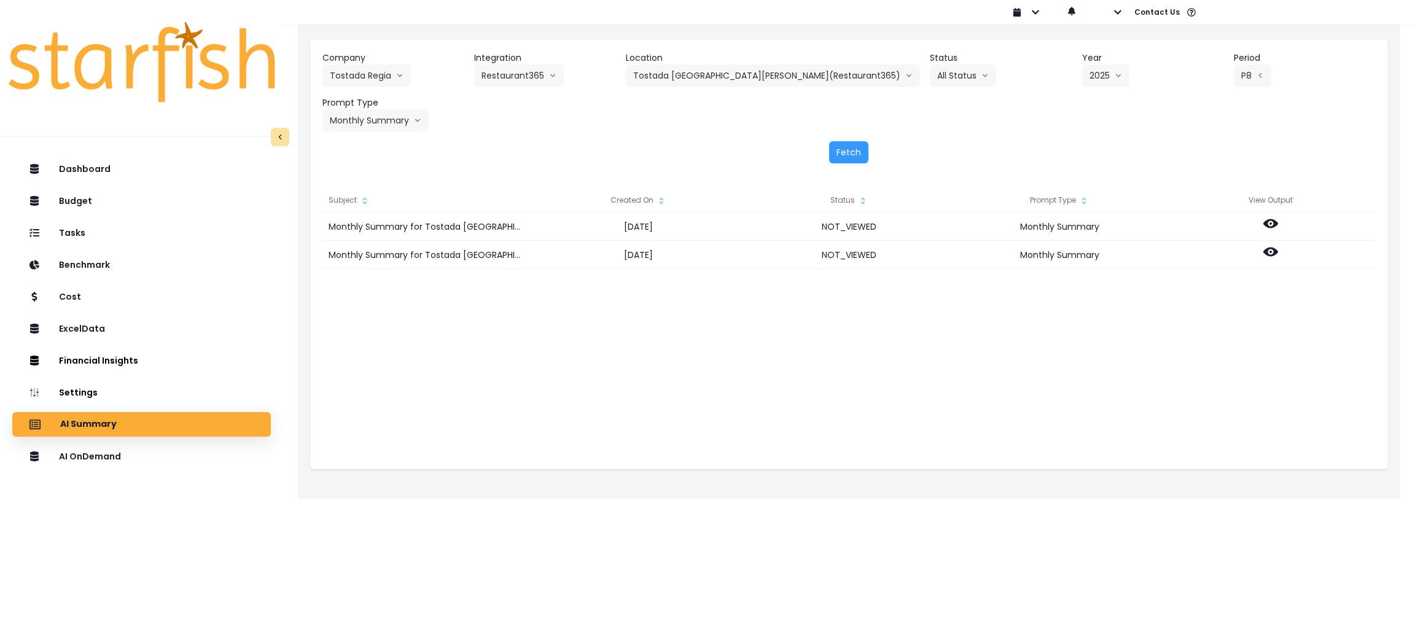
drag, startPoint x: 719, startPoint y: 418, endPoint x: 764, endPoint y: 394, distance: 50.3
click at [718, 418] on div "Monthly Summary for Tostada Regia Fry RD(Restaurant365) for P8 2025 2025-09-15 …" at bounding box center [850, 336] width 1054 height 246
click at [1197, 394] on div "Monthly Summary for Tostada Regia Fry RD(Restaurant365) for P8 2025 2025-09-15 …" at bounding box center [850, 336] width 1054 height 246
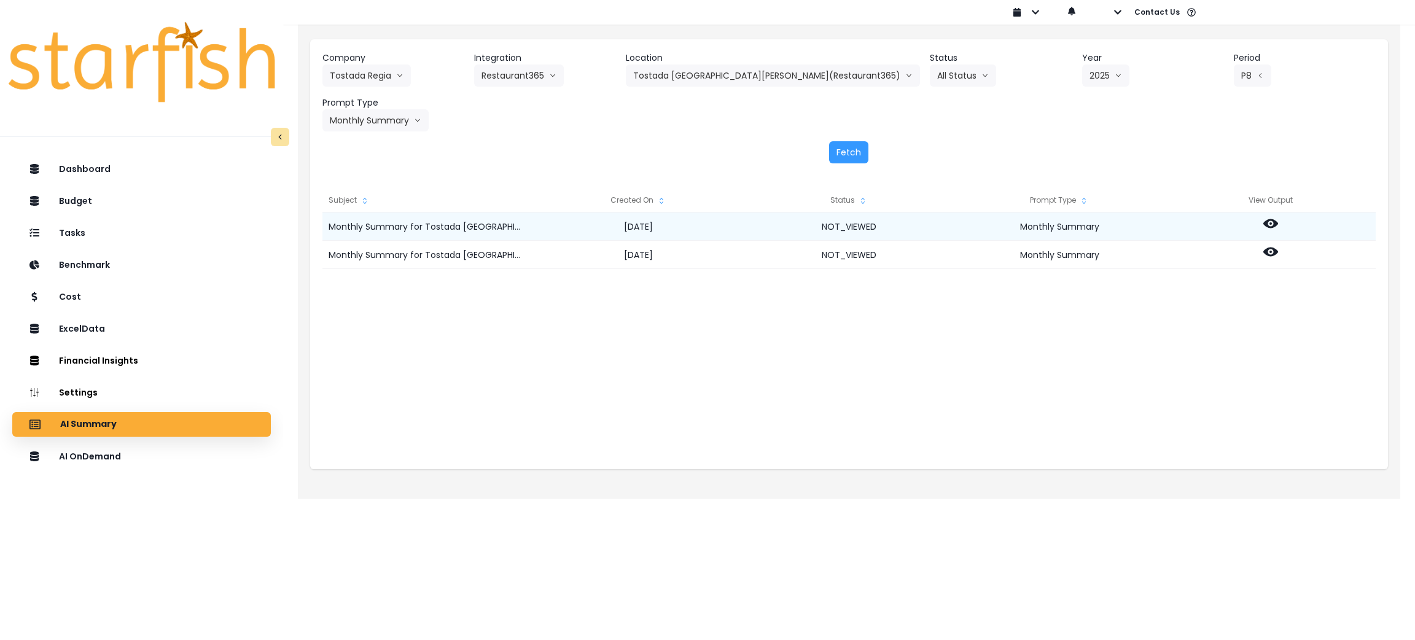
click at [1270, 221] on icon at bounding box center [1271, 223] width 15 height 15
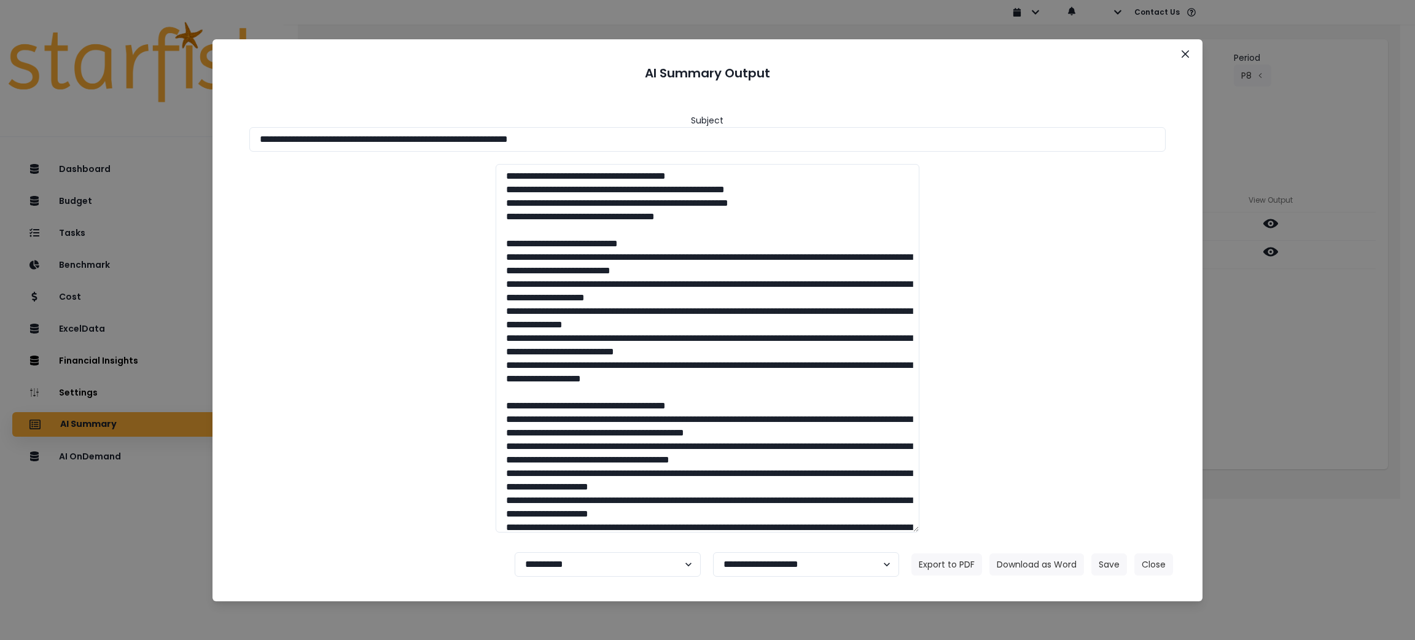
drag, startPoint x: 650, startPoint y: 143, endPoint x: 0, endPoint y: 142, distance: 650.0
click at [0, 142] on div "**********" at bounding box center [707, 320] width 1415 height 640
click at [1047, 570] on button "Download as Word" at bounding box center [1037, 565] width 95 height 22
drag, startPoint x: 1298, startPoint y: 455, endPoint x: 1283, endPoint y: 460, distance: 15.5
click at [1297, 455] on div "**********" at bounding box center [707, 320] width 1415 height 640
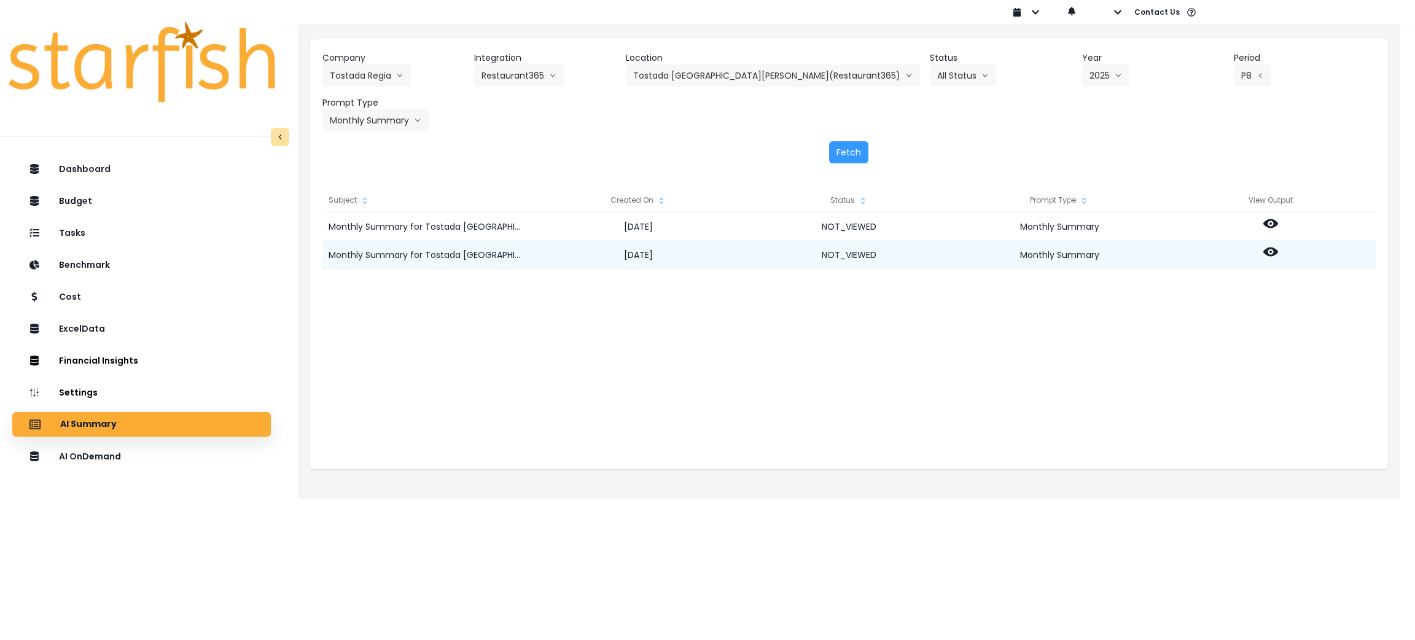
click at [1270, 248] on icon at bounding box center [1271, 252] width 15 height 9
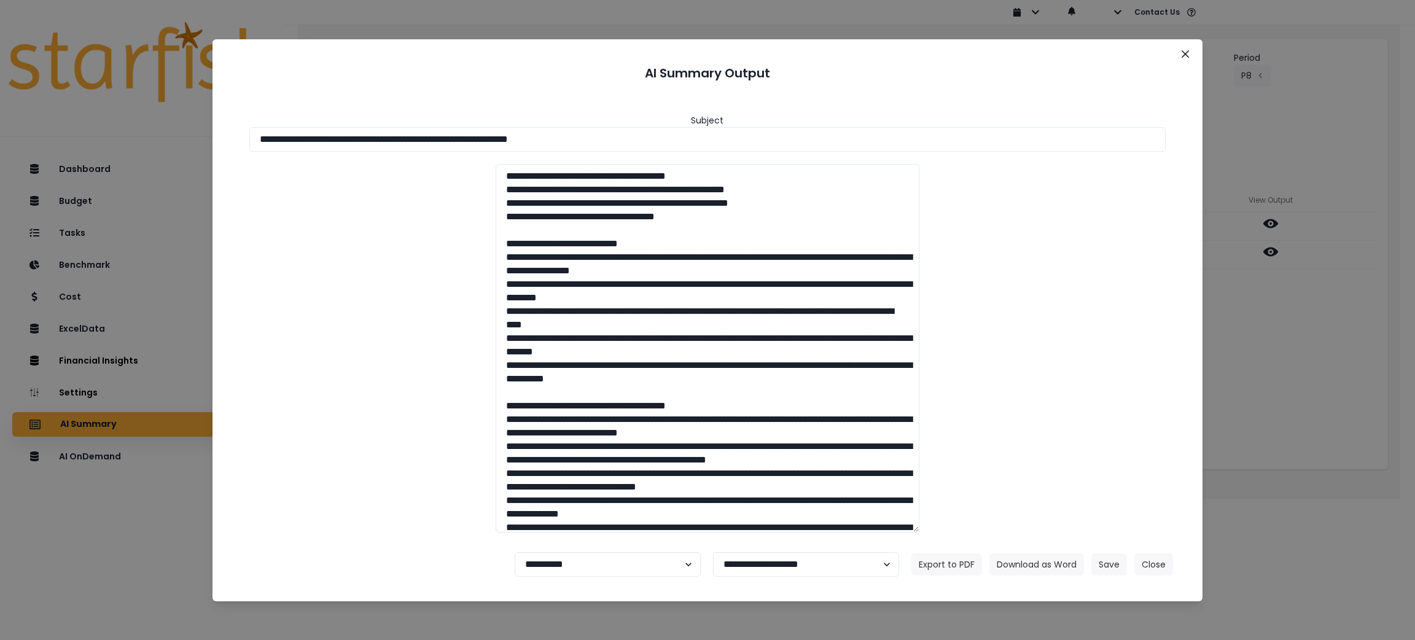
drag, startPoint x: 1289, startPoint y: 364, endPoint x: 1262, endPoint y: 340, distance: 36.1
click at [1289, 364] on div "**********" at bounding box center [707, 320] width 1415 height 640
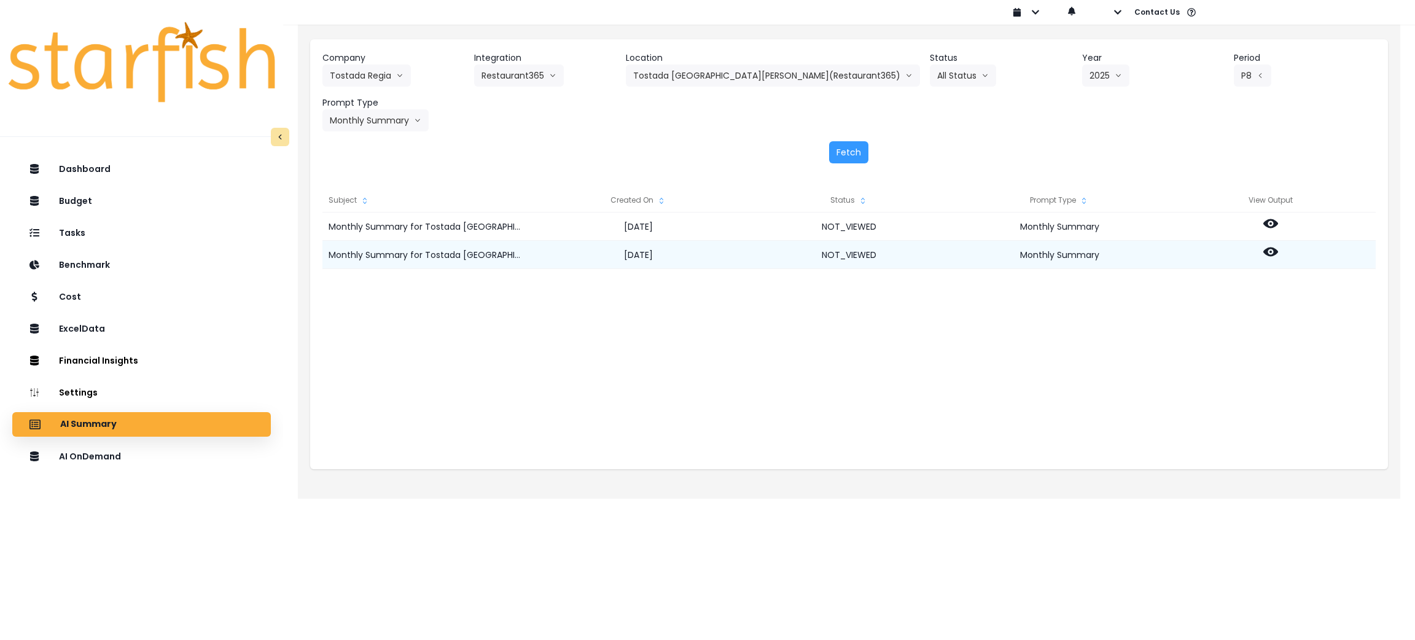
click at [1265, 249] on icon at bounding box center [1271, 252] width 15 height 9
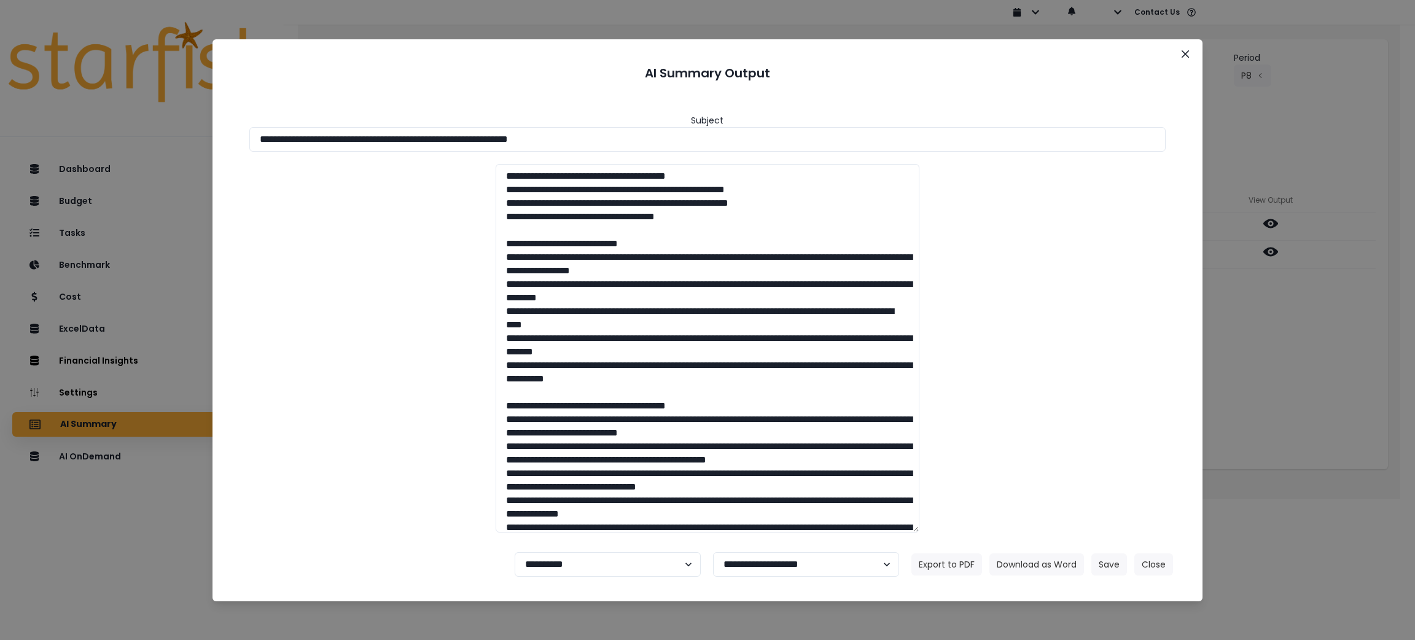
drag, startPoint x: 659, startPoint y: 146, endPoint x: 272, endPoint y: 199, distance: 391.2
click at [50, 139] on div "**********" at bounding box center [707, 320] width 1415 height 640
click at [1026, 558] on button "Download as Word" at bounding box center [1037, 565] width 95 height 22
click at [1149, 569] on button "Close" at bounding box center [1154, 565] width 39 height 22
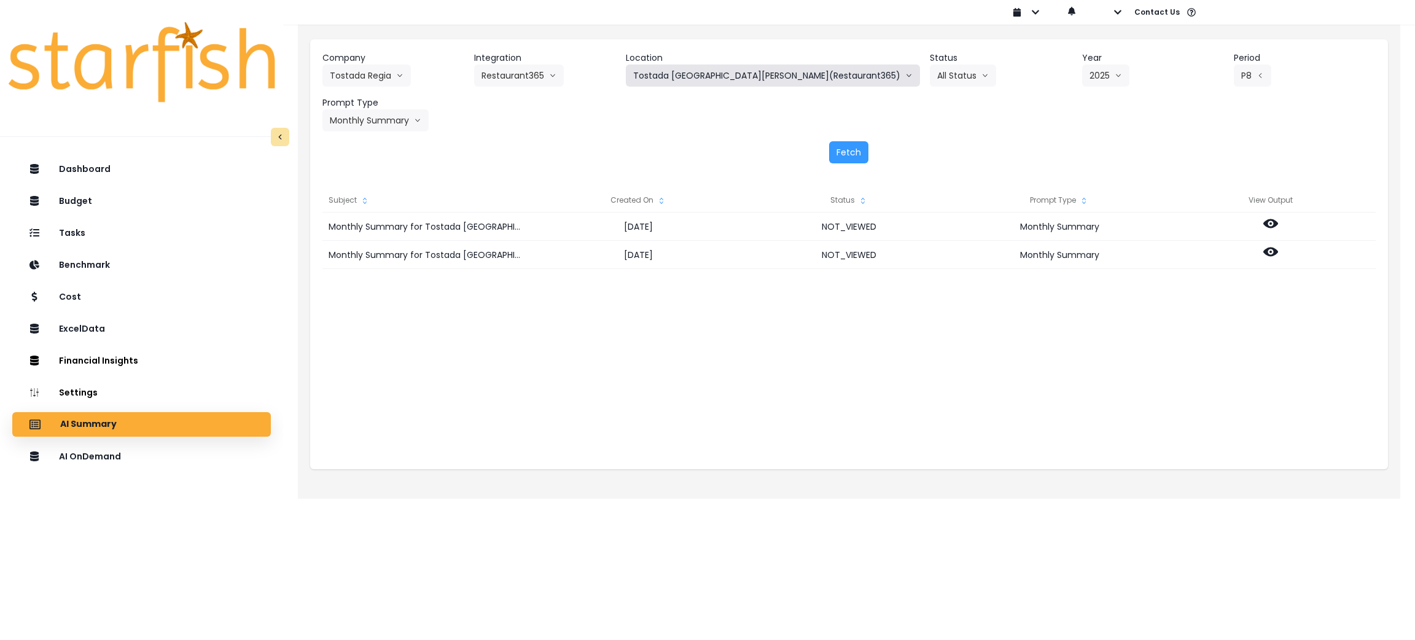
click at [764, 76] on button "Tostada [GEOGRAPHIC_DATA][PERSON_NAME](Restaurant365)" at bounding box center [773, 76] width 294 height 22
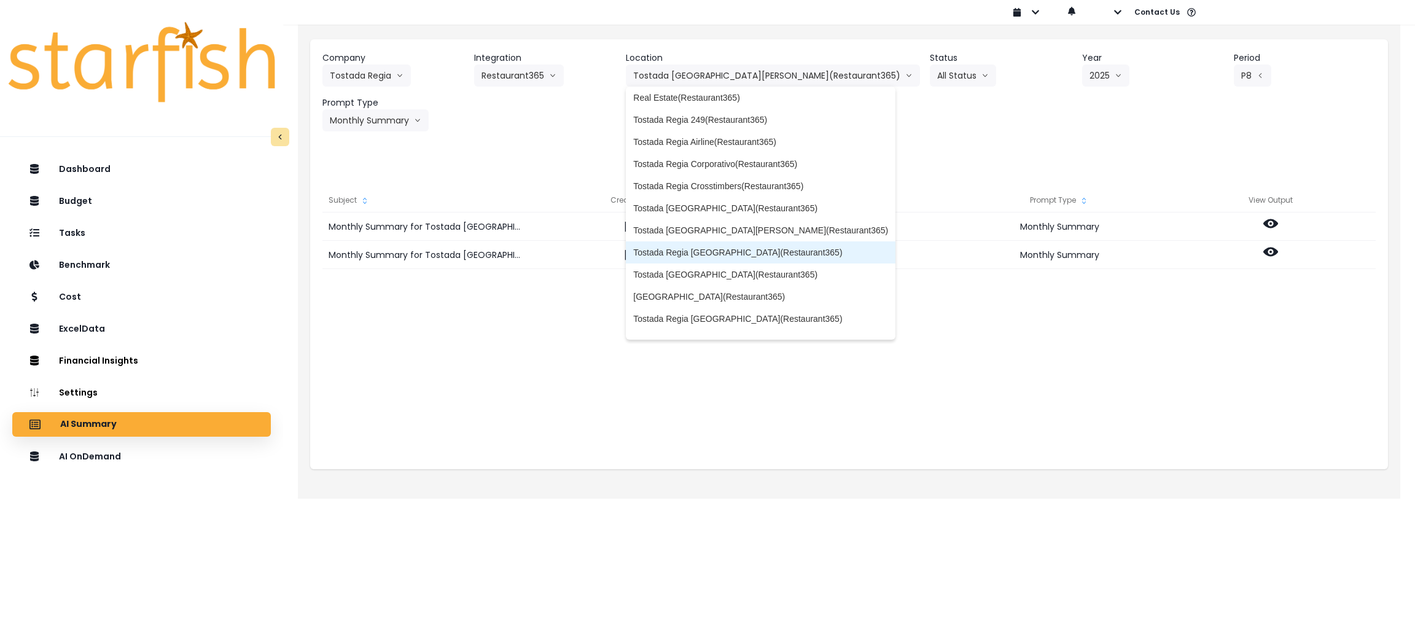
click at [791, 243] on li "Tostada Regia [GEOGRAPHIC_DATA](Restaurant365)" at bounding box center [761, 252] width 270 height 22
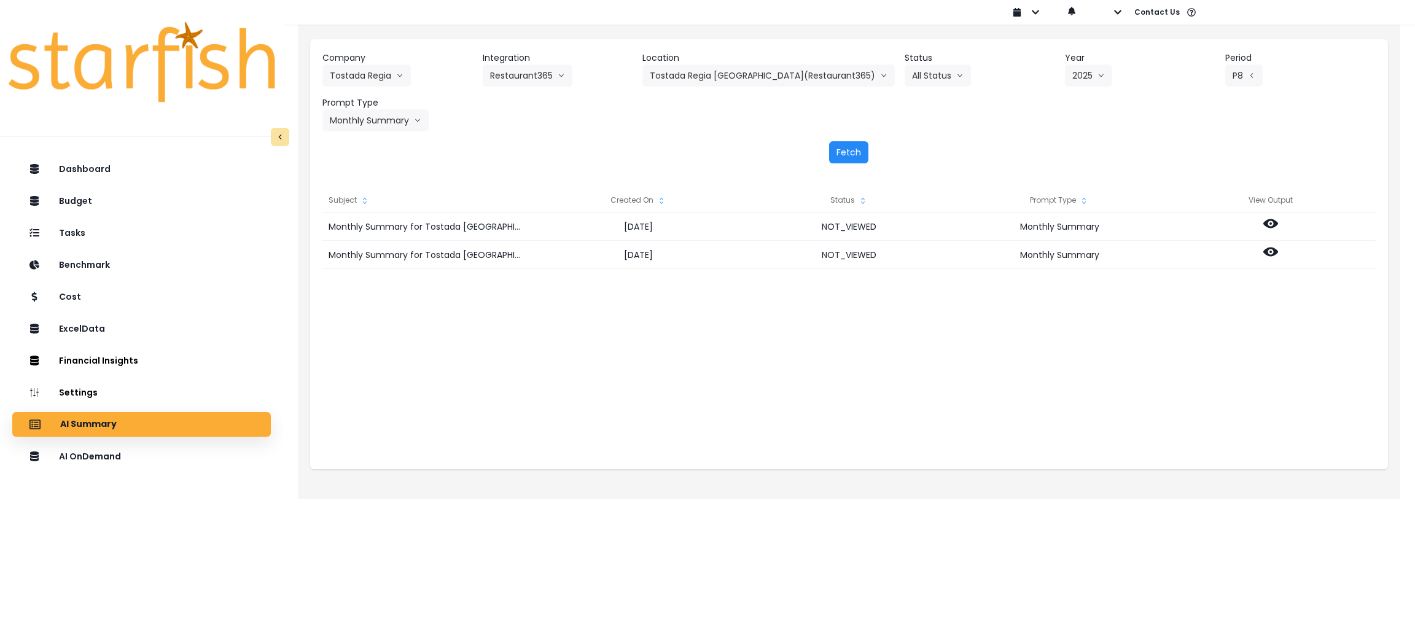
click at [848, 151] on button "Fetch" at bounding box center [848, 152] width 39 height 22
drag, startPoint x: 679, startPoint y: 162, endPoint x: 691, endPoint y: 162, distance: 12.3
click at [679, 162] on div "Fetch" at bounding box center [850, 152] width 1054 height 22
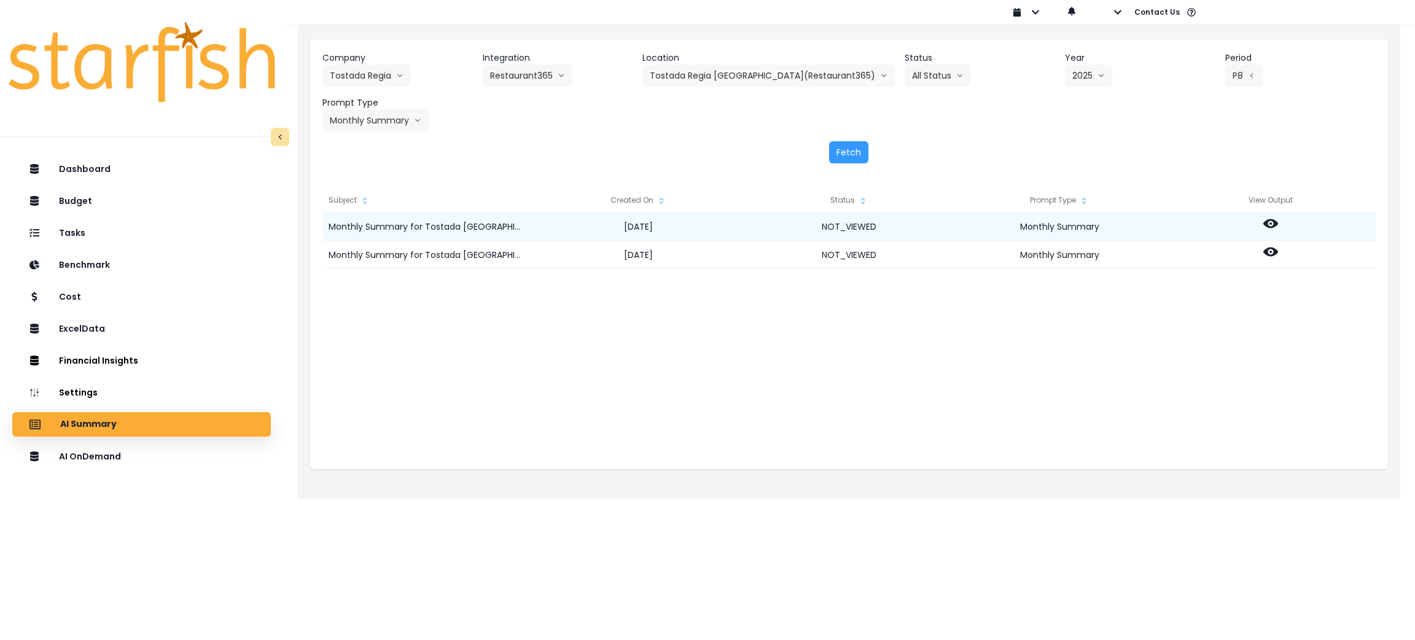
click at [1277, 221] on icon at bounding box center [1271, 223] width 15 height 15
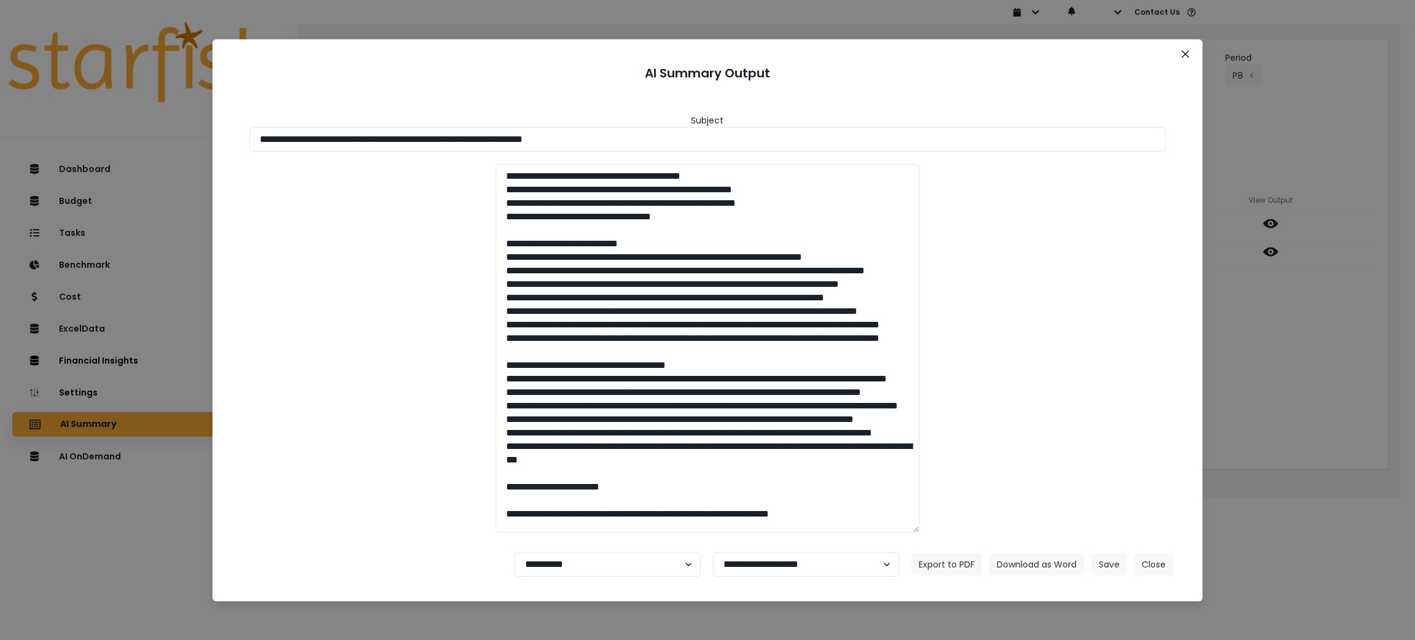
drag, startPoint x: 709, startPoint y: 139, endPoint x: 15, endPoint y: 118, distance: 693.9
click at [19, 118] on div "**********" at bounding box center [707, 320] width 1415 height 640
click at [1034, 563] on button "Download as Word" at bounding box center [1037, 565] width 95 height 22
click at [1288, 359] on div "**********" at bounding box center [707, 320] width 1415 height 640
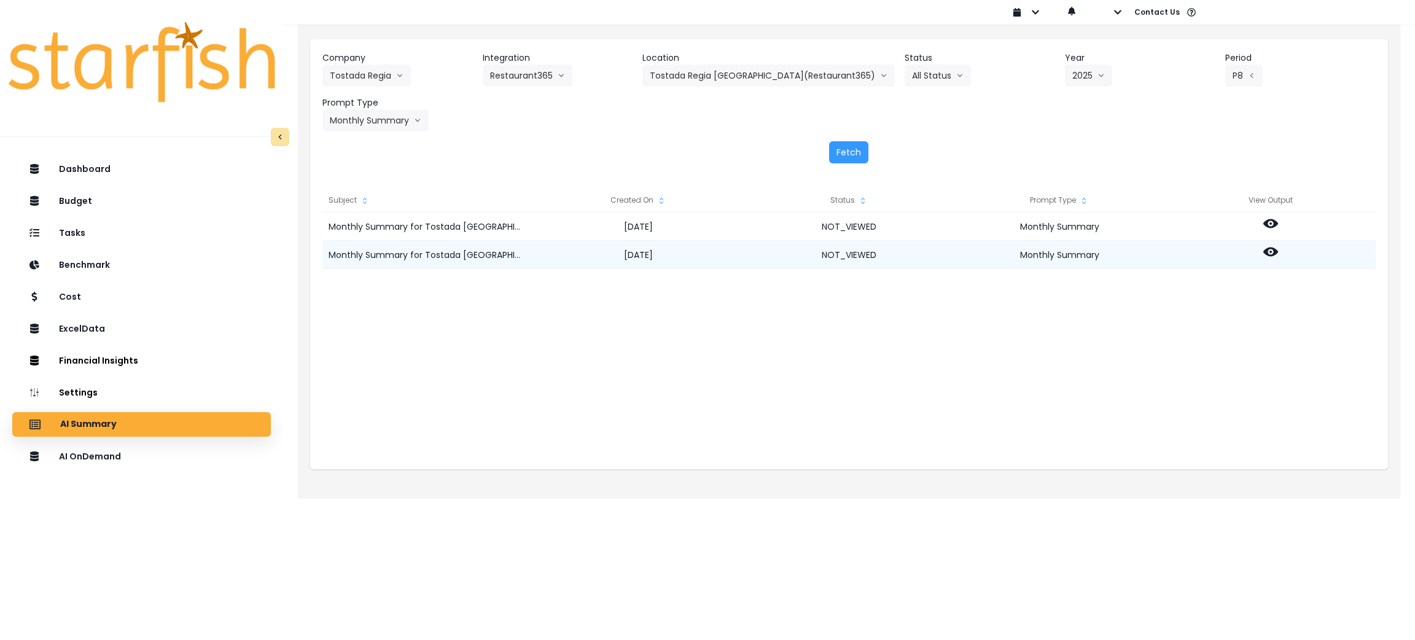
click at [1277, 254] on icon at bounding box center [1271, 252] width 15 height 15
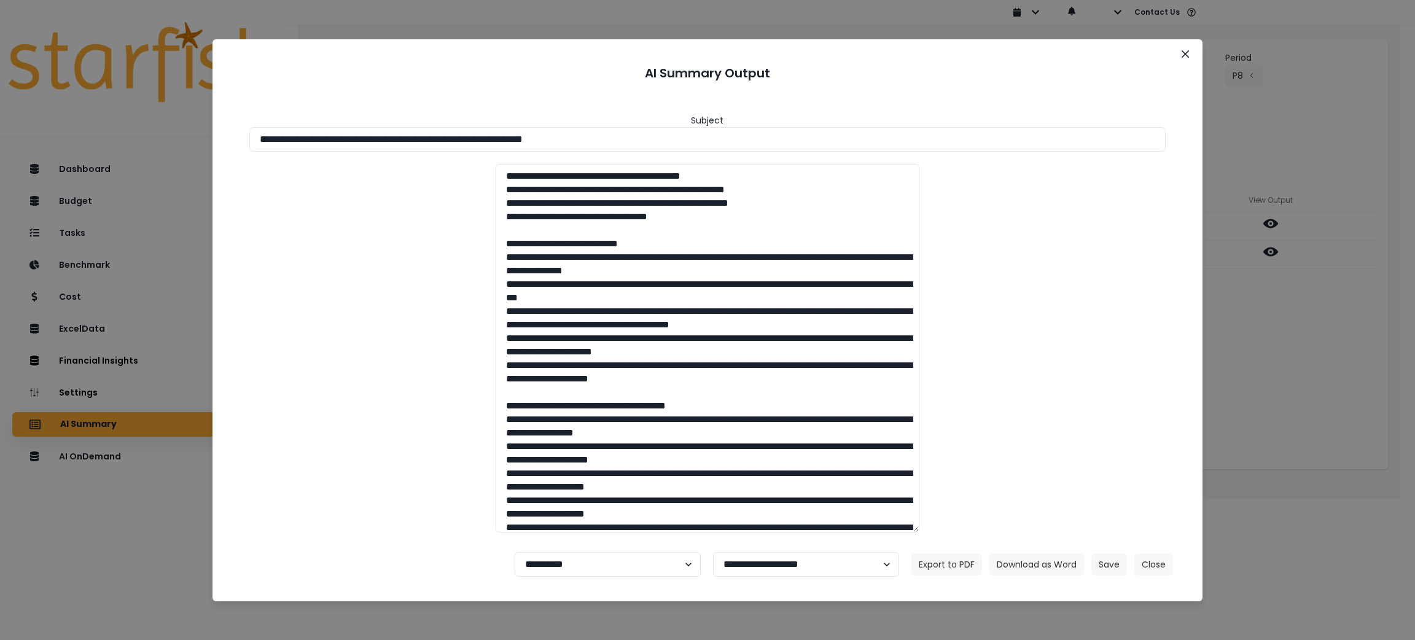
drag, startPoint x: 650, startPoint y: 134, endPoint x: 0, endPoint y: 101, distance: 650.8
click at [0, 101] on div "**********" at bounding box center [707, 320] width 1415 height 640
click at [1041, 571] on button "Download as Word" at bounding box center [1037, 565] width 95 height 22
click at [1272, 554] on div "**********" at bounding box center [707, 320] width 1415 height 640
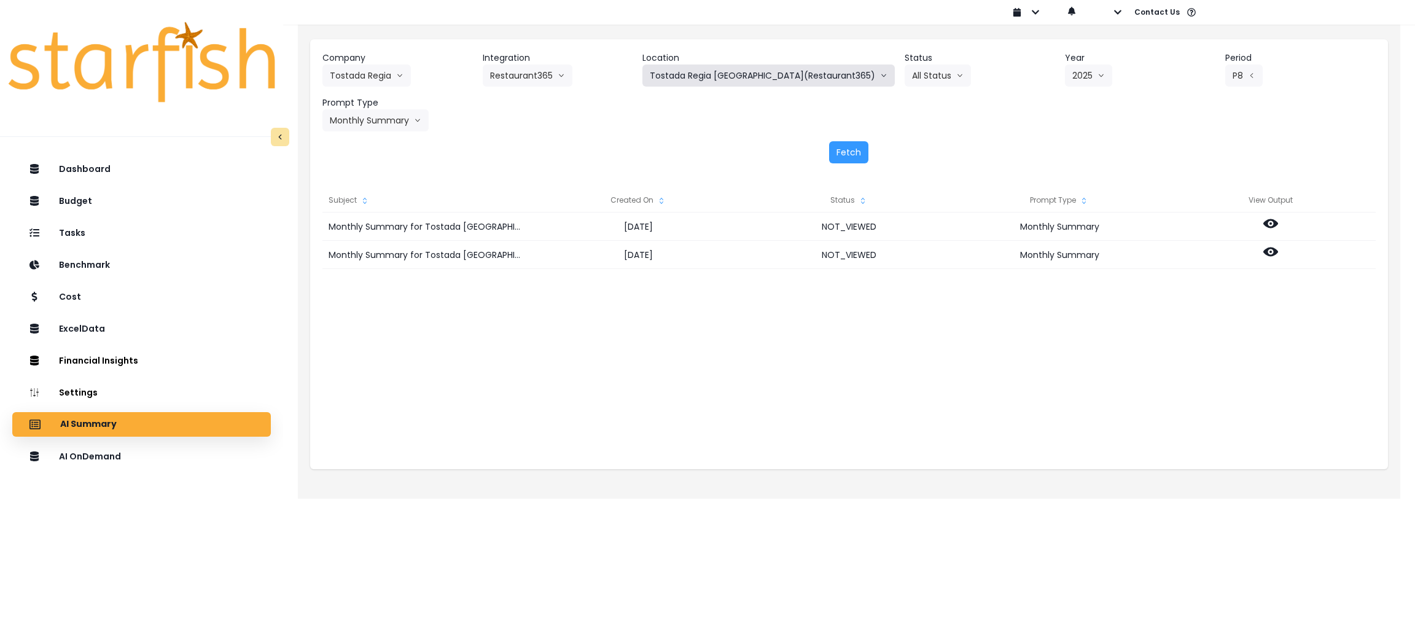
click at [769, 77] on button "Tostada Regia [GEOGRAPHIC_DATA](Restaurant365)" at bounding box center [769, 76] width 252 height 22
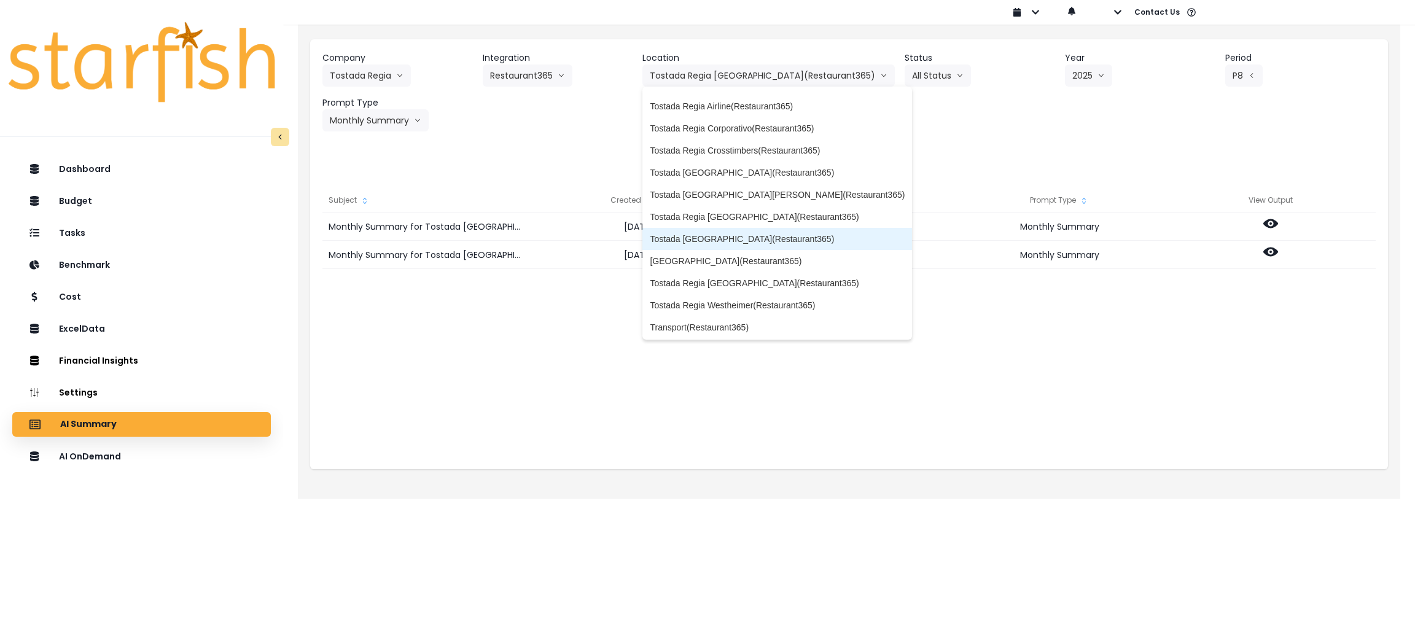
scroll to position [130, 0]
click at [775, 239] on span "Tostada [GEOGRAPHIC_DATA](Restaurant365)" at bounding box center [777, 237] width 255 height 12
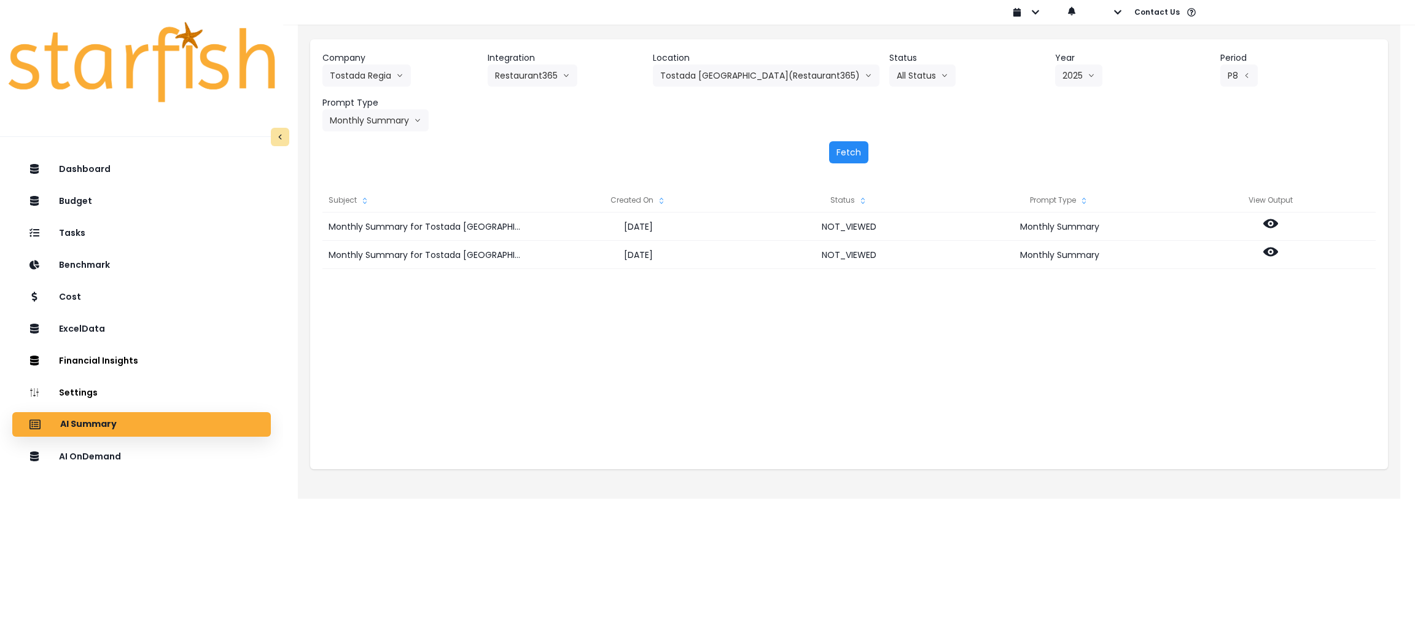
click at [846, 147] on button "Fetch" at bounding box center [848, 152] width 39 height 22
click at [743, 158] on div "Fetch" at bounding box center [850, 152] width 1054 height 22
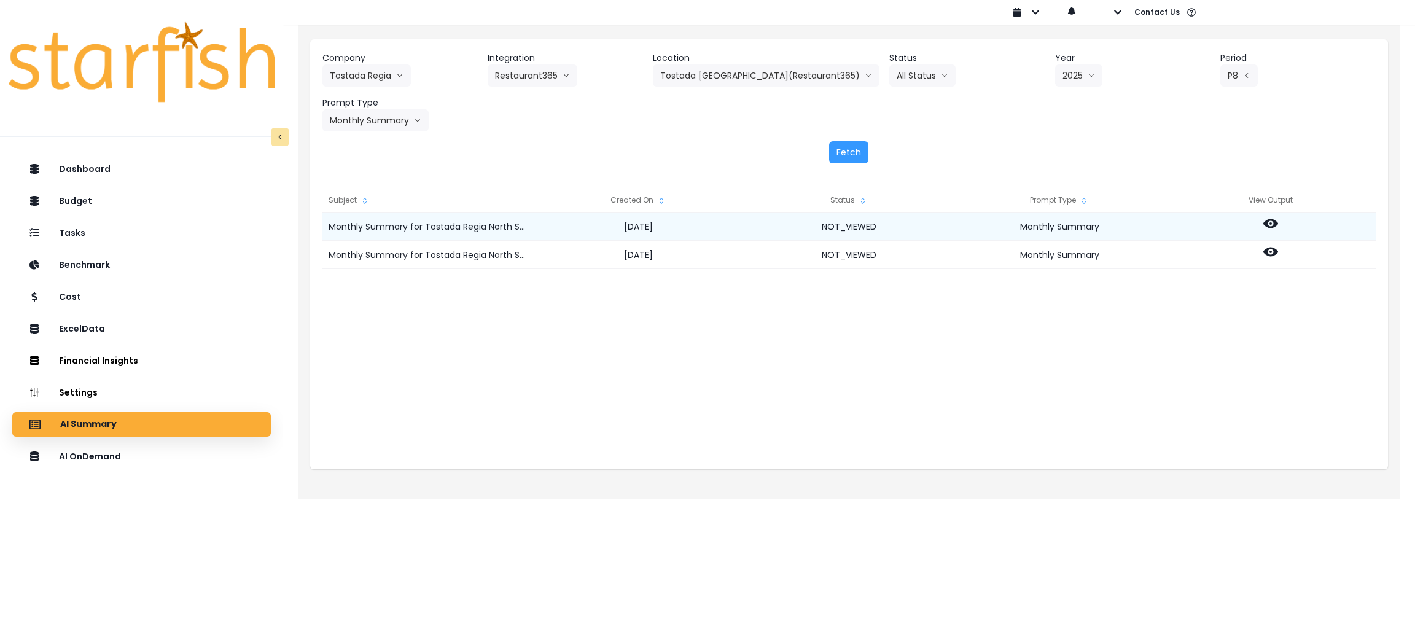
click at [1269, 221] on icon at bounding box center [1271, 223] width 15 height 9
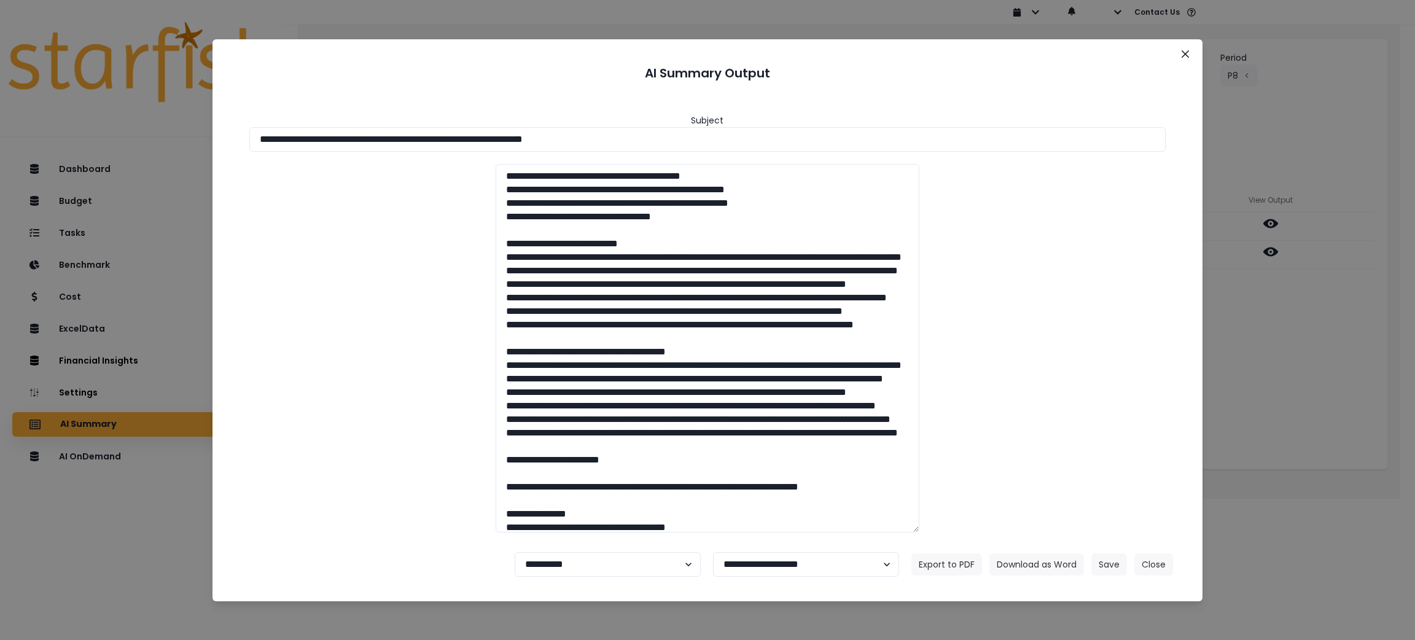
drag, startPoint x: 668, startPoint y: 130, endPoint x: 0, endPoint y: 134, distance: 667.8
click at [0, 134] on div "**********" at bounding box center [707, 320] width 1415 height 640
click at [1041, 560] on button "Download as Word" at bounding box center [1037, 565] width 95 height 22
drag, startPoint x: 1308, startPoint y: 331, endPoint x: 1289, endPoint y: 303, distance: 32.7
click at [1308, 331] on div "**********" at bounding box center [707, 320] width 1415 height 640
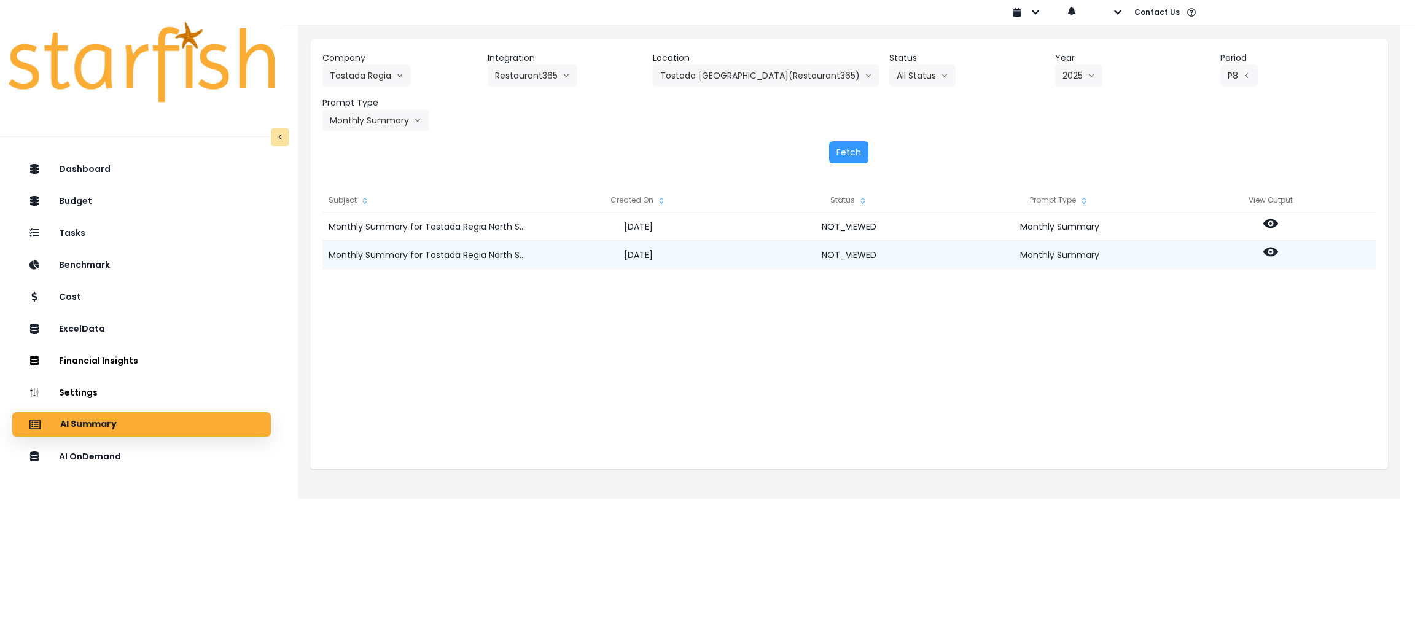
click at [1269, 245] on icon at bounding box center [1271, 252] width 15 height 15
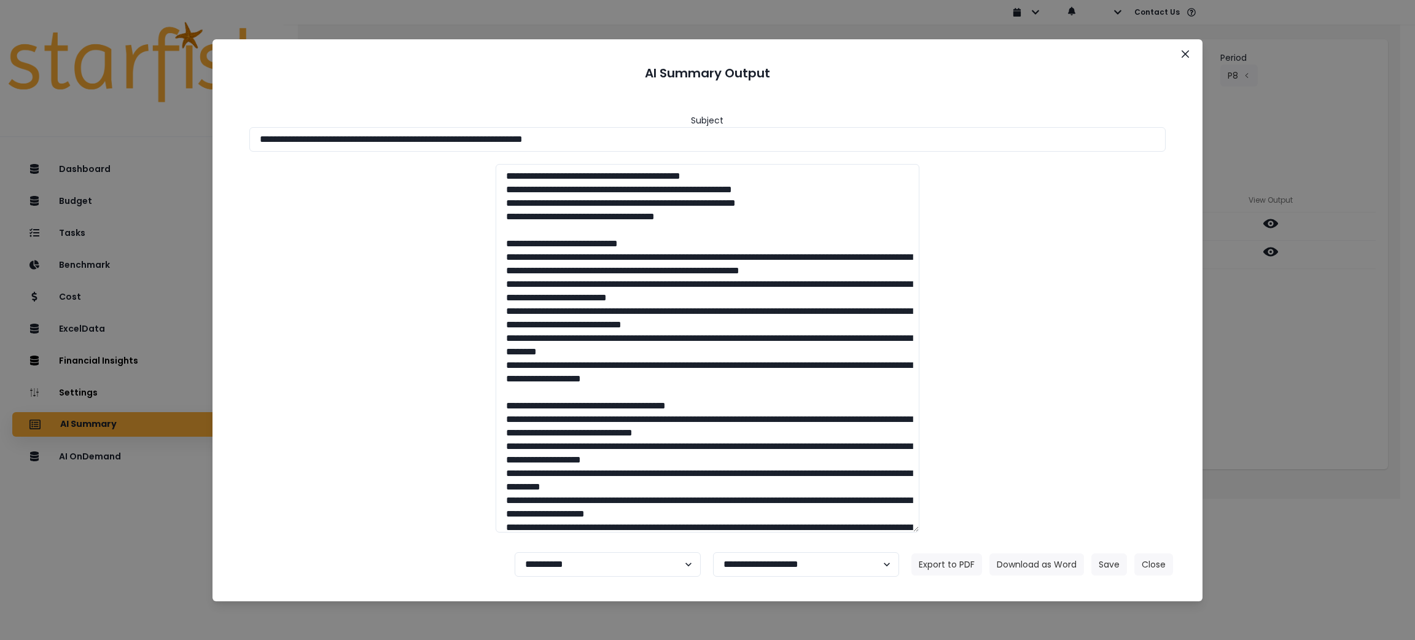
drag, startPoint x: 652, startPoint y: 134, endPoint x: 0, endPoint y: 90, distance: 653.3
click at [0, 90] on div "**********" at bounding box center [707, 320] width 1415 height 640
click at [1042, 569] on button "Download as Word" at bounding box center [1037, 565] width 95 height 22
click at [1149, 562] on button "Close" at bounding box center [1154, 565] width 39 height 22
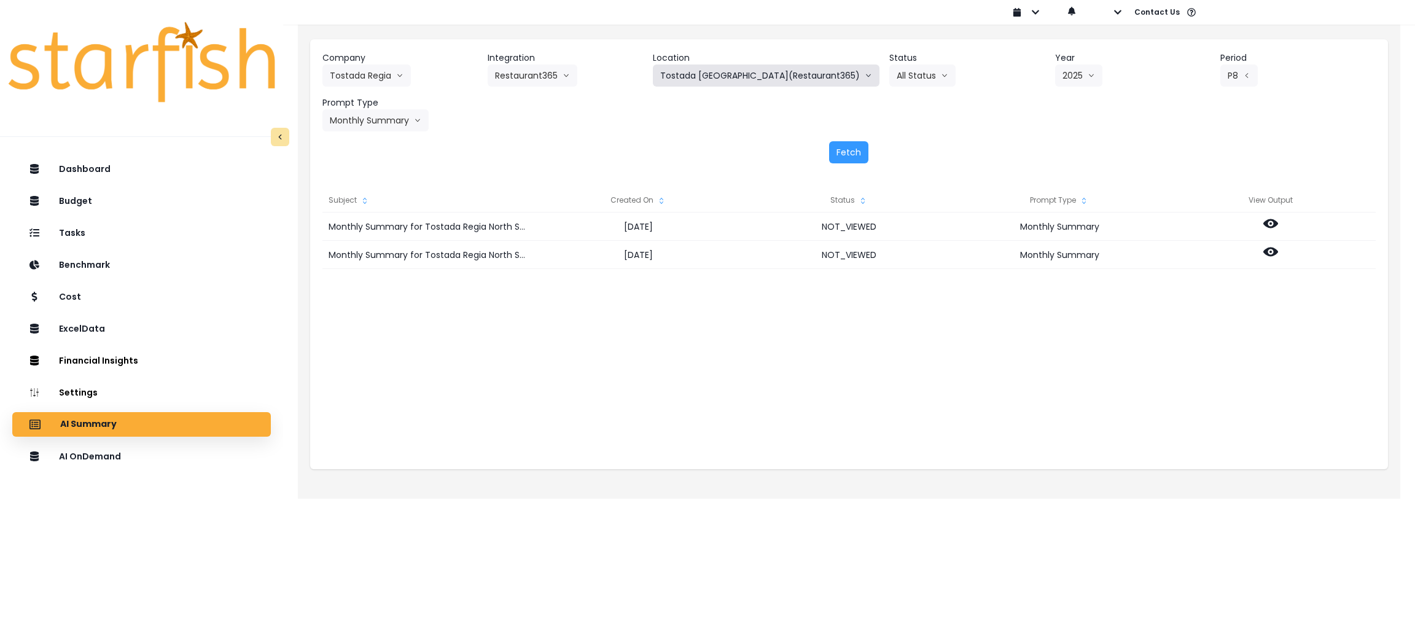
click at [797, 85] on button "Tostada [GEOGRAPHIC_DATA](Restaurant365)" at bounding box center [766, 76] width 227 height 22
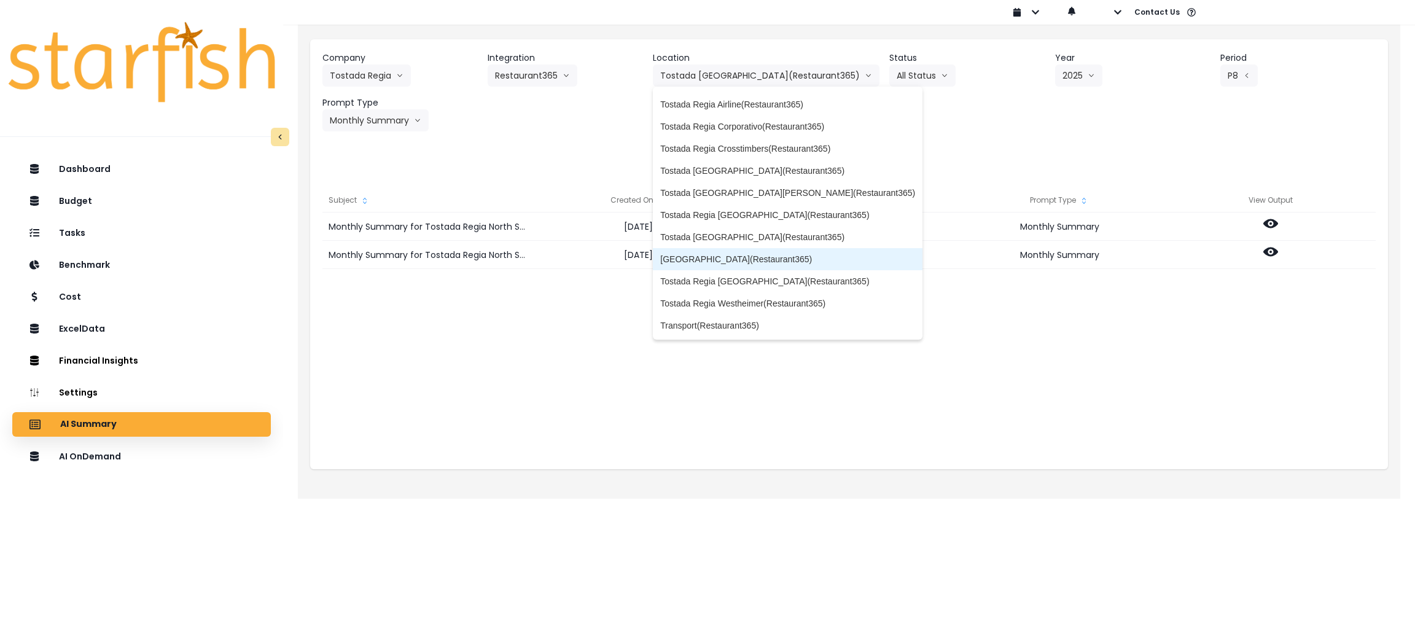
click at [784, 257] on span "[GEOGRAPHIC_DATA](Restaurant365)" at bounding box center [787, 259] width 255 height 12
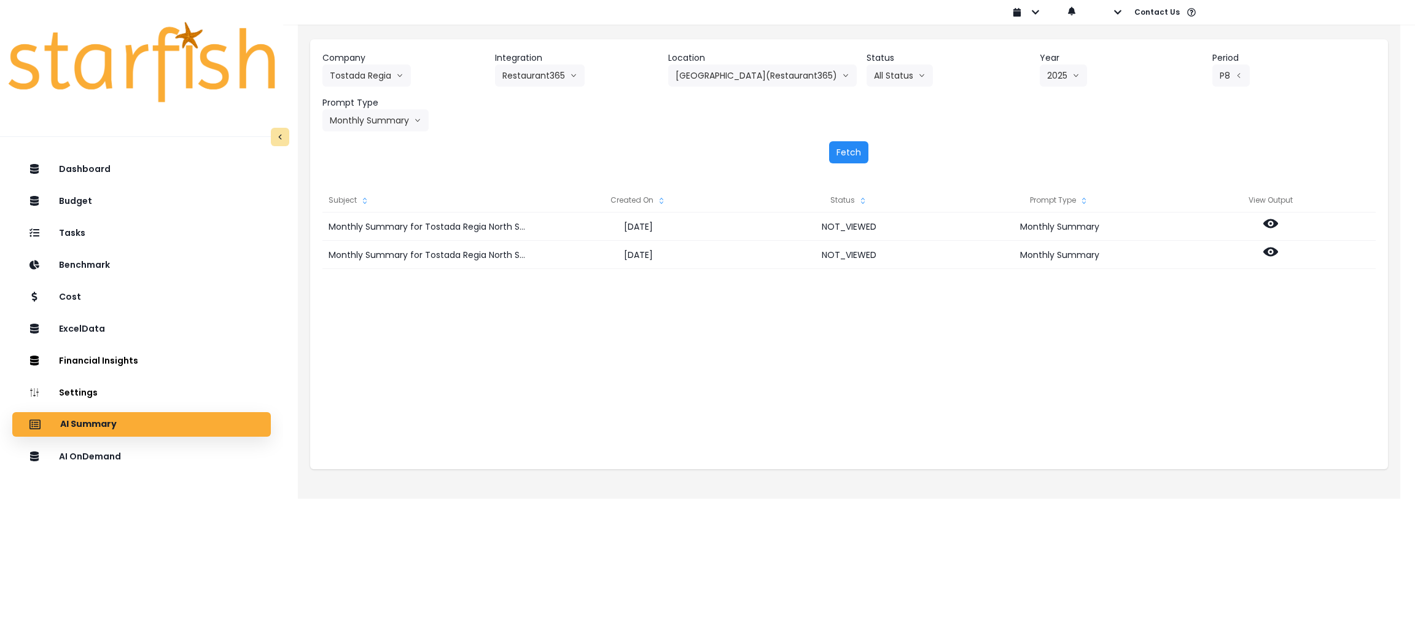
click at [854, 149] on button "Fetch" at bounding box center [848, 152] width 39 height 22
click at [733, 142] on div "Fetch" at bounding box center [850, 152] width 1054 height 22
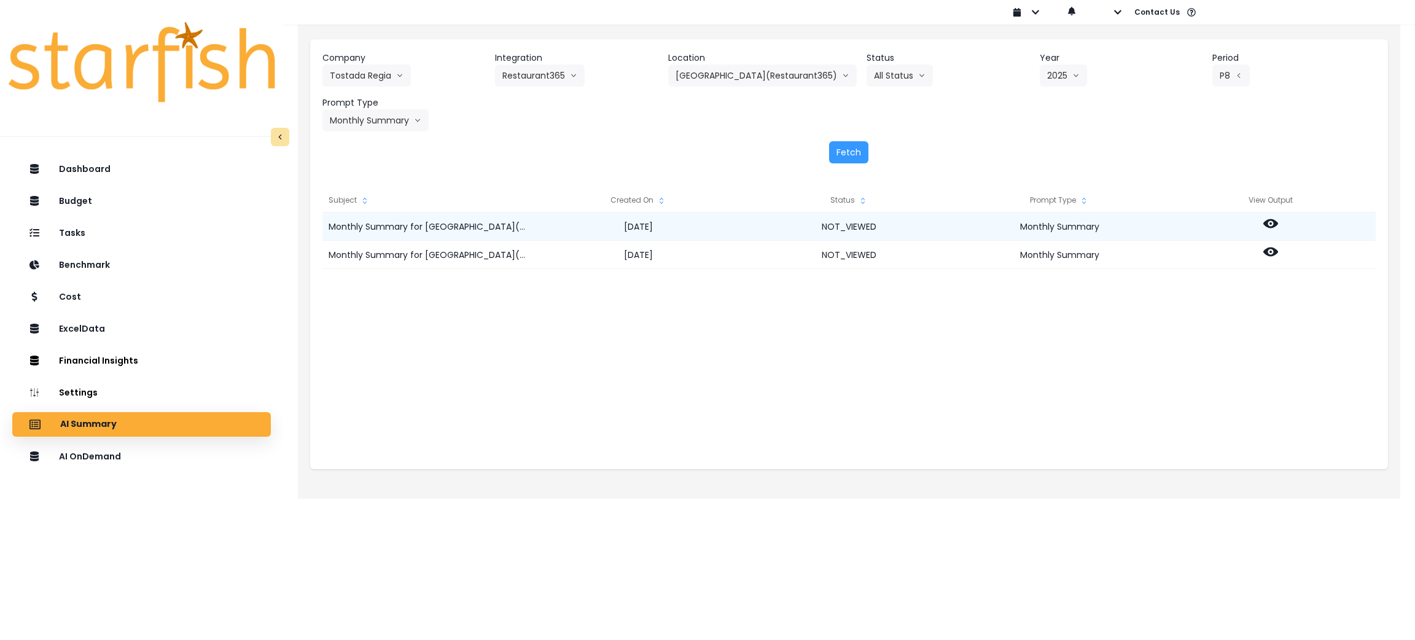
click at [1273, 227] on icon at bounding box center [1271, 223] width 15 height 9
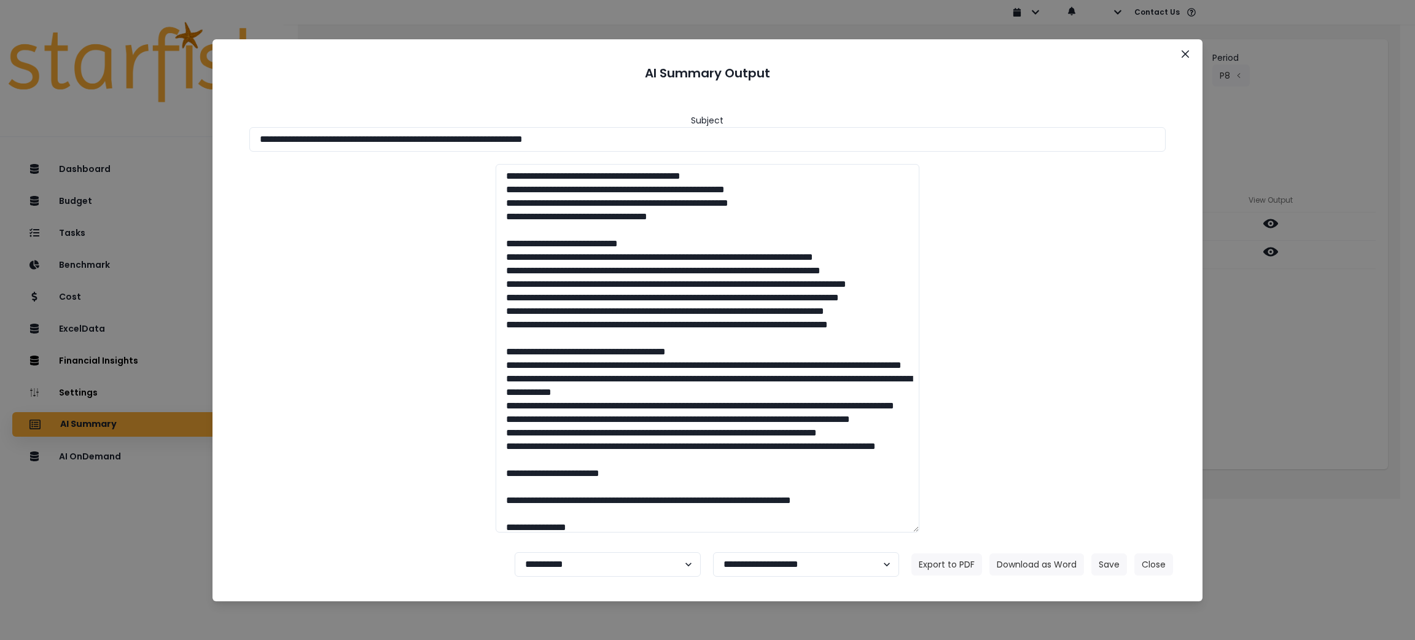
drag, startPoint x: 694, startPoint y: 145, endPoint x: 622, endPoint y: 319, distance: 187.9
click at [0, 134] on div "**********" at bounding box center [707, 320] width 1415 height 640
click at [1037, 570] on button "Download as Word" at bounding box center [1037, 565] width 95 height 22
drag, startPoint x: 1263, startPoint y: 381, endPoint x: 1263, endPoint y: 352, distance: 29.5
click at [1263, 381] on div "**********" at bounding box center [707, 320] width 1415 height 640
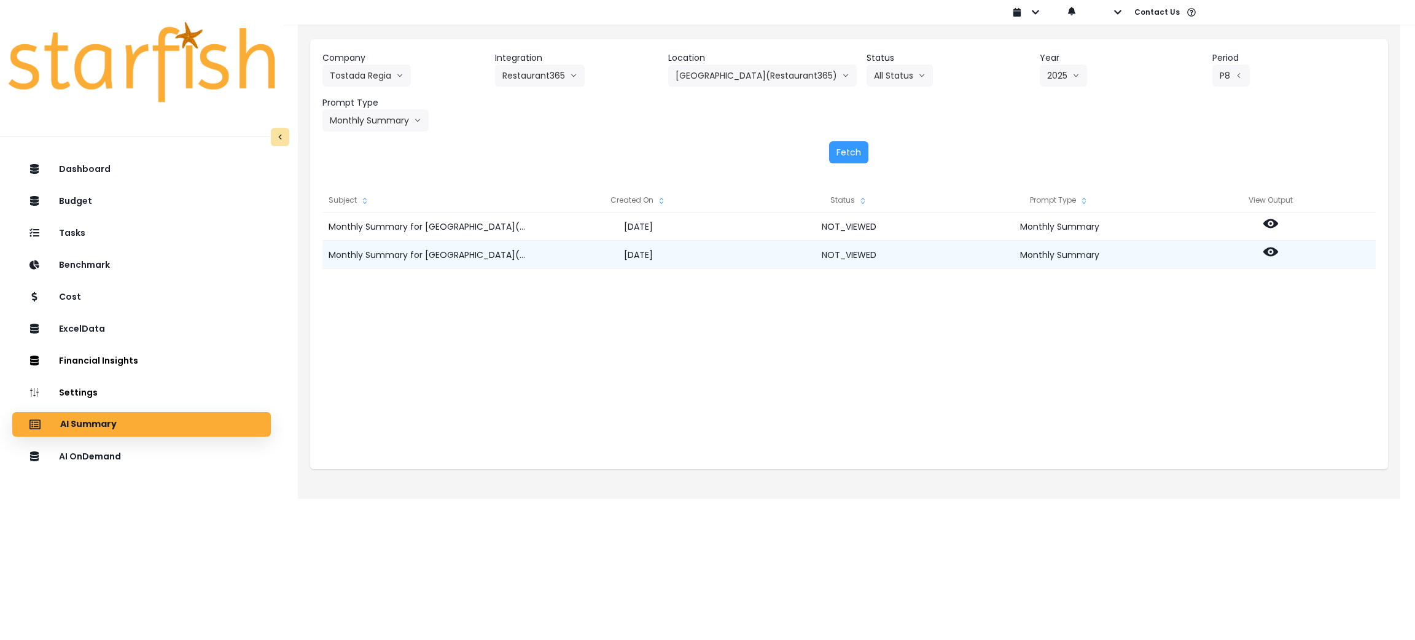
click at [1277, 252] on icon at bounding box center [1271, 252] width 15 height 9
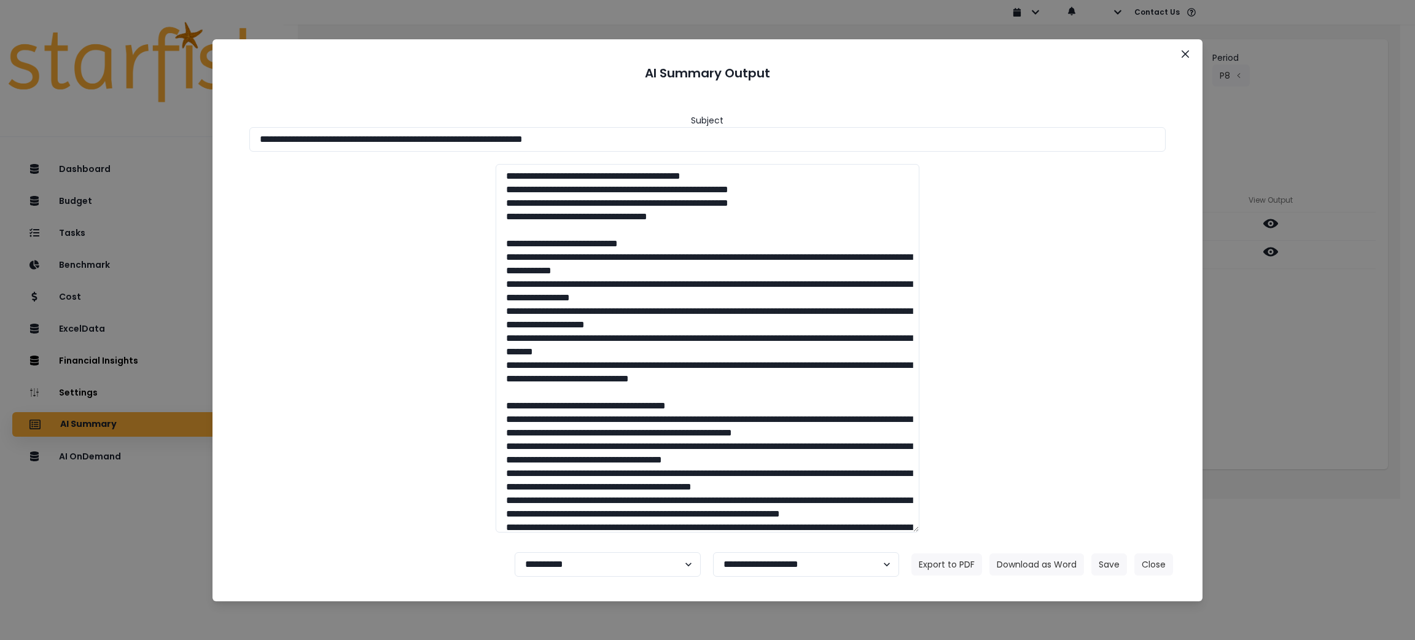
drag, startPoint x: 687, startPoint y: 129, endPoint x: 0, endPoint y: 69, distance: 690.1
click at [0, 69] on div "**********" at bounding box center [707, 320] width 1415 height 640
click at [1036, 567] on button "Download as Word" at bounding box center [1037, 565] width 95 height 22
click at [1384, 598] on div "**********" at bounding box center [707, 320] width 1415 height 640
